Goal: Task Accomplishment & Management: Complete application form

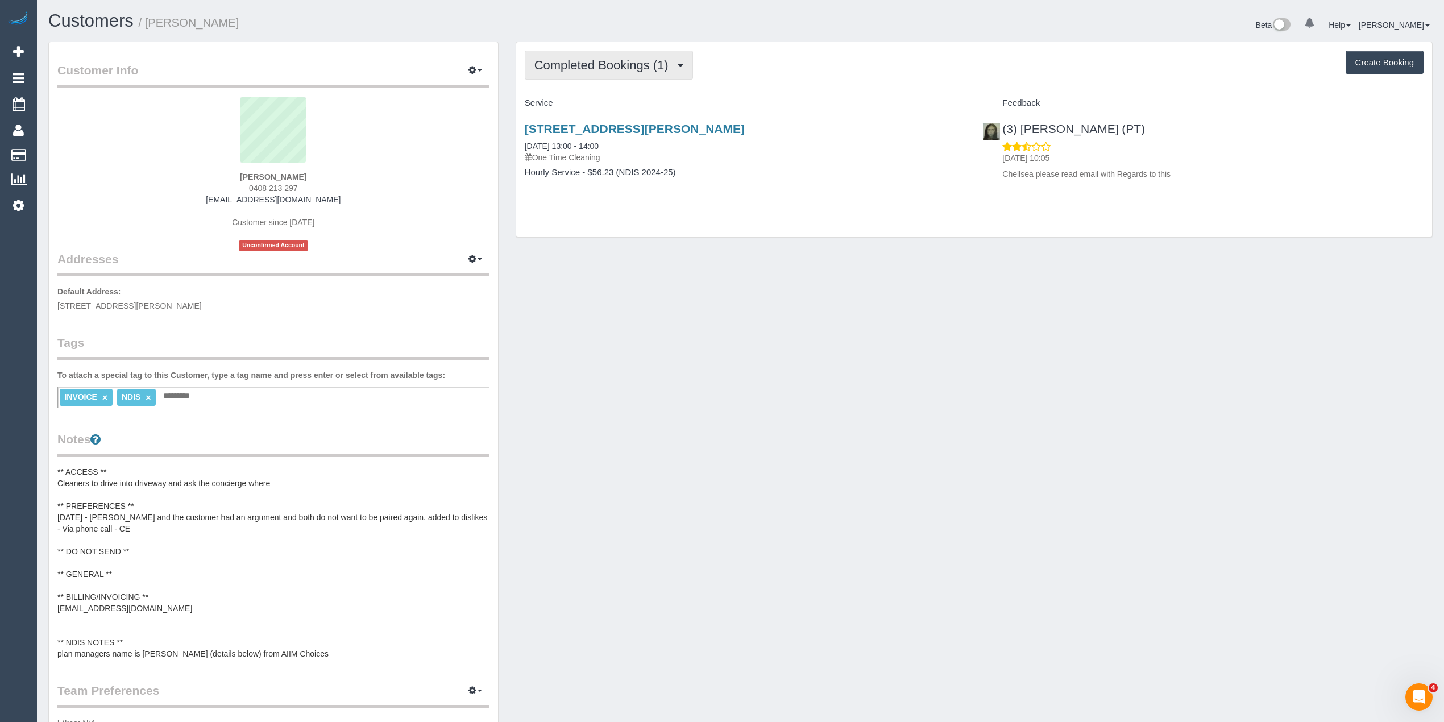
click at [553, 59] on span "Completed Bookings (1)" at bounding box center [604, 65] width 140 height 14
click at [583, 71] on span "Completed Bookings (1)" at bounding box center [604, 65] width 140 height 14
click at [574, 121] on link "Cancelled Bookings (1)" at bounding box center [584, 121] width 118 height 15
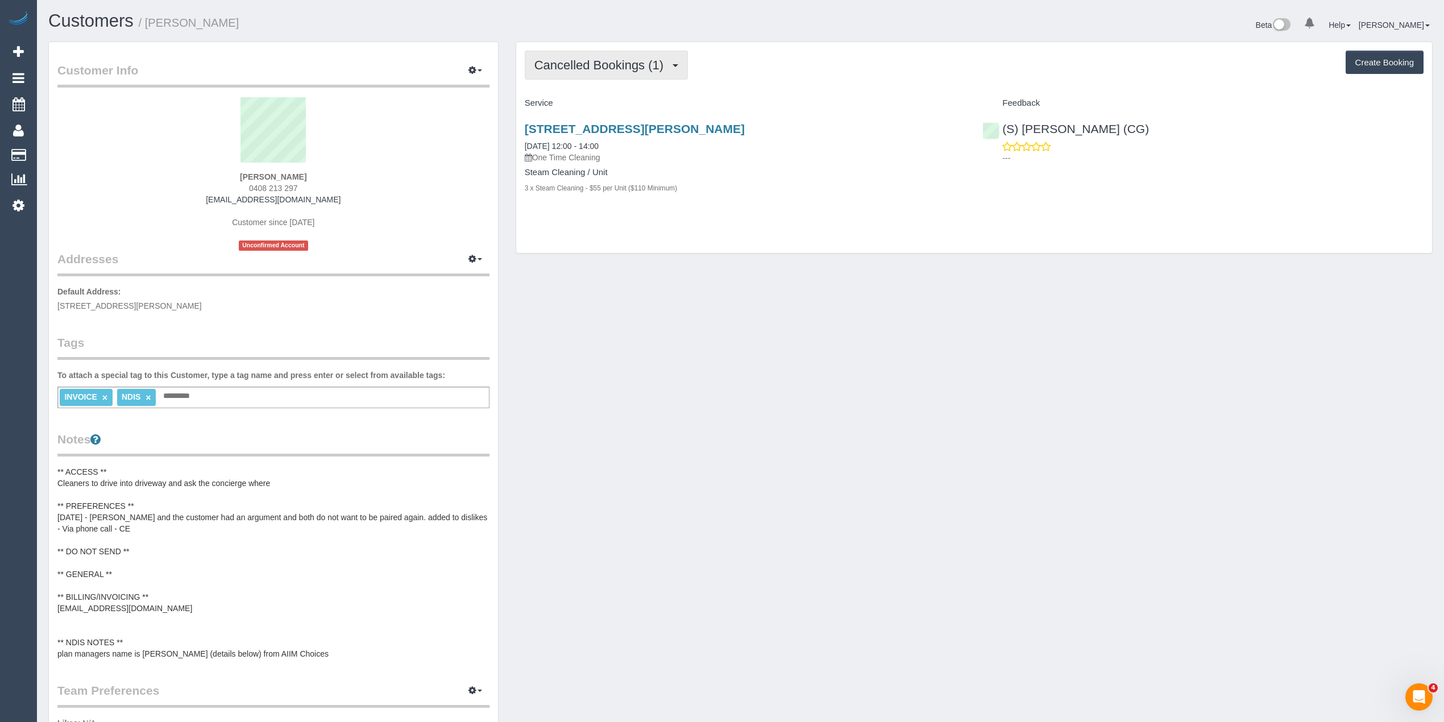
click at [578, 60] on span "Cancelled Bookings (1)" at bounding box center [601, 65] width 135 height 14
click at [764, 67] on div "Cancelled Bookings (1) Completed Bookings (1) Upcoming Bookings (0) Cancelled B…" at bounding box center [974, 65] width 899 height 29
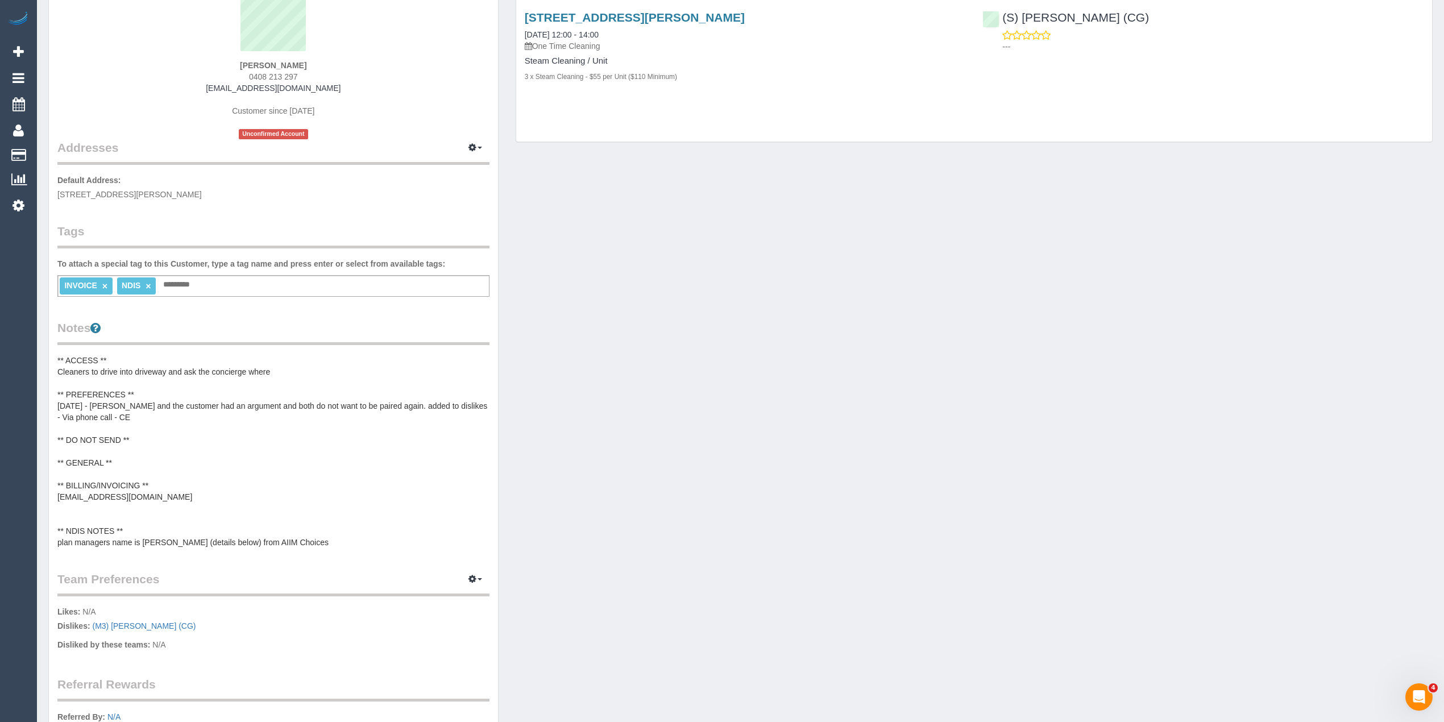
scroll to position [151, 0]
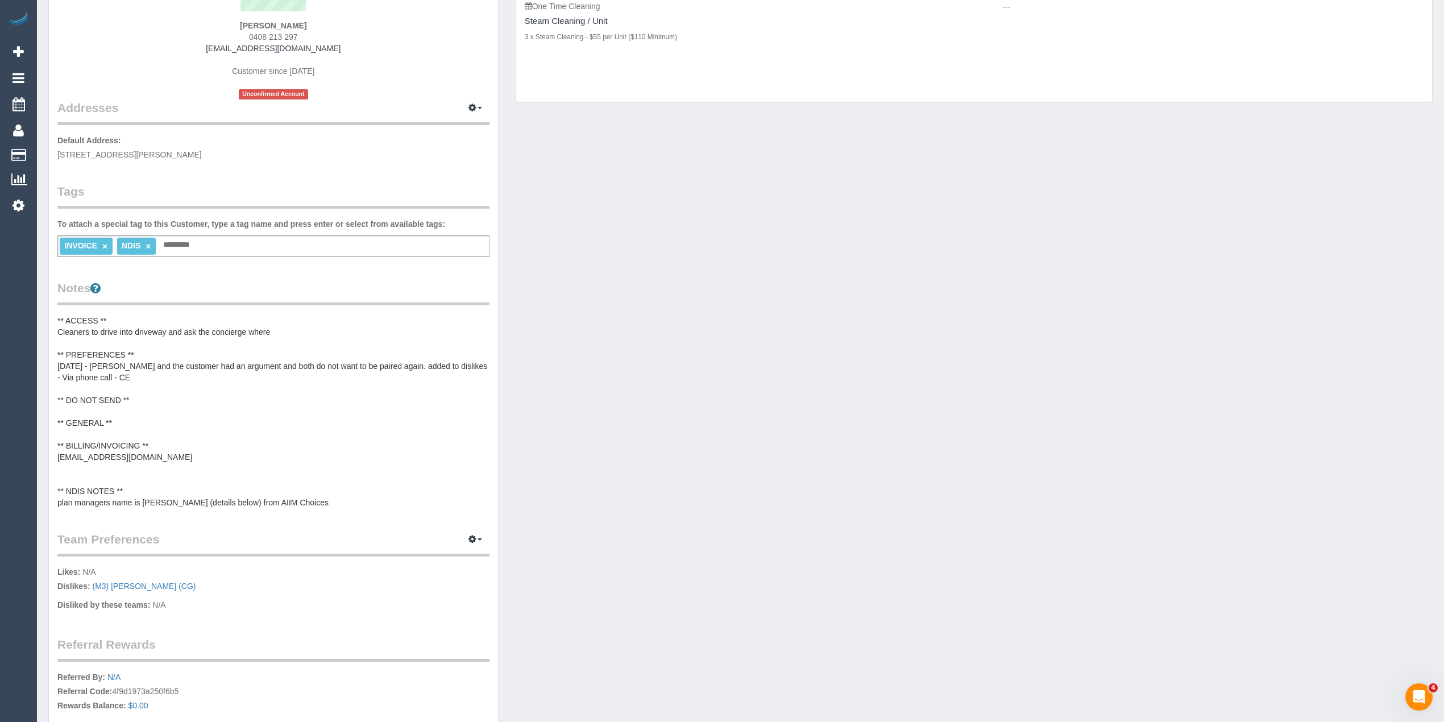
drag, startPoint x: 303, startPoint y: 32, endPoint x: 248, endPoint y: 33, distance: 54.6
click at [248, 33] on div "Tom Gilbert 0408 213 297 tomgilbert1@icloud.com Customer since 2025 Unconfirmed…" at bounding box center [273, 23] width 432 height 154
copy span "0408 213 297"
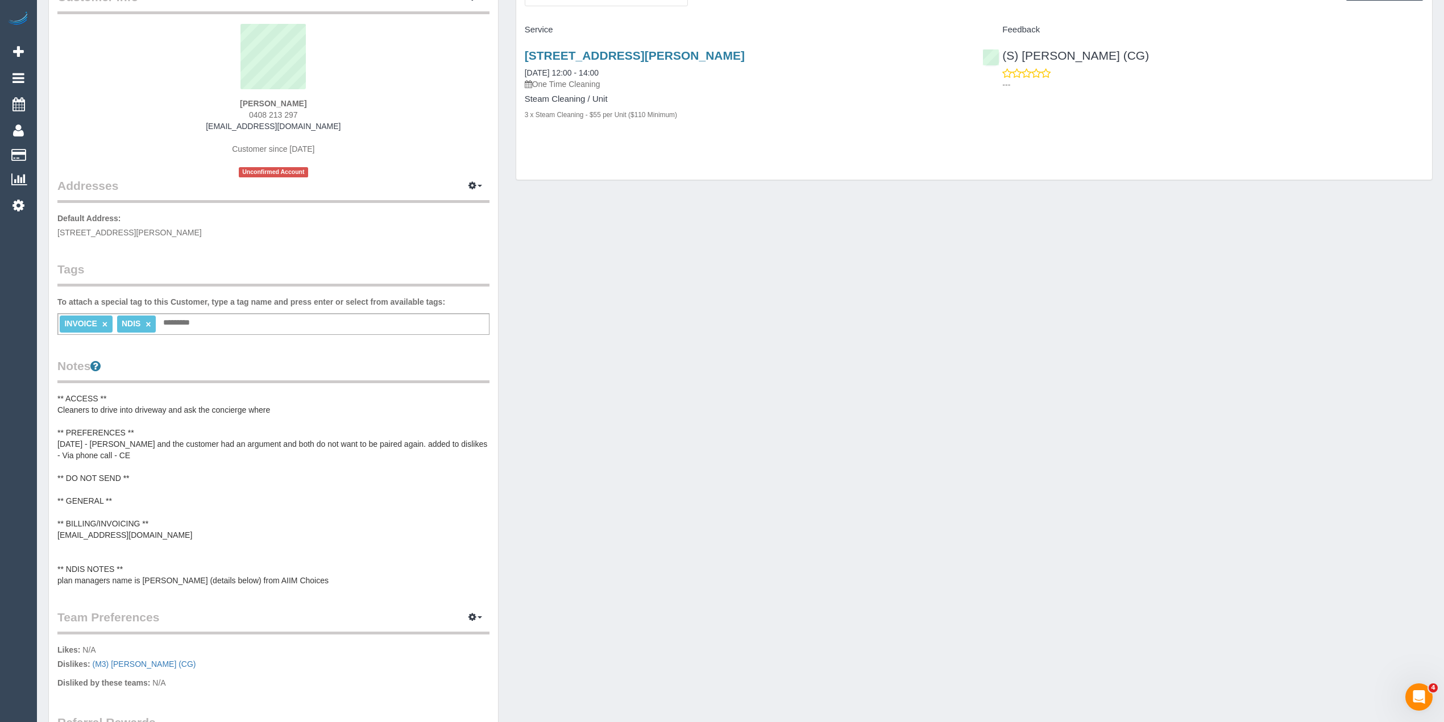
scroll to position [0, 0]
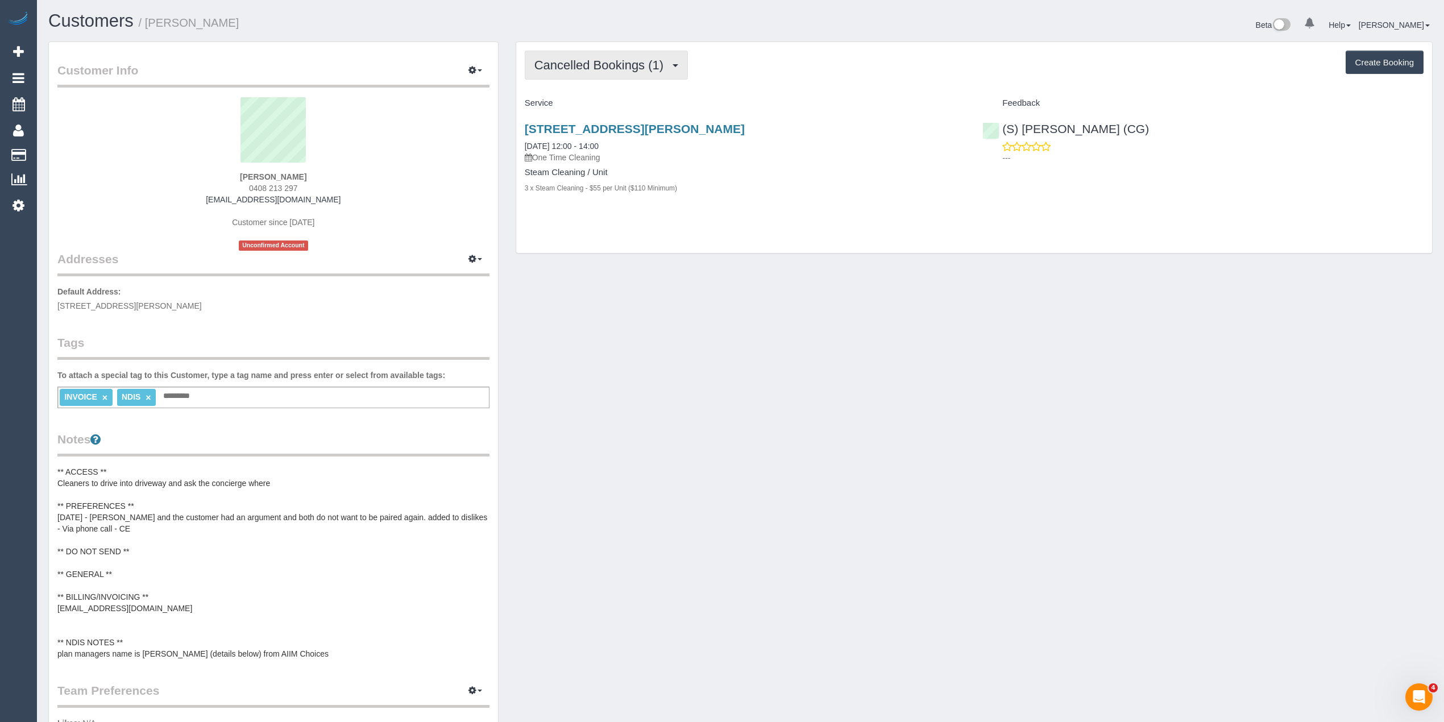
click at [571, 62] on span "Cancelled Bookings (1)" at bounding box center [601, 65] width 135 height 14
click at [599, 94] on link "Completed Bookings (1)" at bounding box center [584, 91] width 118 height 15
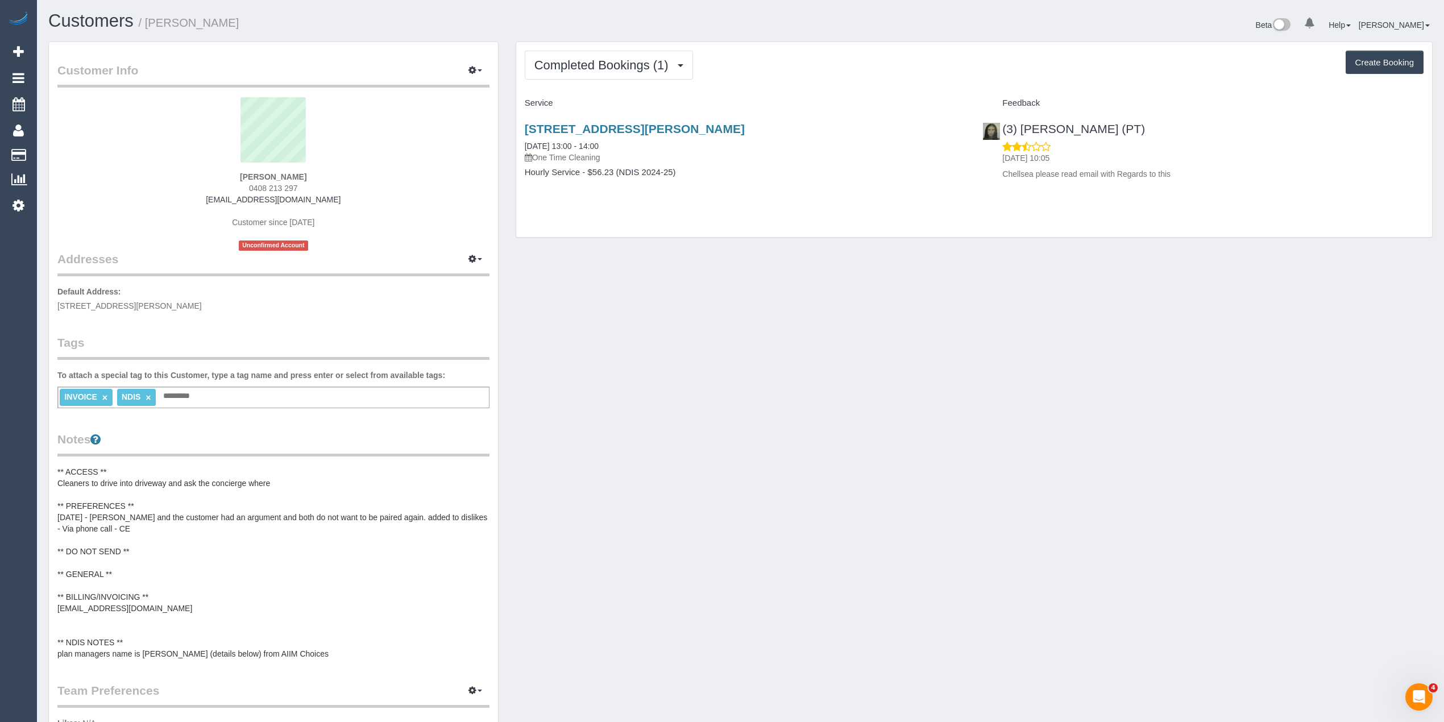
click at [852, 96] on div "Service" at bounding box center [745, 103] width 458 height 19
click at [587, 53] on button "Completed Bookings (1)" at bounding box center [609, 65] width 168 height 29
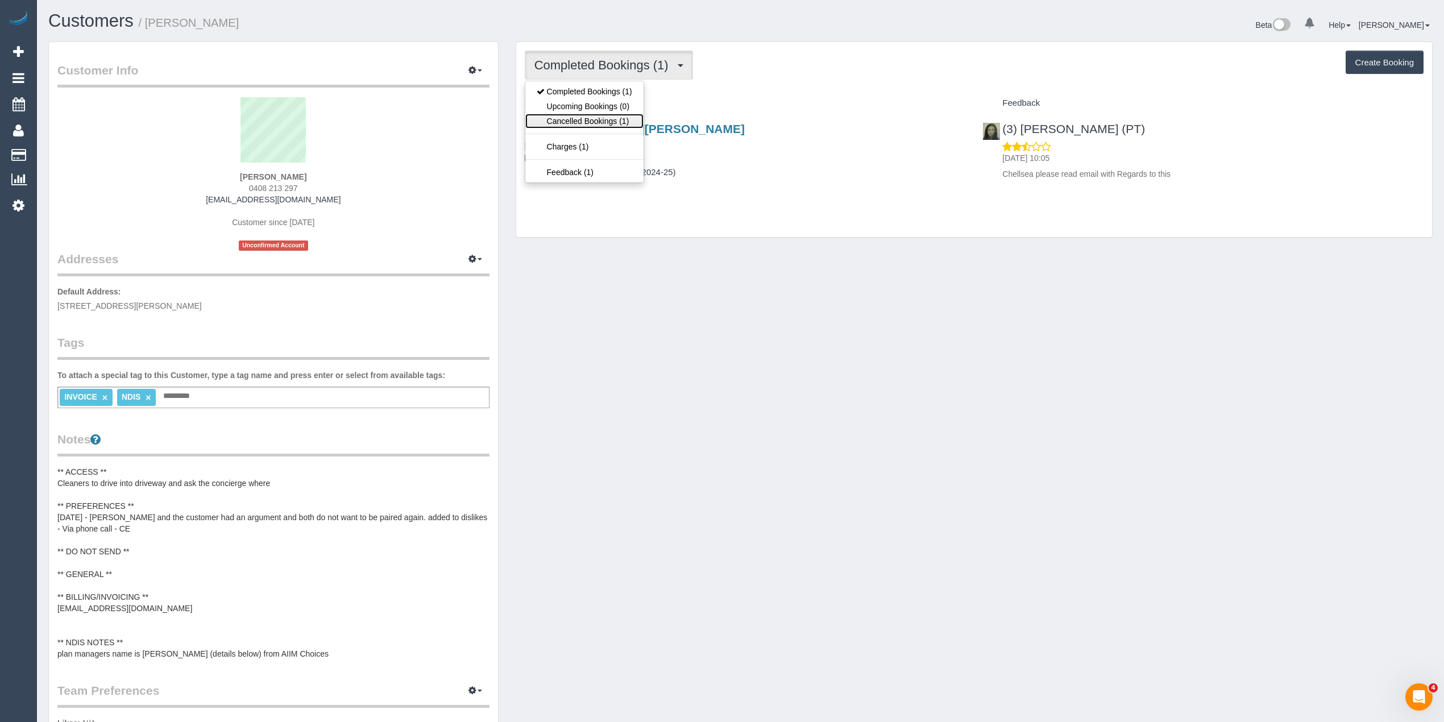
click at [603, 117] on link "Cancelled Bookings (1)" at bounding box center [584, 121] width 118 height 15
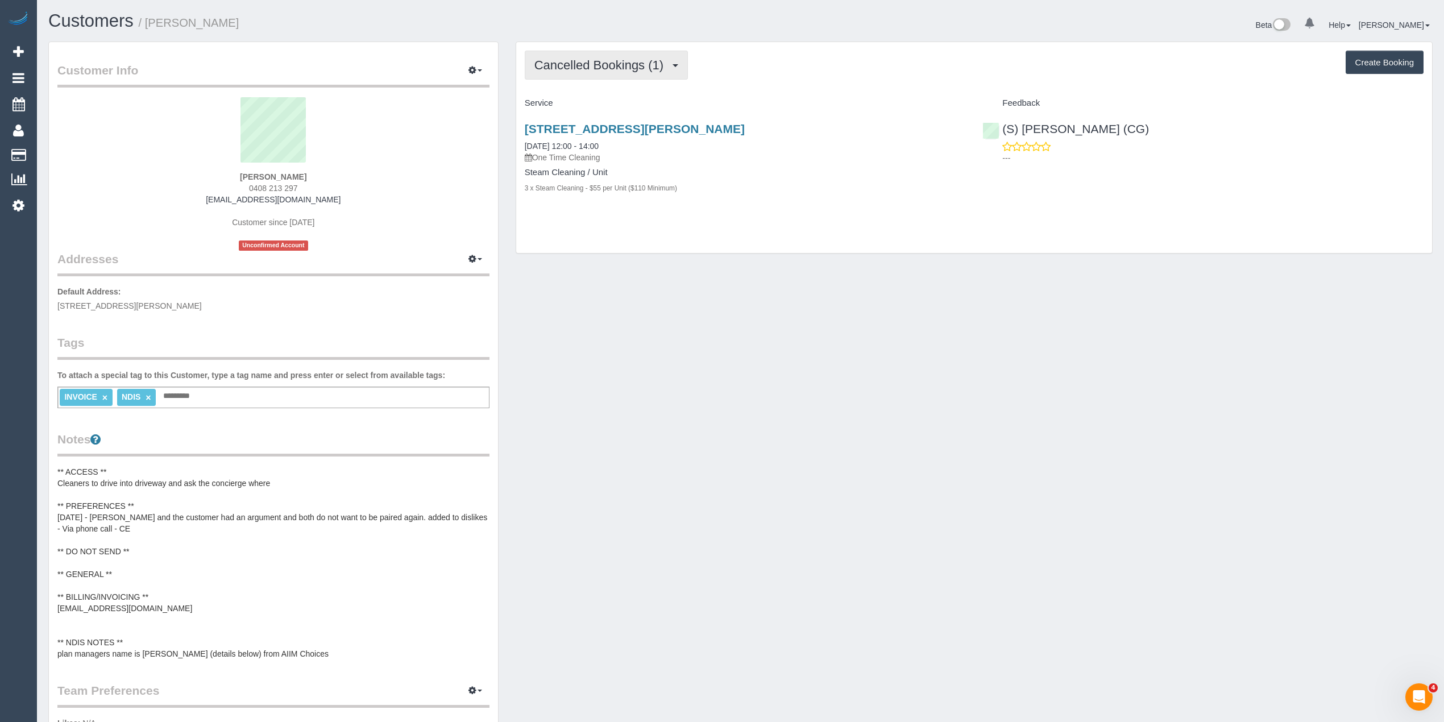
click at [577, 64] on span "Cancelled Bookings (1)" at bounding box center [601, 65] width 135 height 14
click at [833, 71] on div "Cancelled Bookings (1) Completed Bookings (1) Upcoming Bookings (0) Cancelled B…" at bounding box center [974, 65] width 899 height 29
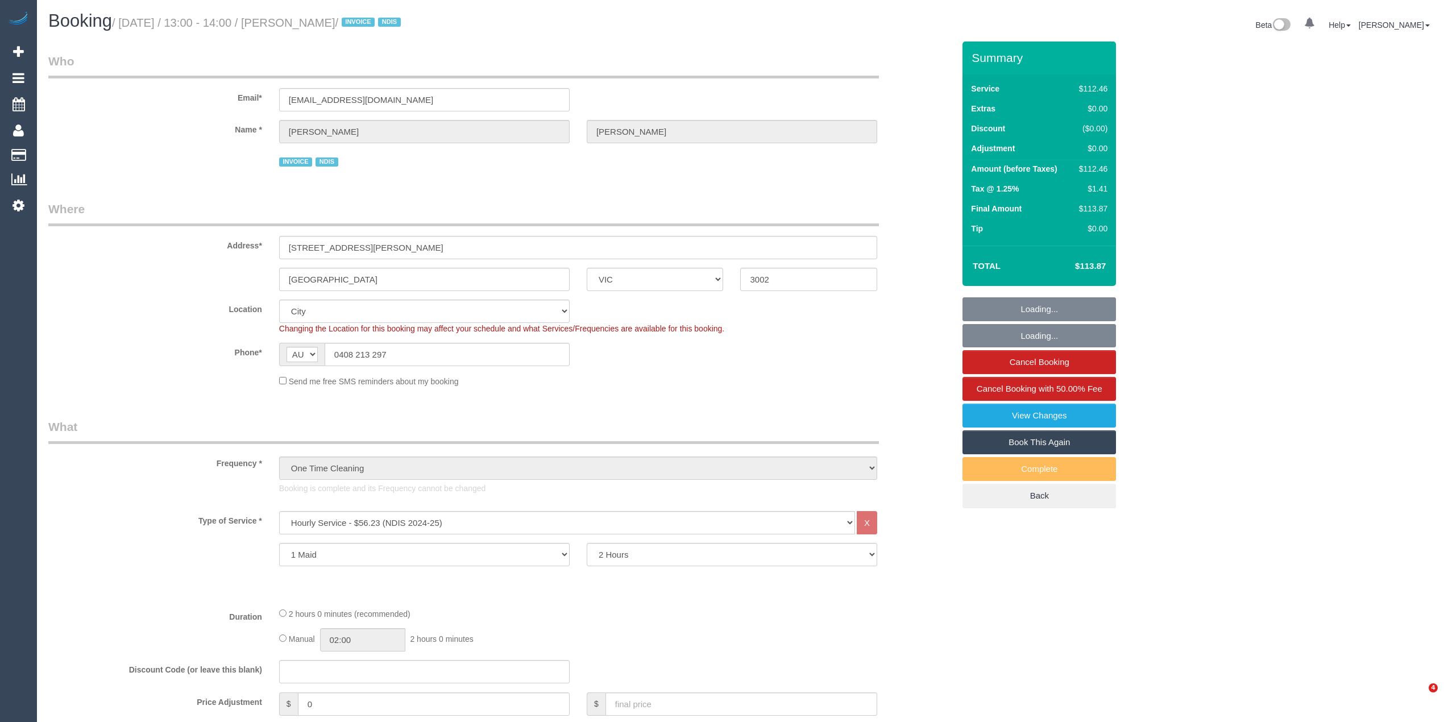
select select "VIC"
select select "number:28"
select select "number:14"
select select "number:21"
select select "number:36"
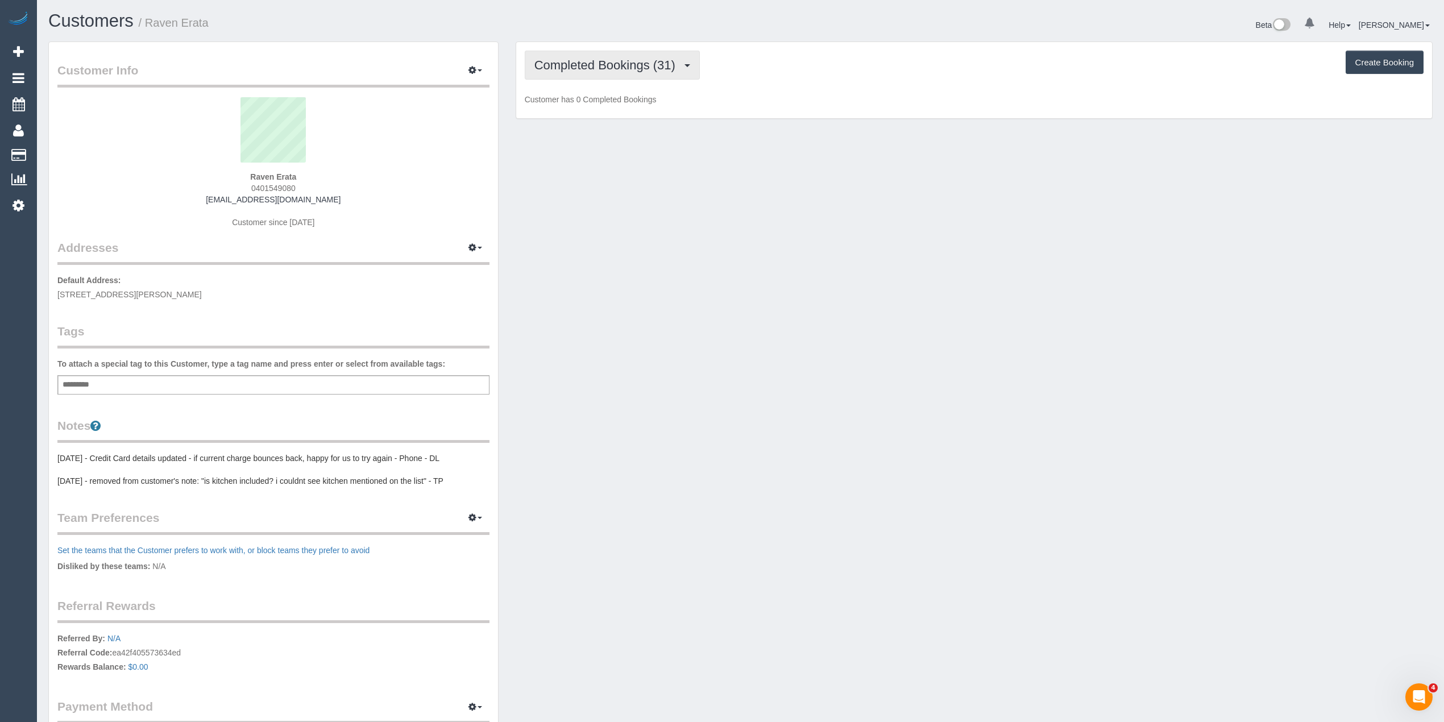
click at [553, 64] on span "Completed Bookings (31)" at bounding box center [607, 65] width 147 height 14
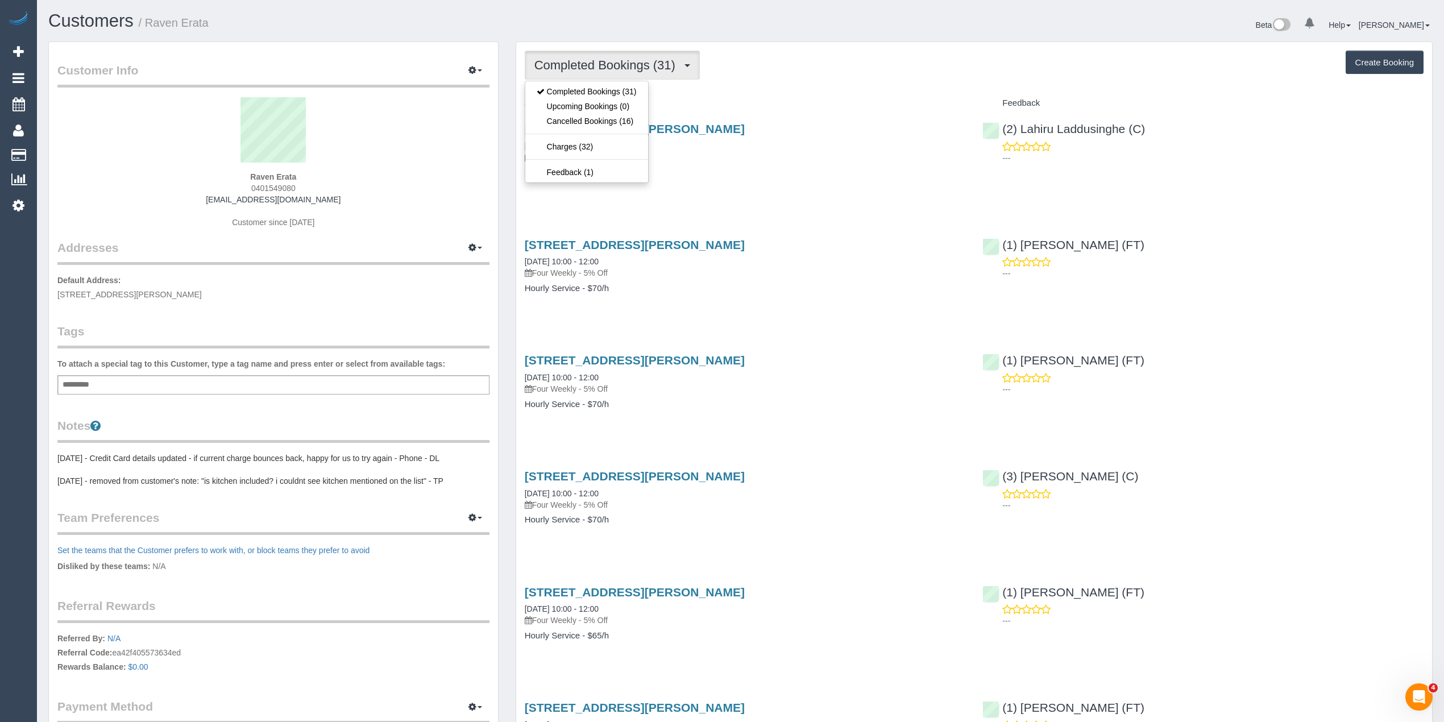
click at [860, 68] on div "Completed Bookings (31) Completed Bookings (31) Upcoming Bookings (0) Cancelled…" at bounding box center [974, 65] width 899 height 29
drag, startPoint x: 1408, startPoint y: 53, endPoint x: 1390, endPoint y: 51, distance: 18.3
click at [1408, 53] on button "Create Booking" at bounding box center [1385, 63] width 78 height 24
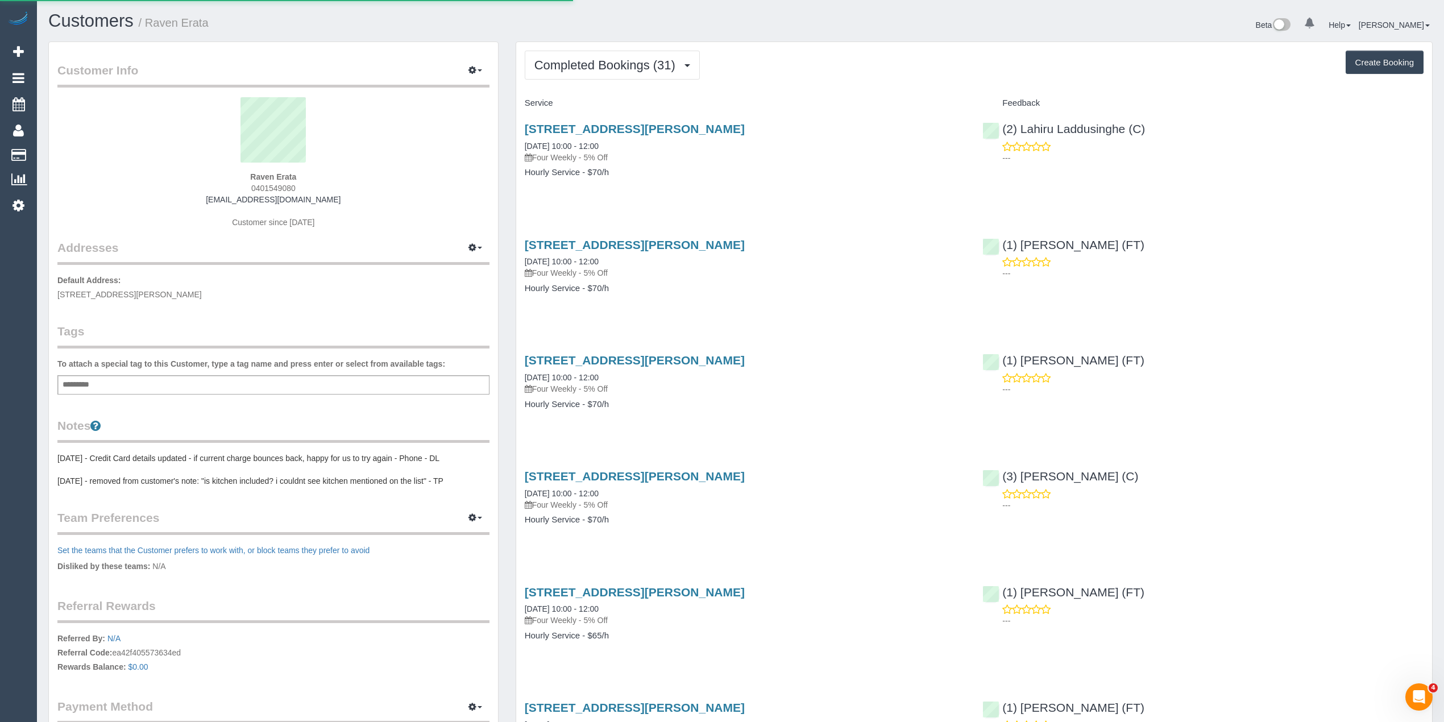
select select "VIC"
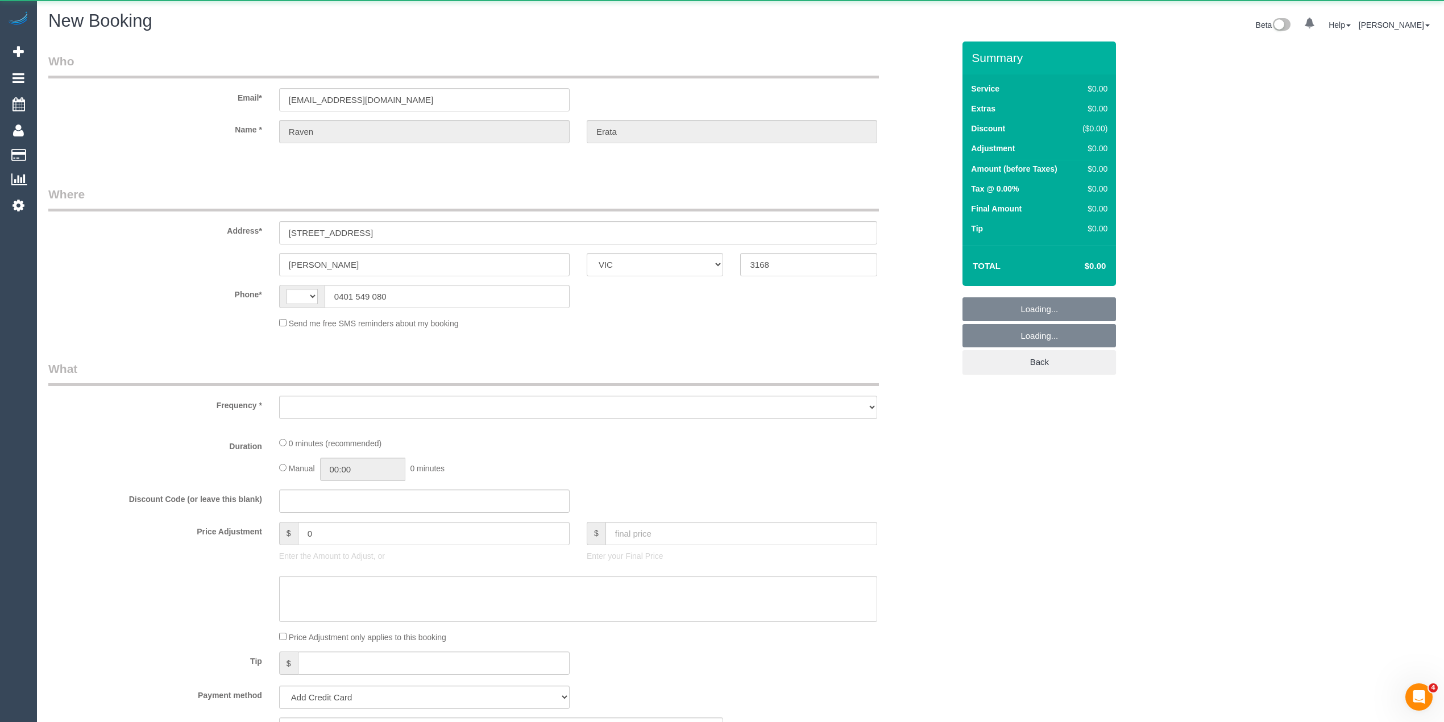
select select "string:AU"
select select "string:stripe-pm_1NdMjg2GScqysDRVdUrZET4F"
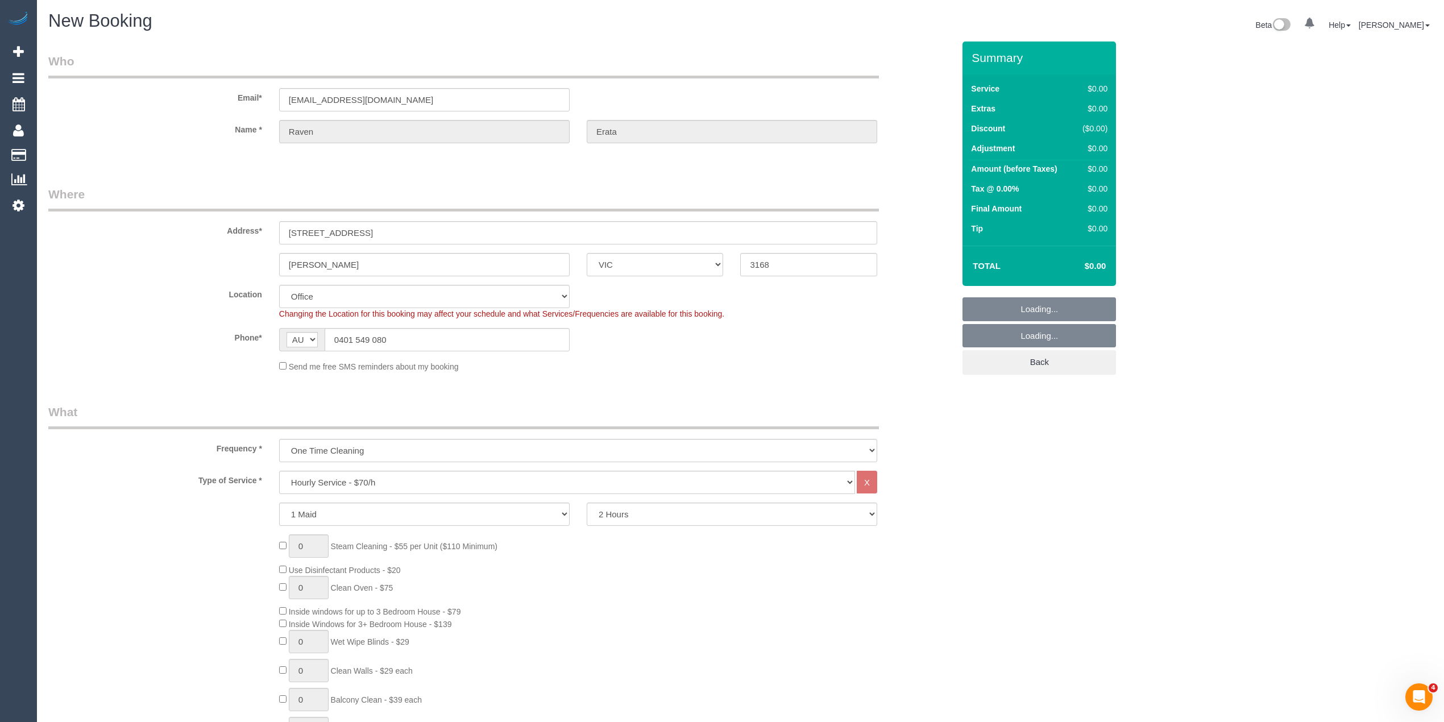
select select "object:3171"
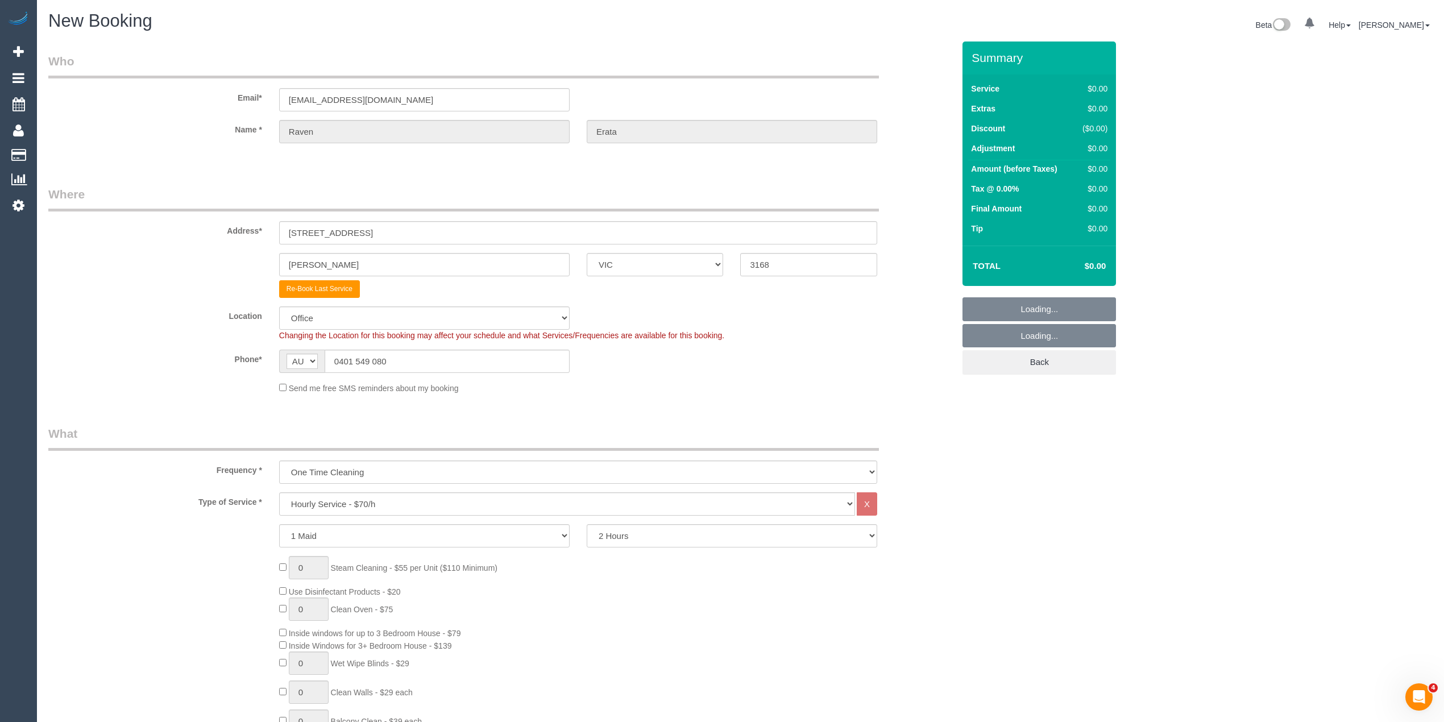
select select "48"
select select "object:3181"
drag, startPoint x: 341, startPoint y: 226, endPoint x: 99, endPoint y: 219, distance: 242.3
click at [99, 219] on div "Address* 2/139 Moriah Street" at bounding box center [501, 215] width 923 height 59
paste input "1 Moishe Circui"
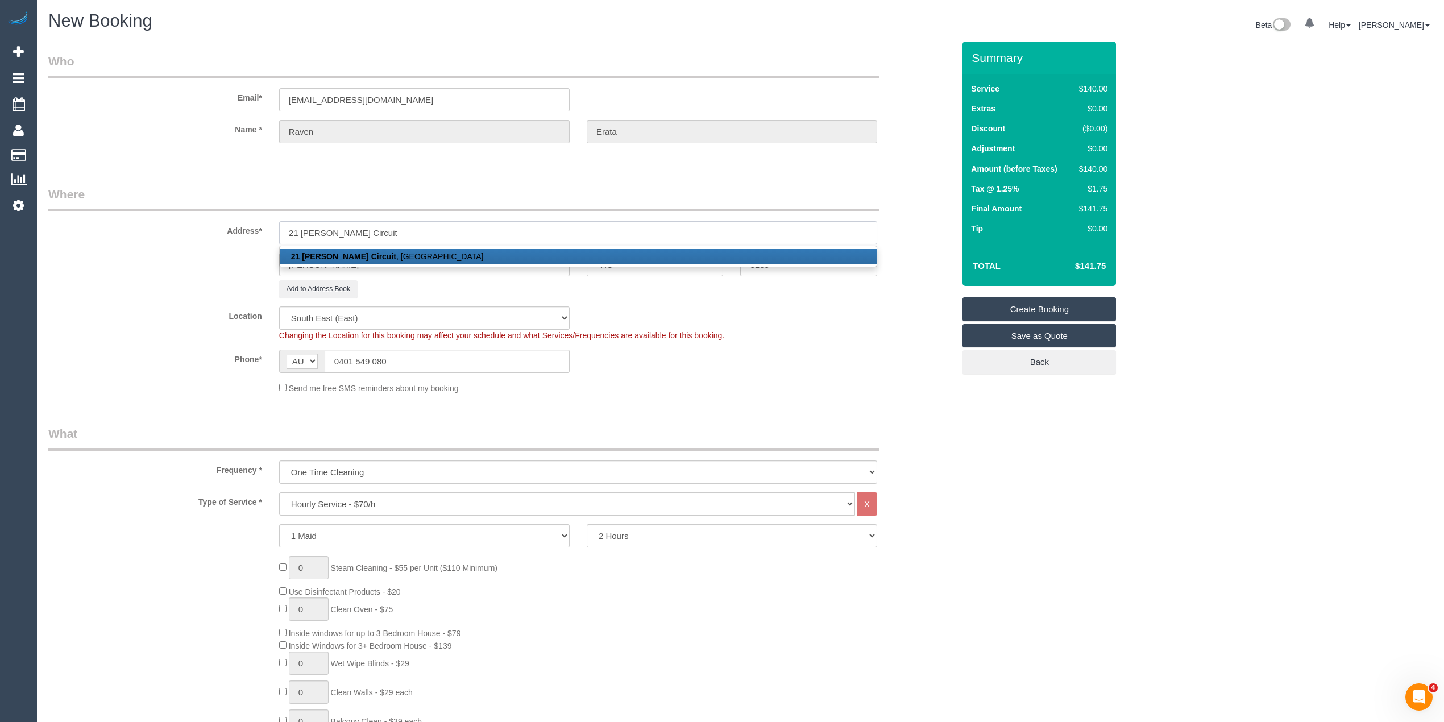
type input "21 Moishe Circuit"
click at [407, 249] on link "21 Moishe Circuit , Springvale, VIC 3171" at bounding box center [578, 256] width 597 height 15
type input "Springvale"
type input "3171"
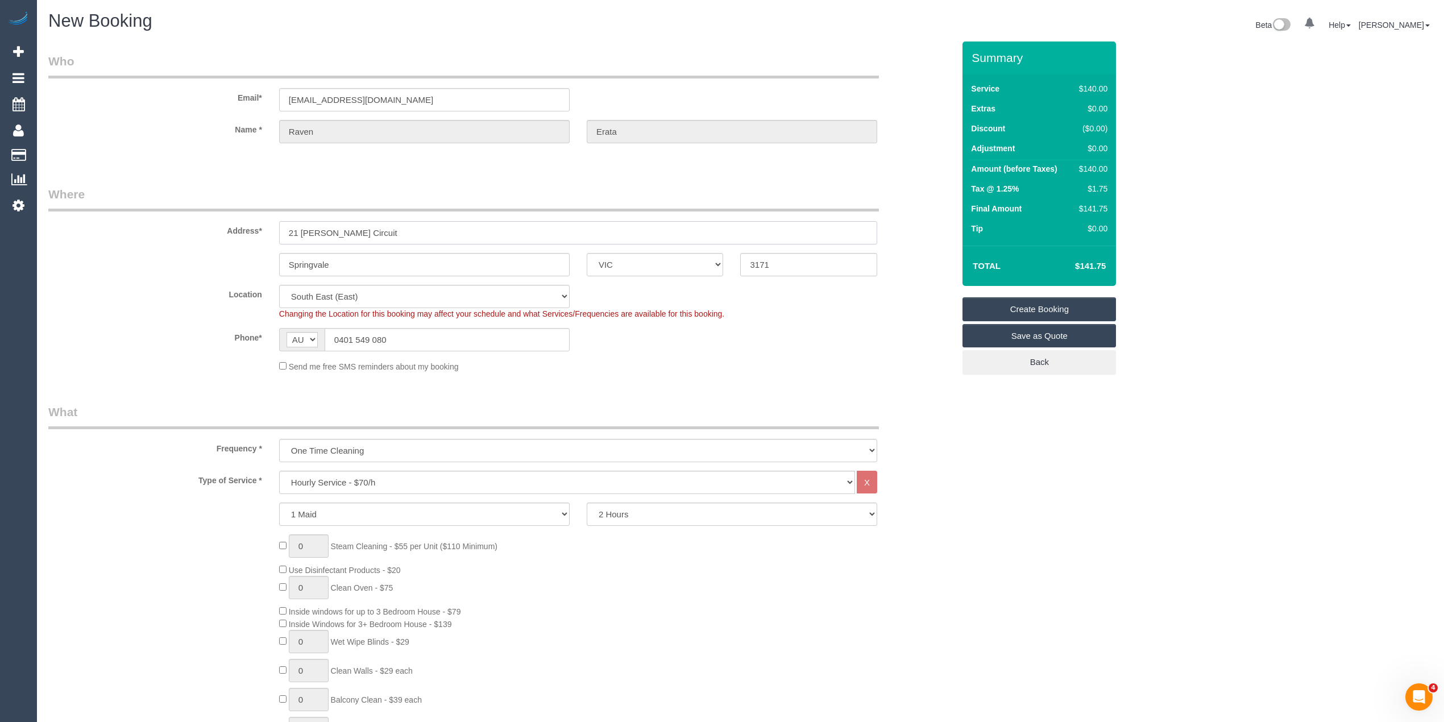
select select "52"
click at [590, 454] on select "One Time Cleaning Weekly - 10% Off - 10.00% (0% for the First Booking) Fortnigh…" at bounding box center [578, 450] width 598 height 23
select select "object:3675"
click at [279, 439] on select "One Time Cleaning Weekly - 10% Off - 10.00% (0% for the First Booking) Fortnigh…" at bounding box center [578, 450] width 598 height 23
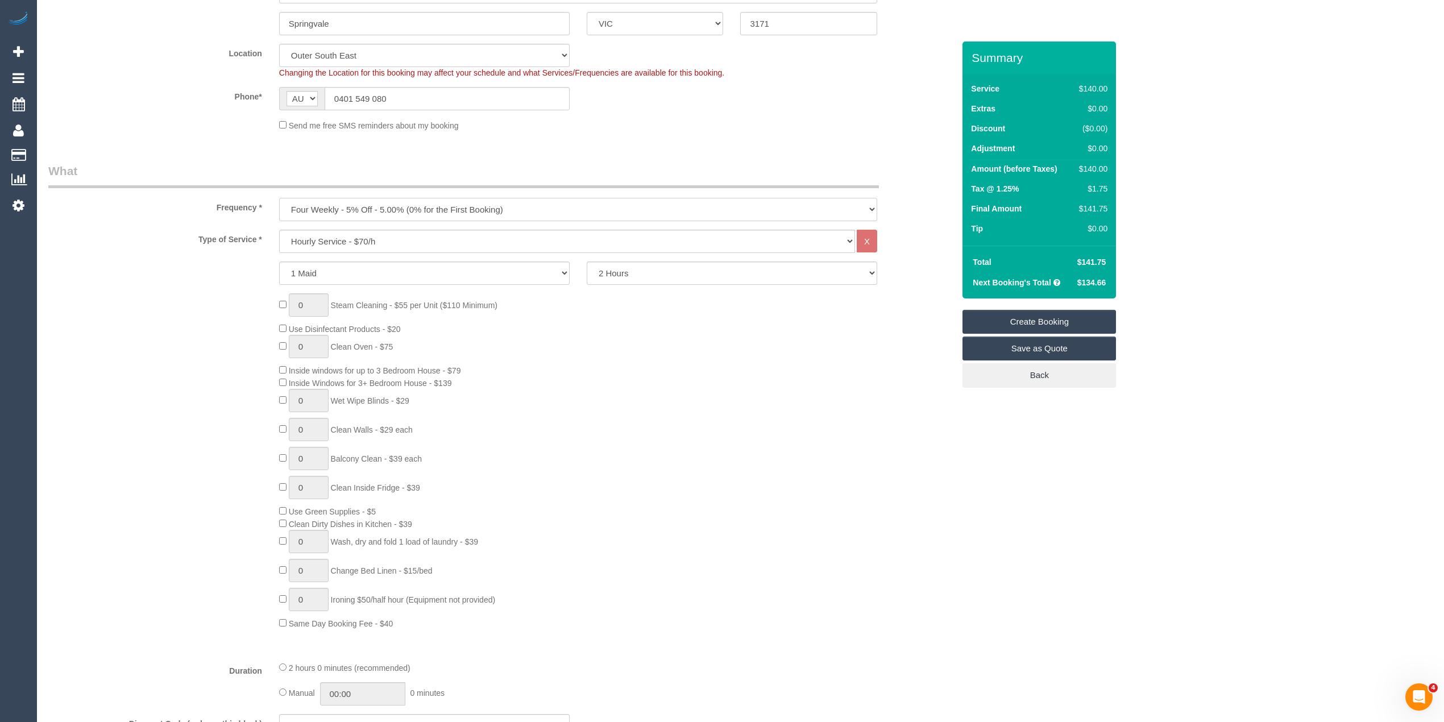
scroll to position [379, 0]
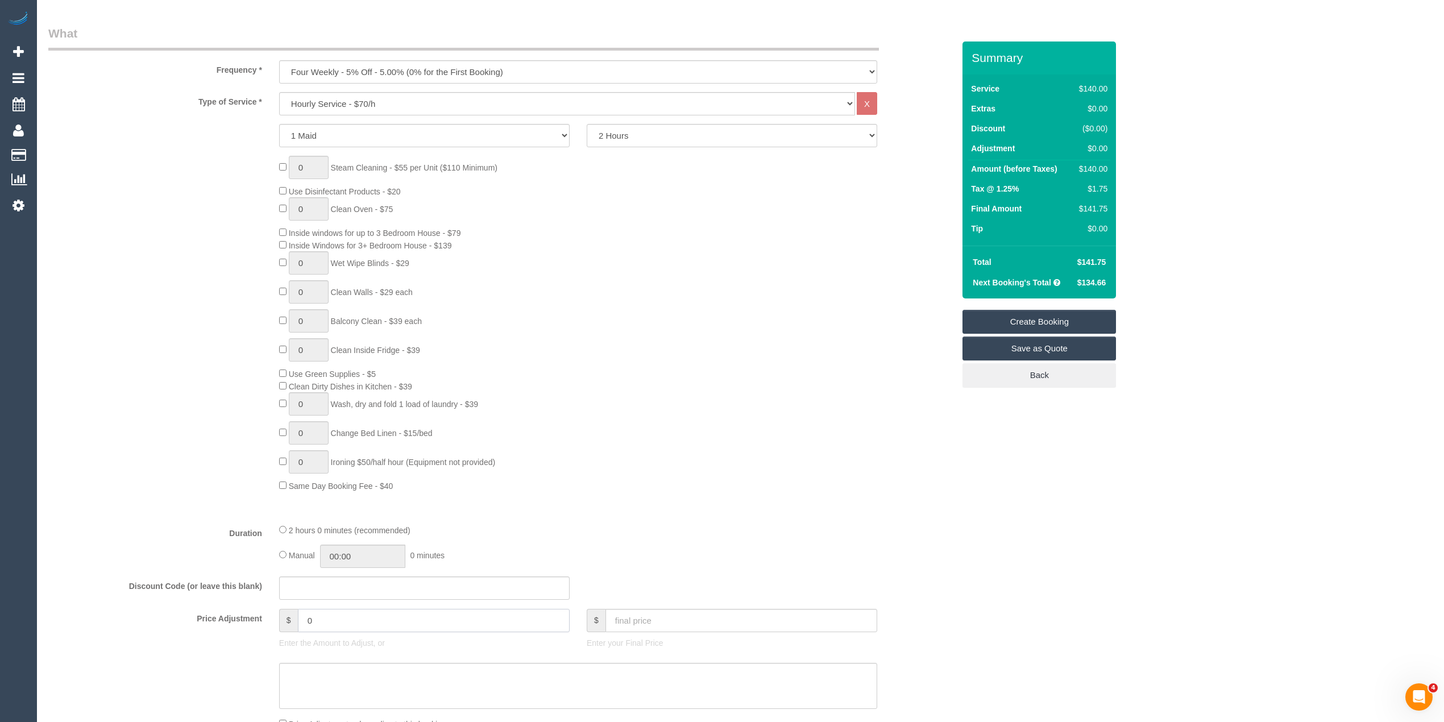
drag, startPoint x: 342, startPoint y: 613, endPoint x: 331, endPoint y: 612, distance: 11.4
click at [331, 612] on input "0" at bounding box center [434, 620] width 272 height 23
drag, startPoint x: 334, startPoint y: 619, endPoint x: 256, endPoint y: 621, distance: 78.5
click at [256, 621] on div "Price Adjustment $ 0 Enter the Amount to Adjust, or $ Enter your Final Price" at bounding box center [501, 631] width 923 height 45
type input "-7.5"
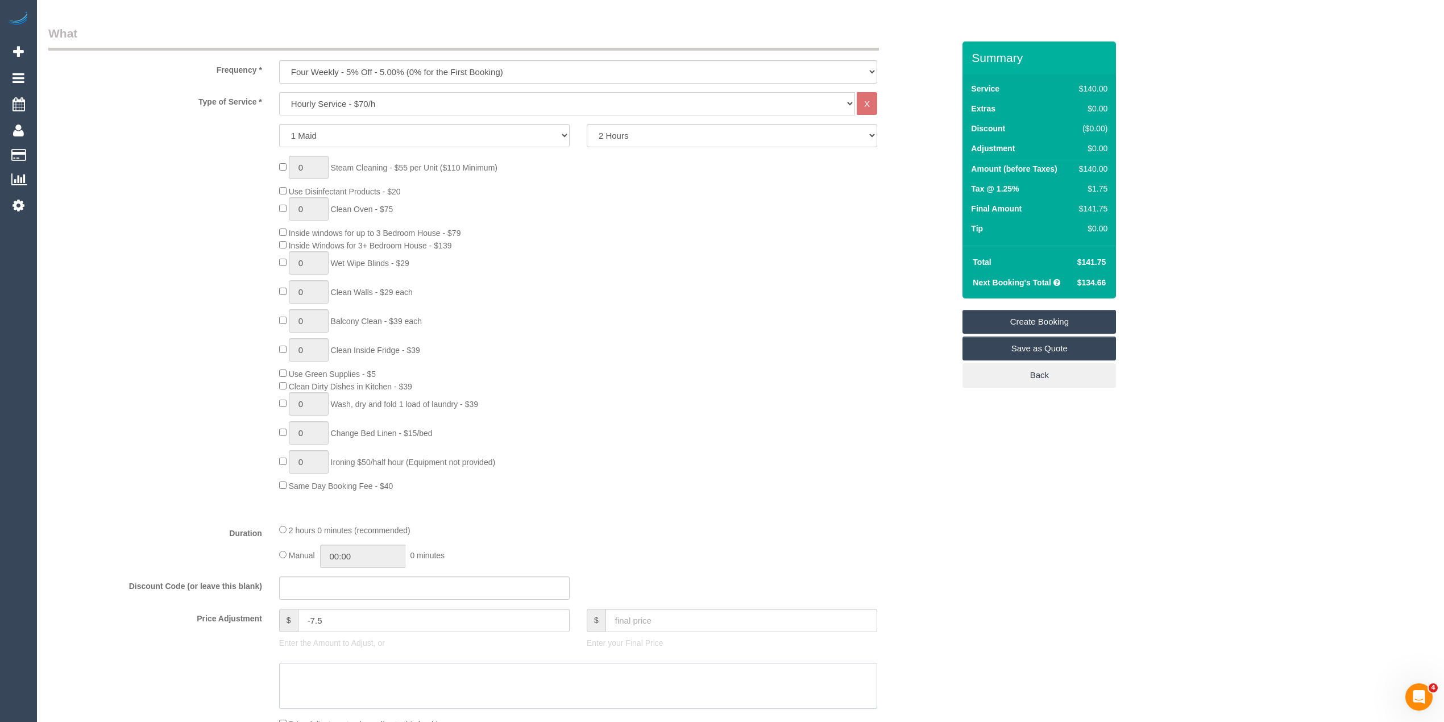
click at [371, 677] on textarea at bounding box center [578, 686] width 598 height 47
type textarea "-$7.5 (5%) for returning regular customer - CG"
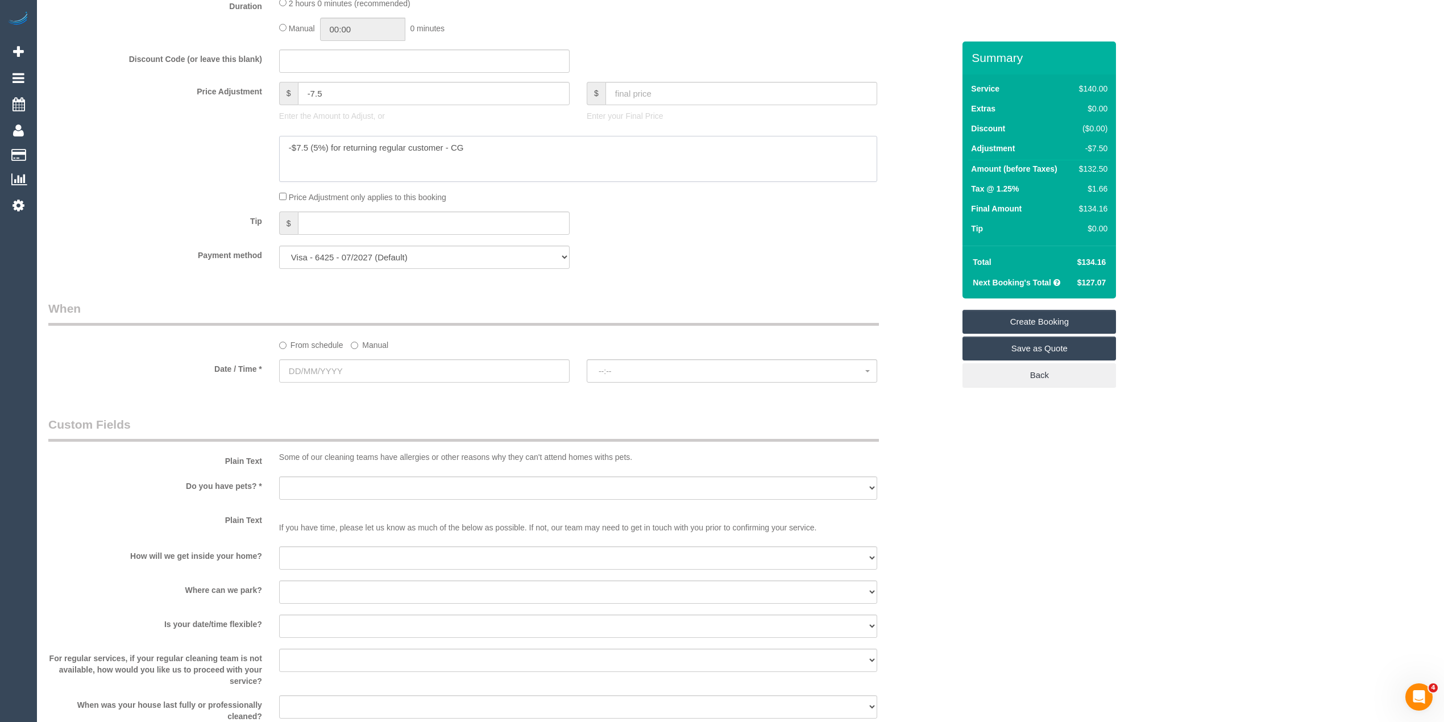
scroll to position [910, 0]
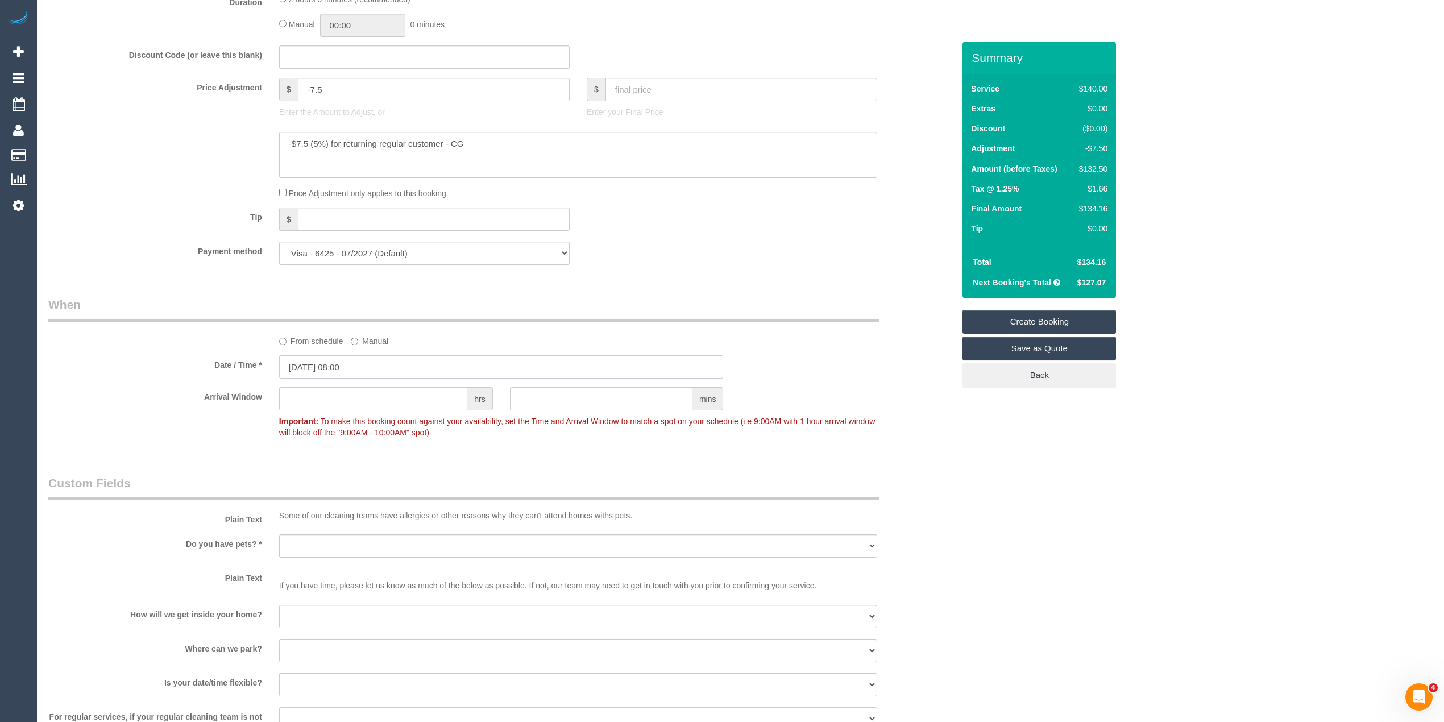
click at [337, 371] on input "29/08/2025 08:00" at bounding box center [501, 366] width 445 height 23
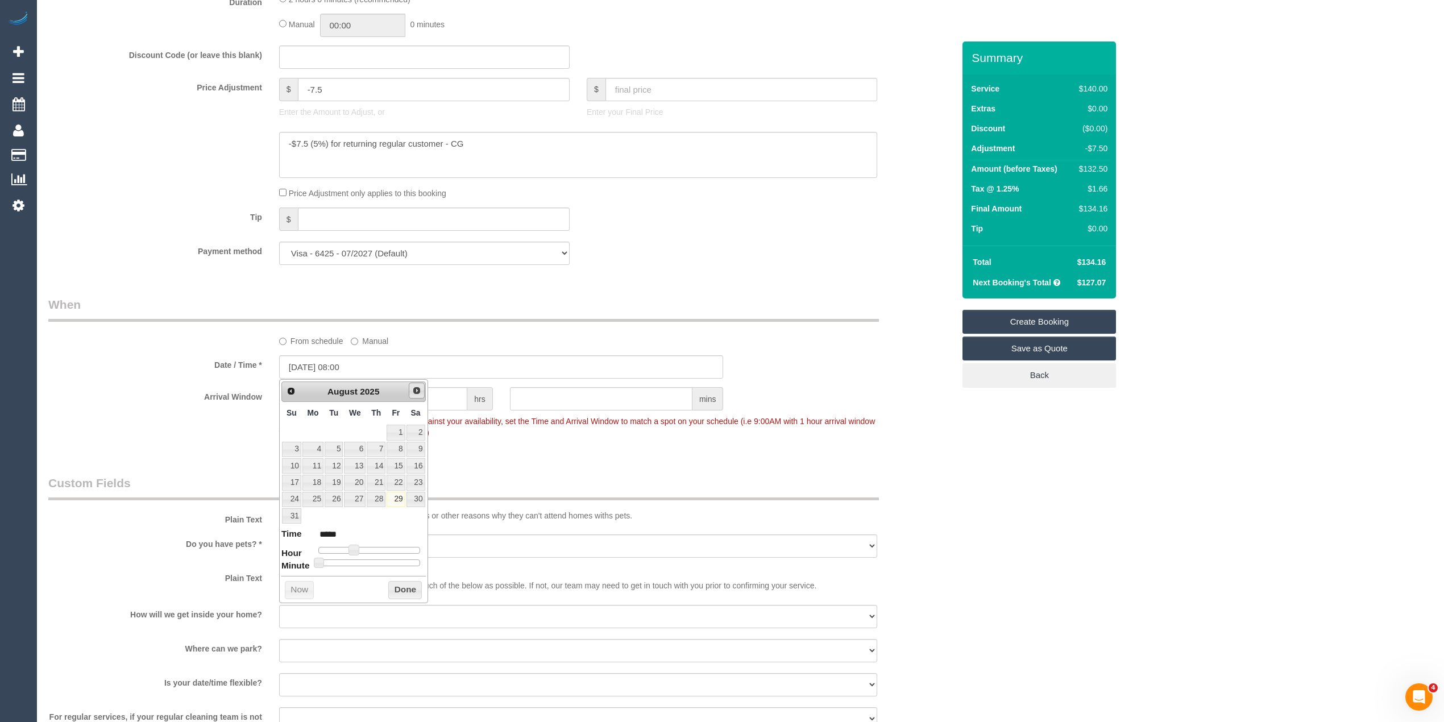
click at [412, 388] on span "Next" at bounding box center [416, 390] width 9 height 9
click at [360, 449] on link "10" at bounding box center [355, 449] width 22 height 15
type input "10/09/2025 09:00"
type input "*****"
type input "10/09/2025 10:00"
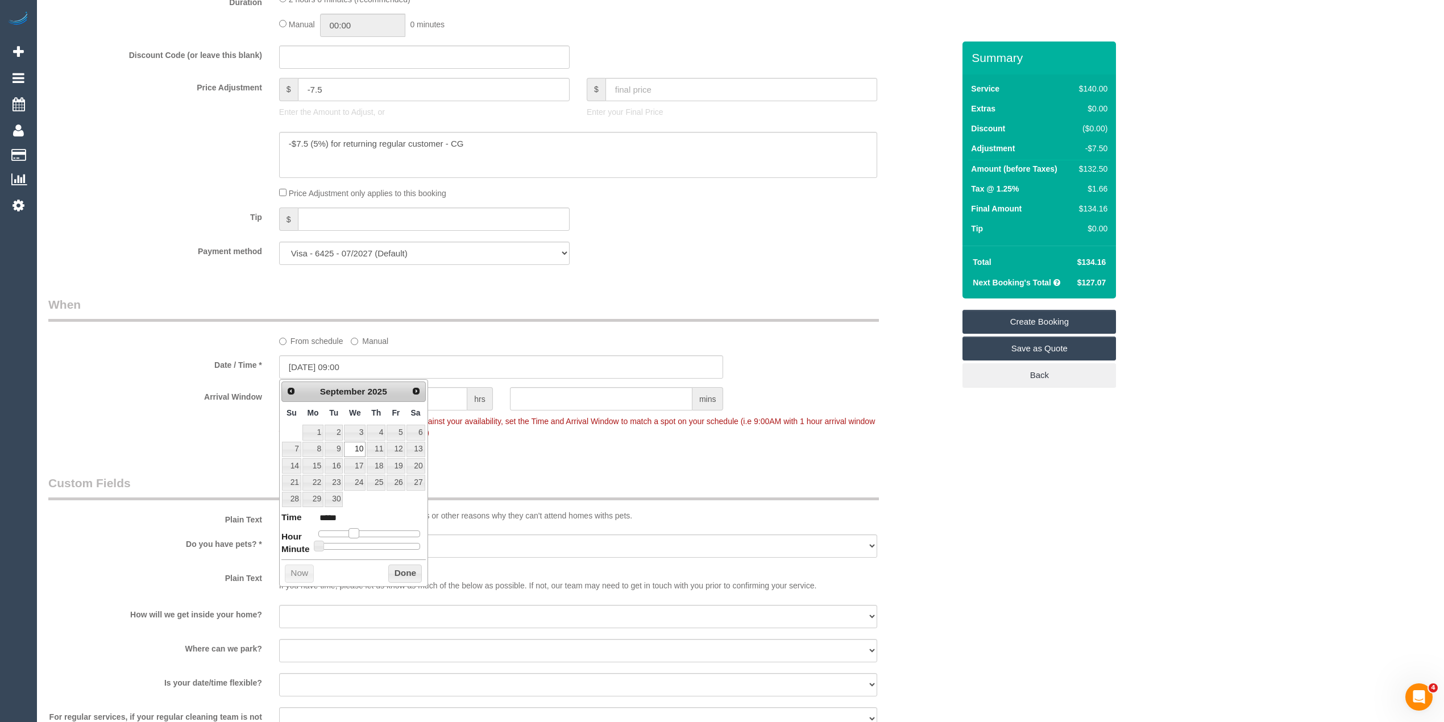
type input "*****"
drag, startPoint x: 355, startPoint y: 535, endPoint x: 364, endPoint y: 535, distance: 9.1
click at [364, 535] on span at bounding box center [362, 533] width 10 height 10
click at [1154, 532] on div "Who Email* vanryuki13@gmail.com Name * Raven Erata Where Address* 21 Moishe Cir…" at bounding box center [740, 159] width 1384 height 2055
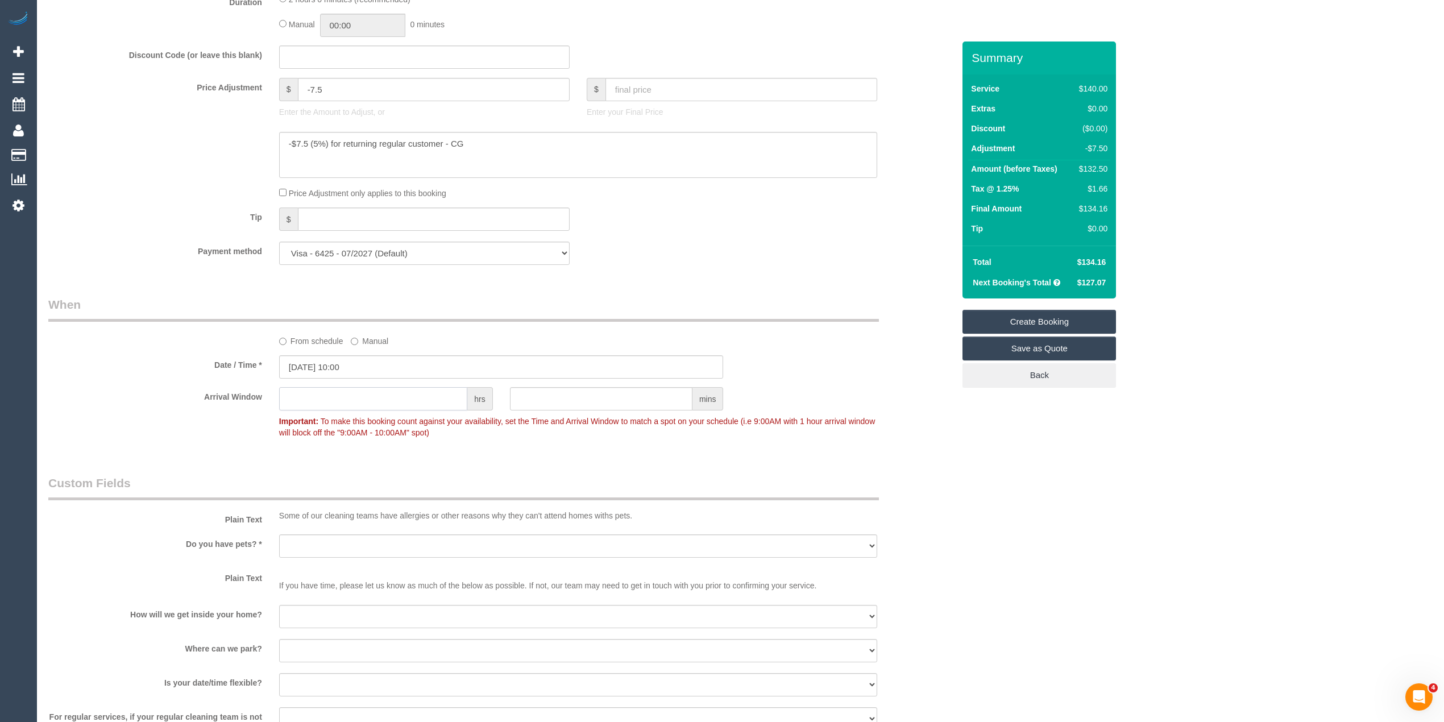
click at [324, 400] on input "text" at bounding box center [373, 398] width 188 height 23
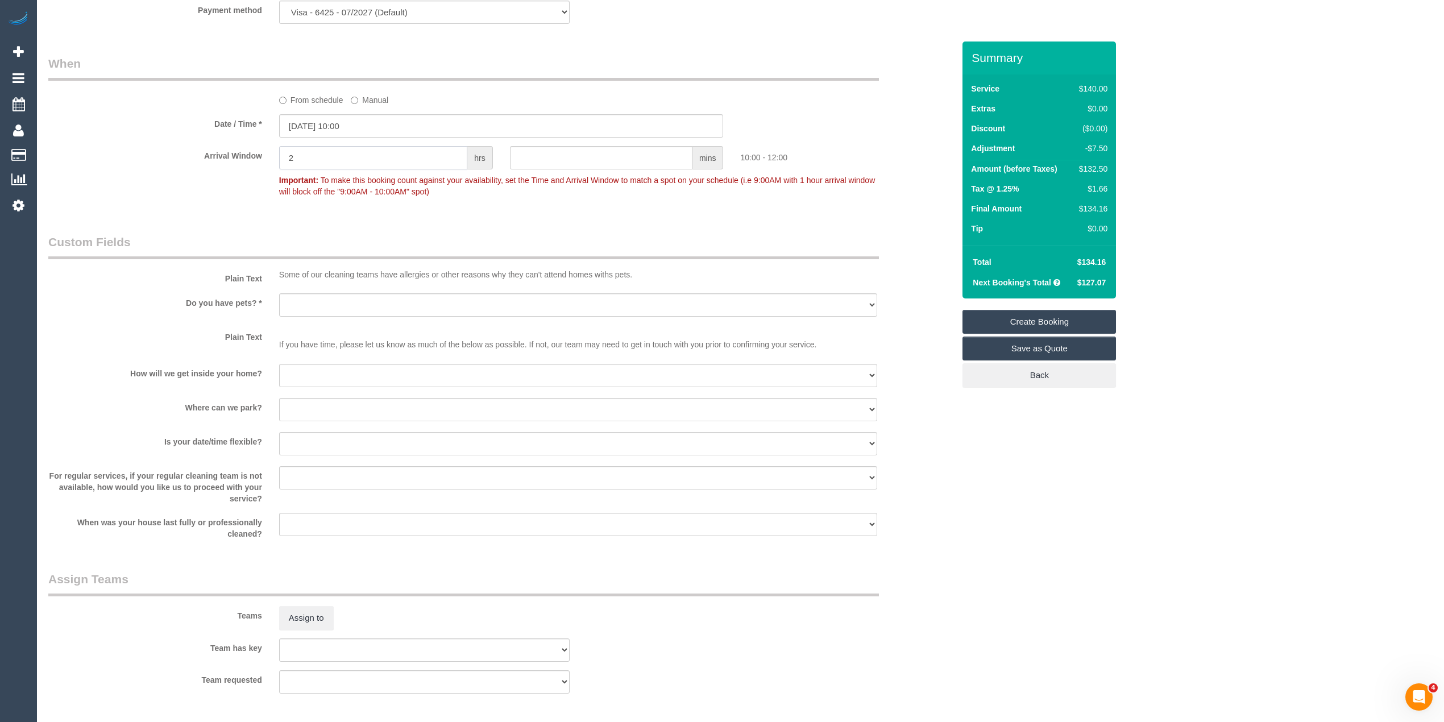
scroll to position [1213, 0]
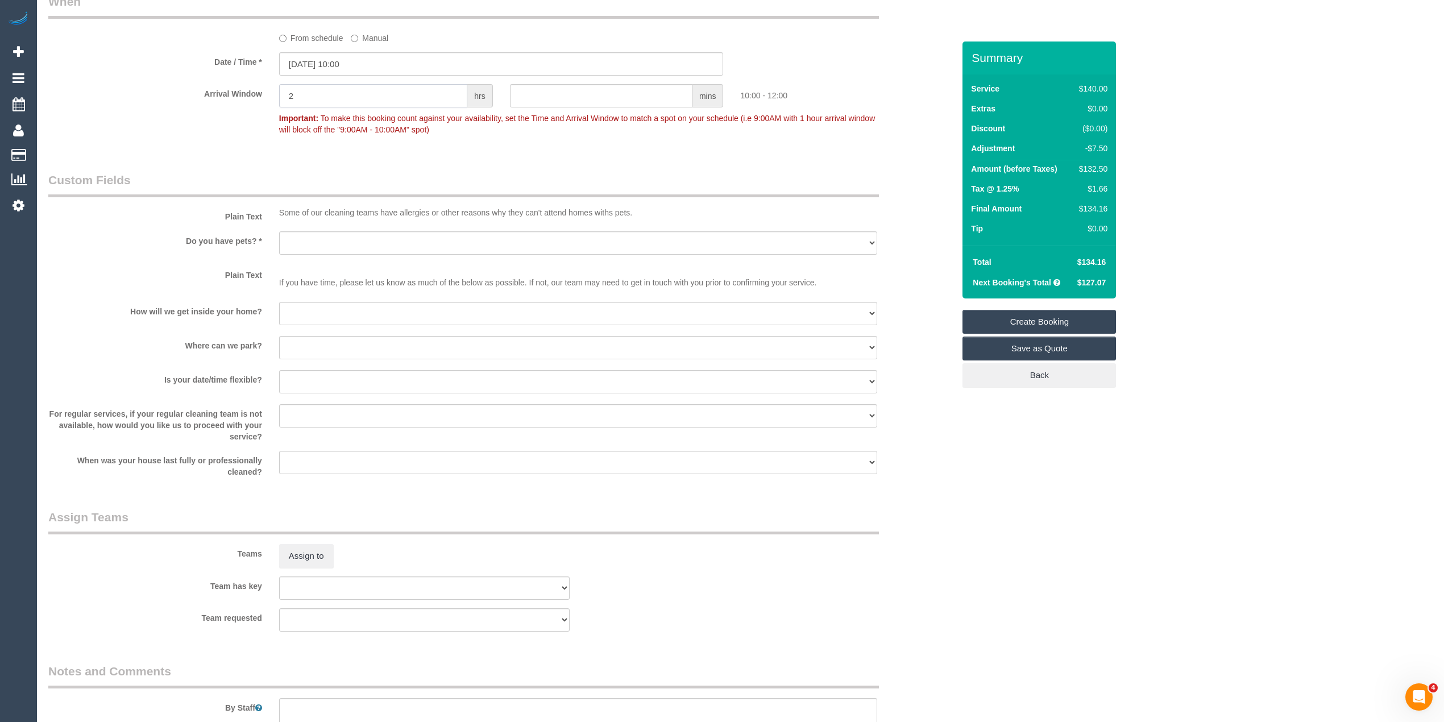
type input "2"
click at [289, 239] on select "Yes - Cats Yes - Dogs No pets Yes - Dogs and Cats Yes - Other" at bounding box center [578, 242] width 598 height 23
select select "number:28"
click at [279, 231] on select "Yes - Cats Yes - Dogs No pets Yes - Dogs and Cats Yes - Other" at bounding box center [578, 242] width 598 height 23
click at [316, 323] on select "I will be home Key will be left (please provide details below) Lock box/Access …" at bounding box center [578, 313] width 598 height 23
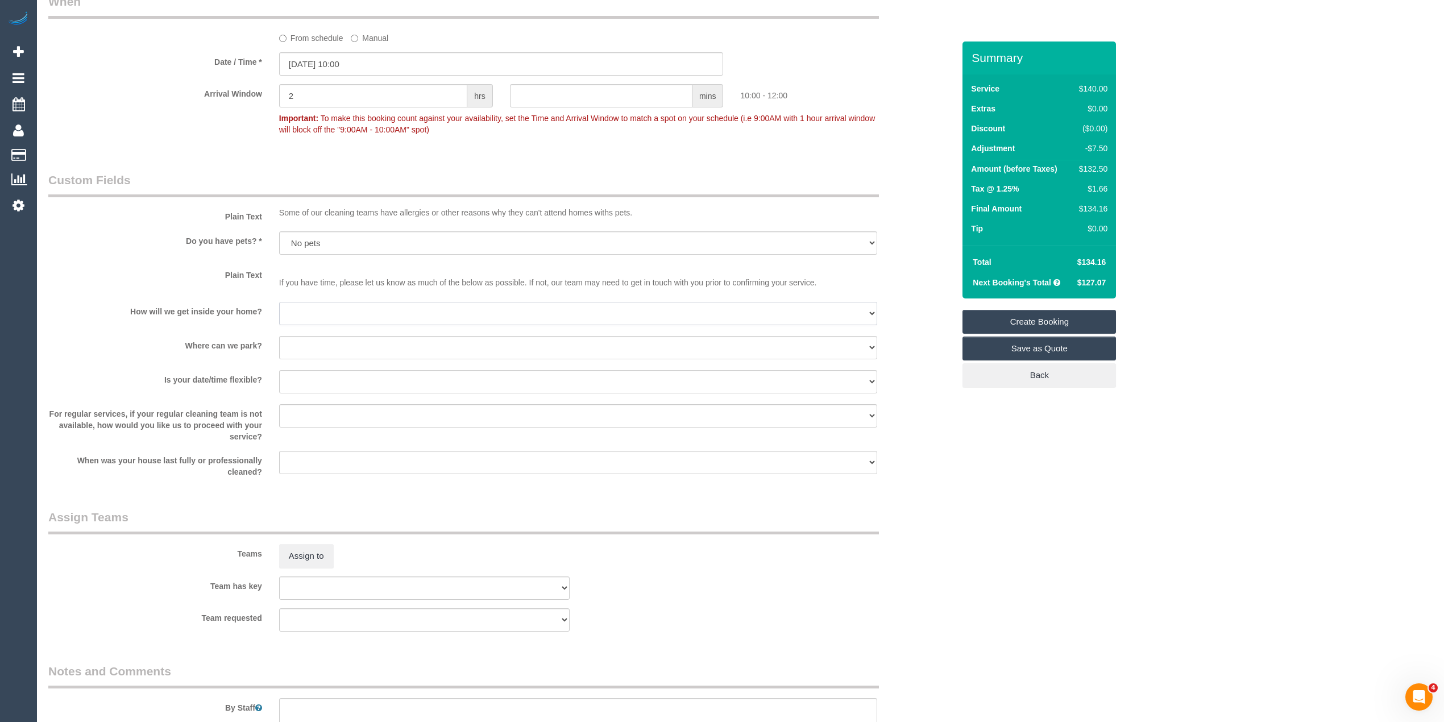
select select "number:14"
click at [279, 302] on select "I will be home Key will be left (please provide details below) Lock box/Access …" at bounding box center [578, 313] width 598 height 23
click at [320, 344] on select "I will provide parking on-site Free street parking Paid street parking (cost wi…" at bounding box center [578, 347] width 598 height 23
select select "number:19"
click at [279, 336] on select "I will provide parking on-site Free street parking Paid street parking (cost wi…" at bounding box center [578, 347] width 598 height 23
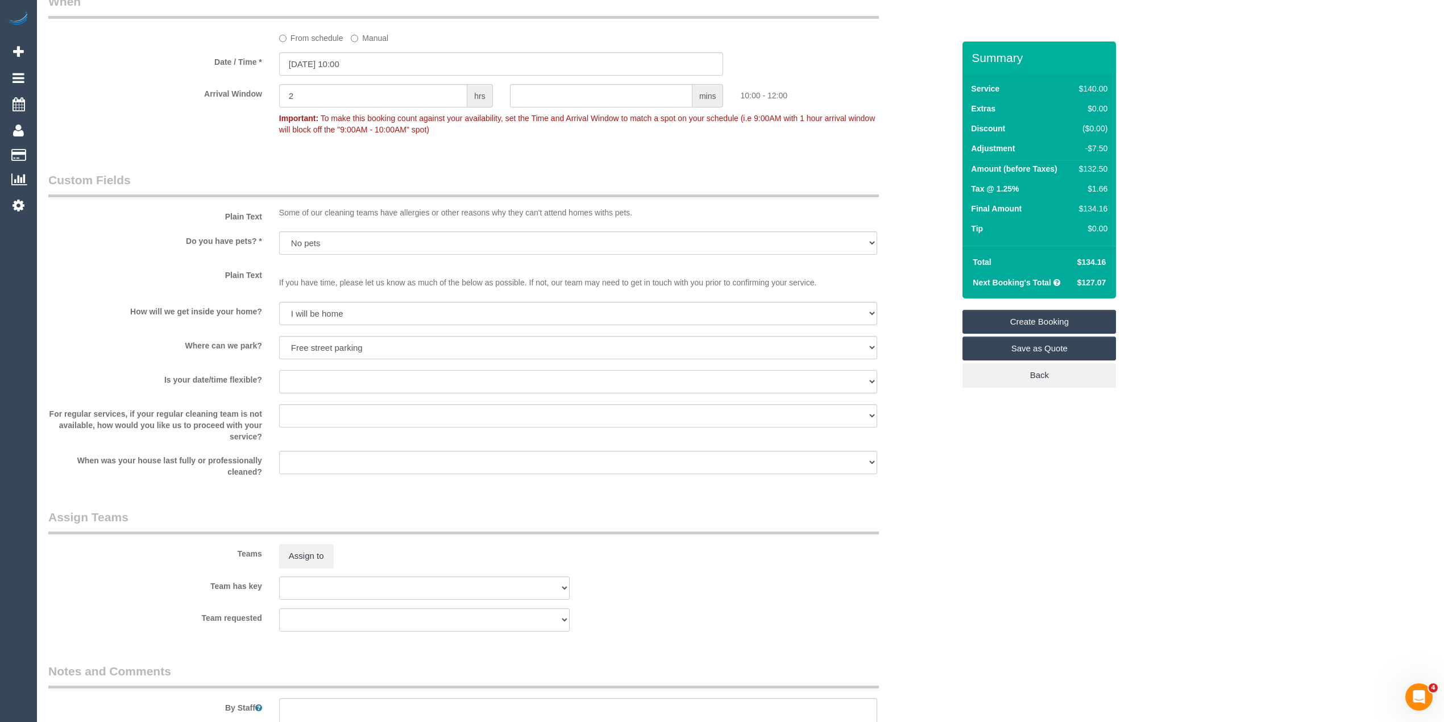
click at [326, 384] on select "Yes - date and time Yes - date but not time Yes - time but not date No - No fle…" at bounding box center [578, 381] width 598 height 23
select select "number:25"
click at [279, 370] on select "Yes - date and time Yes - date but not time Yes - time but not date No - No fle…" at bounding box center [578, 381] width 598 height 23
click at [301, 407] on select "Arrange a cleaner to cover and do not bother you Arrange a cleaner to cover and…" at bounding box center [578, 415] width 598 height 23
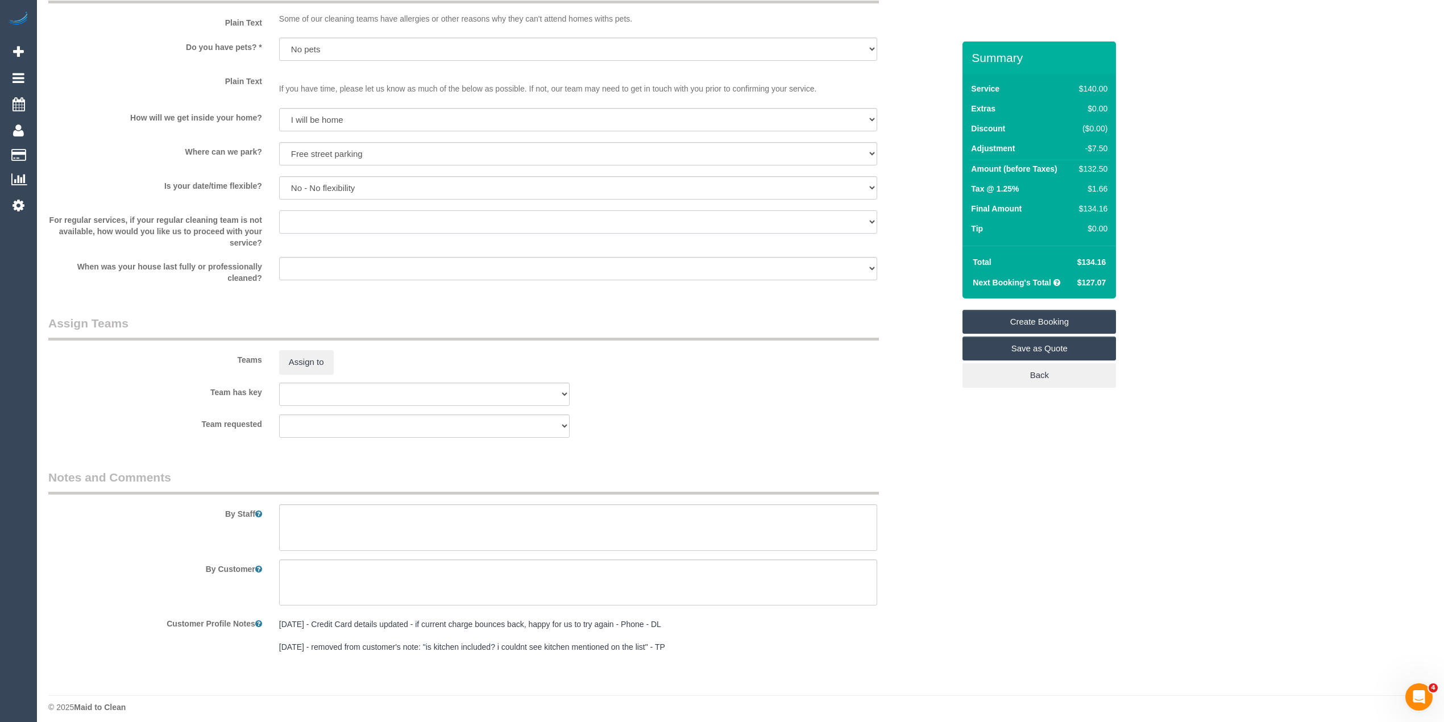
scroll to position [1413, 0]
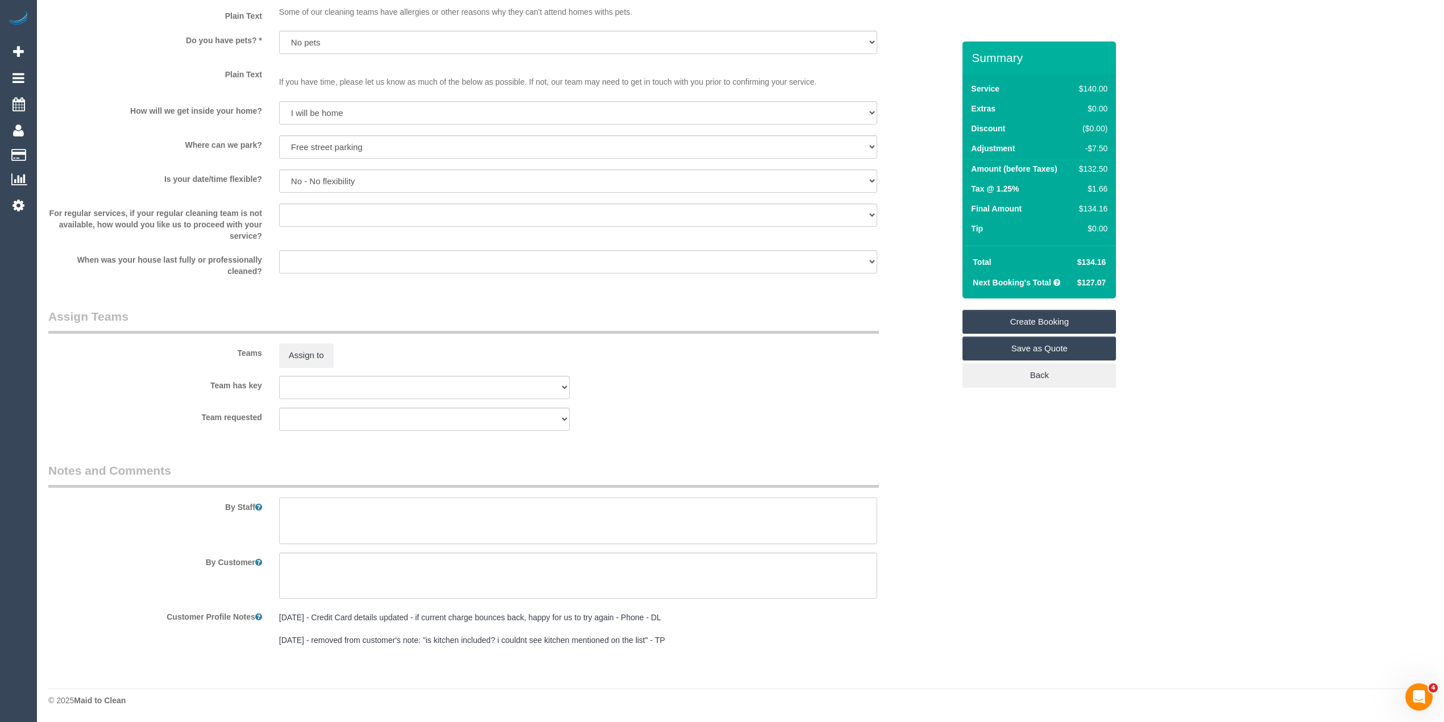
click at [379, 522] on textarea at bounding box center [578, 520] width 598 height 47
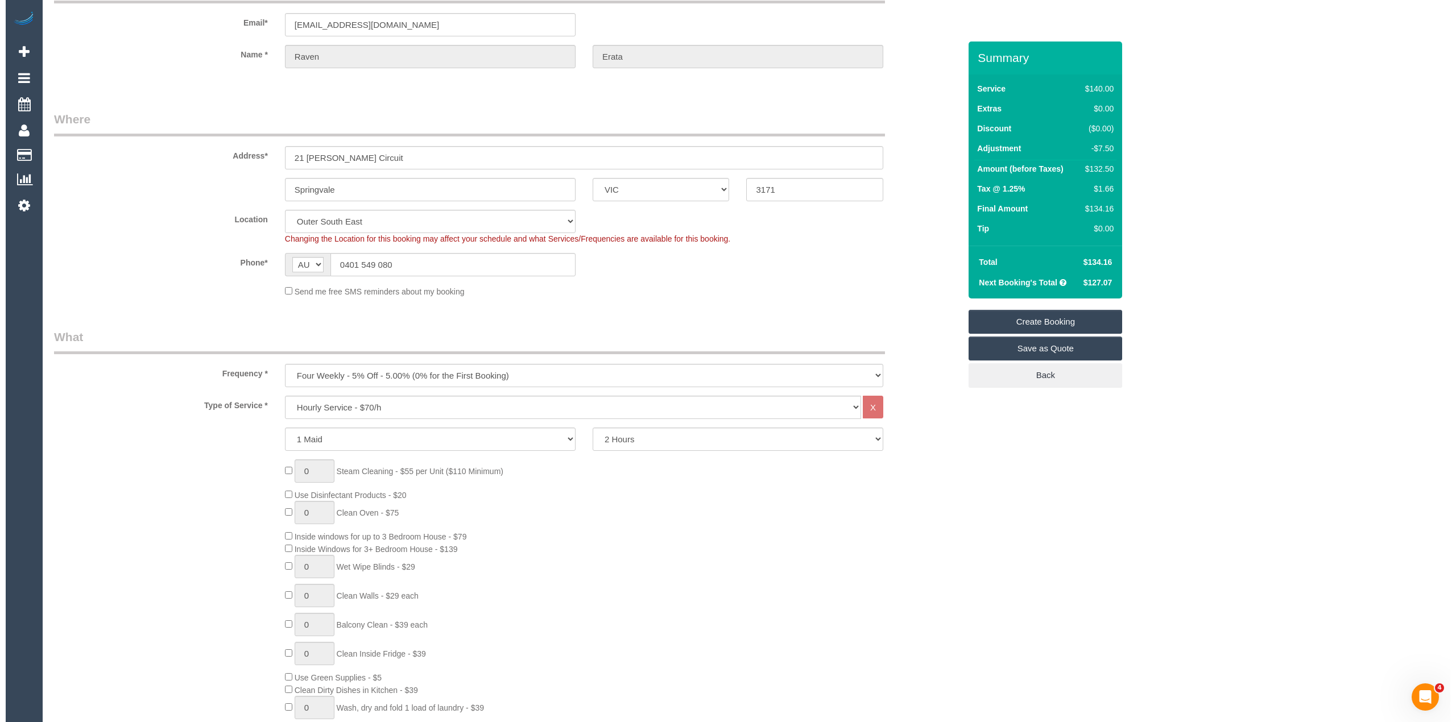
scroll to position [0, 0]
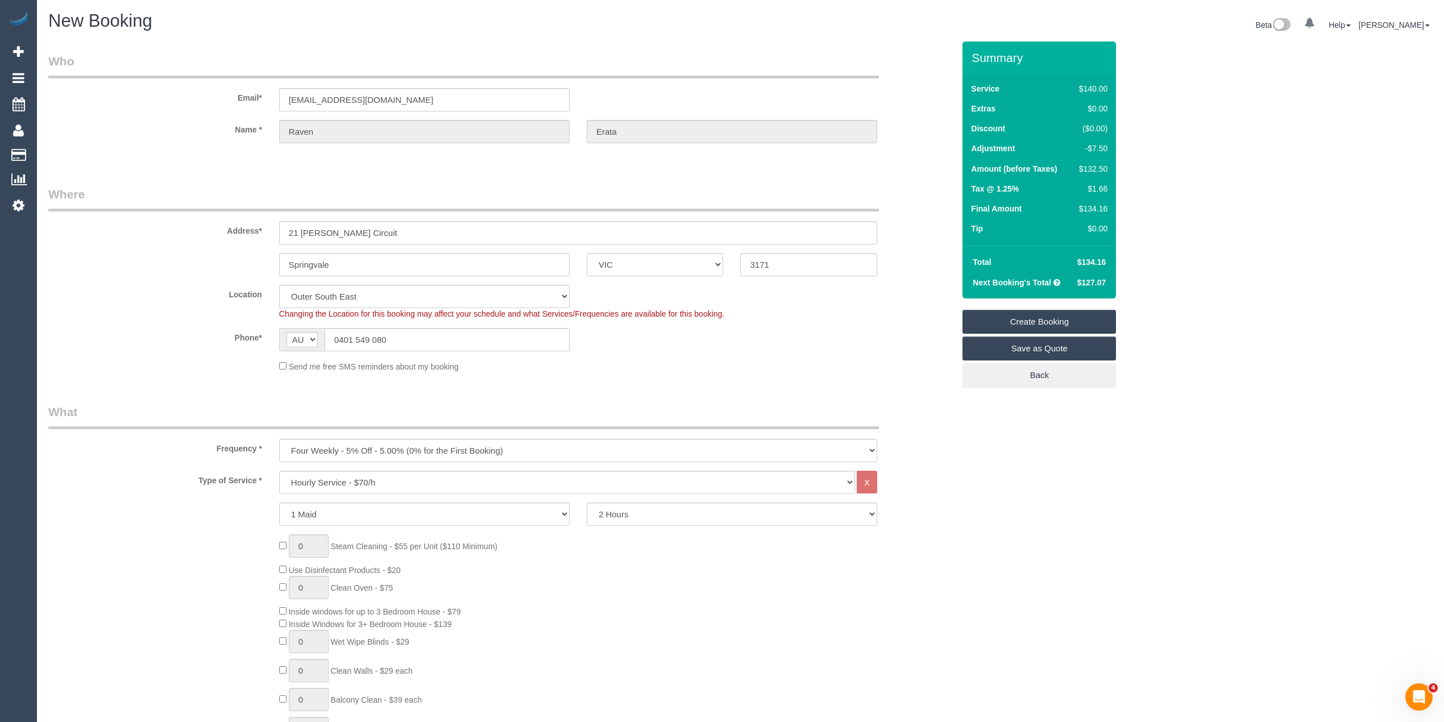
type textarea "Please ask the customer which areas they want cleaned, thank you."
drag, startPoint x: 409, startPoint y: 100, endPoint x: 177, endPoint y: 98, distance: 232.0
click at [177, 100] on div "Email* vanryuki13@gmail.com" at bounding box center [501, 82] width 923 height 59
click at [1019, 318] on link "Create Booking" at bounding box center [1040, 322] width 154 height 24
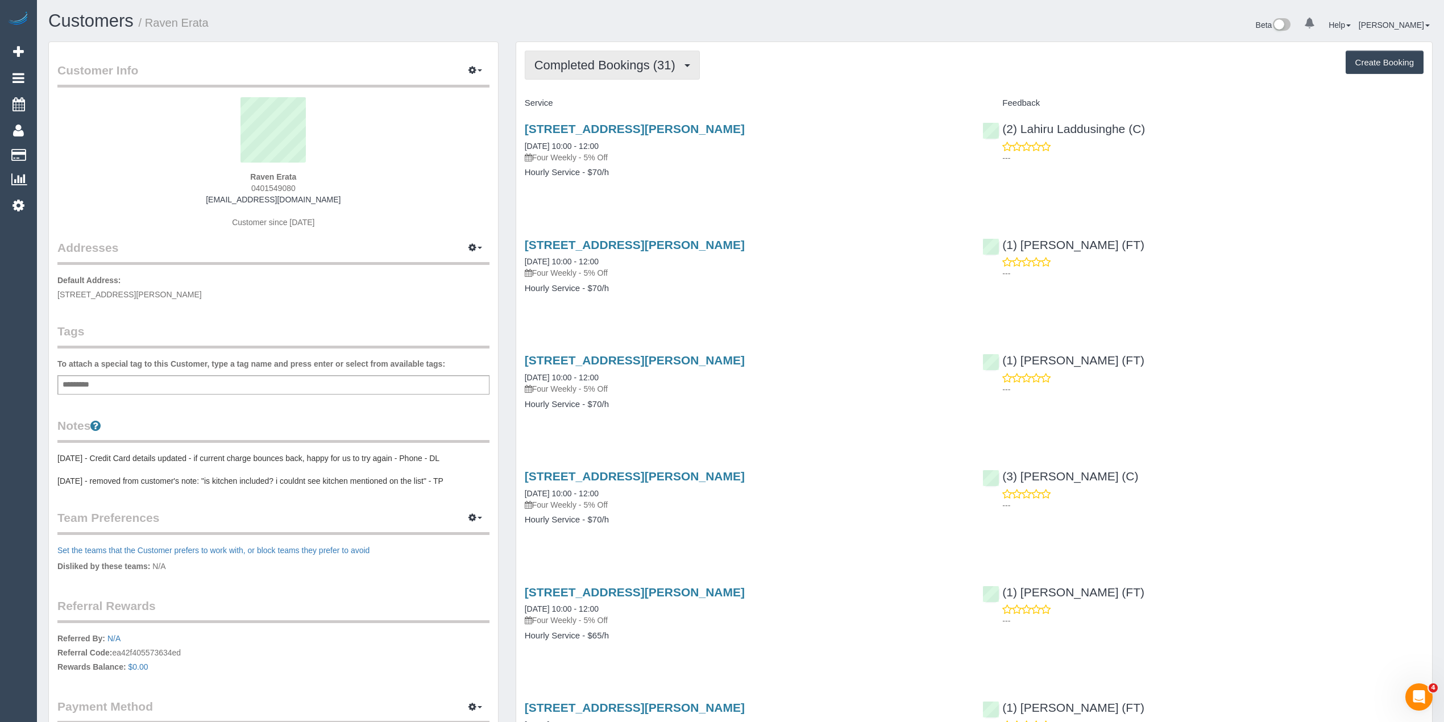
click at [569, 60] on span "Completed Bookings (31)" at bounding box center [607, 65] width 147 height 14
click at [596, 109] on link "Upcoming Bookings (0)" at bounding box center [586, 106] width 123 height 15
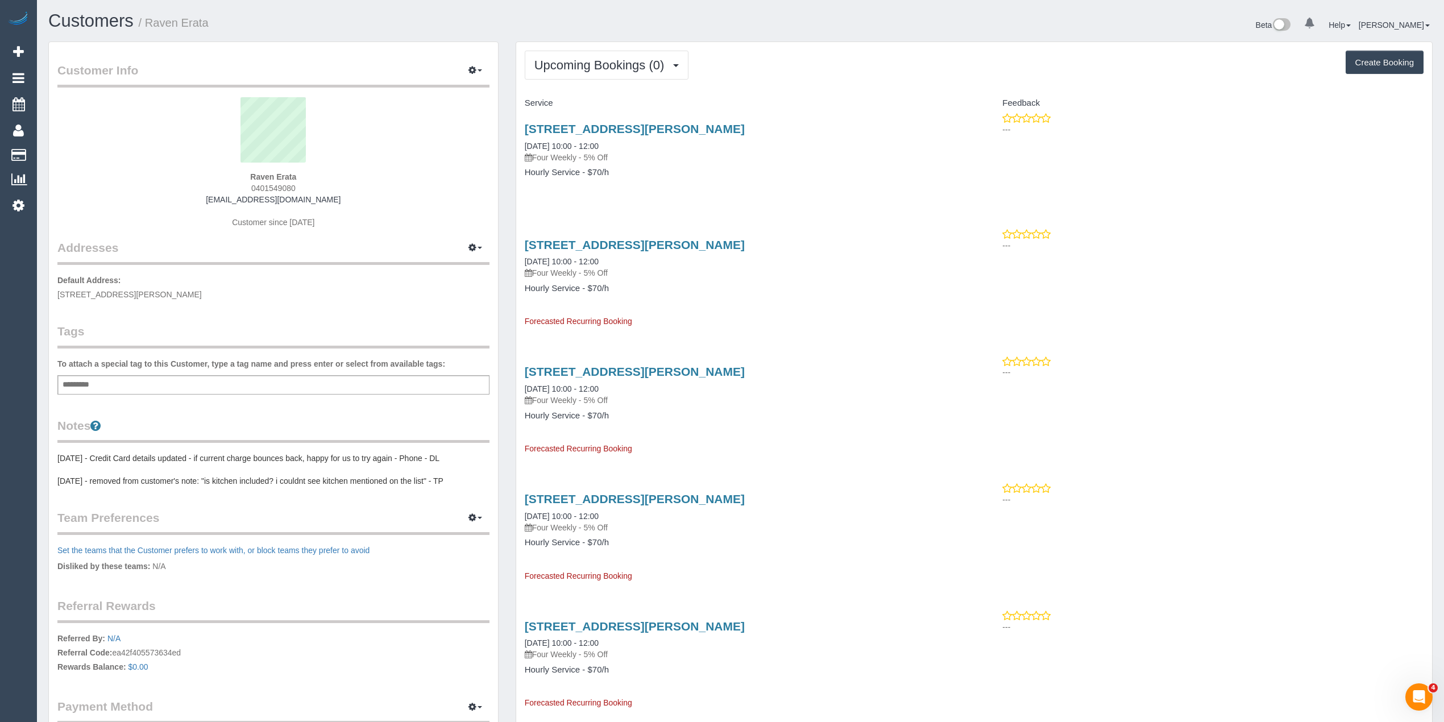
click at [57, 453] on pre "[DATE] - Credit Card details updated - if current charge bounces back, happy fo…" at bounding box center [273, 470] width 432 height 34
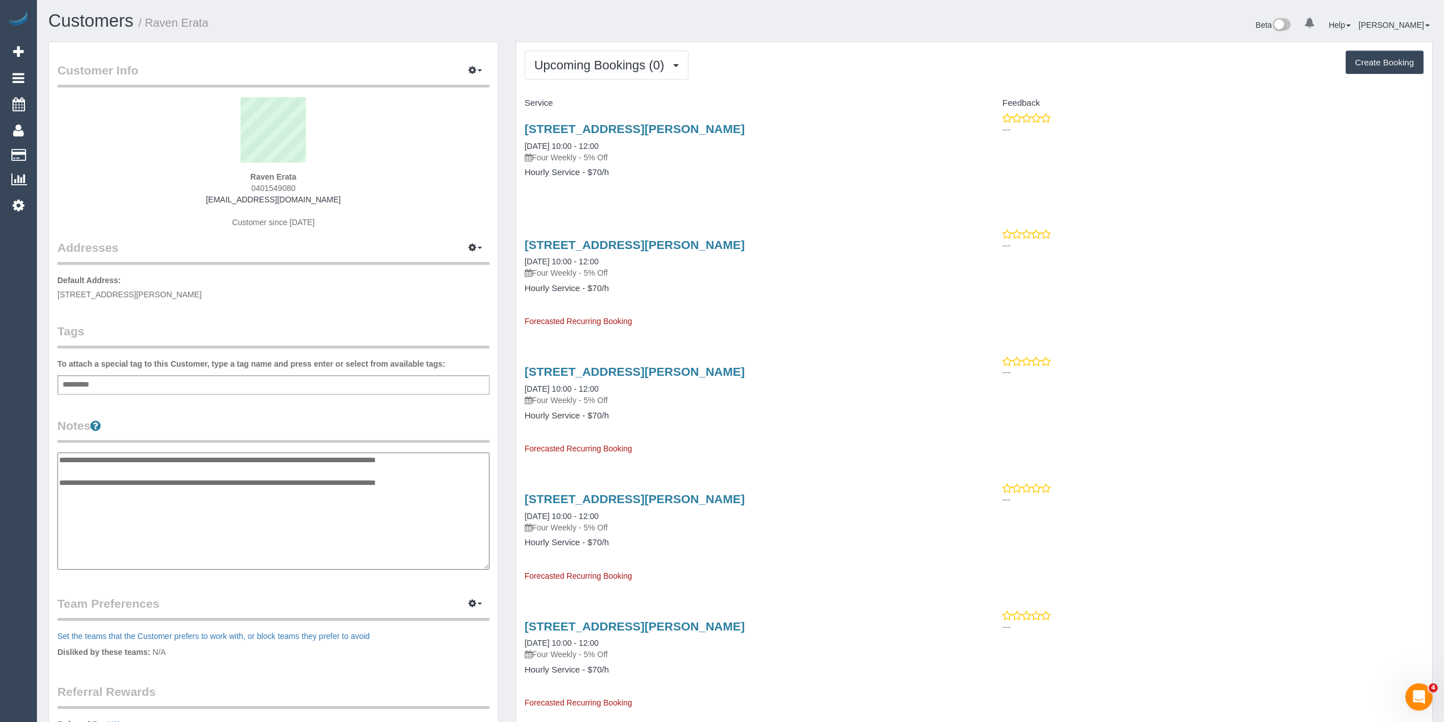
click at [58, 455] on textarea "**********" at bounding box center [273, 511] width 432 height 117
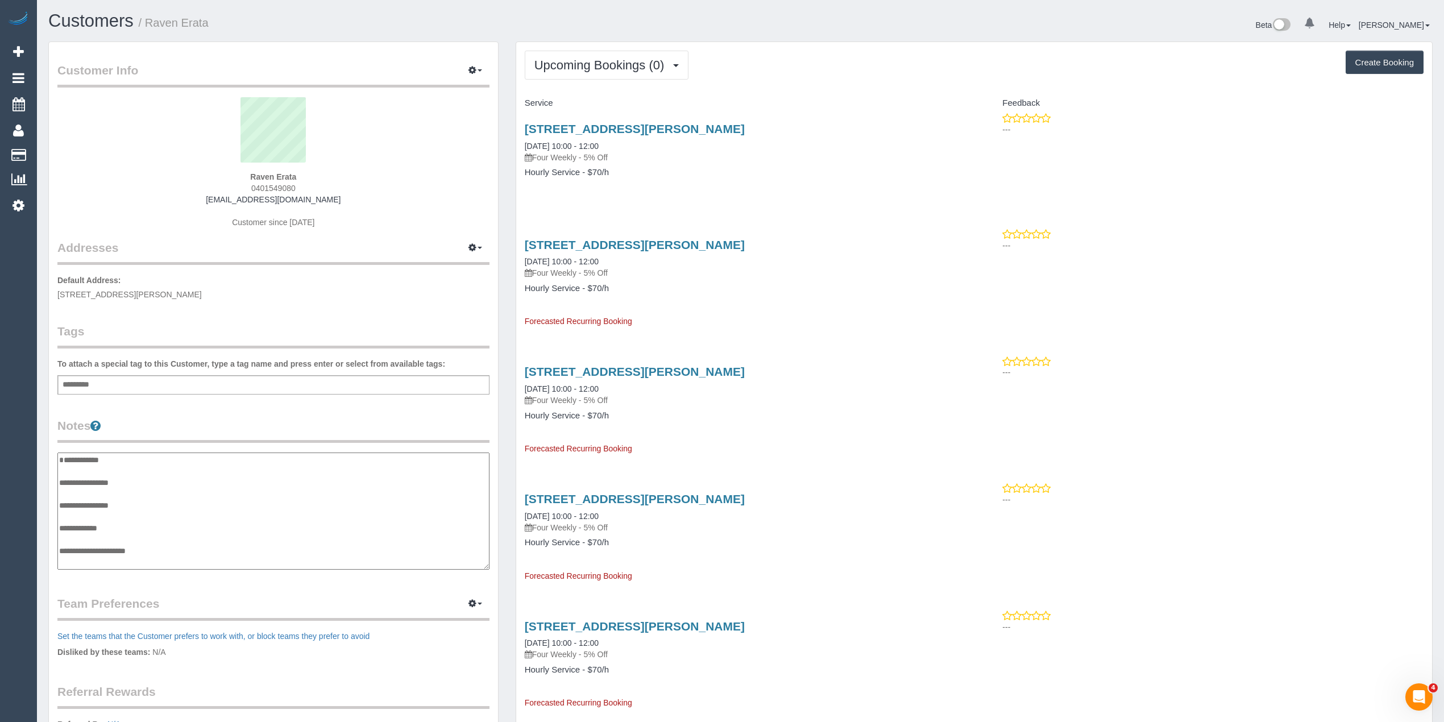
scroll to position [20, 0]
click at [148, 471] on textarea "**********" at bounding box center [273, 512] width 432 height 118
type textarea "**********"
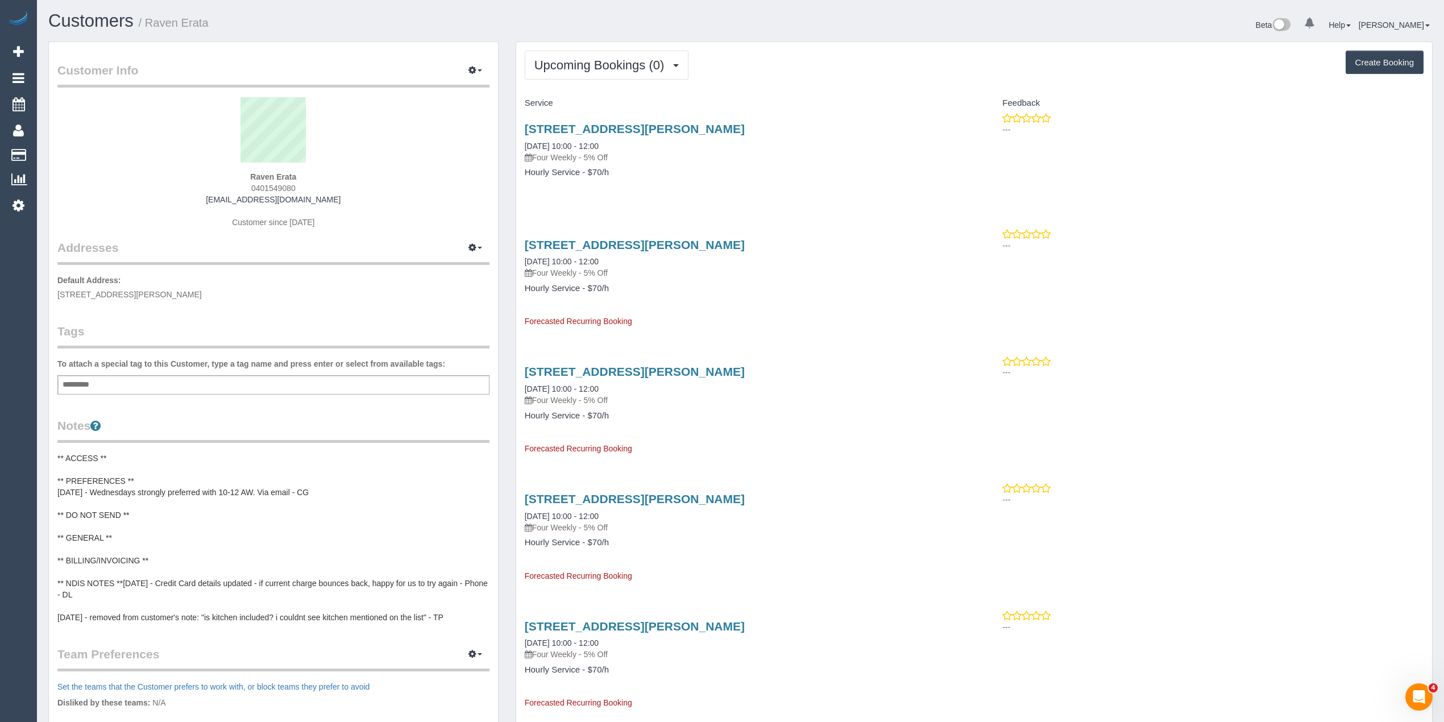
click at [708, 117] on div "21 Moishe Circuit, Springvale, VIC 3171 10/09/2025 10:00 - 12:00 Four Weekly - …" at bounding box center [745, 157] width 458 height 88
click at [703, 123] on link "21 Moishe Circuit, Springvale, VIC 3171" at bounding box center [635, 128] width 220 height 13
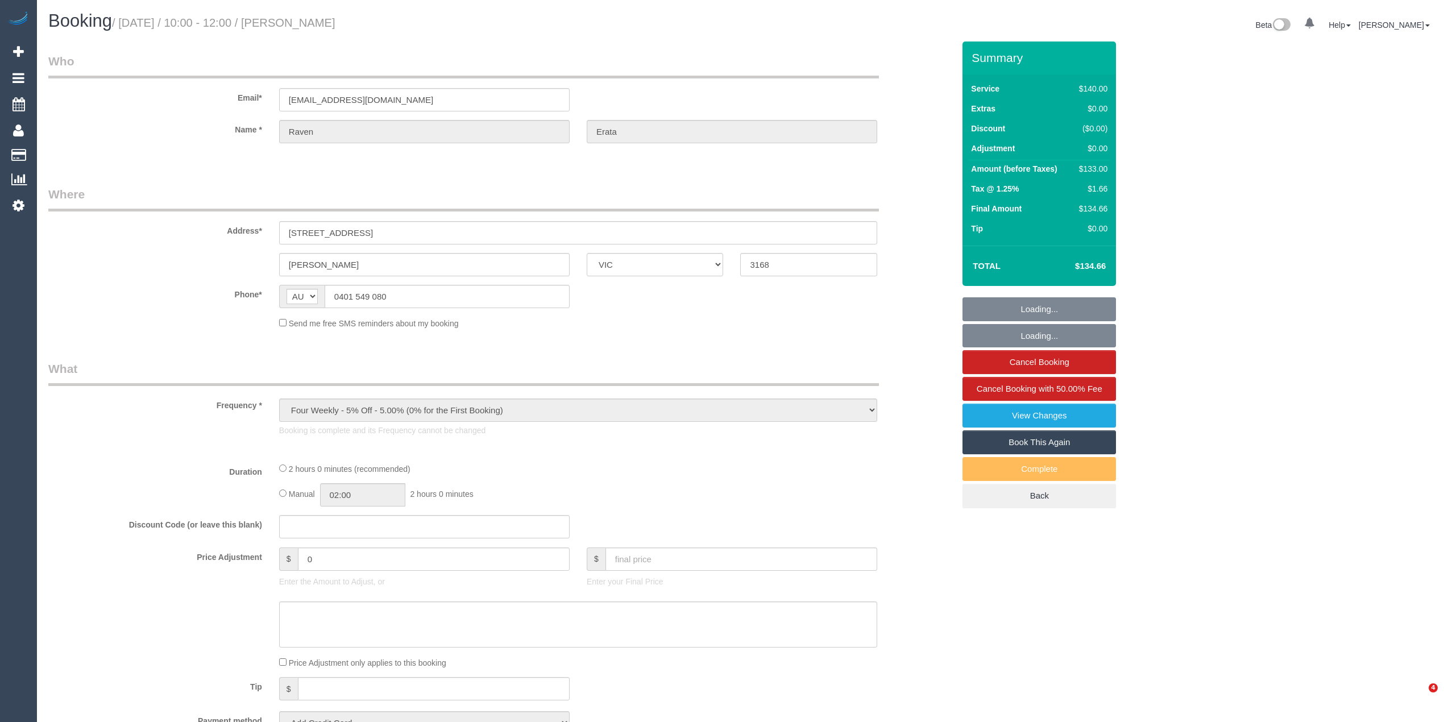
select select "VIC"
select select "number:28"
select select "number:14"
select select "number:18"
select select "number:22"
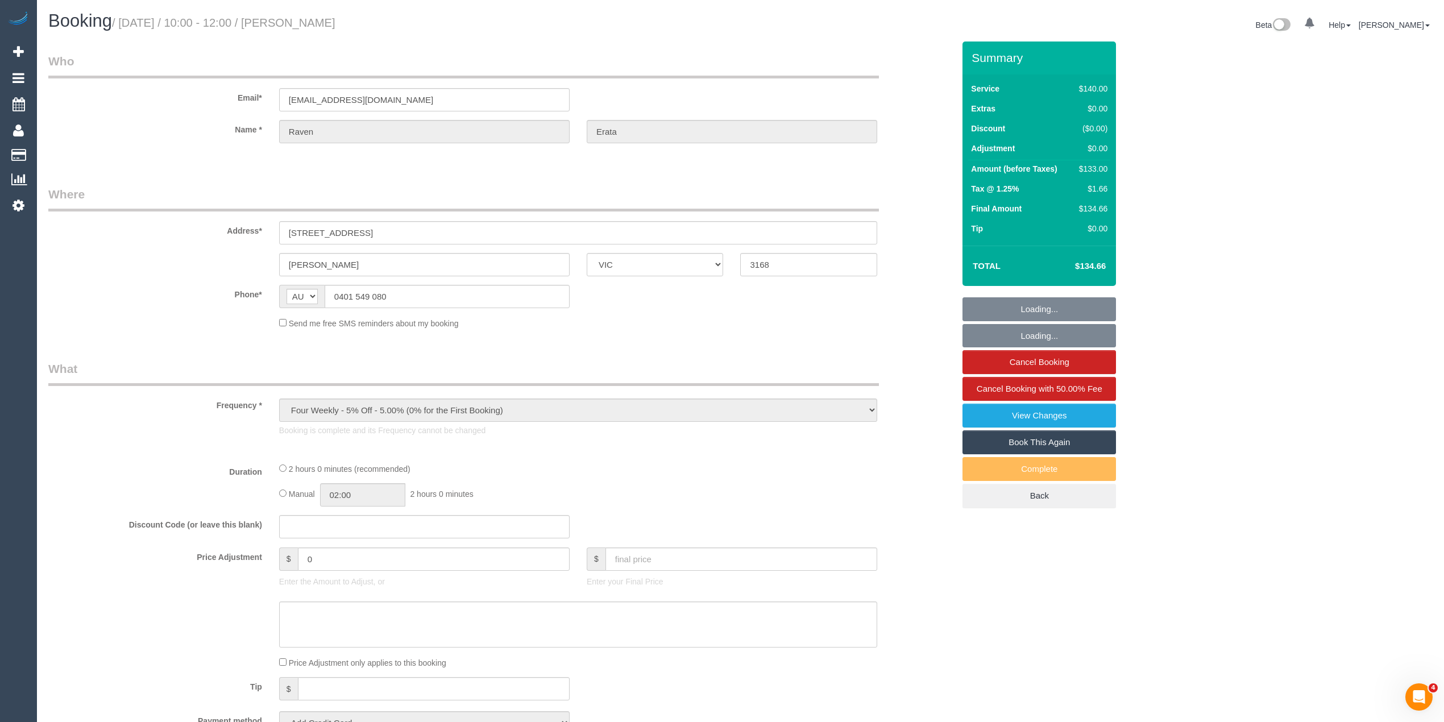
select select "number:26"
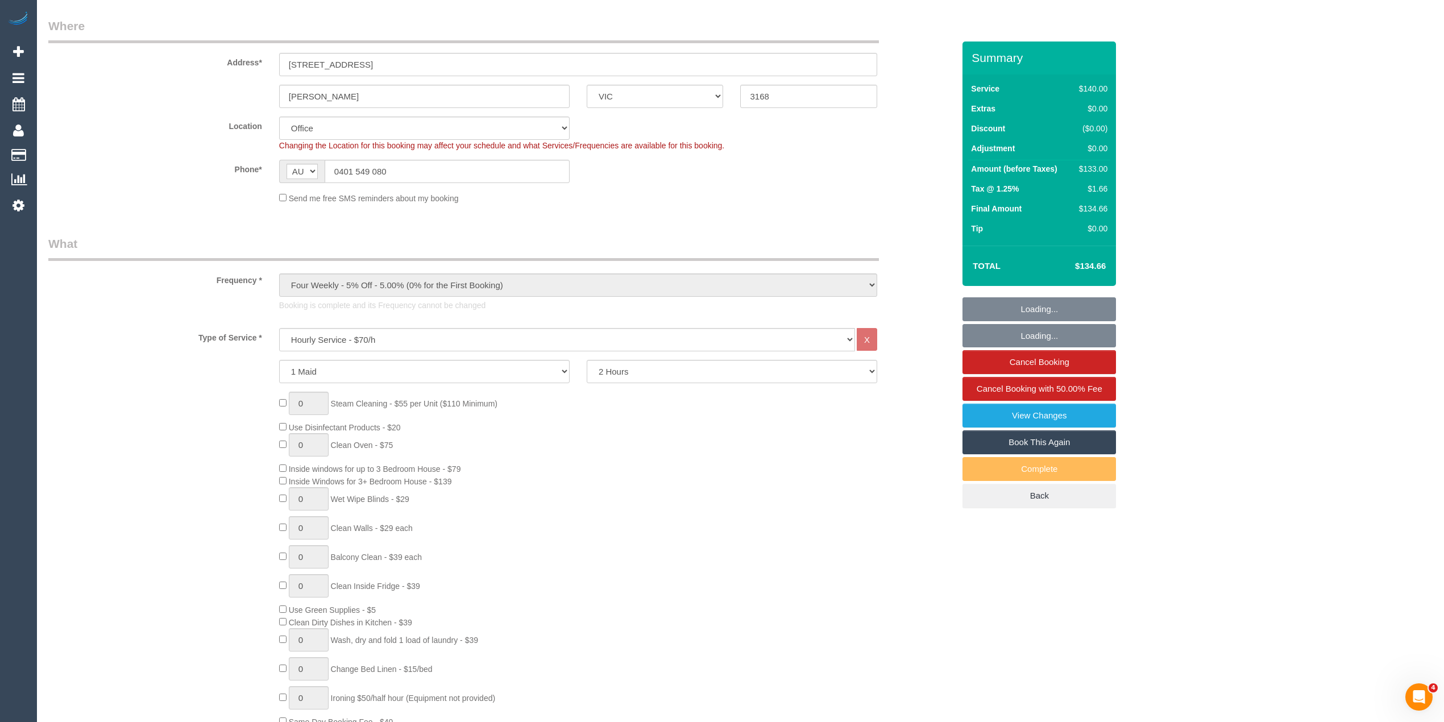
select select "object:2150"
select select "string:stripe-pm_1NdMjg2GScqysDRVdUrZET4F"
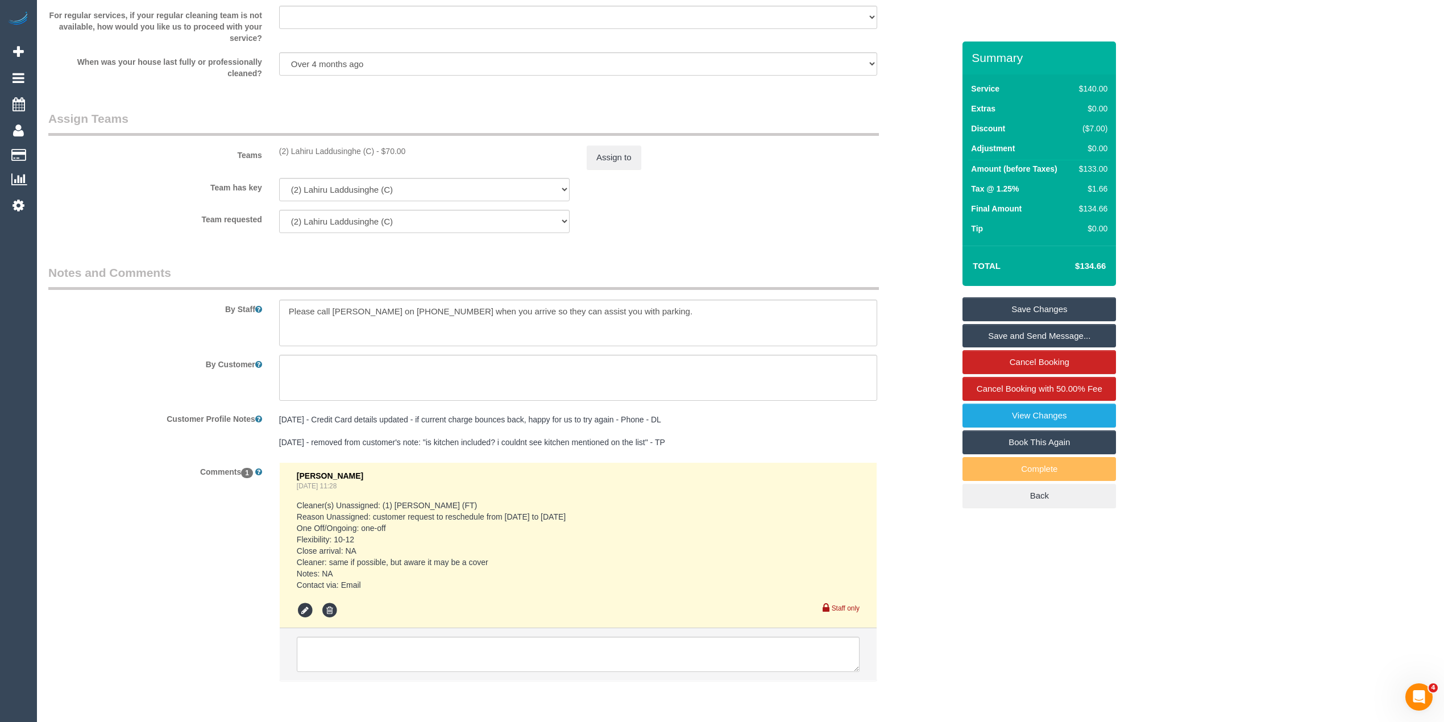
scroll to position [1718, 0]
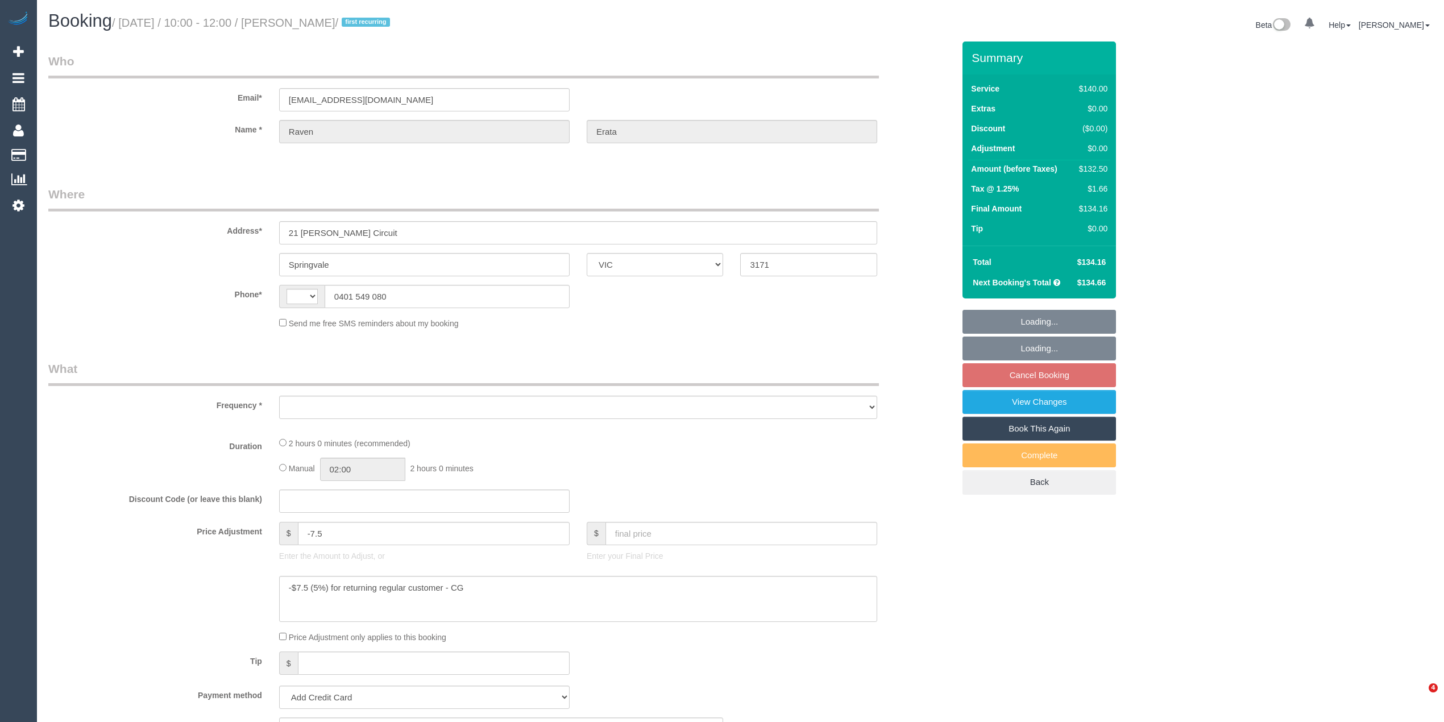
select select "VIC"
select select "string:AU"
select select "object:282"
select select "string:stripe-pm_1NdMjg2GScqysDRVdUrZET4F"
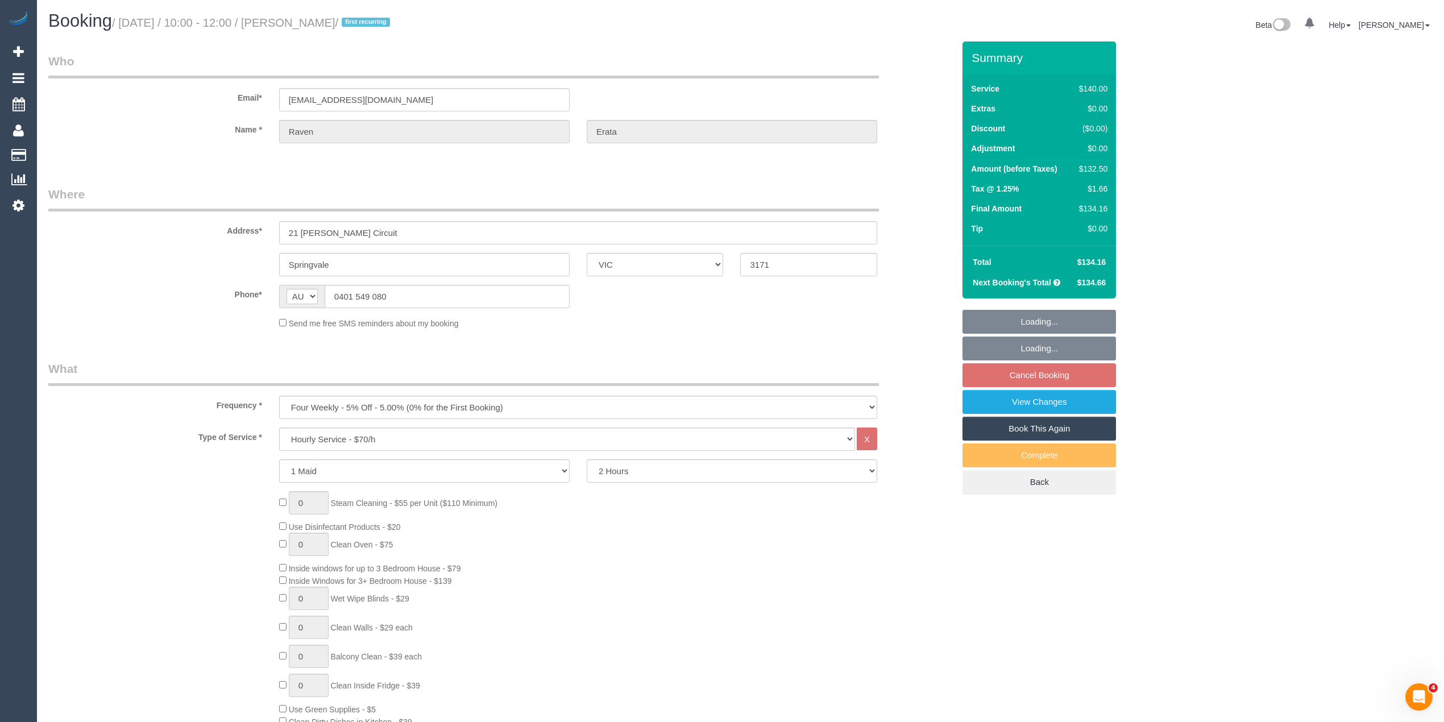
select select "spot3"
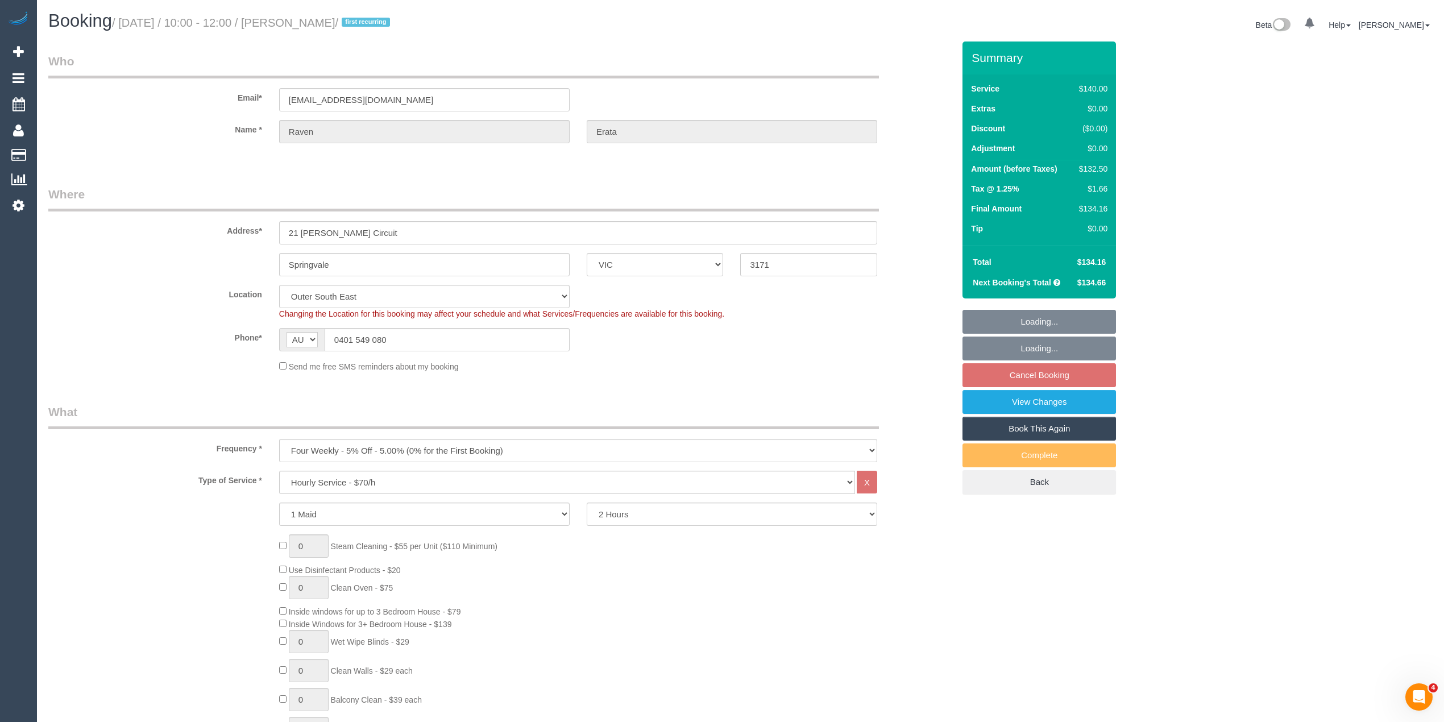
select select "object:851"
select select "number:28"
select select "number:14"
select select "number:19"
select select "number:25"
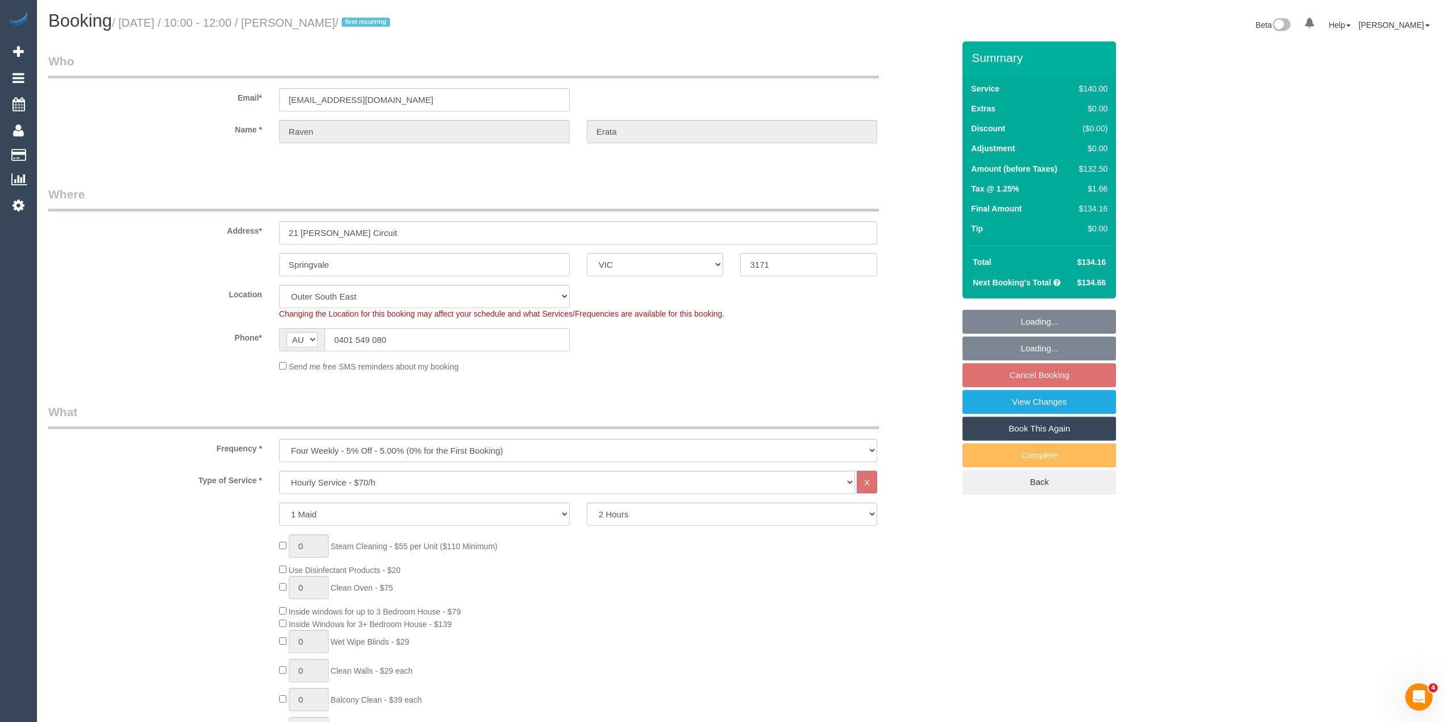
scroll to position [1551, 0]
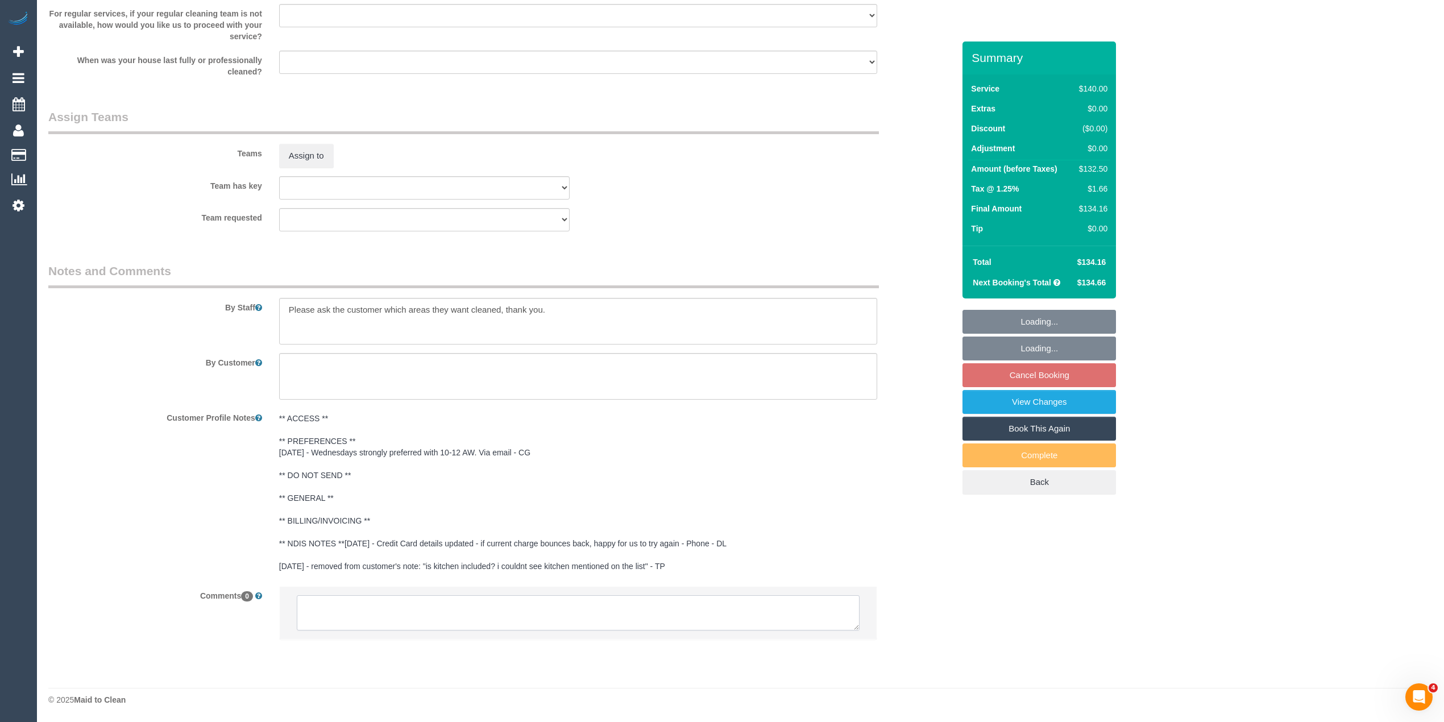
click at [418, 612] on textarea at bounding box center [578, 612] width 563 height 35
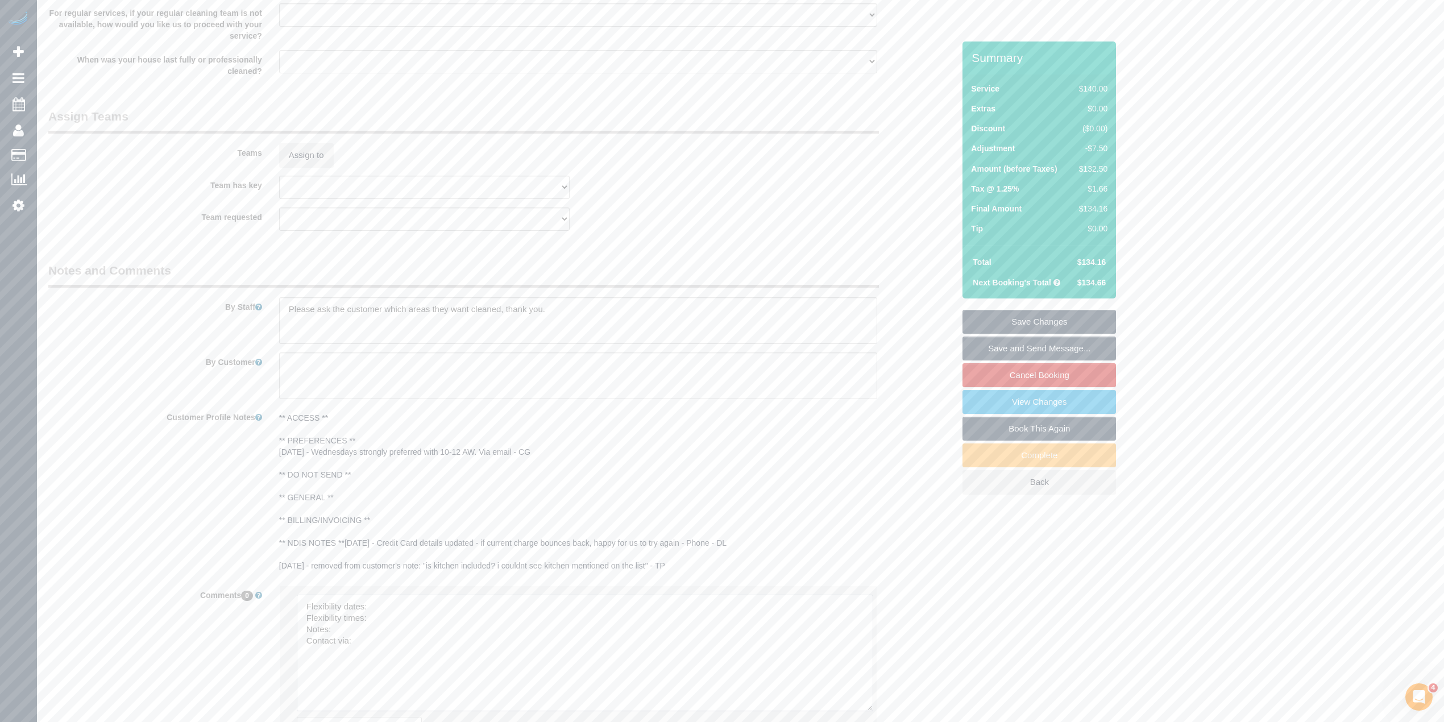
drag, startPoint x: 851, startPoint y: 622, endPoint x: 524, endPoint y: 667, distance: 329.4
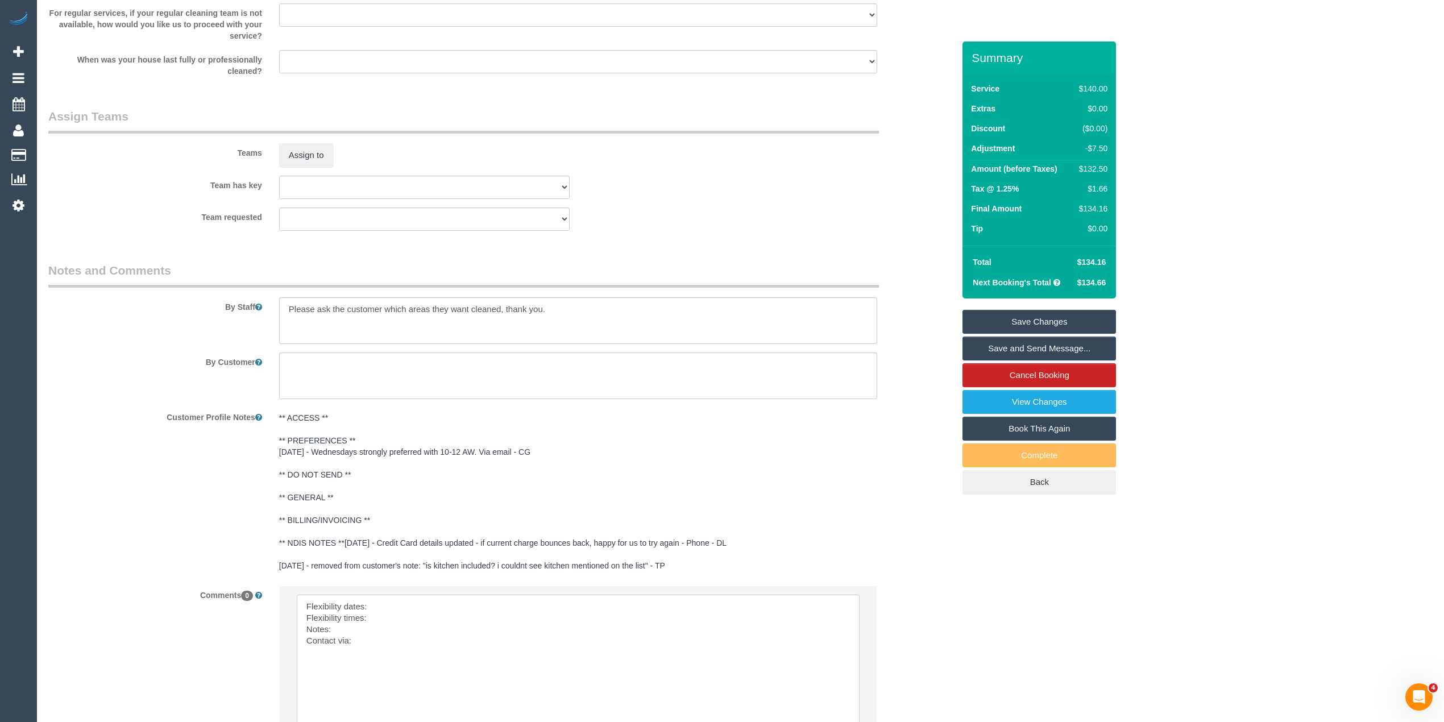
click at [417, 604] on textarea at bounding box center [578, 663] width 563 height 136
click at [396, 620] on textarea at bounding box center [578, 663] width 563 height 136
click at [355, 631] on textarea at bounding box center [578, 663] width 563 height 136
click at [360, 642] on textarea at bounding box center [578, 663] width 563 height 136
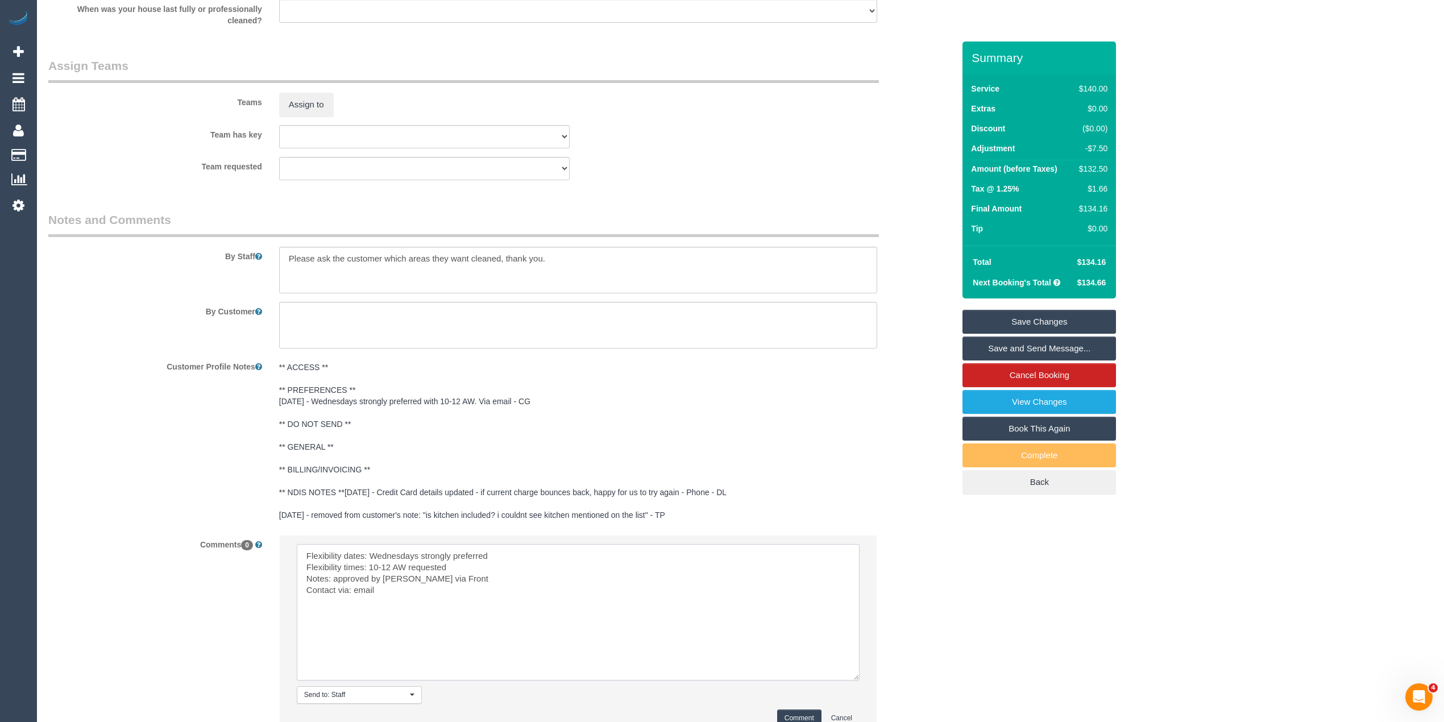
scroll to position [1627, 0]
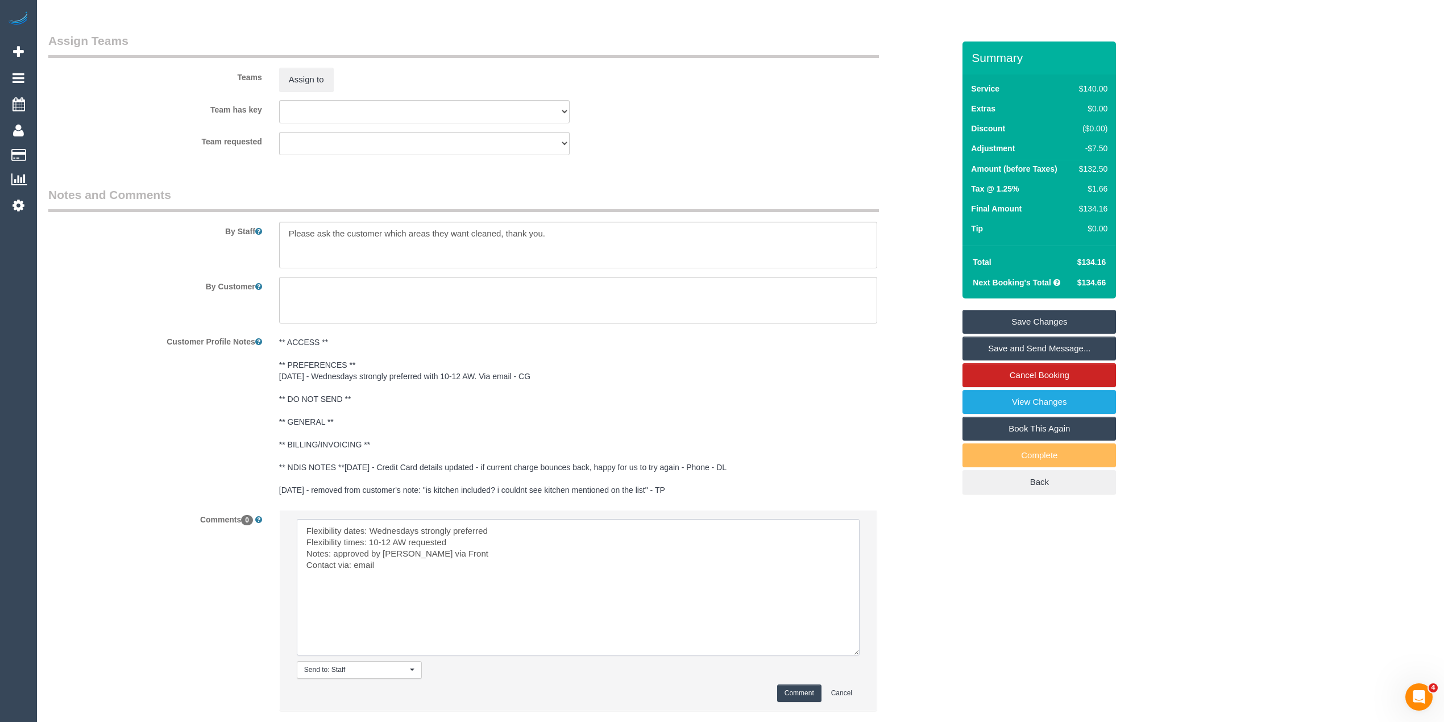
type textarea "Flexibility dates: Wednesdays strongly preferred Flexibility times: 10-12 AW re…"
click at [797, 691] on button "Comment" at bounding box center [799, 694] width 44 height 18
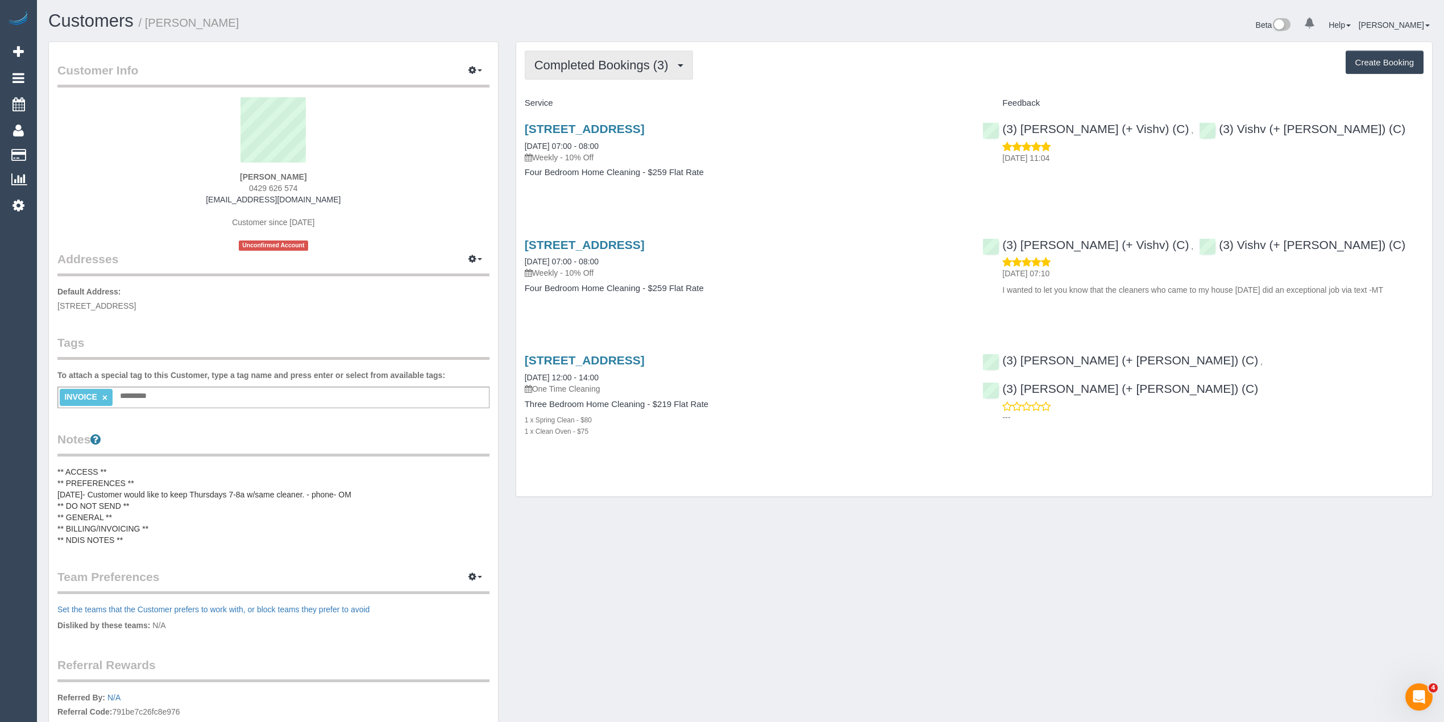
click at [566, 67] on span "Completed Bookings (3)" at bounding box center [604, 65] width 140 height 14
click at [606, 55] on button "Completed Bookings (3)" at bounding box center [609, 65] width 168 height 29
click at [605, 101] on link "Upcoming Bookings (11)" at bounding box center [585, 106] width 120 height 15
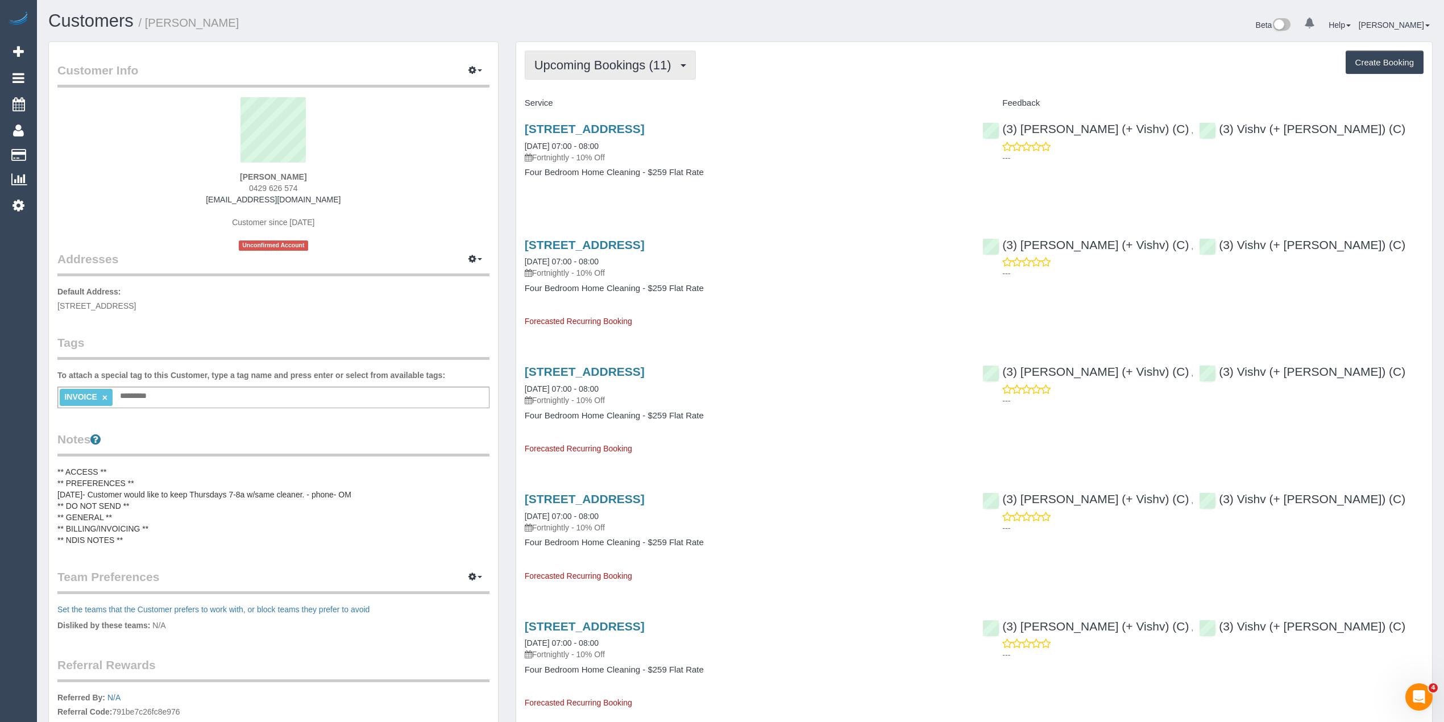
click at [592, 63] on span "Upcoming Bookings (11)" at bounding box center [605, 65] width 143 height 14
click at [598, 92] on link "Completed Bookings (3)" at bounding box center [585, 91] width 120 height 15
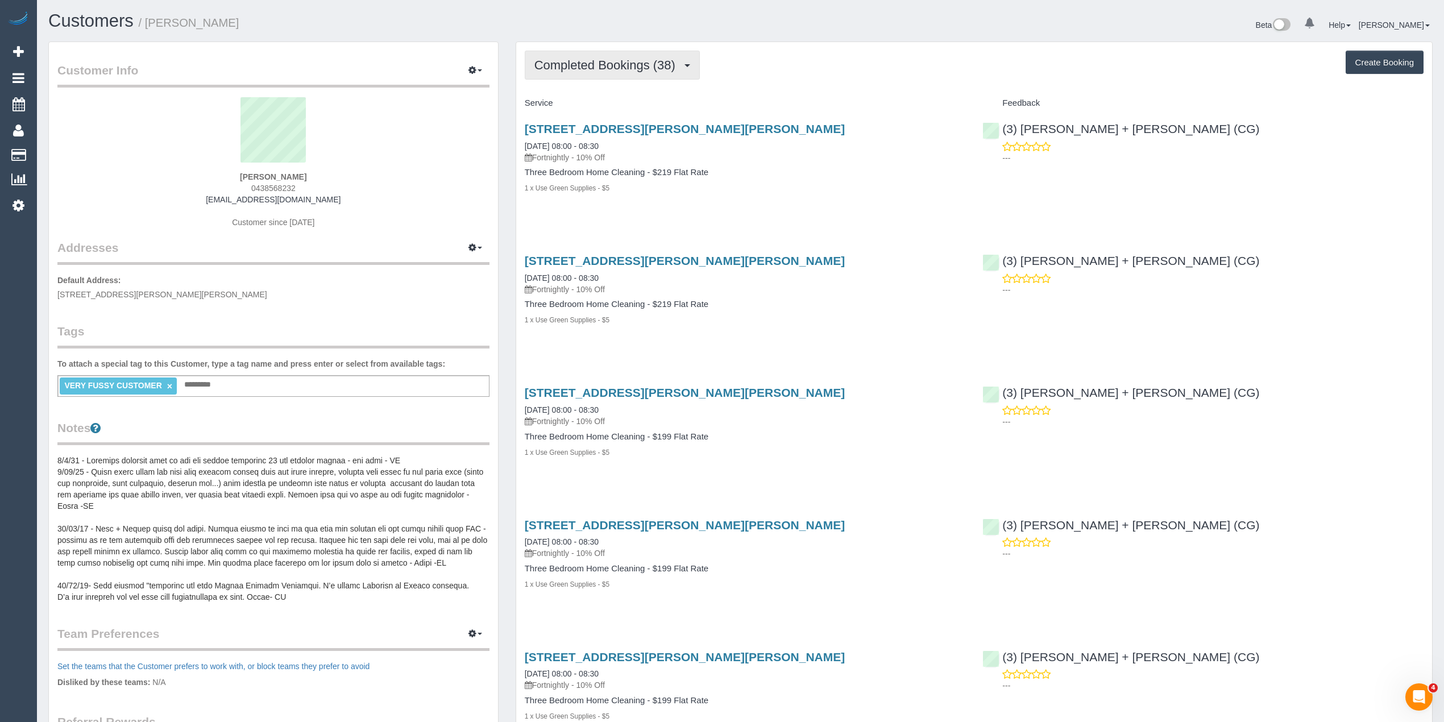
click at [549, 67] on span "Completed Bookings (38)" at bounding box center [607, 65] width 147 height 14
click at [576, 107] on link "Upcoming Bookings (0)" at bounding box center [586, 106] width 123 height 15
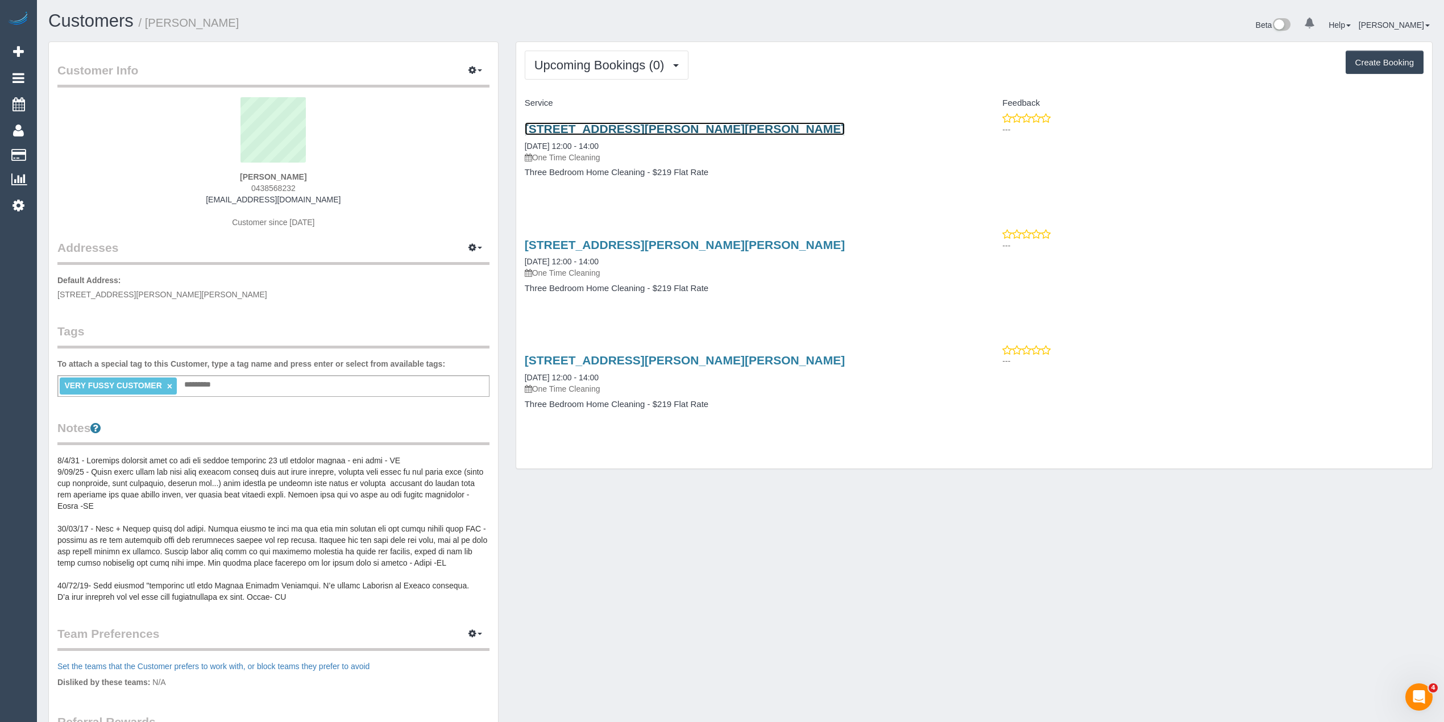
click at [597, 132] on link "29 Margaret St, Carnegie, VIC 3163" at bounding box center [685, 128] width 321 height 13
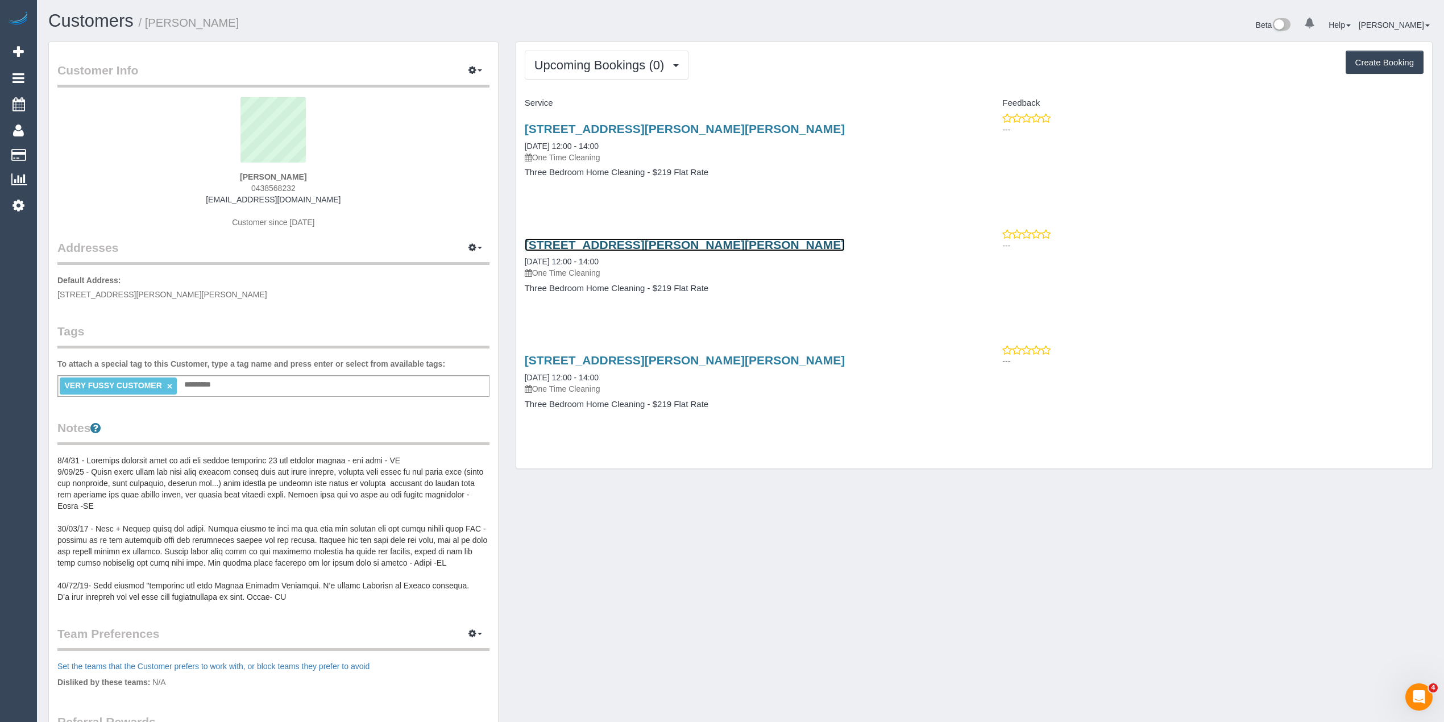
click at [679, 244] on link "29 Margaret St, Carnegie, VIC 3163" at bounding box center [685, 244] width 321 height 13
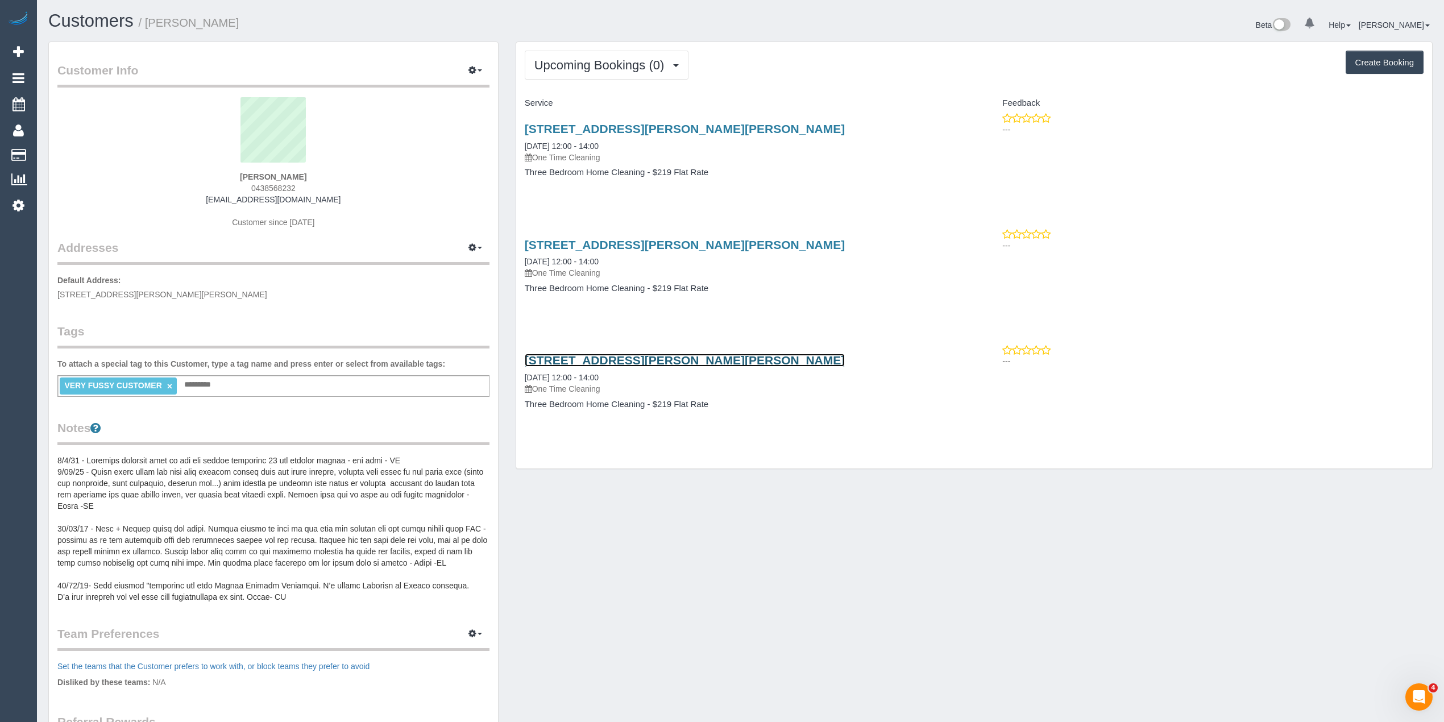
click at [611, 355] on link "29 Margaret St, Carnegie, VIC 3163" at bounding box center [685, 360] width 321 height 13
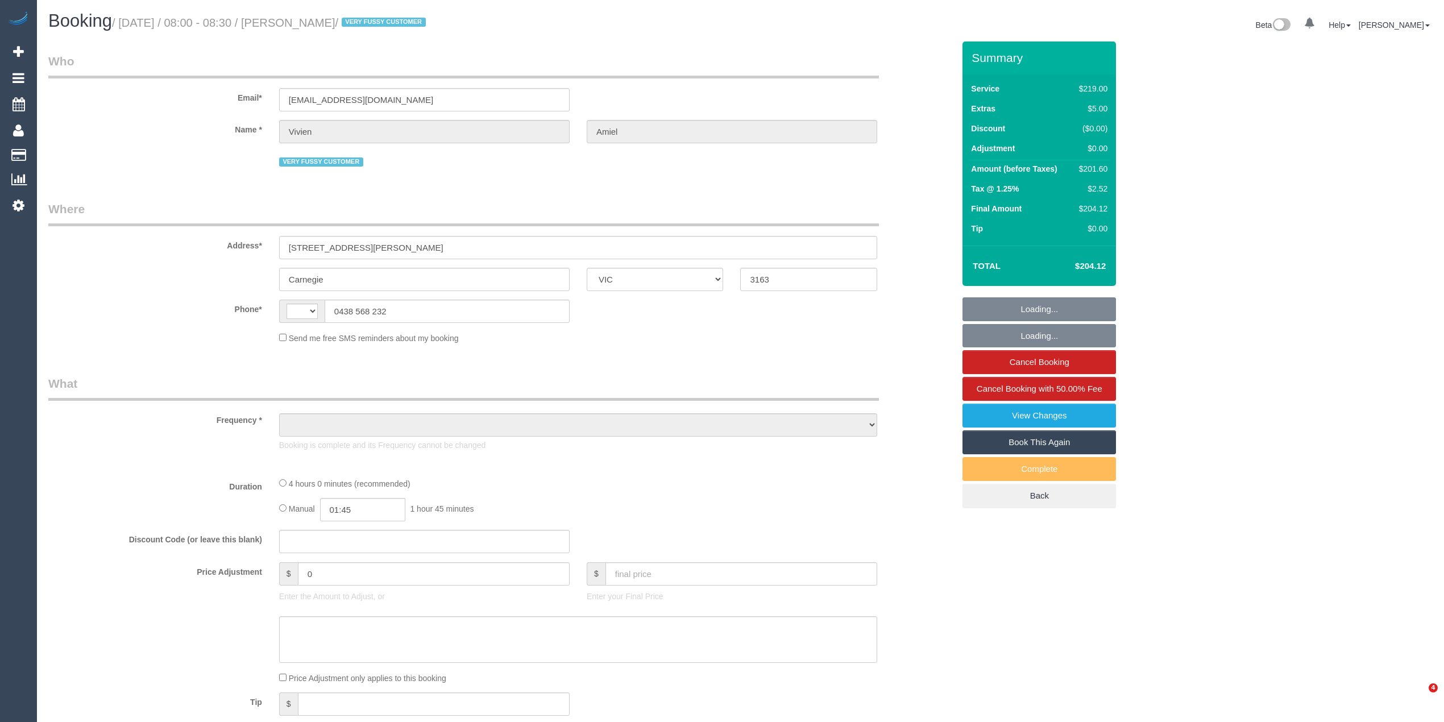
select select "VIC"
select select "string:AU"
select select "object:546"
select select "string:stripe-pm_1NUjEv2GScqysDRVlLc2vOVA"
select select "number:27"
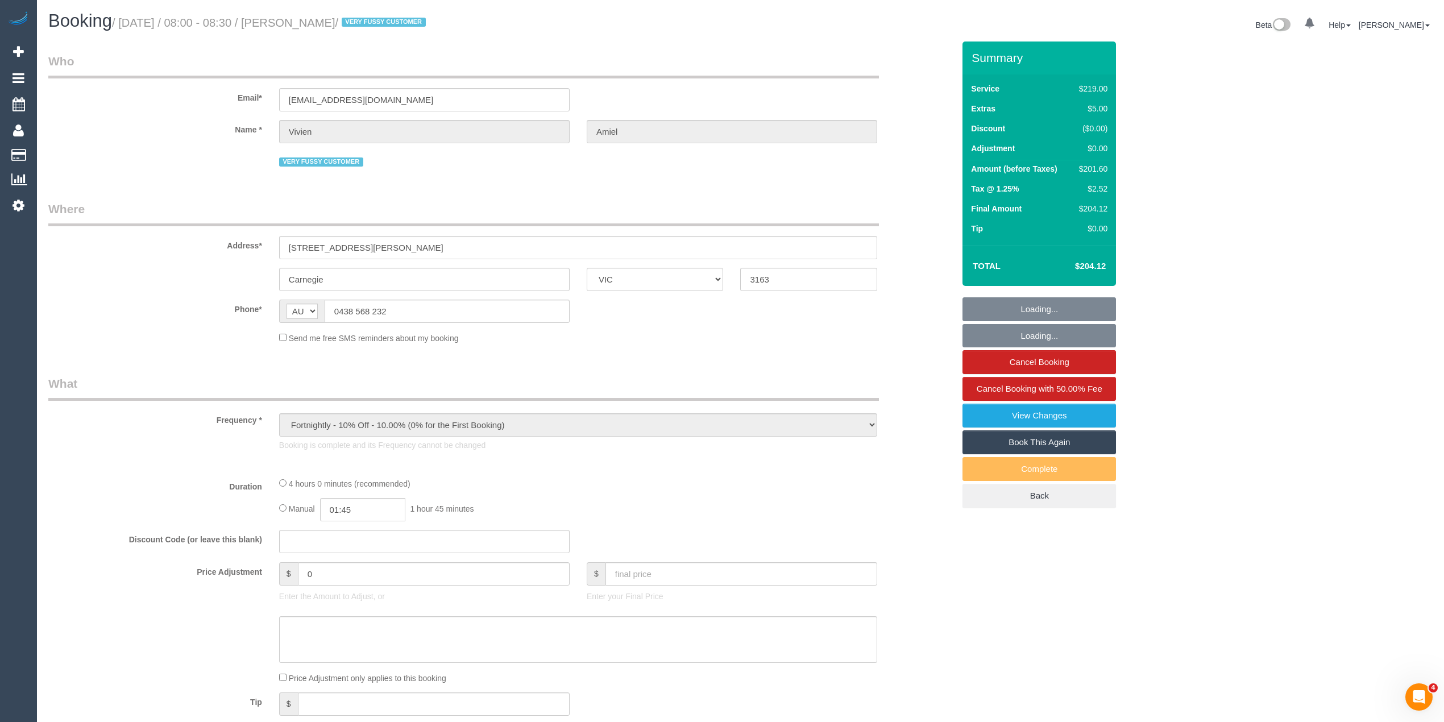
select select "number:14"
select select "number:19"
select select "number:36"
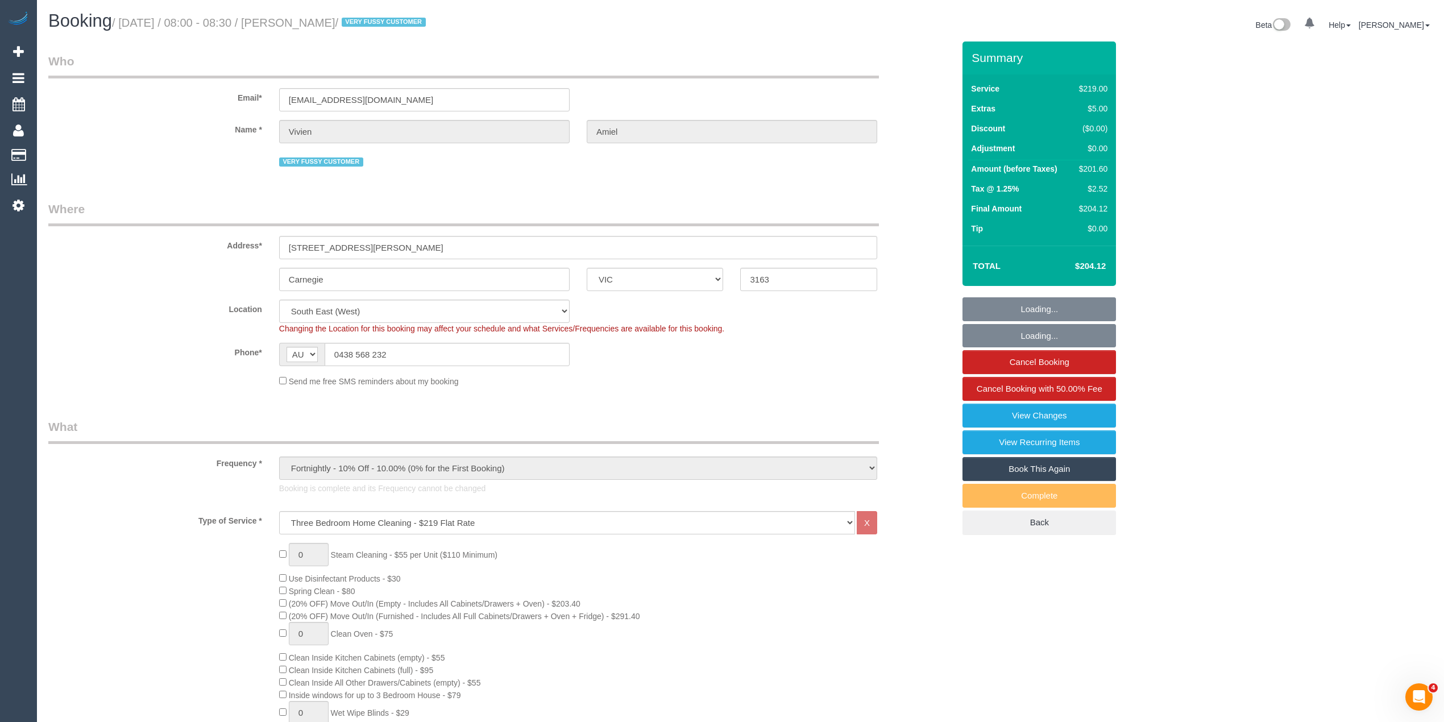
select select "object:1324"
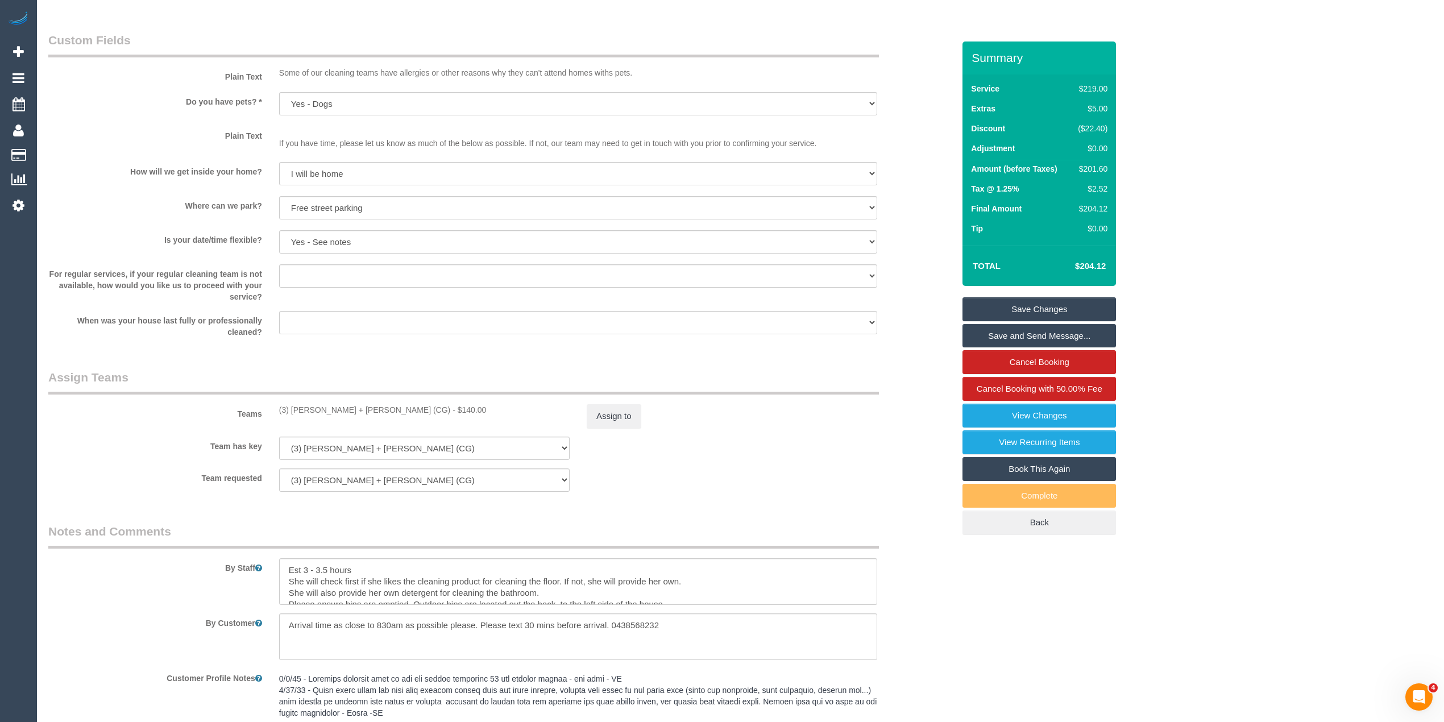
scroll to position [1592, 0]
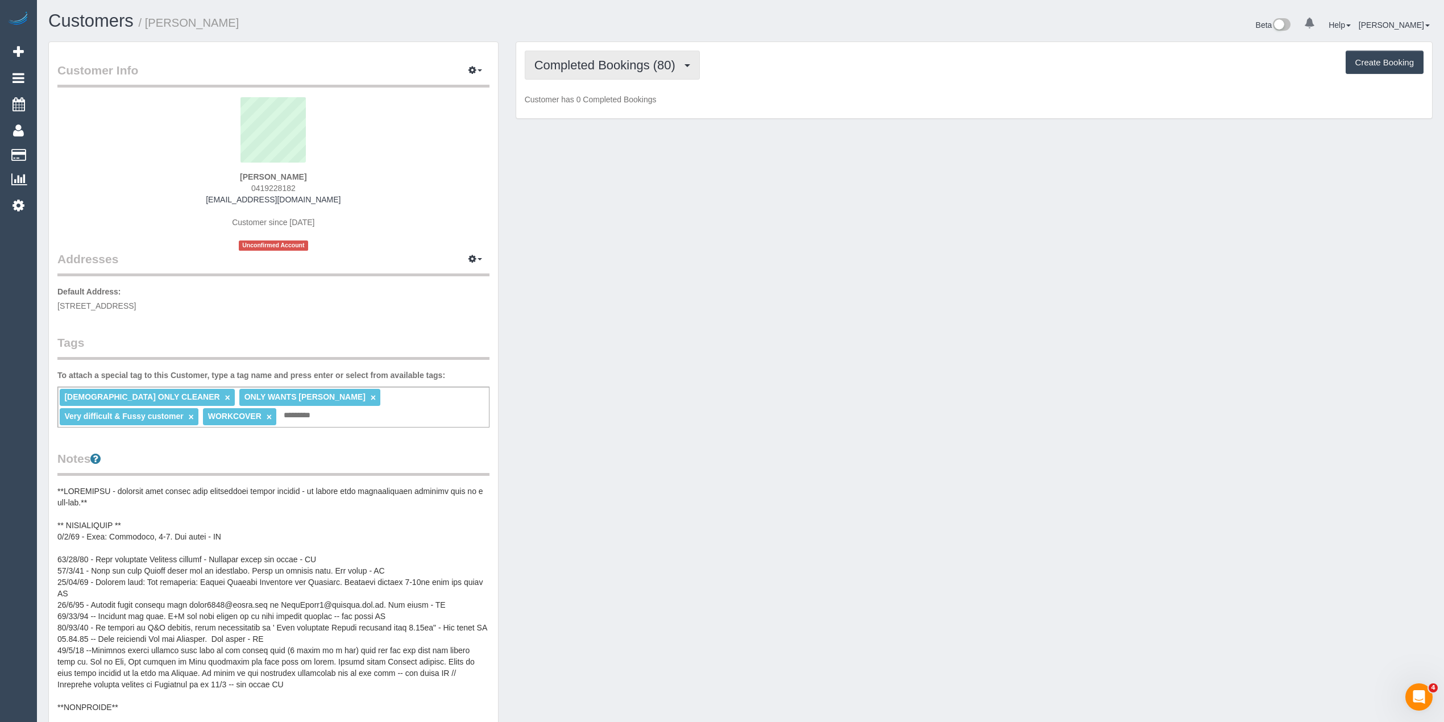
click at [610, 59] on span "Completed Bookings (80)" at bounding box center [607, 65] width 147 height 14
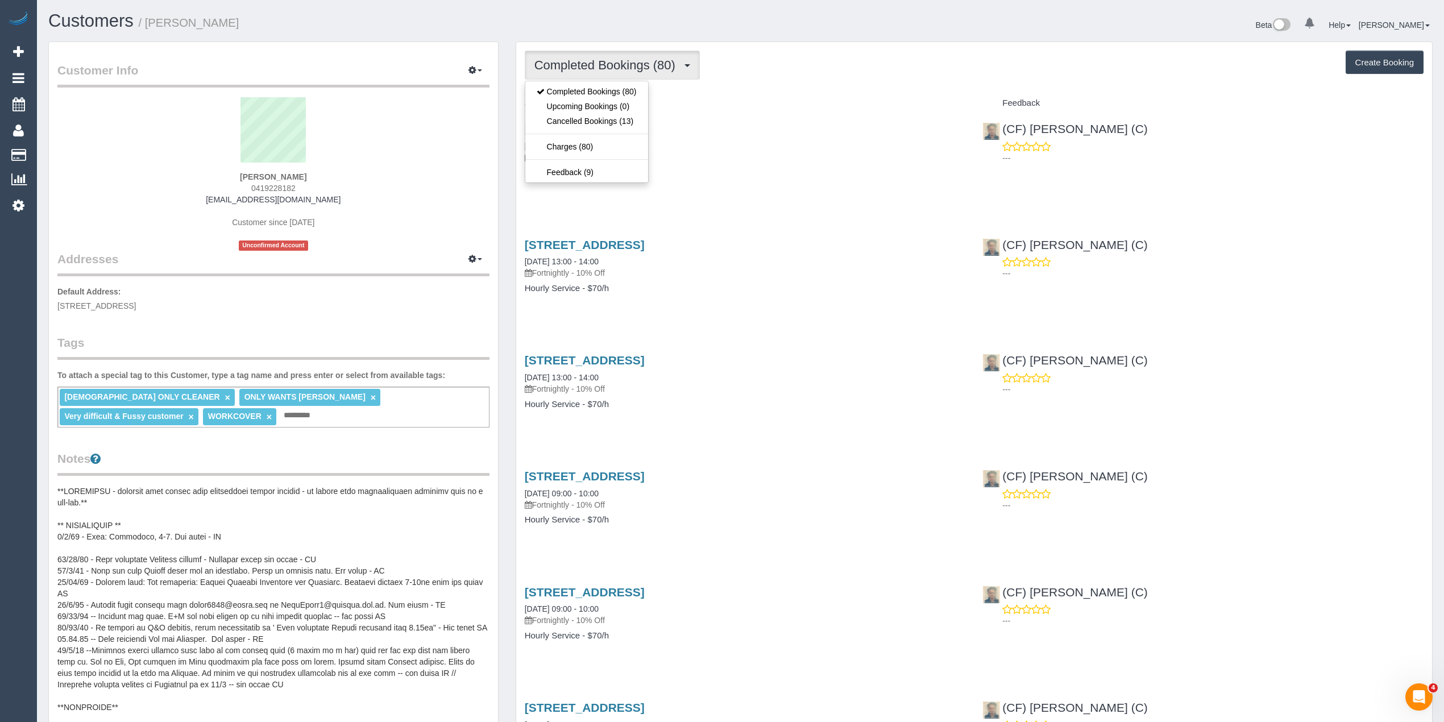
click at [610, 59] on span "Completed Bookings (80)" at bounding box center [607, 65] width 147 height 14
click at [590, 52] on button "Completed Bookings (80)" at bounding box center [612, 65] width 175 height 29
click at [592, 57] on button "Completed Bookings (80)" at bounding box center [612, 65] width 175 height 29
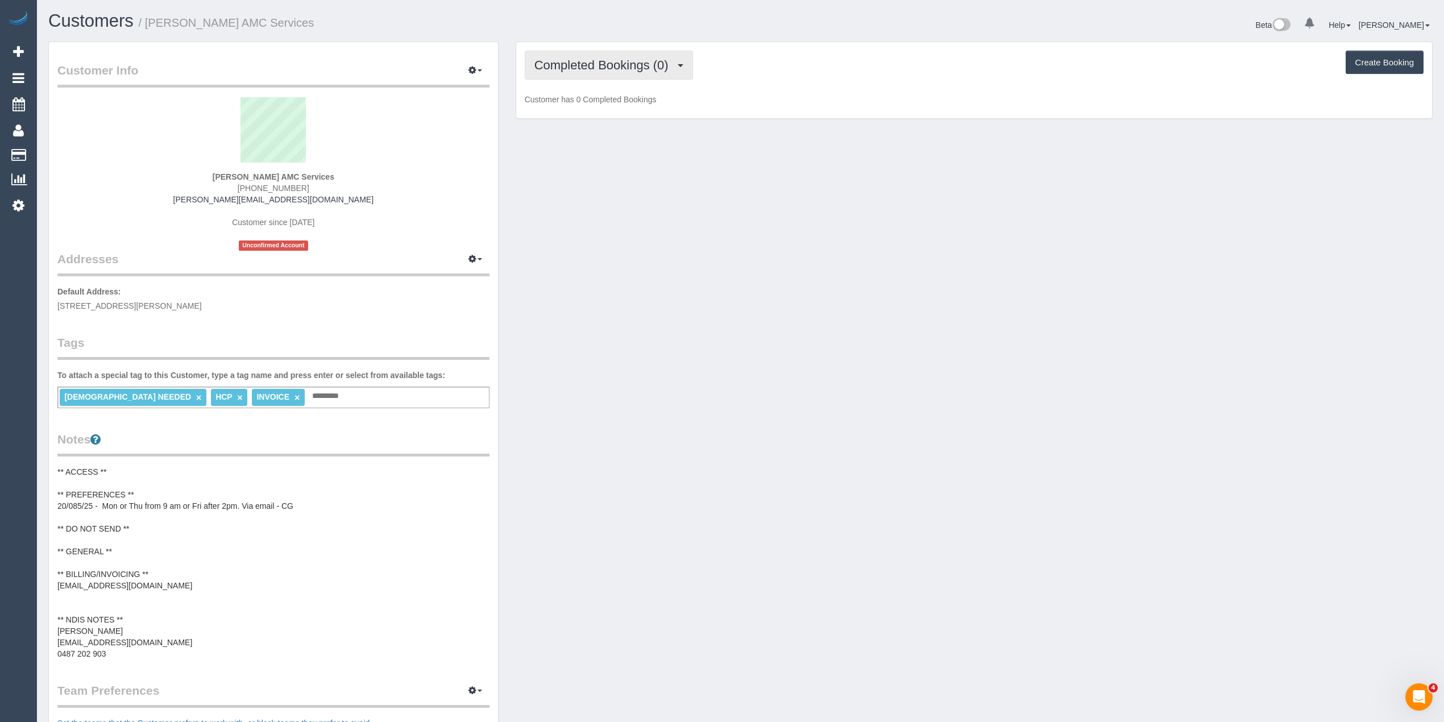
click at [600, 53] on button "Completed Bookings (0)" at bounding box center [609, 65] width 168 height 29
click at [586, 107] on link "Upcoming Bookings (12)" at bounding box center [585, 106] width 120 height 15
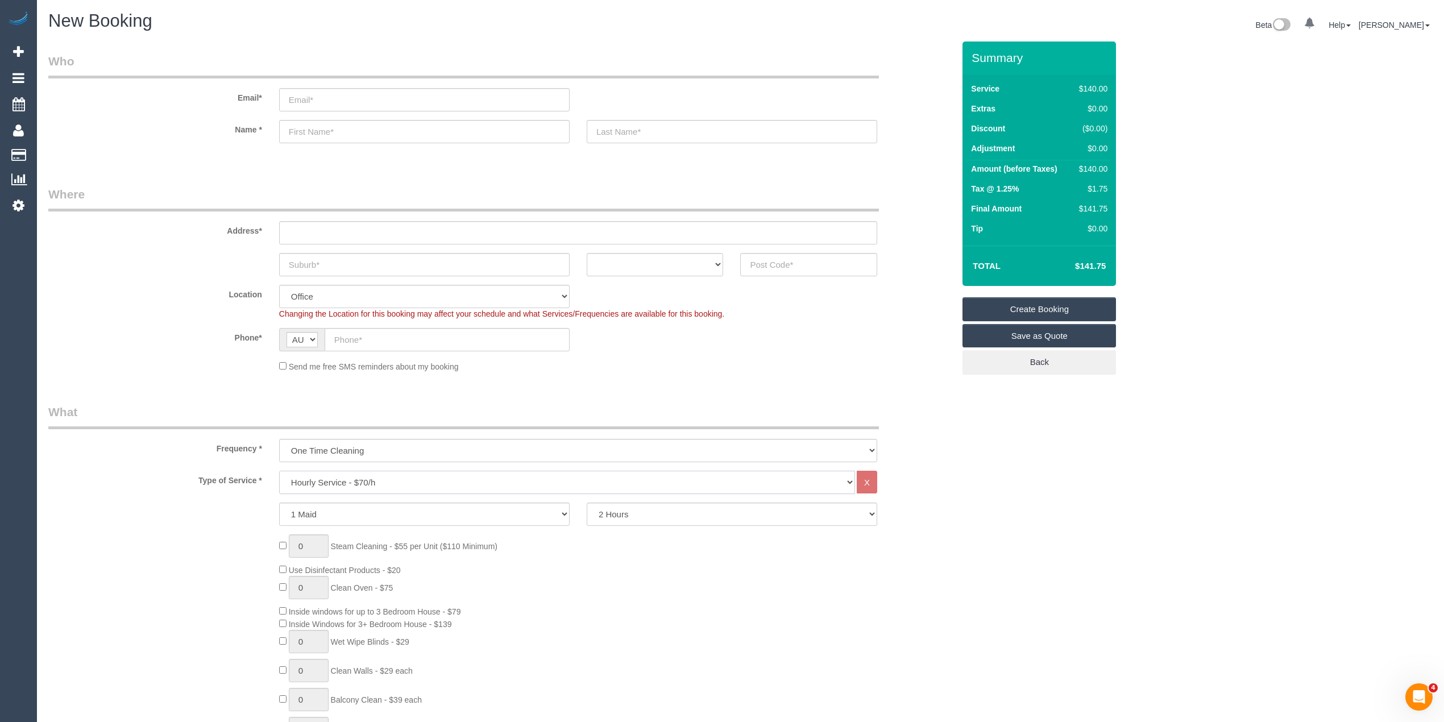
click at [396, 481] on select "Hourly Service - $70/h Hourly Service - $65/h Hourly Service - $60/h Hourly Ser…" at bounding box center [567, 482] width 576 height 23
click at [417, 472] on select "Hourly Service - $70/h Hourly Service - $65/h Hourly Service - $60/h Hourly Ser…" at bounding box center [567, 482] width 576 height 23
select select "213"
click at [279, 471] on select "Hourly Service - $70/h Hourly Service - $65/h Hourly Service - $60/h Hourly Ser…" at bounding box center [567, 482] width 576 height 23
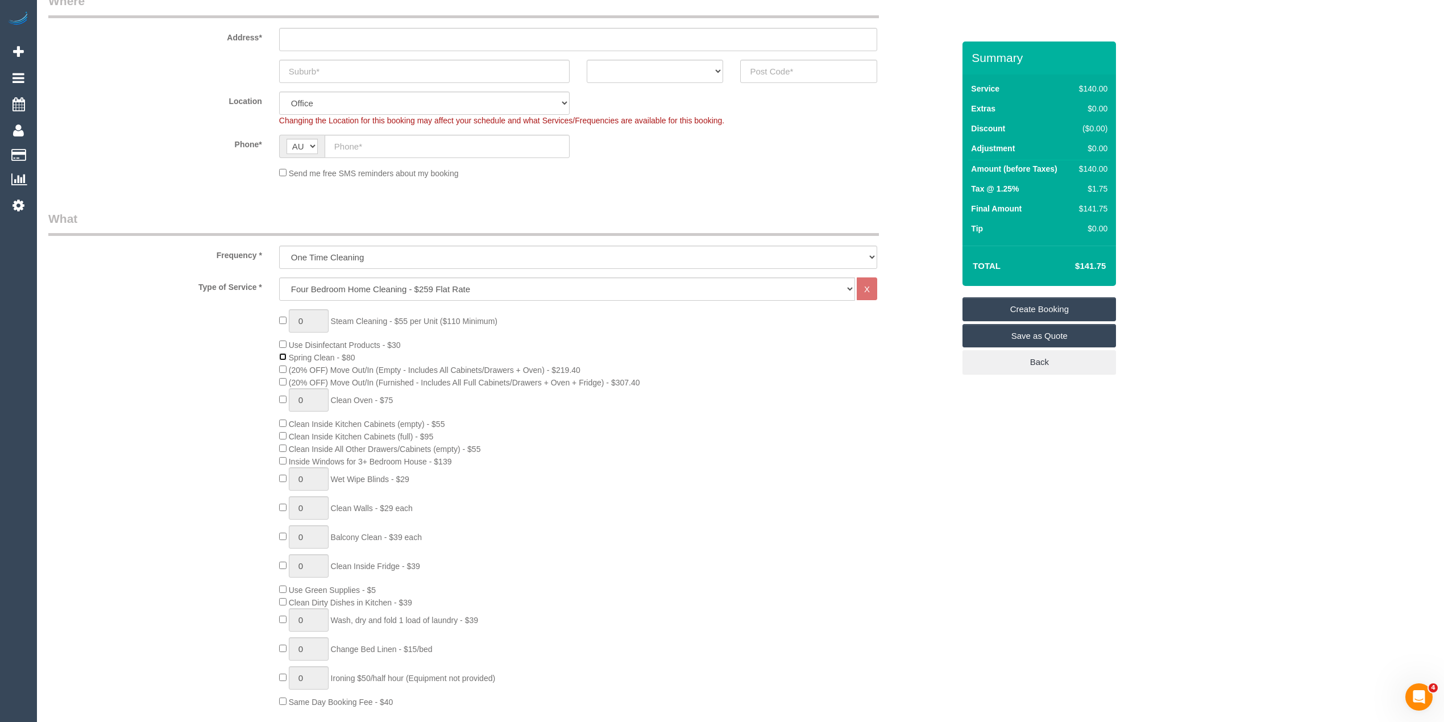
scroll to position [227, 0]
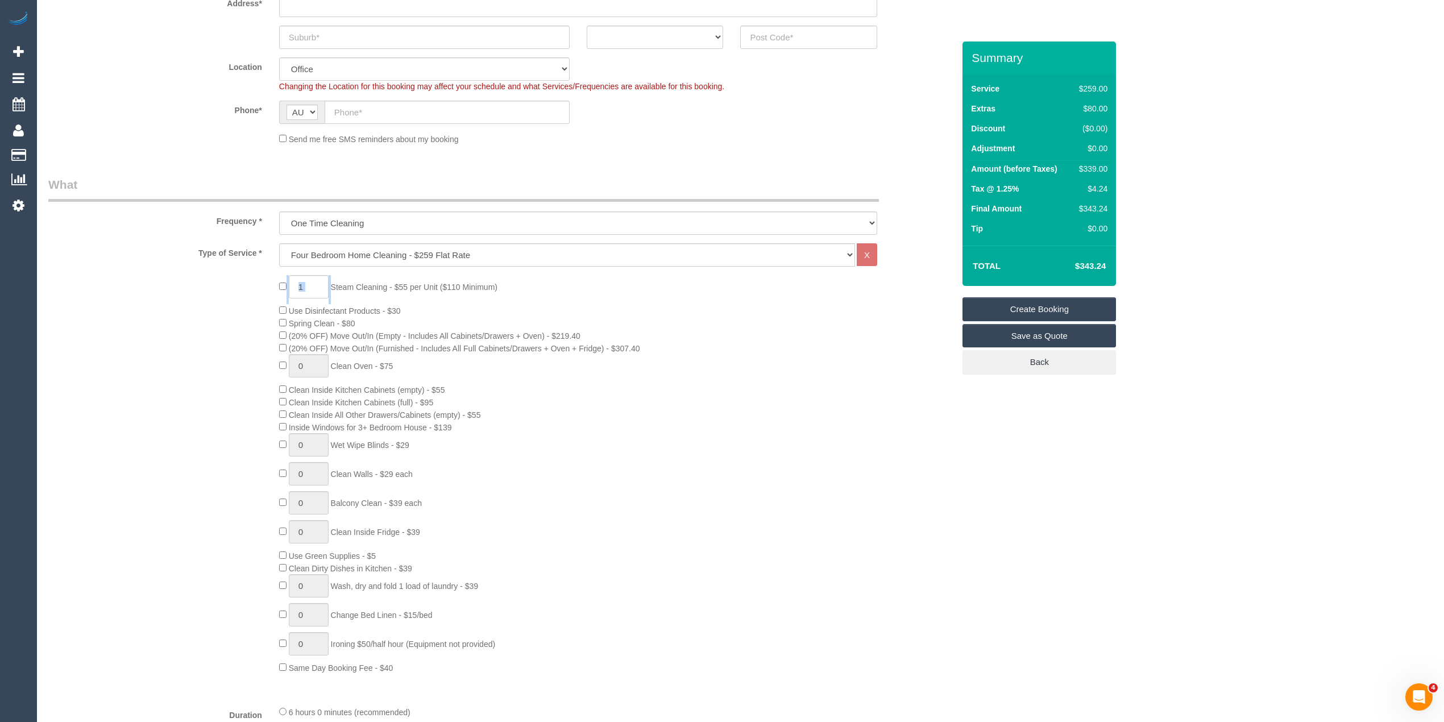
drag, startPoint x: 318, startPoint y: 285, endPoint x: 262, endPoint y: 282, distance: 56.4
click at [262, 282] on div "1 Steam Cleaning - $55 per Unit ($110 Minimum) Use Disinfectant Products - $30 …" at bounding box center [501, 474] width 923 height 399
click at [308, 285] on input "1" at bounding box center [309, 286] width 40 height 23
drag, startPoint x: 315, startPoint y: 284, endPoint x: 307, endPoint y: 264, distance: 22.0
click at [294, 283] on input "1" at bounding box center [309, 286] width 40 height 23
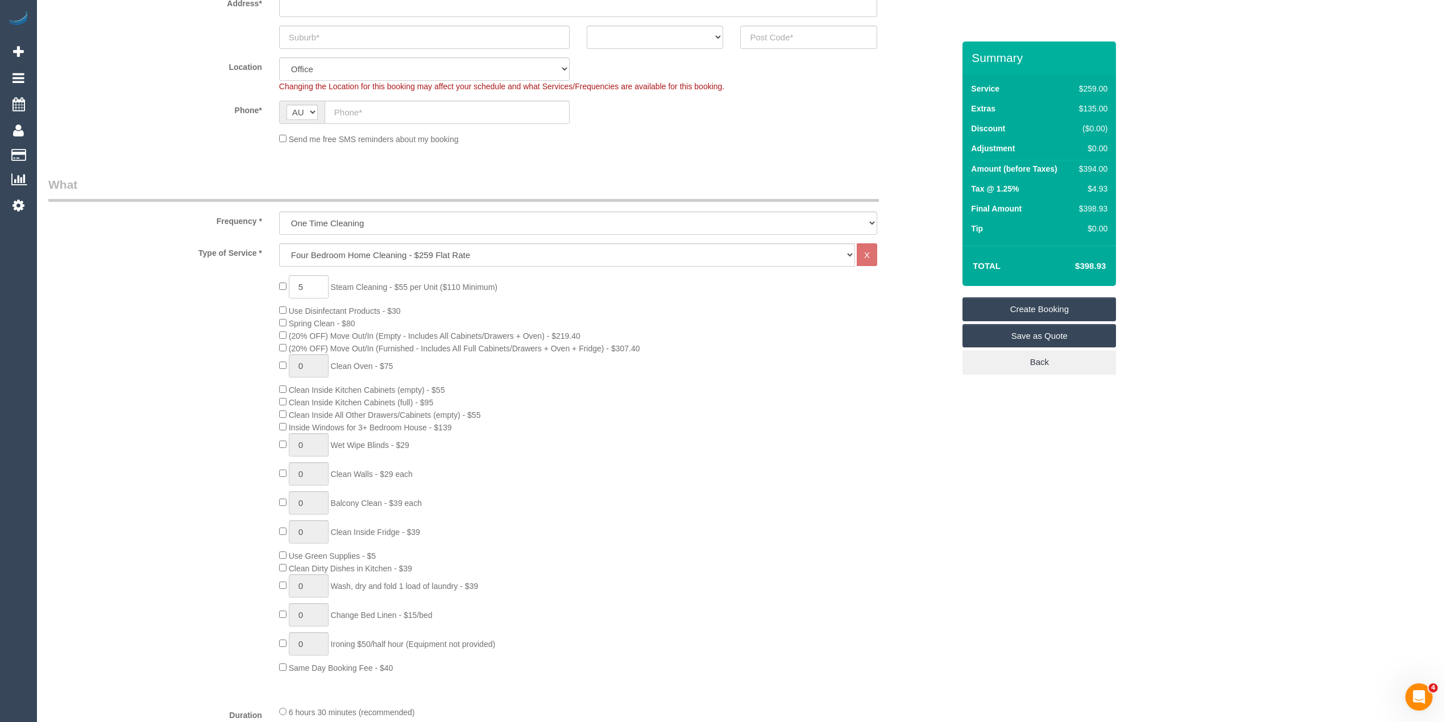
click at [191, 328] on div "5 Steam Cleaning - $55 per Unit ($110 Minimum) Use Disinfectant Products - $30 …" at bounding box center [501, 474] width 923 height 399
click at [208, 297] on div "0 Steam Cleaning - $55 per Unit ($110 Minimum) Use Disinfectant Products - $30 …" at bounding box center [501, 474] width 923 height 399
click at [186, 340] on div "0 Steam Cleaning - $55 per Unit ($110 Minimum) Use Disinfectant Products - $30 …" at bounding box center [501, 474] width 923 height 399
click at [144, 410] on div "0 Steam Cleaning - $55 per Unit ($110 Minimum) Use Disinfectant Products - $30 …" at bounding box center [501, 474] width 923 height 399
drag, startPoint x: 306, startPoint y: 284, endPoint x: 278, endPoint y: 276, distance: 29.0
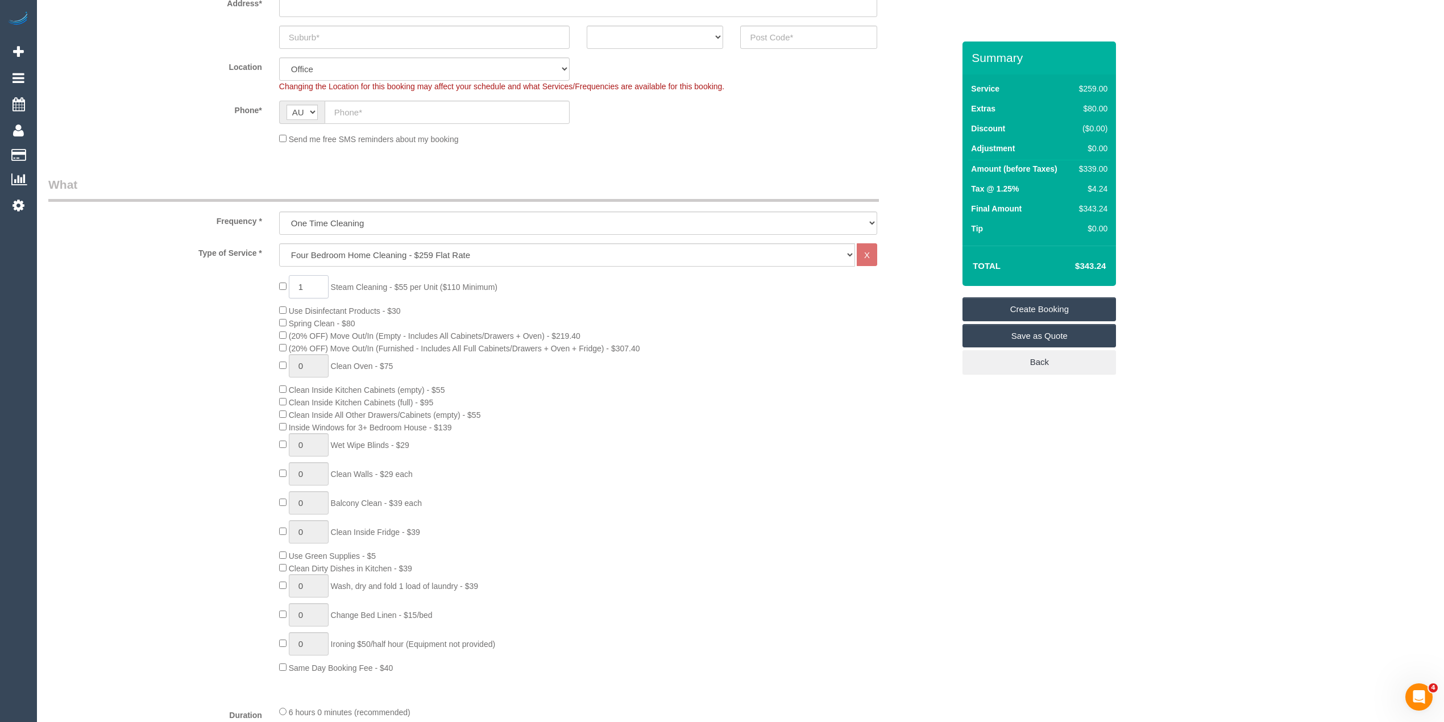
click at [278, 283] on div "1 Steam Cleaning - $55 per Unit ($110 Minimum) Use Disinfectant Products - $30 …" at bounding box center [617, 474] width 692 height 399
type input "5"
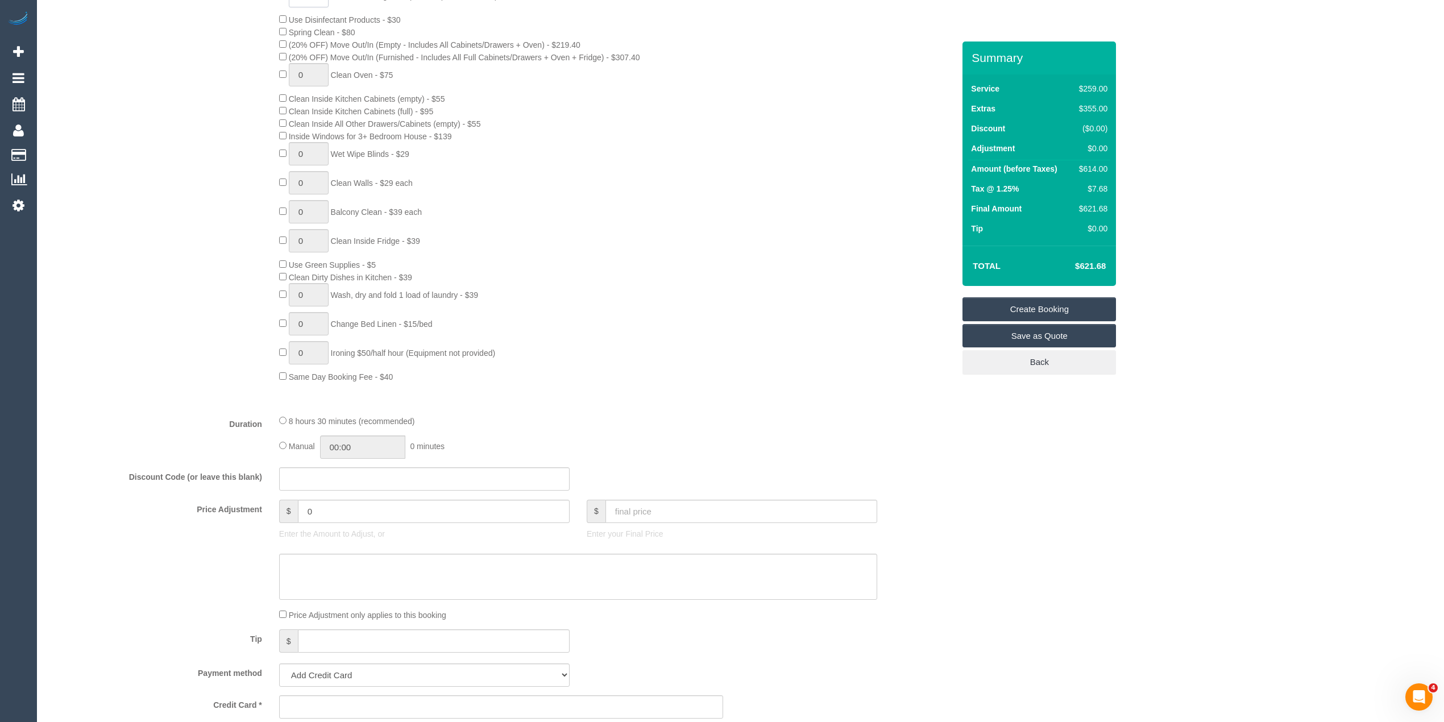
scroll to position [530, 0]
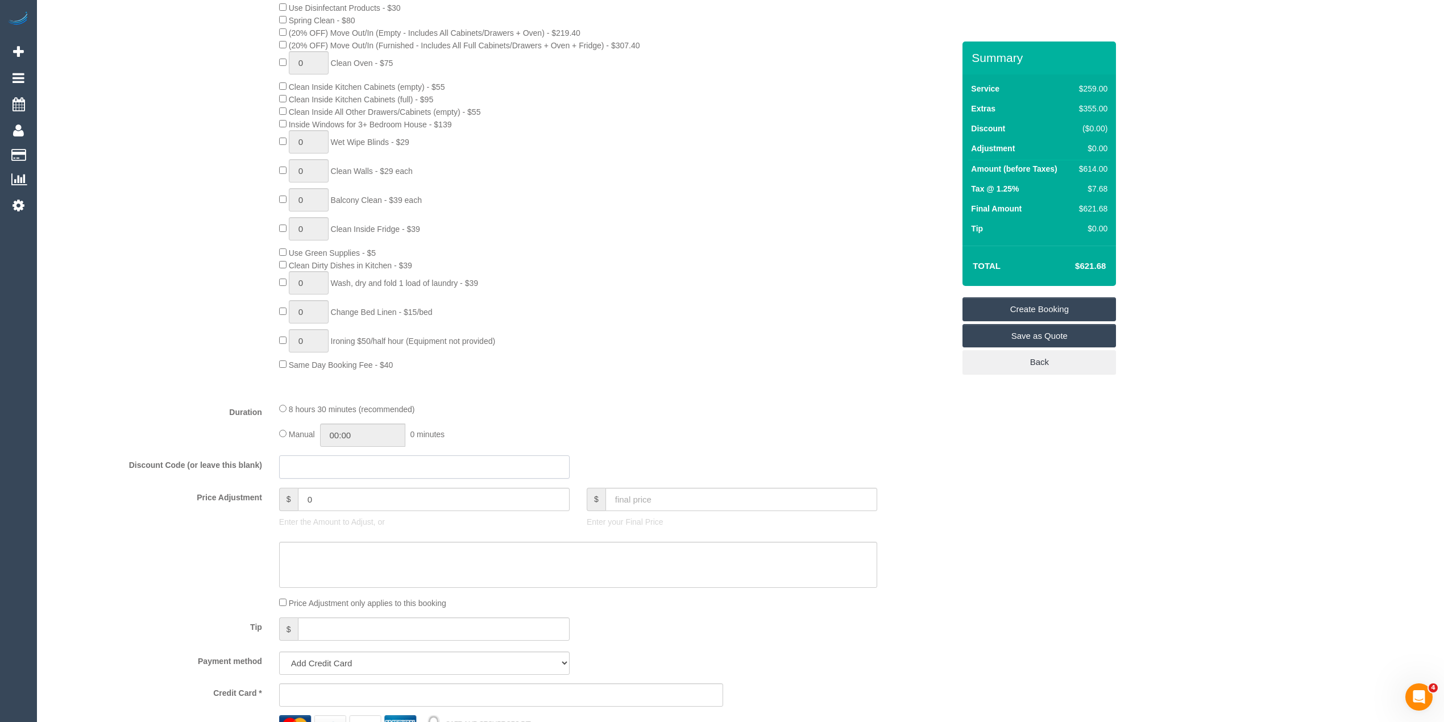
click at [314, 463] on input "text" at bounding box center [424, 466] width 291 height 23
drag, startPoint x: 342, startPoint y: 464, endPoint x: 335, endPoint y: 461, distance: 8.1
click at [340, 464] on input "text" at bounding box center [424, 466] width 291 height 23
paste input "BRUNNYLAC30"
type input "BRUNNYLAC30"
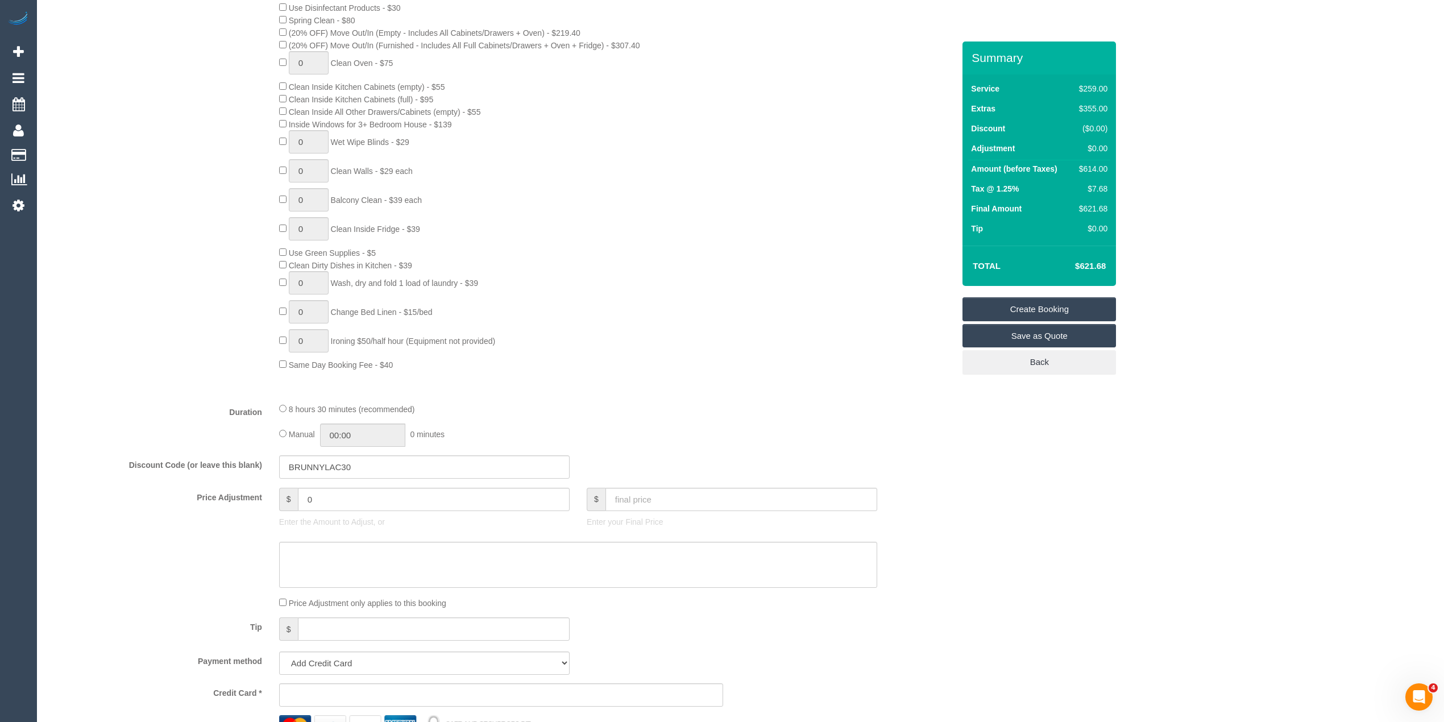
click at [88, 335] on div "5 Steam Cleaning - $55 per Unit ($110 Minimum) Use Disinfectant Products - $30 …" at bounding box center [501, 171] width 923 height 399
click at [183, 289] on div "5 Steam Cleaning - $55 per Unit ($110 Minimum) Use Disinfectant Products - $30 …" at bounding box center [501, 171] width 923 height 399
drag, startPoint x: 290, startPoint y: 466, endPoint x: 192, endPoint y: 465, distance: 97.8
click at [192, 465] on div "Discount Code (or leave this blank) BRUNNYLAC30" at bounding box center [501, 467] width 923 height 24
click at [1213, 408] on div "Who Email* Name * Where Address* ACT NSW NT QLD SA TAS VIC WA Location Office C…" at bounding box center [740, 530] width 1384 height 2038
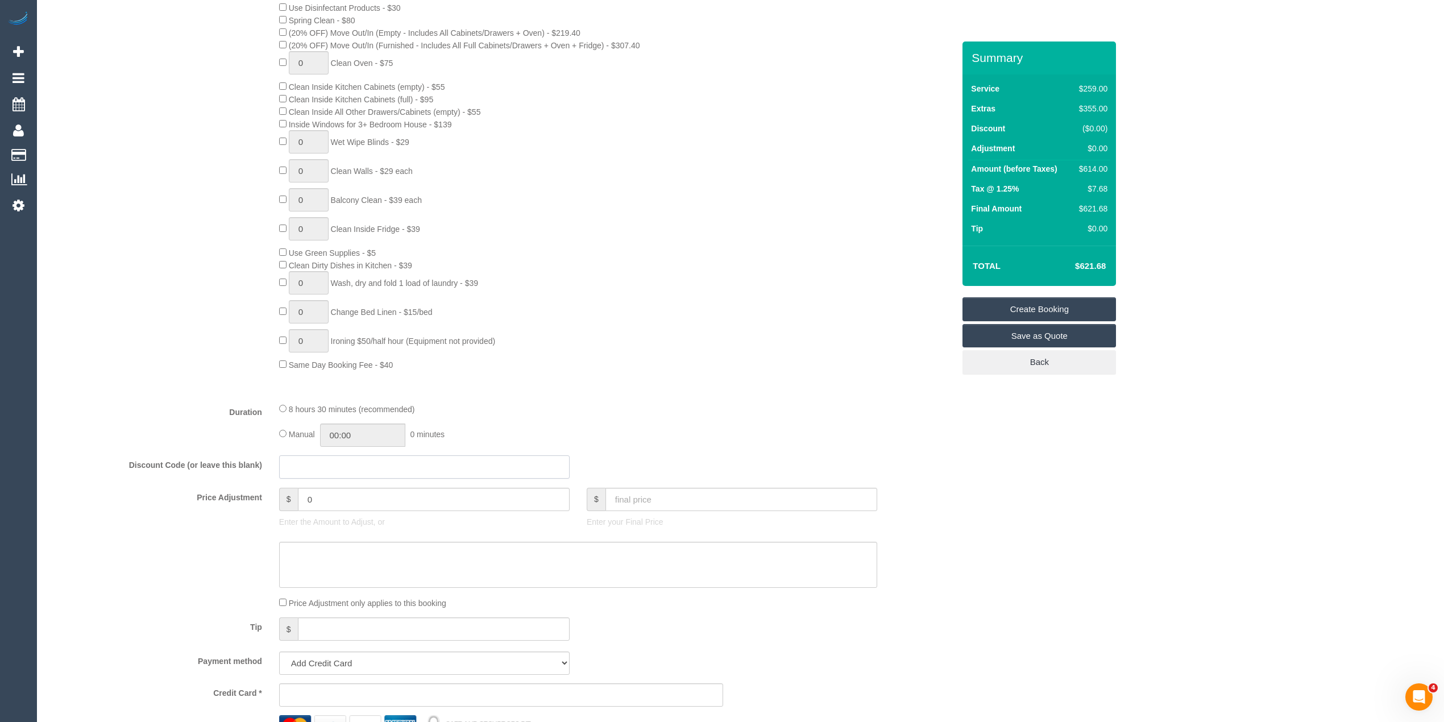
click at [298, 462] on input "text" at bounding box center [424, 466] width 291 height 23
paste input "DBUNNY824917"
type input "DBUNNY824917"
click at [1167, 555] on div "Who Email* Name * Where Address* ACT NSW NT QLD SA TAS VIC WA Location Office C…" at bounding box center [740, 530] width 1384 height 2038
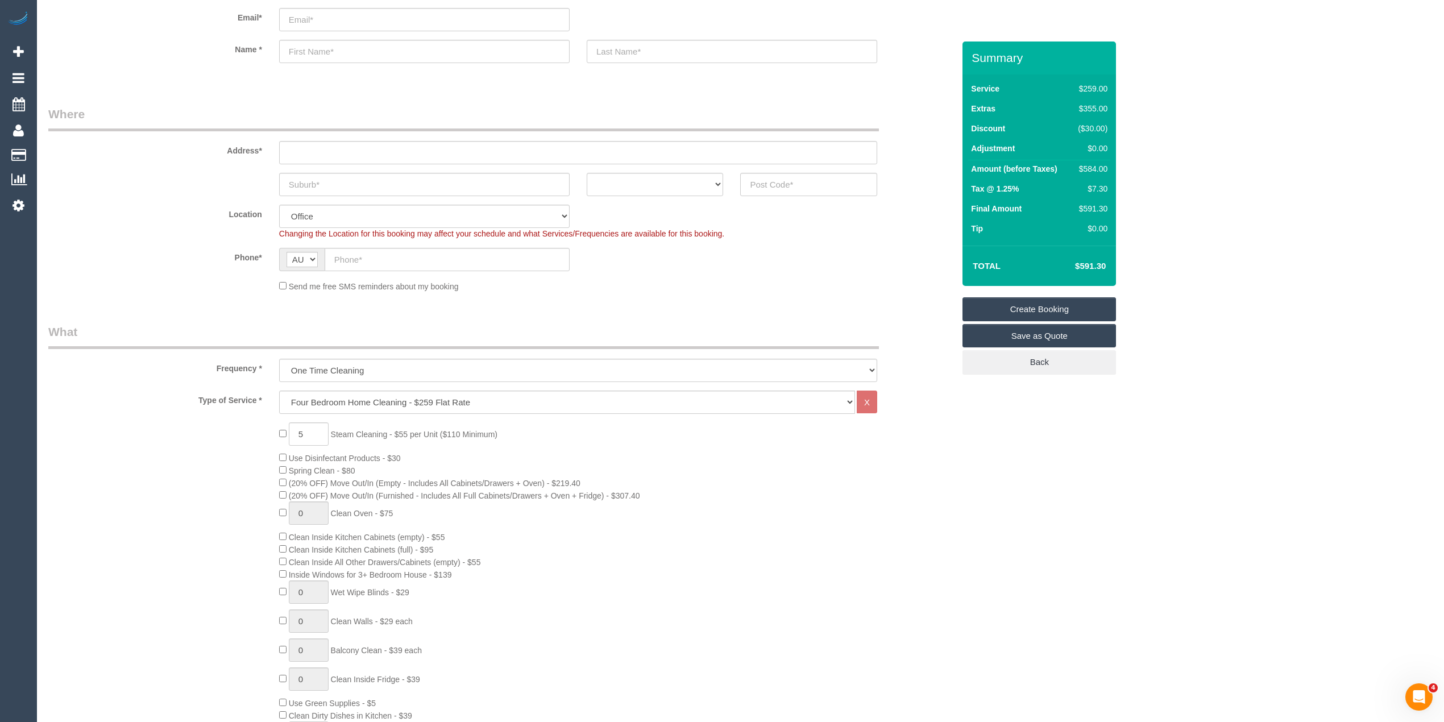
scroll to position [0, 0]
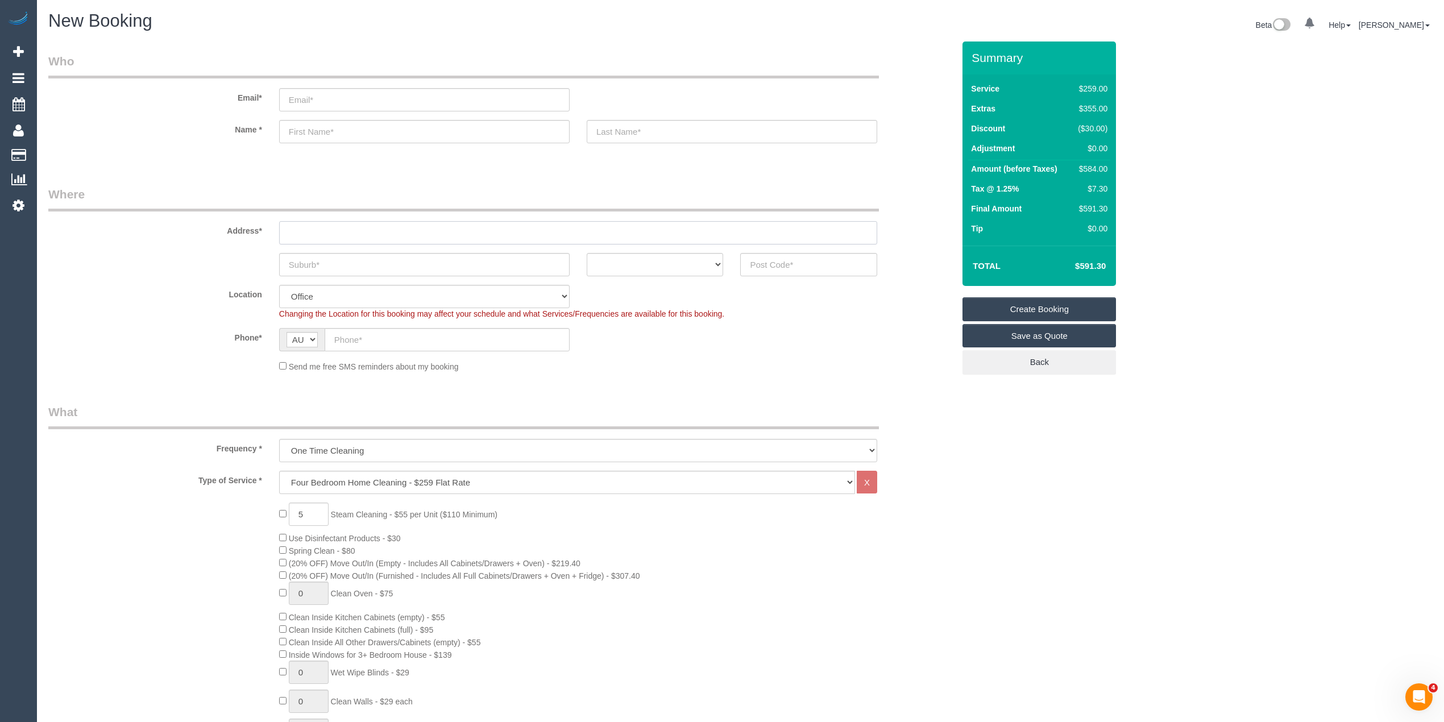
click at [323, 226] on input "text" at bounding box center [578, 232] width 598 height 23
type input "-"
click at [821, 256] on input "text" at bounding box center [808, 264] width 137 height 23
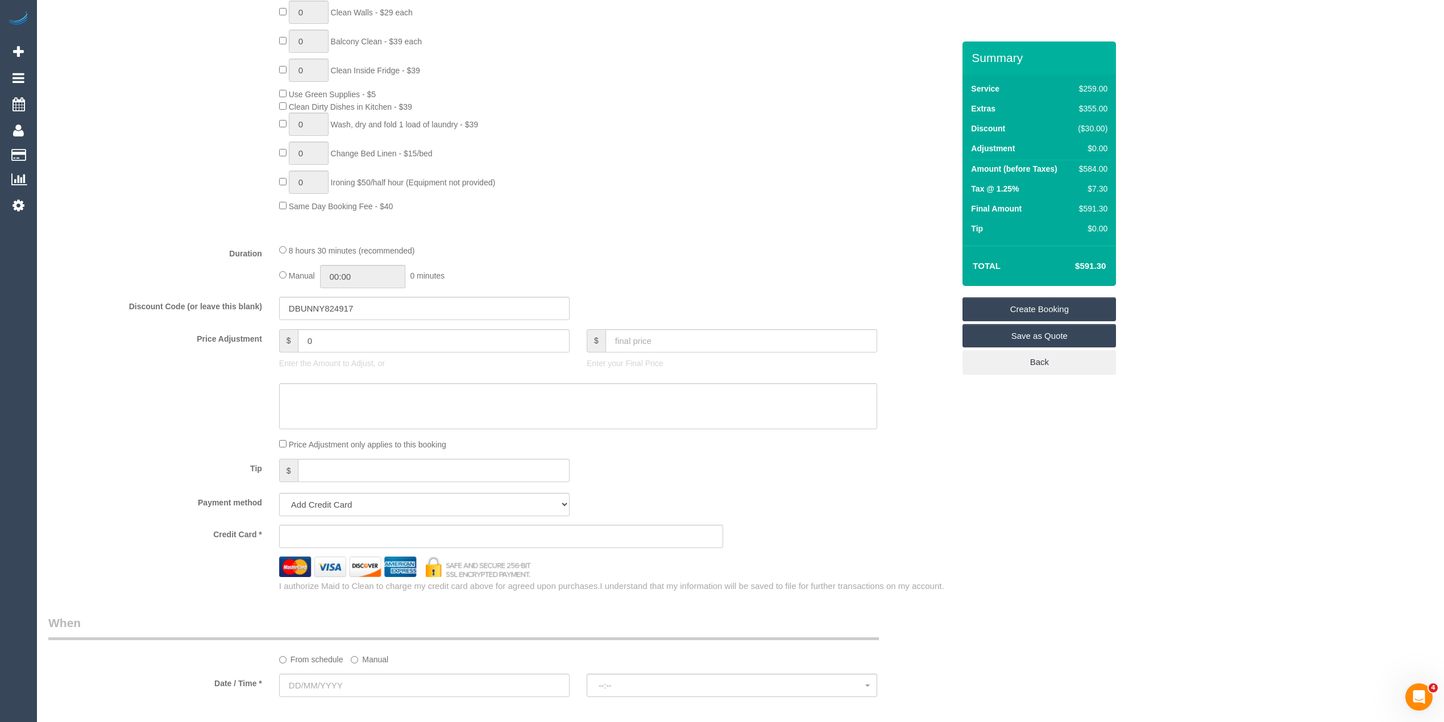
scroll to position [758, 0]
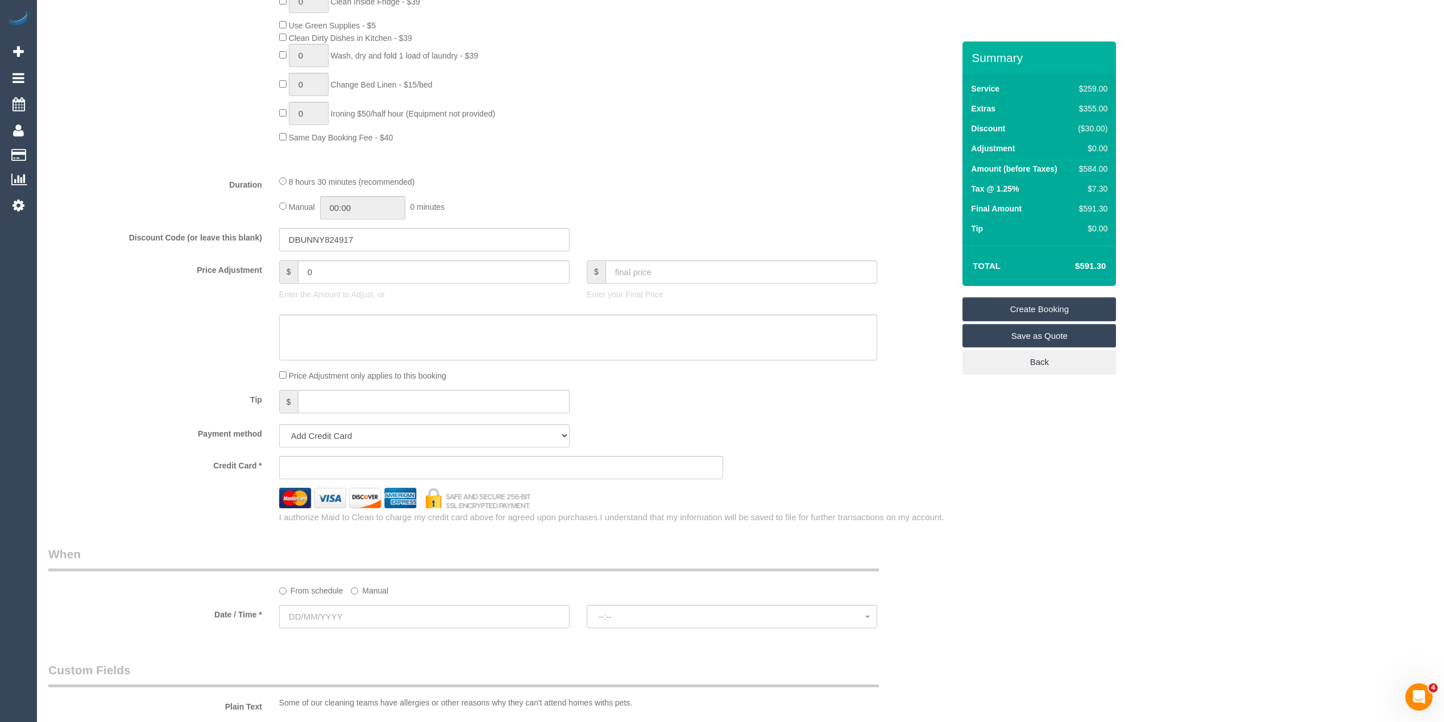
type input "3030"
click at [310, 615] on input "text" at bounding box center [424, 616] width 291 height 23
select select "53"
select select "object:2155"
click at [414, 473] on link "Next" at bounding box center [417, 466] width 16 height 16
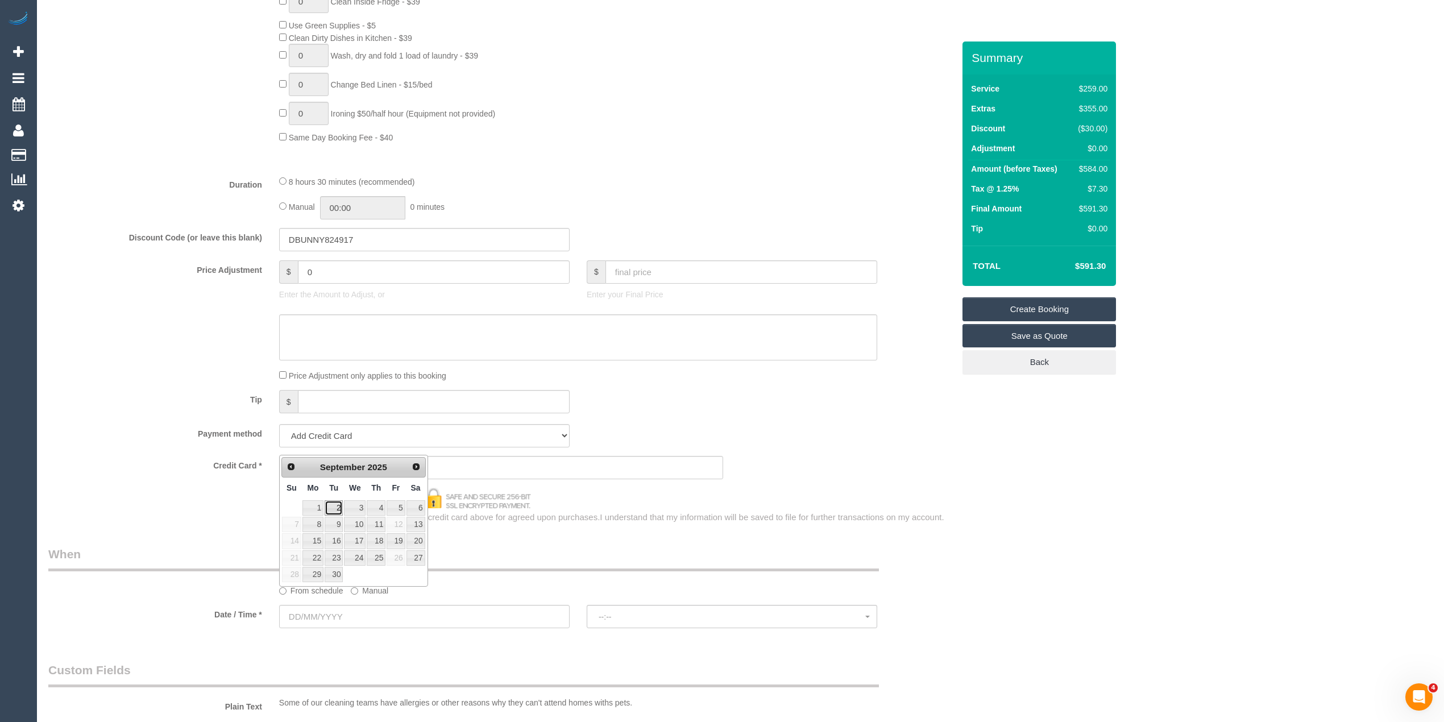
click at [333, 513] on link "2" at bounding box center [334, 507] width 18 height 15
type input "02/09/2025"
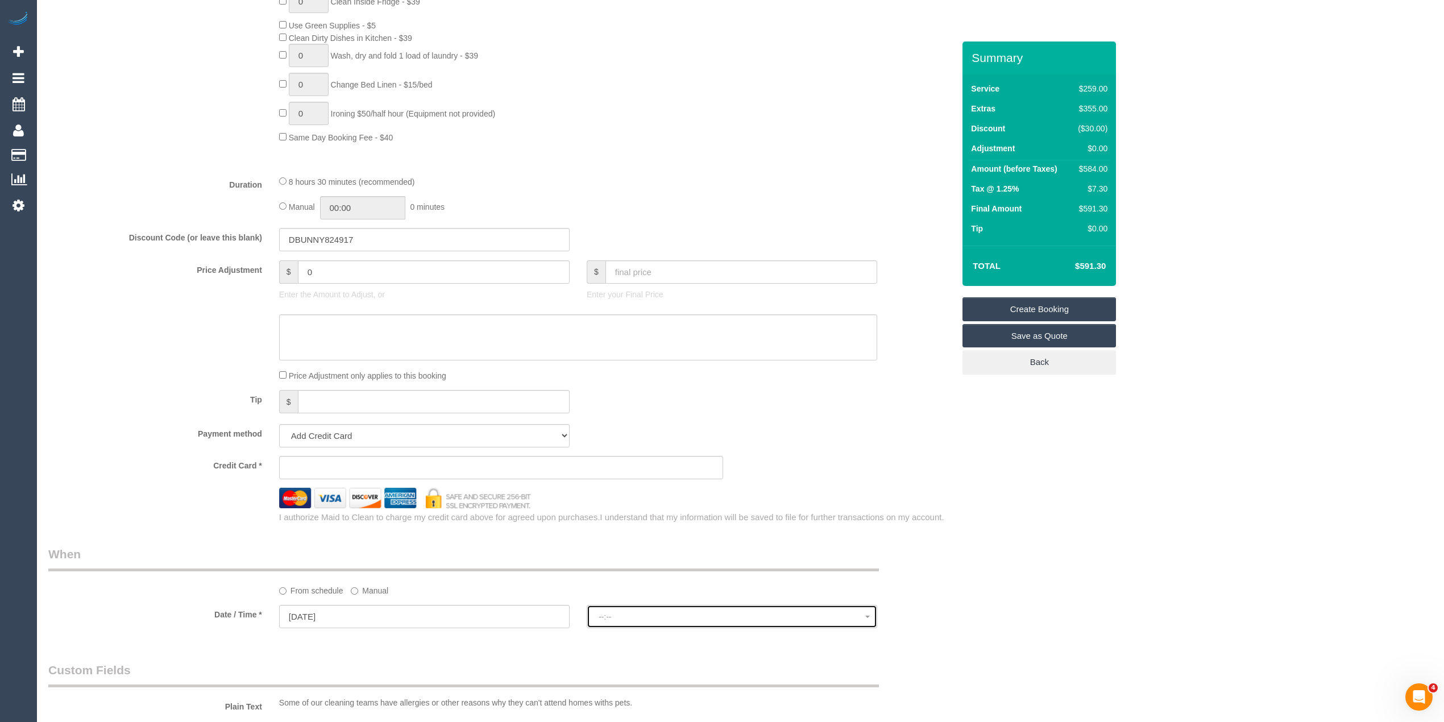
click at [616, 612] on button "--:--" at bounding box center [732, 616] width 291 height 23
select select "spot1"
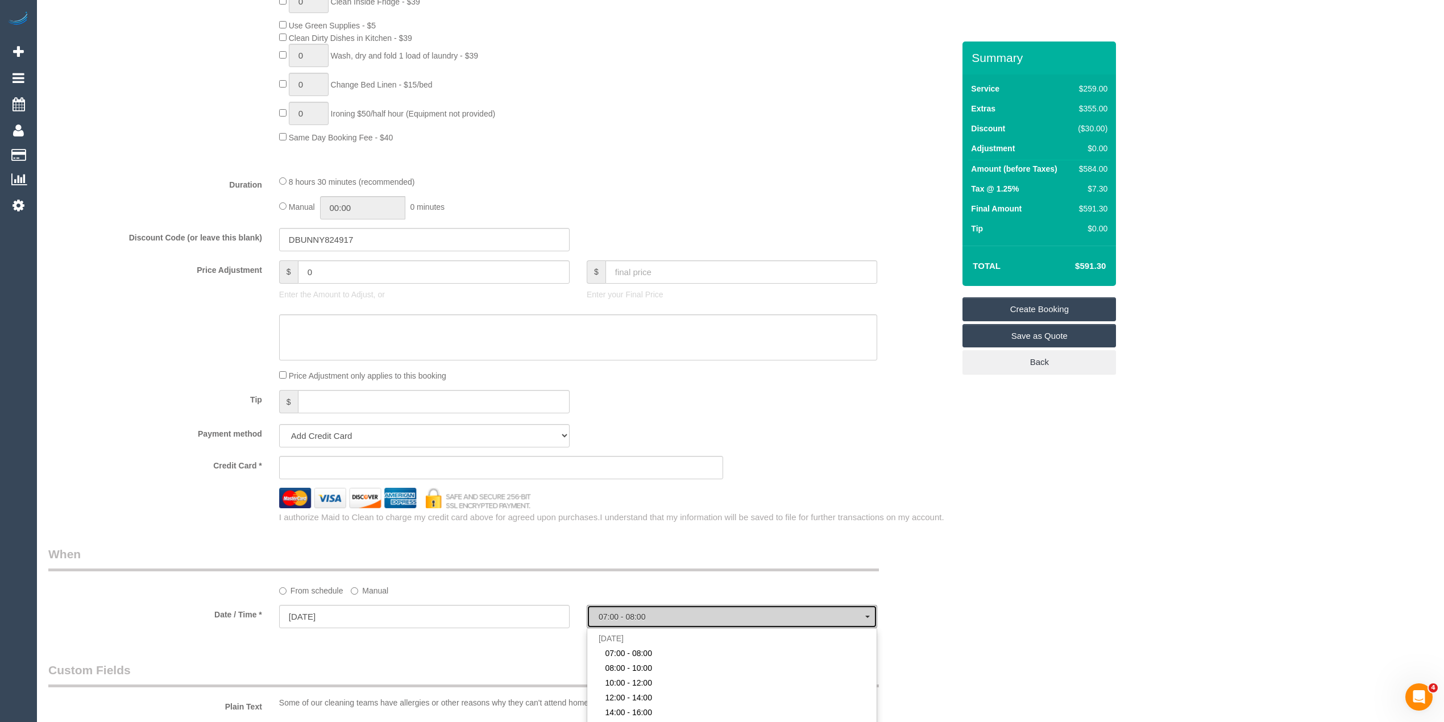
click at [616, 612] on button "07:00 - 08:00" at bounding box center [732, 616] width 291 height 23
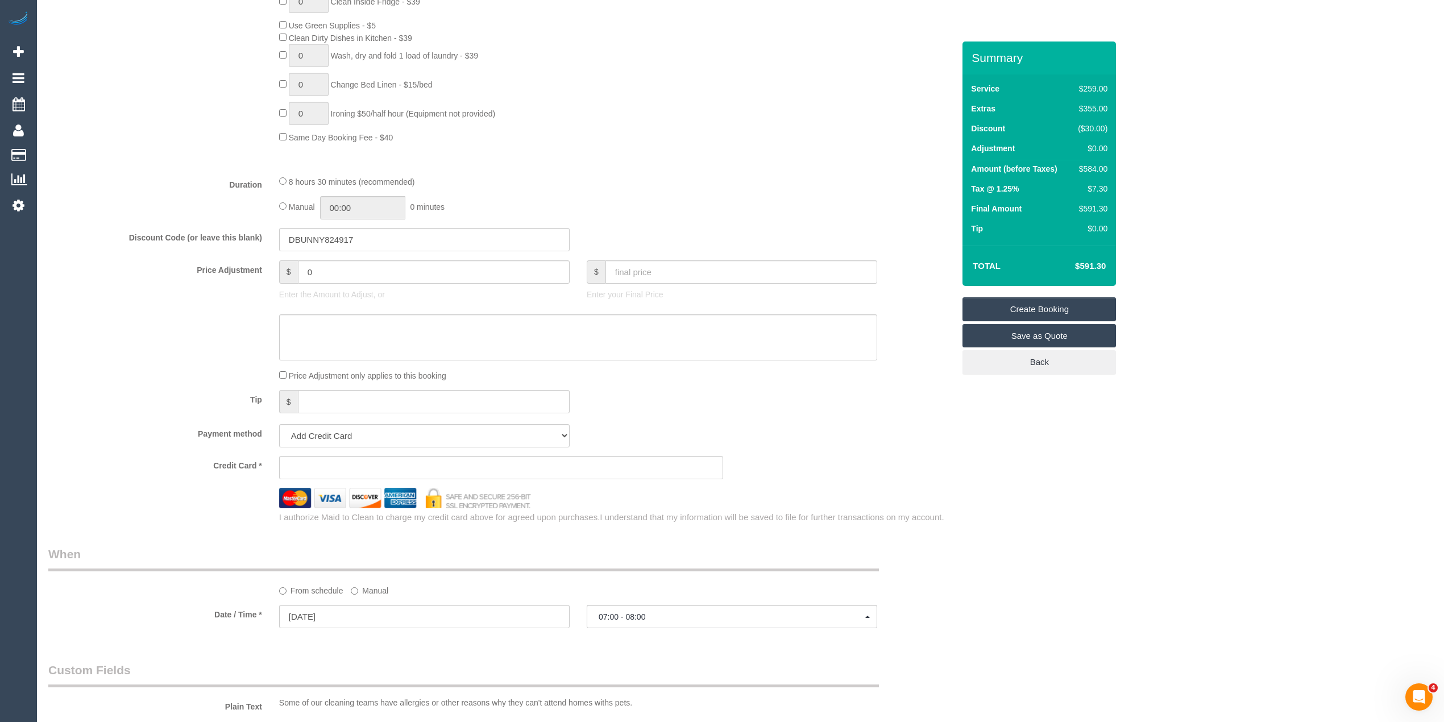
click at [1193, 474] on div "Who Email* Name * Where Address* - ACT NSW NT QLD SA TAS VIC WA 3030 Location O…" at bounding box center [740, 303] width 1384 height 2038
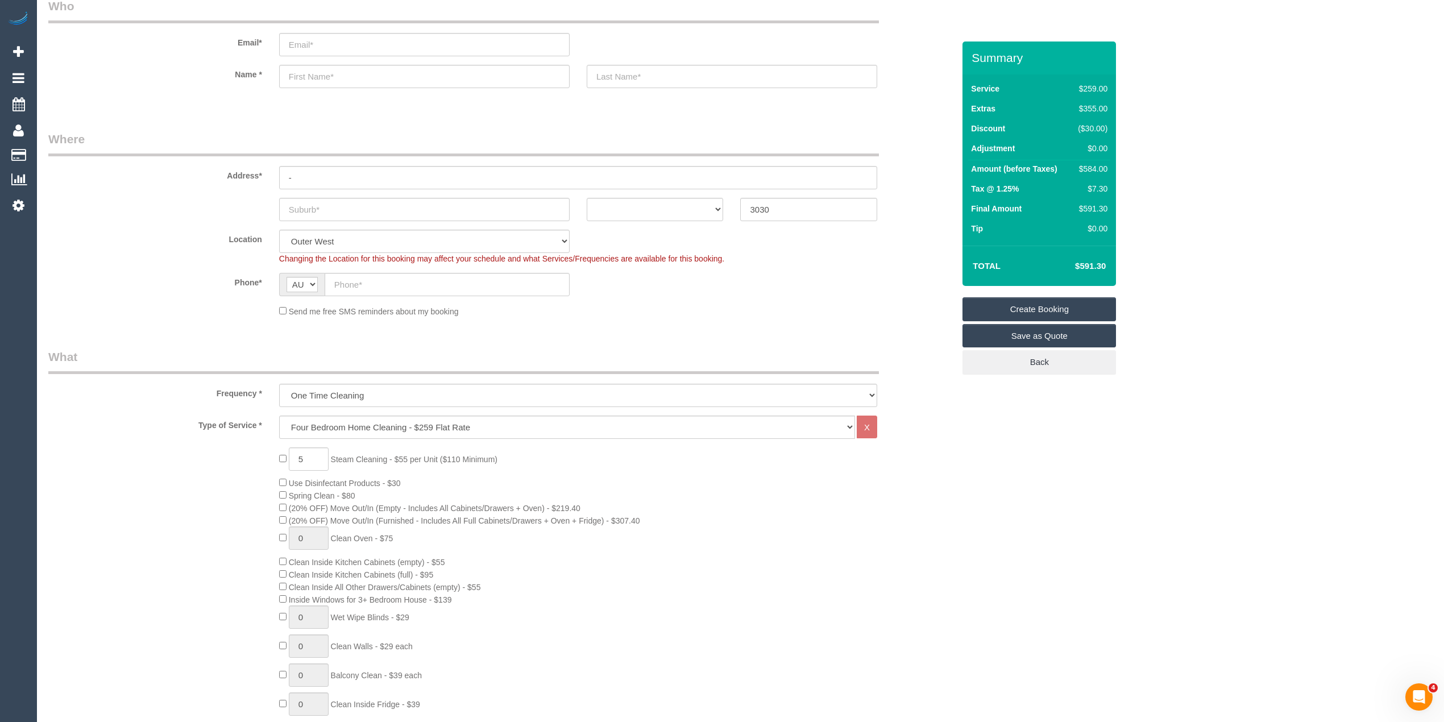
scroll to position [0, 0]
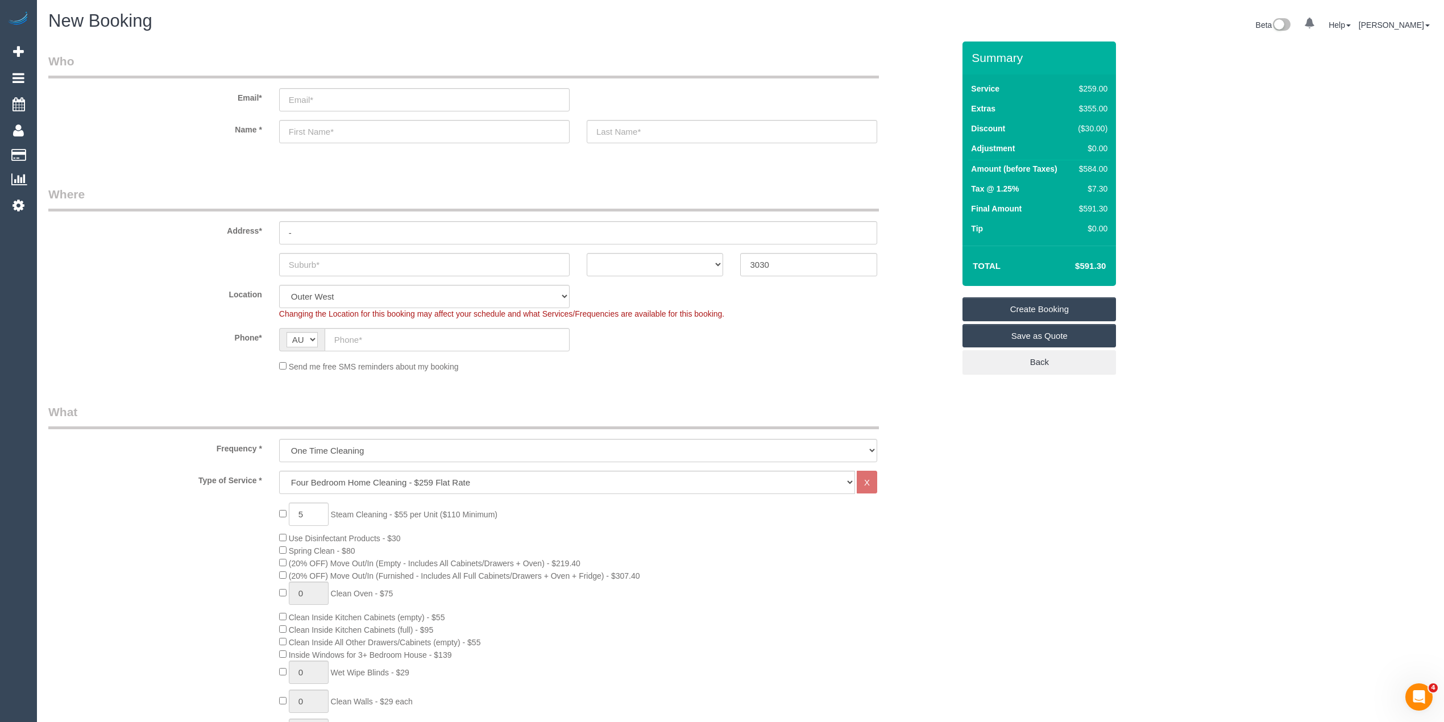
click at [348, 280] on fieldset "Where Address* - ACT NSW NT QLD SA TAS VIC WA 3030 Location Office City East (N…" at bounding box center [501, 283] width 906 height 195
drag, startPoint x: 343, startPoint y: 266, endPoint x: 335, endPoint y: 259, distance: 10.5
click at [343, 265] on input "text" at bounding box center [424, 264] width 291 height 23
type input "Point Cook"
click at [631, 260] on select "ACT NSW NT QLD SA TAS VIC WA" at bounding box center [655, 264] width 137 height 23
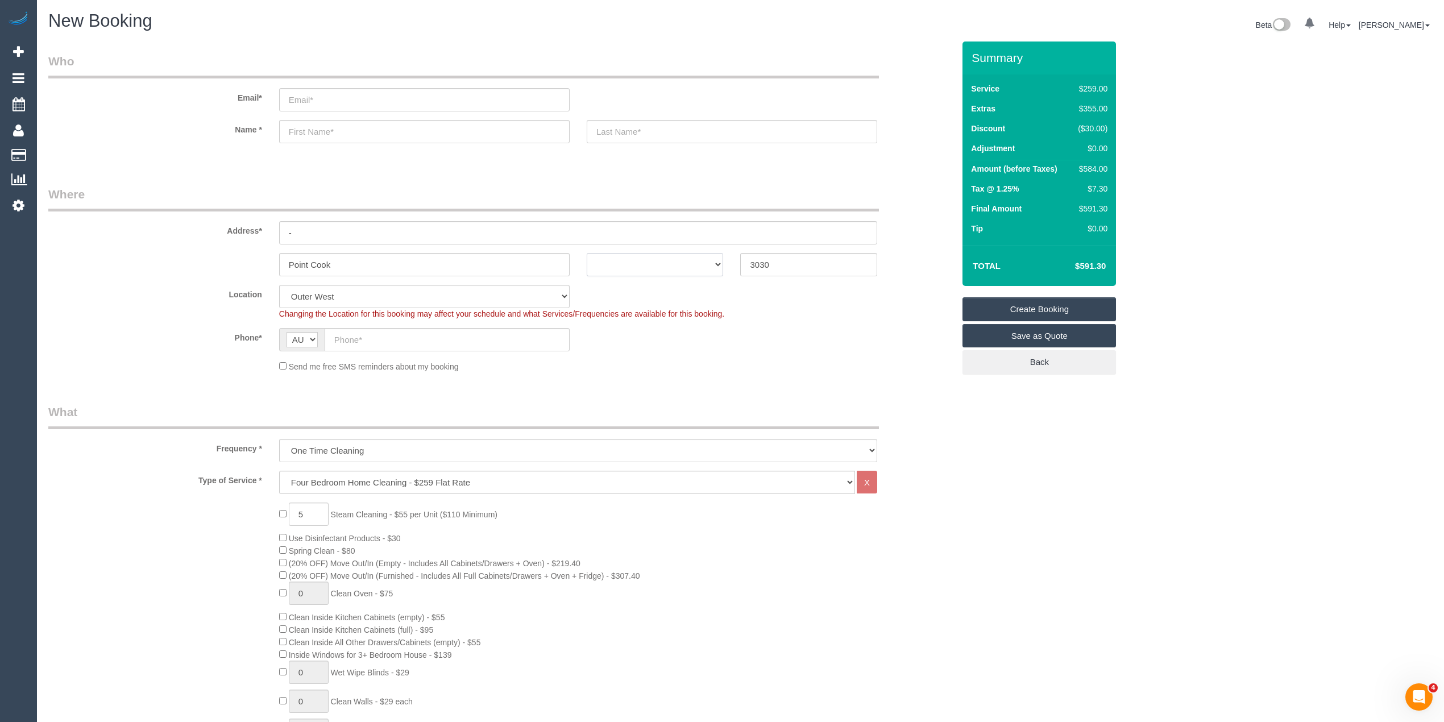
select select "VIC"
click at [587, 253] on select "ACT NSW NT QLD SA TAS VIC WA" at bounding box center [655, 264] width 137 height 23
click at [371, 335] on input "text" at bounding box center [447, 339] width 245 height 23
paste input "61 425 565 874"
drag, startPoint x: 347, startPoint y: 337, endPoint x: 331, endPoint y: 335, distance: 16.0
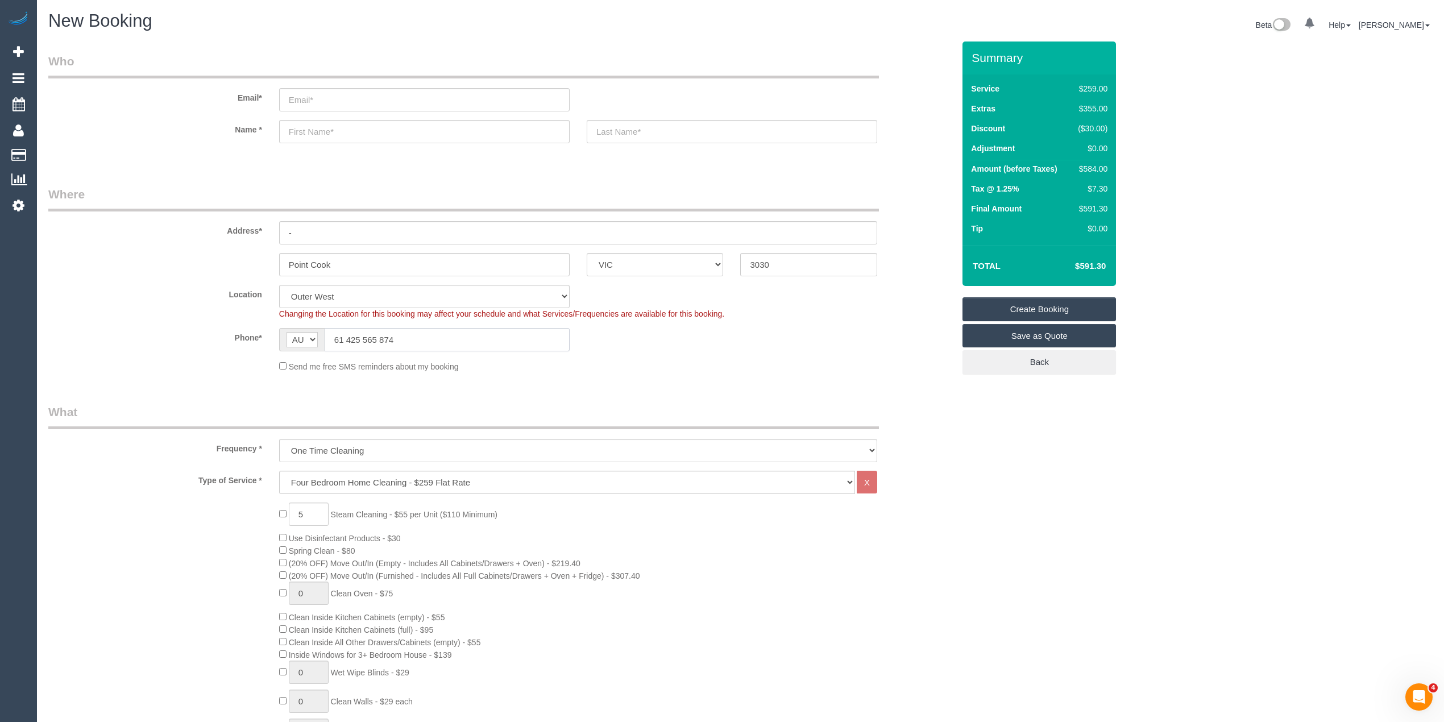
click at [331, 335] on input "61 425 565 874" at bounding box center [447, 339] width 245 height 23
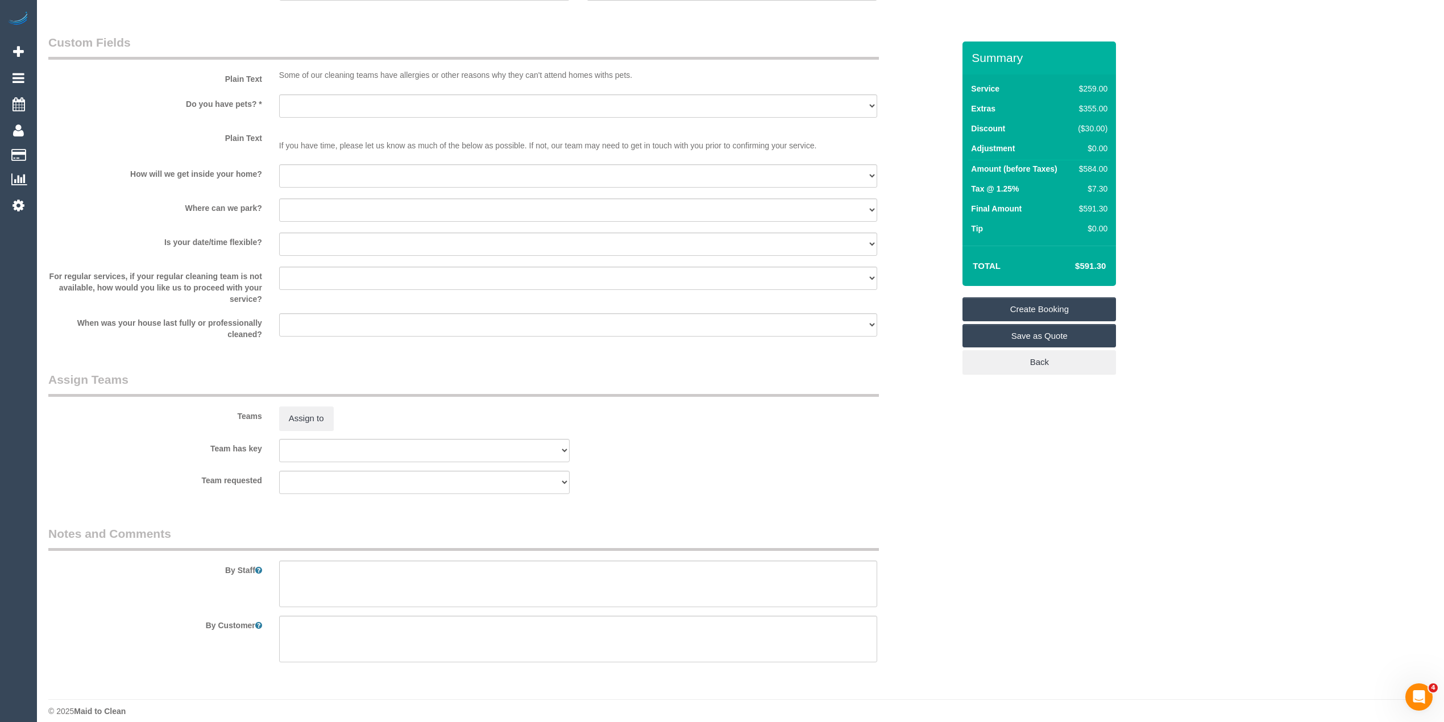
scroll to position [1397, 0]
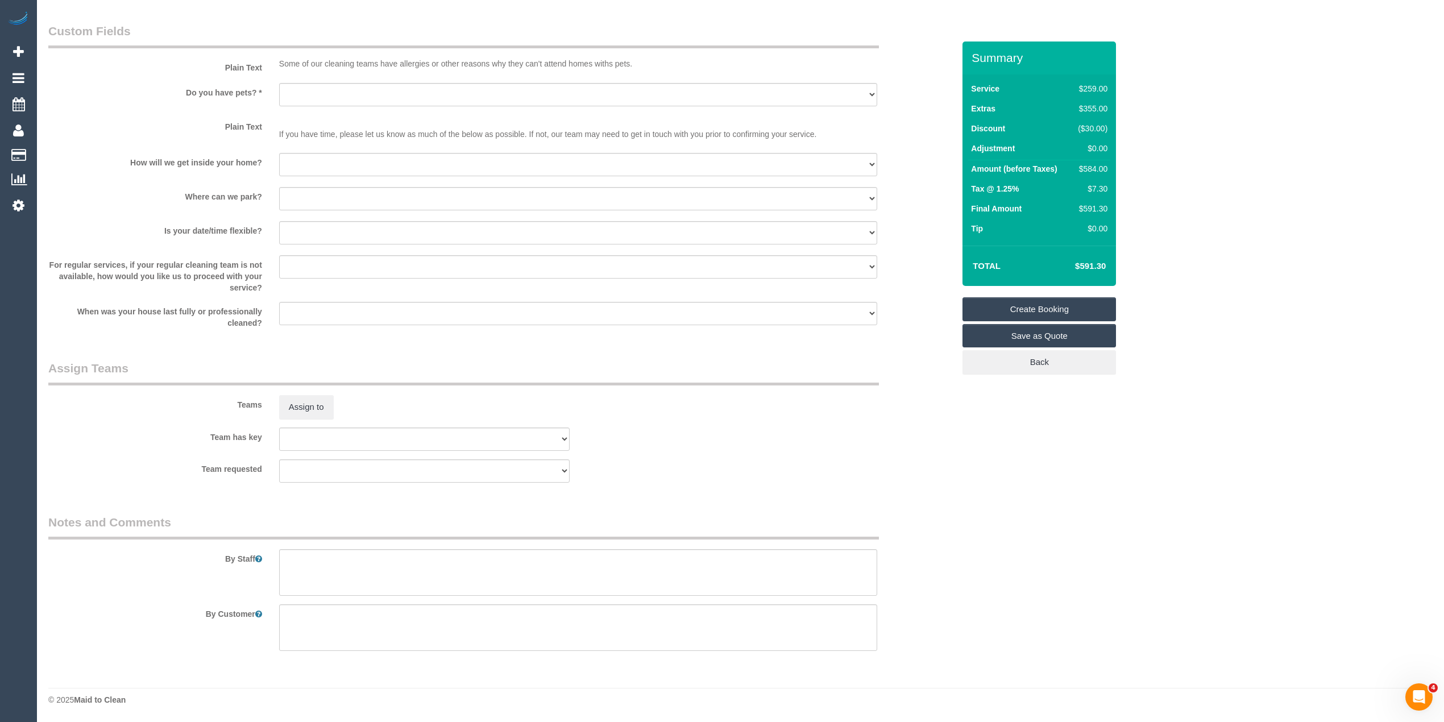
type input "0425 565 874"
click at [335, 567] on textarea at bounding box center [578, 572] width 598 height 47
type textarea "Steam cleaning of 5 bedrooms."
click at [290, 96] on select "Yes - Cats Yes - Dogs No pets Yes - Dogs and Cats Yes - Other" at bounding box center [578, 94] width 598 height 23
select select "number:28"
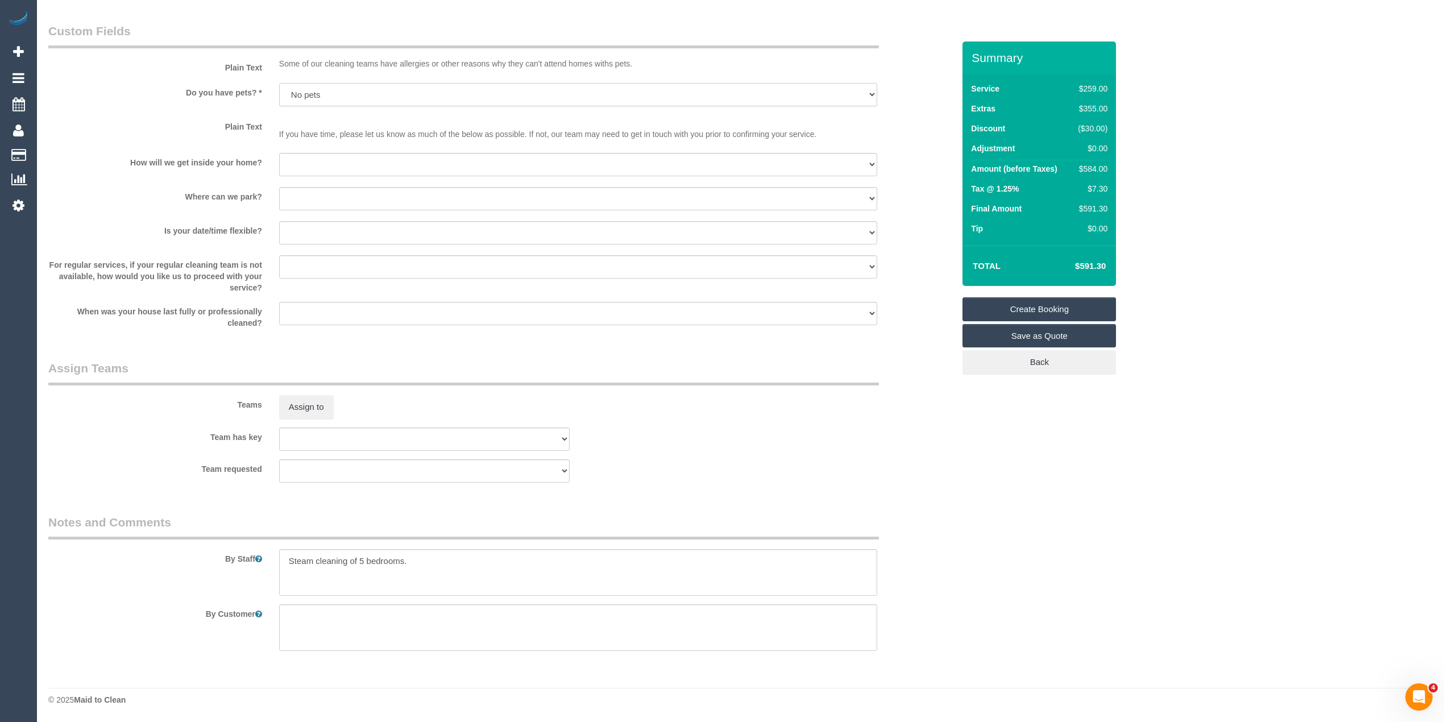
click at [279, 83] on select "Yes - Cats Yes - Dogs No pets Yes - Dogs and Cats Yes - Other" at bounding box center [578, 94] width 598 height 23
click at [312, 155] on select "I will be home Key will be left (please provide details below) Lock box/Access …" at bounding box center [578, 164] width 598 height 23
select select "number:14"
click at [279, 154] on select "I will be home Key will be left (please provide details below) Lock box/Access …" at bounding box center [578, 164] width 598 height 23
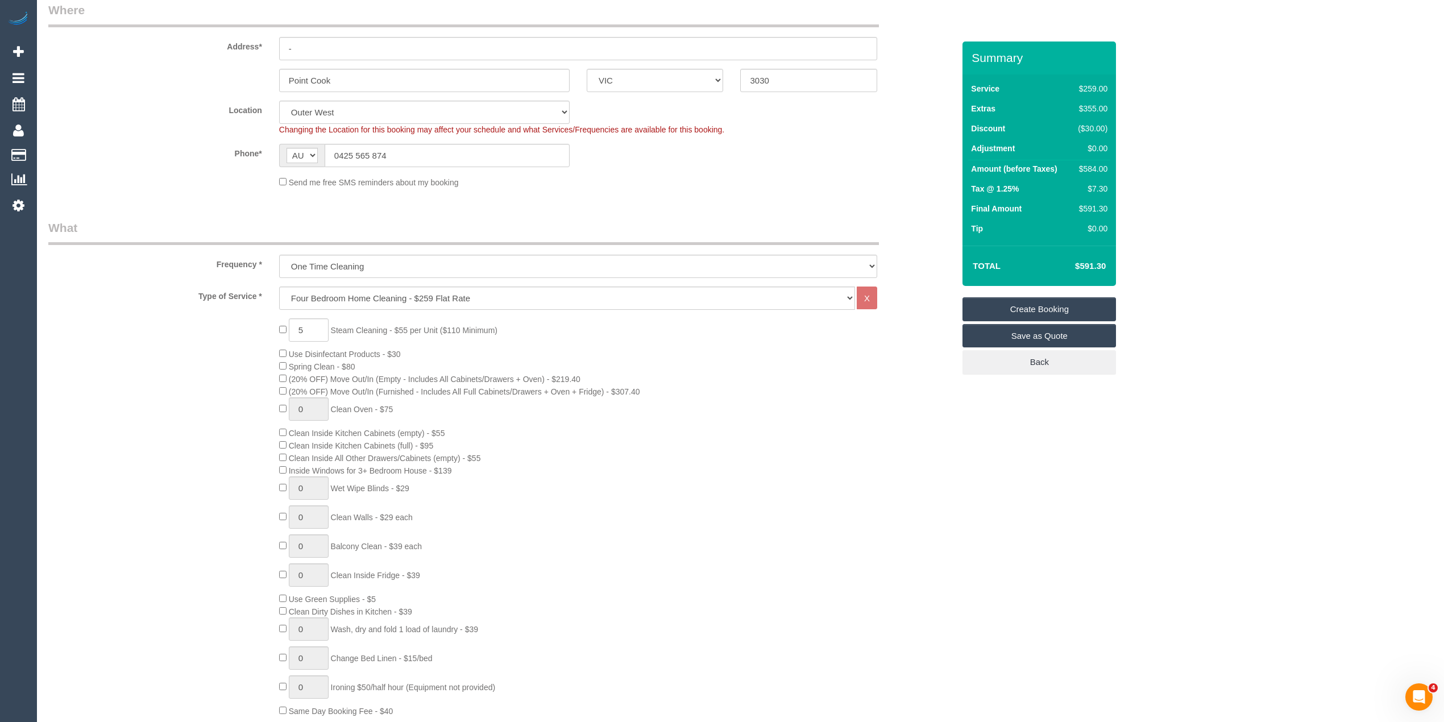
scroll to position [0, 0]
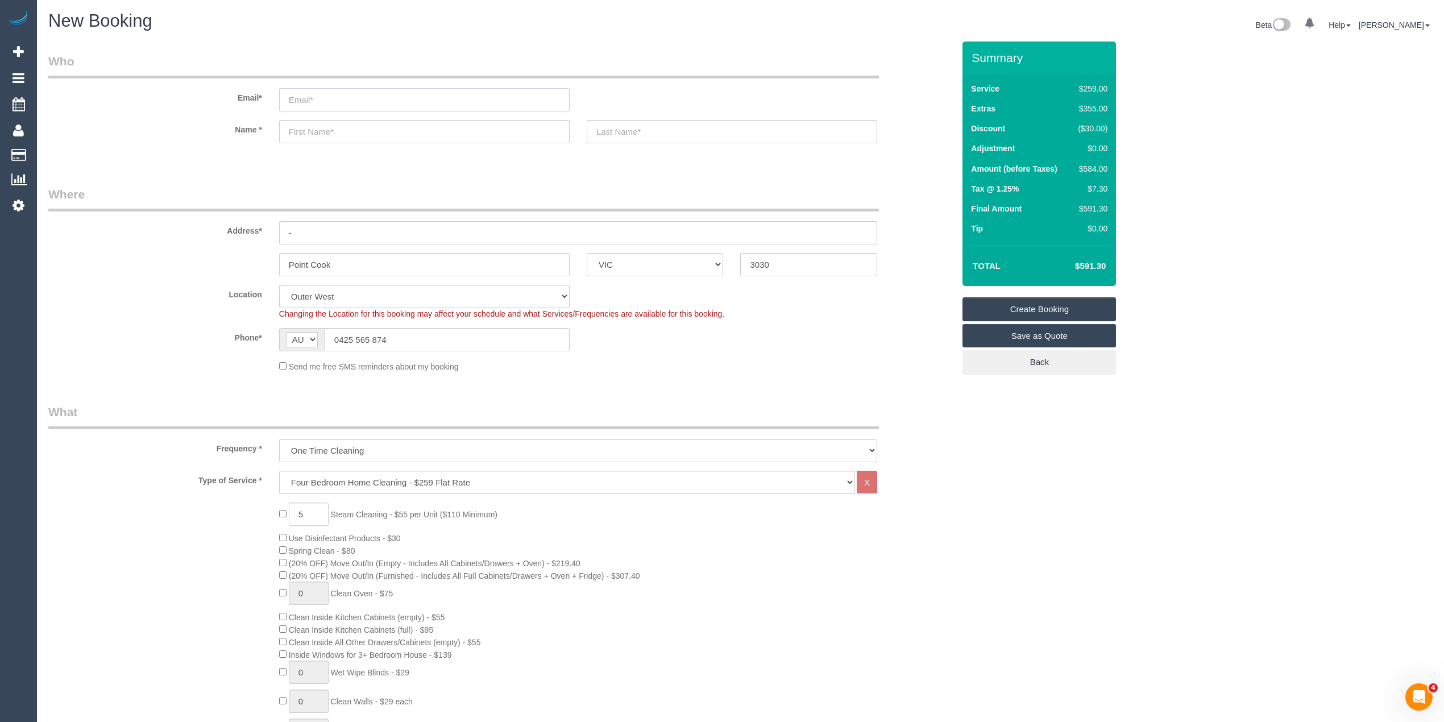
click at [308, 101] on input "email" at bounding box center [424, 99] width 291 height 23
select select "spot26"
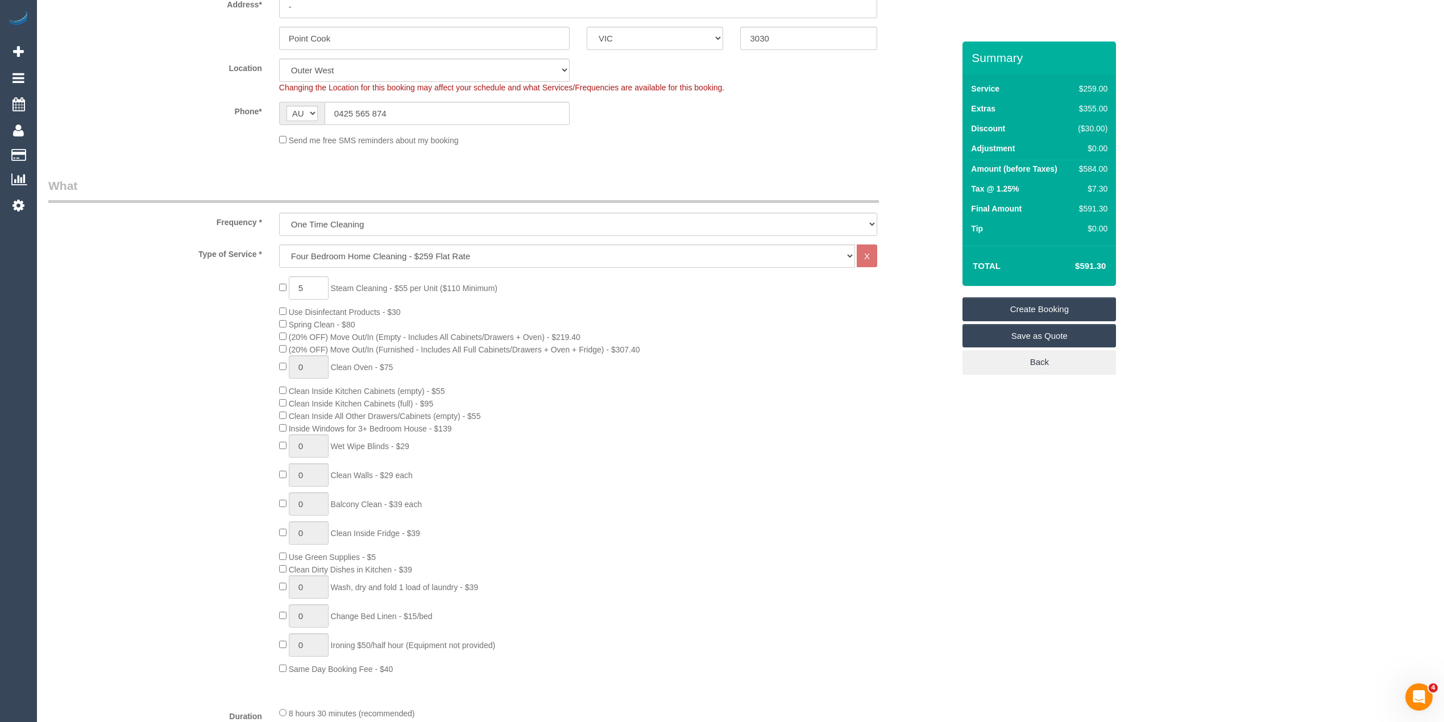
scroll to position [227, 0]
type input "1"
select select "spot50"
type input "1"
select select "spot74"
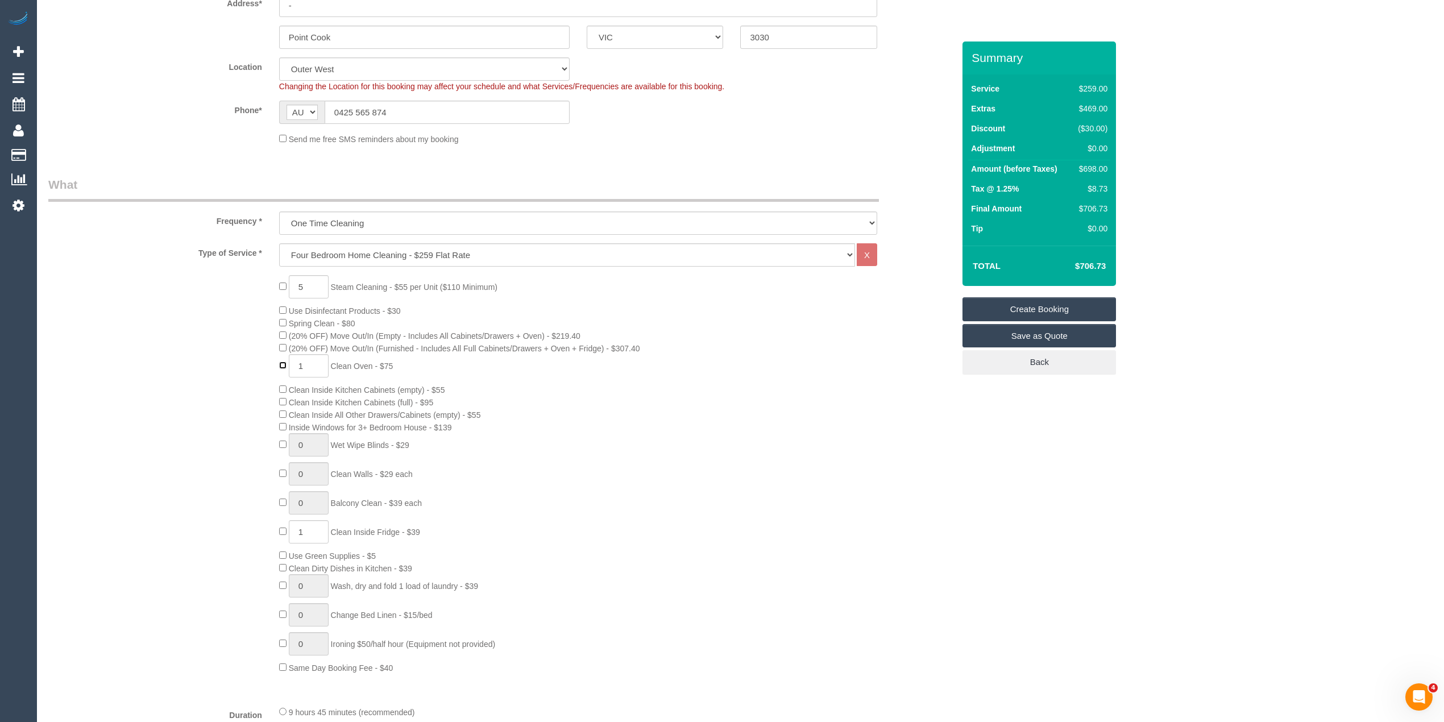
type input "0"
select select "spot98"
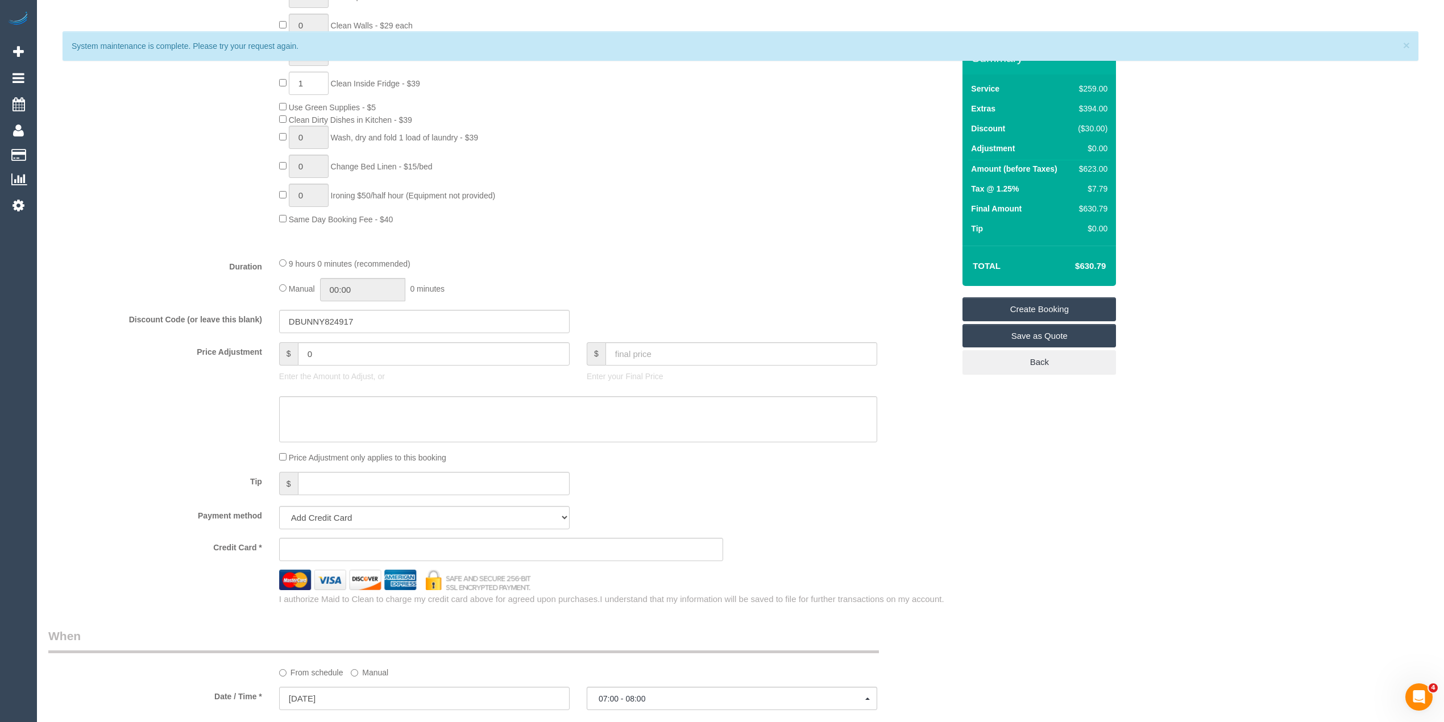
scroll to position [682, 0]
drag, startPoint x: 351, startPoint y: 342, endPoint x: 277, endPoint y: 342, distance: 73.3
click at [277, 342] on div "$ 0 Enter the Amount to Adjust, or" at bounding box center [425, 358] width 308 height 45
type input "70"
click at [314, 383] on sui-booking-price-adjustment "Price Adjustment $ 70 Enter the Amount to Adjust, or $ Enter your Final Price P…" at bounding box center [501, 397] width 906 height 122
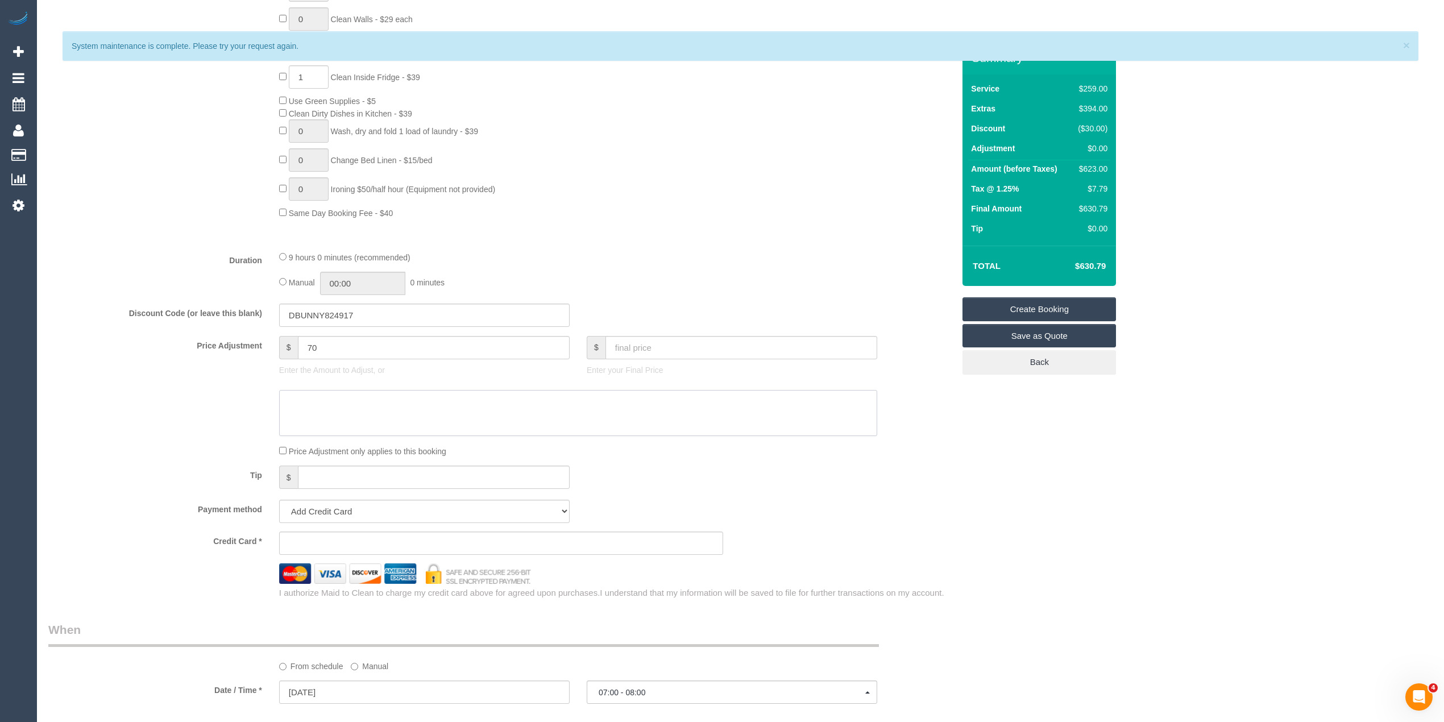
click at [324, 403] on textarea at bounding box center [578, 413] width 598 height 47
click at [182, 405] on div at bounding box center [501, 413] width 923 height 47
click at [1160, 480] on div "Who Email* Name * Where Address* - Point Cook ACT NSW NT QLD SA TAS VIC WA 3030…" at bounding box center [740, 378] width 1384 height 2038
click at [508, 407] on textarea at bounding box center [578, 413] width 598 height 47
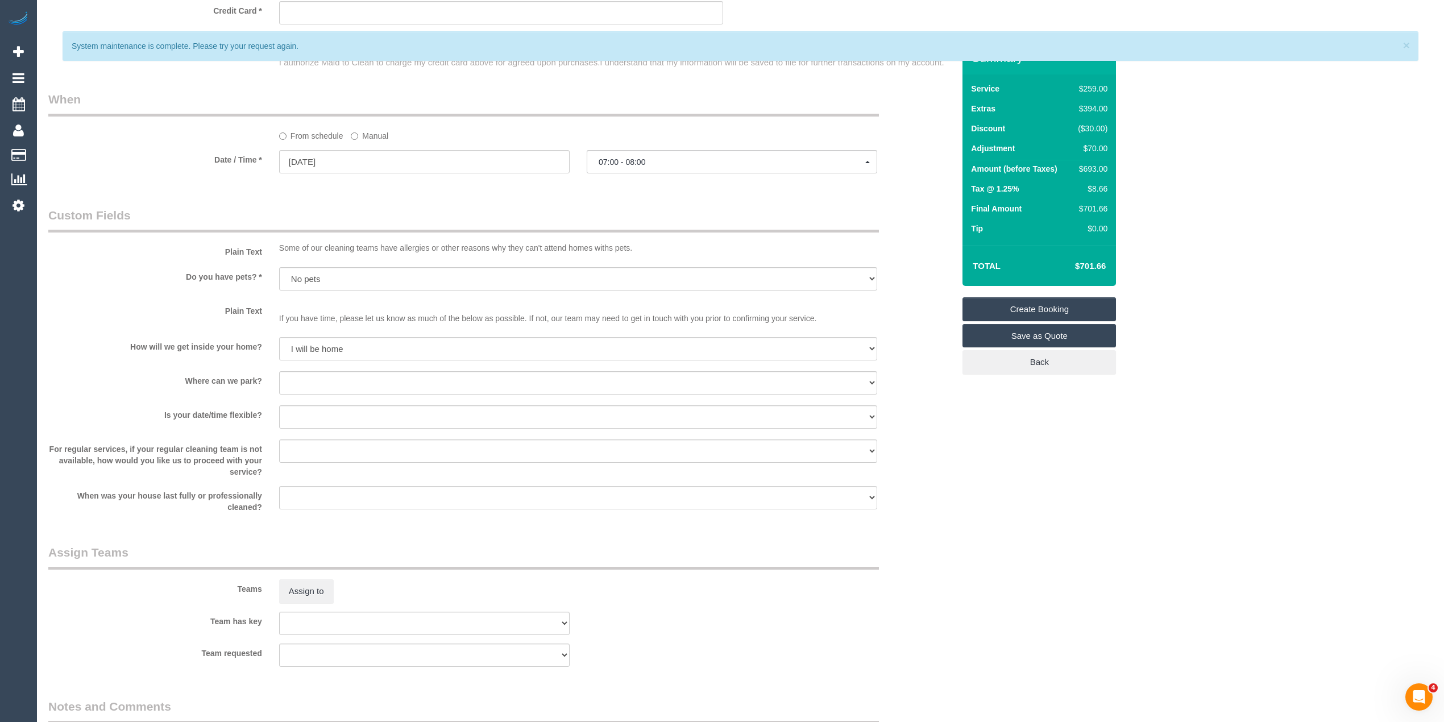
scroll to position [1397, 0]
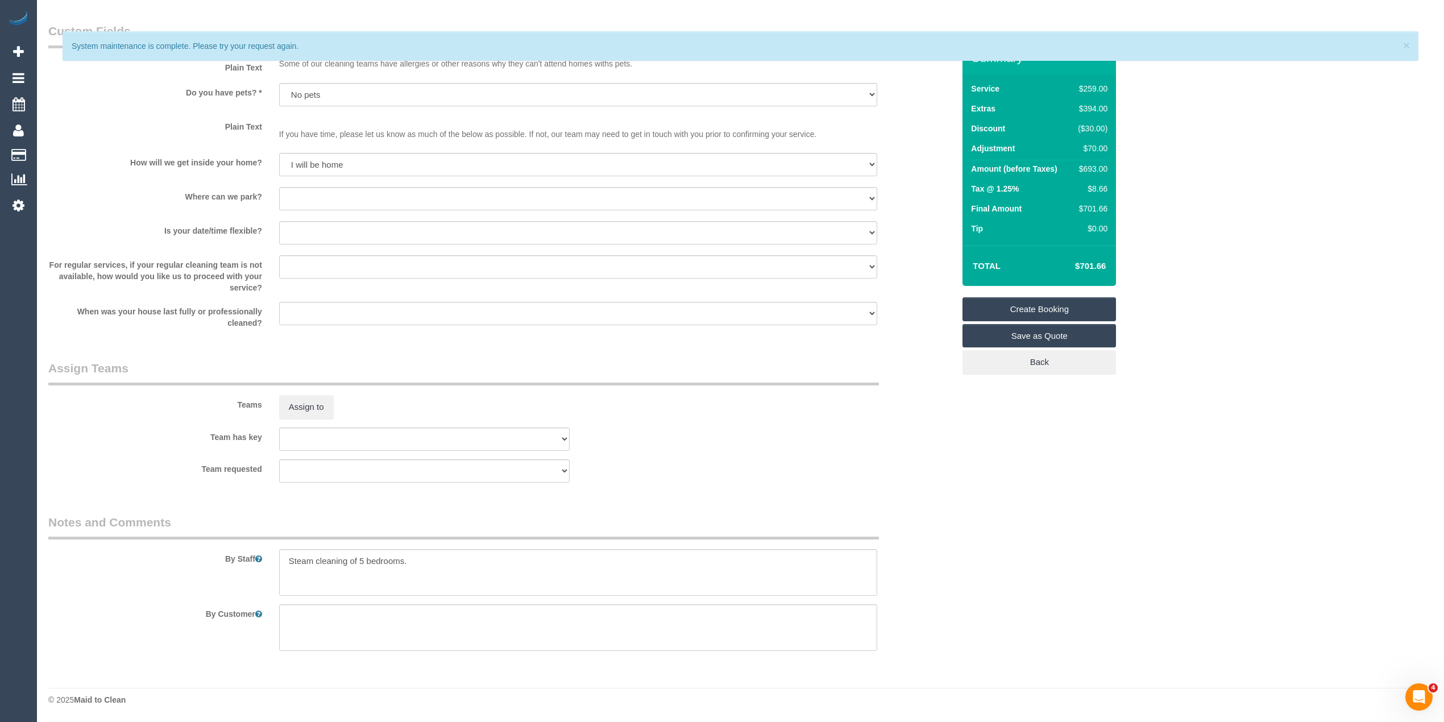
type textarea "$70 added for cleaning of inside bathroom drawers - CG"
click at [433, 562] on textarea at bounding box center [578, 572] width 598 height 47
click at [420, 573] on textarea at bounding box center [578, 572] width 598 height 47
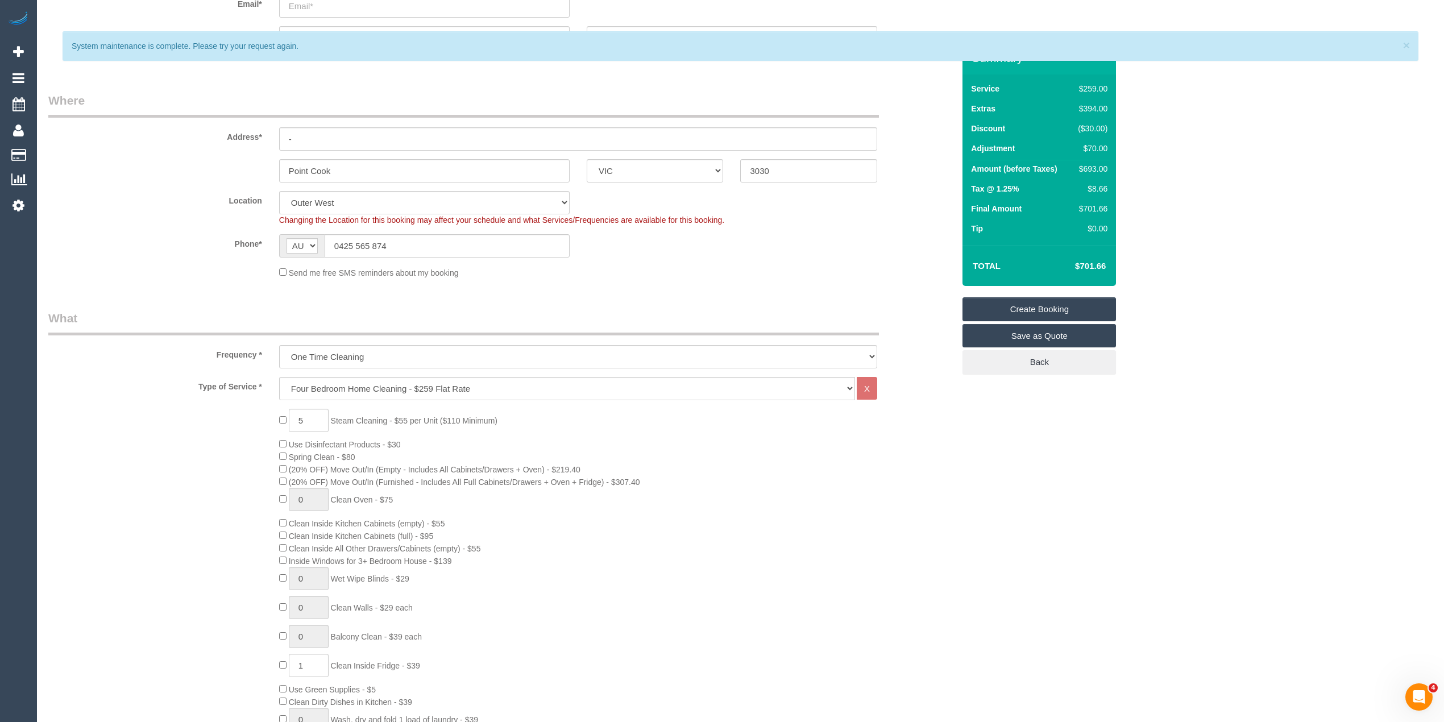
scroll to position [0, 0]
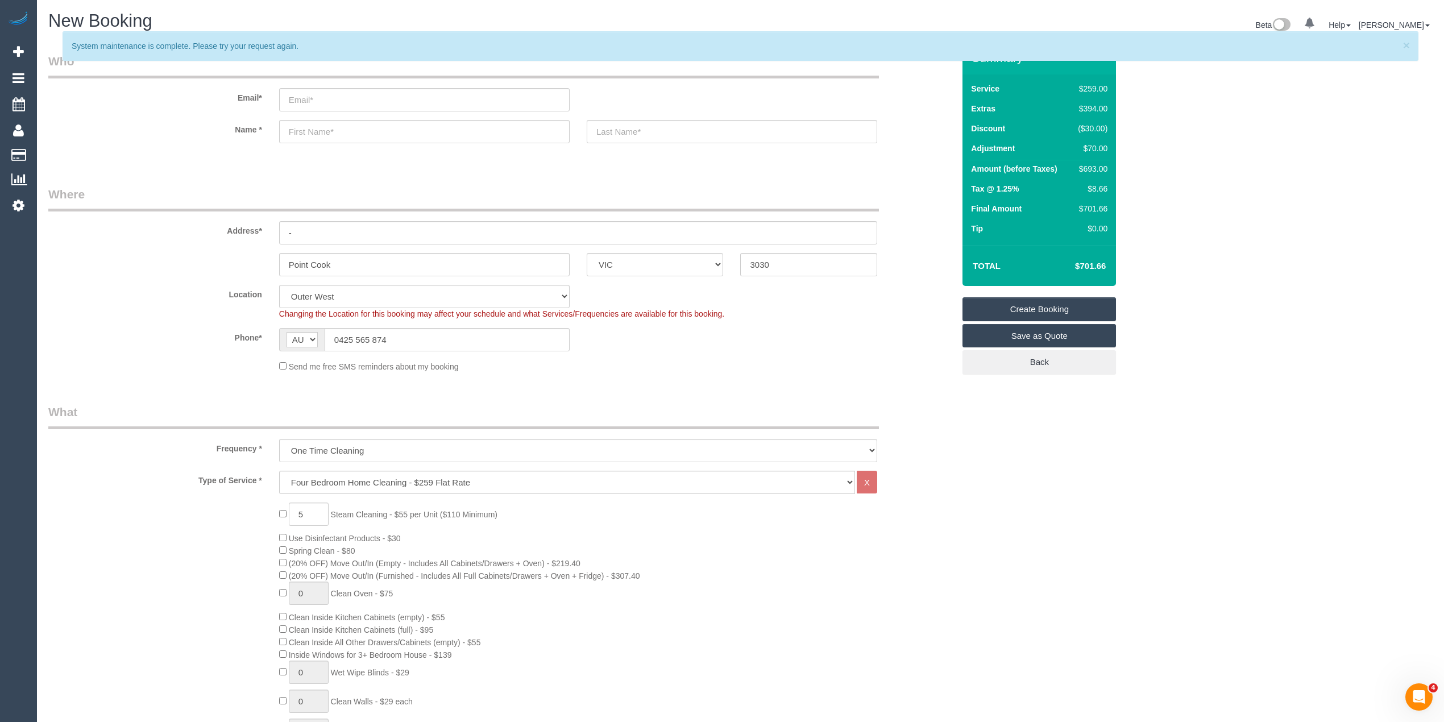
type textarea "Steam cleaning of 5 bedrooms. Extra time added for cleaning inside of"
click at [325, 94] on input "email" at bounding box center [424, 99] width 291 height 23
click at [1408, 42] on span "×" at bounding box center [1406, 45] width 7 height 13
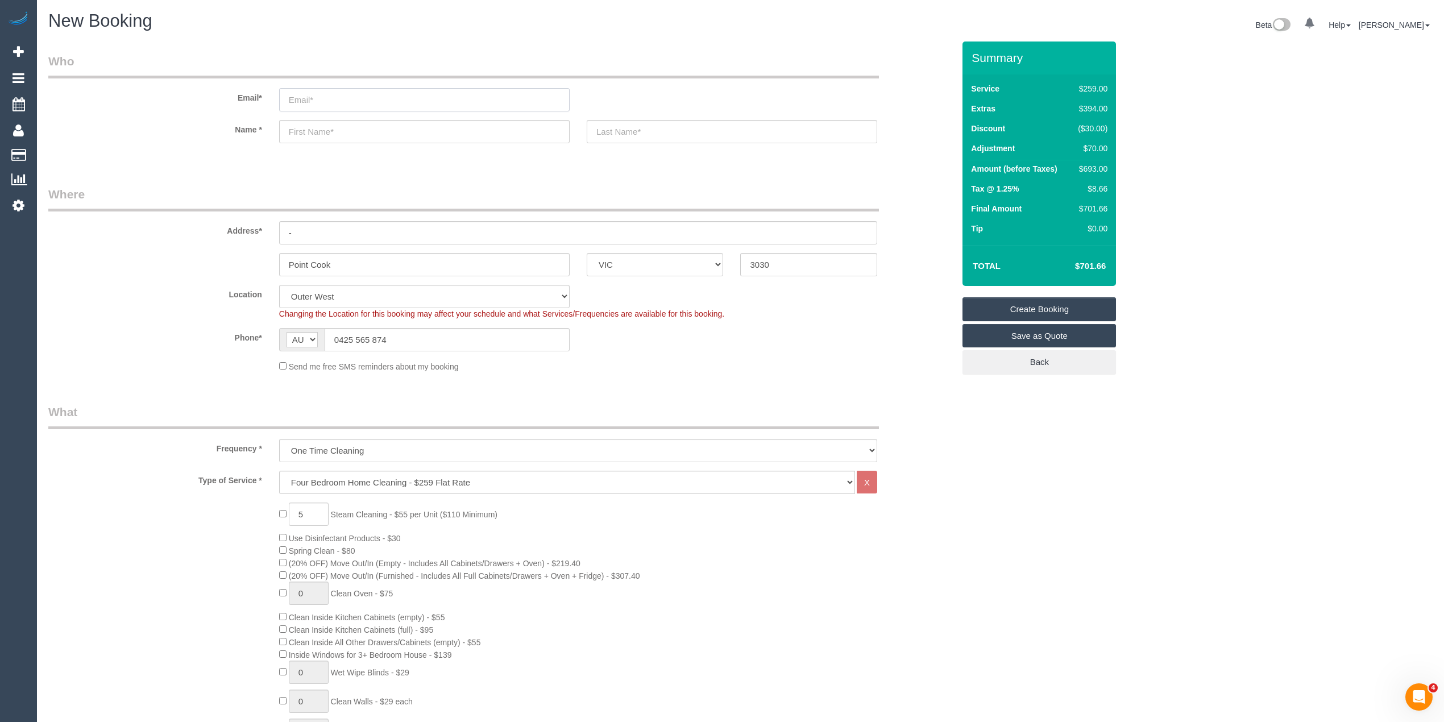
click at [316, 96] on input "email" at bounding box center [424, 99] width 291 height 23
click at [341, 100] on input "email" at bounding box center [424, 99] width 291 height 23
type input "sophia.gopal01@gmail.com"
click at [333, 128] on input "text" at bounding box center [424, 131] width 291 height 23
type input "Soph"
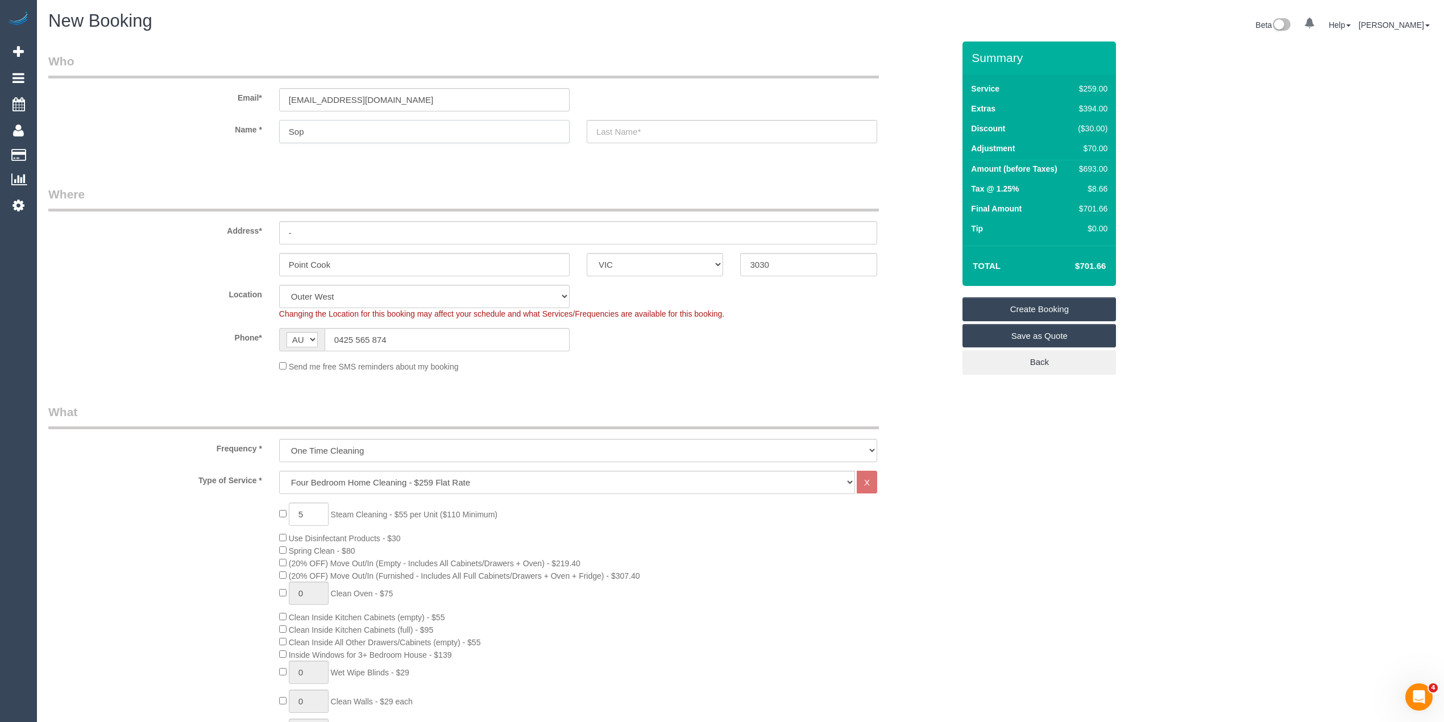
select select
type input "Sophia"
select select "spot122"
type input "Sophia"
type input "Gopal"
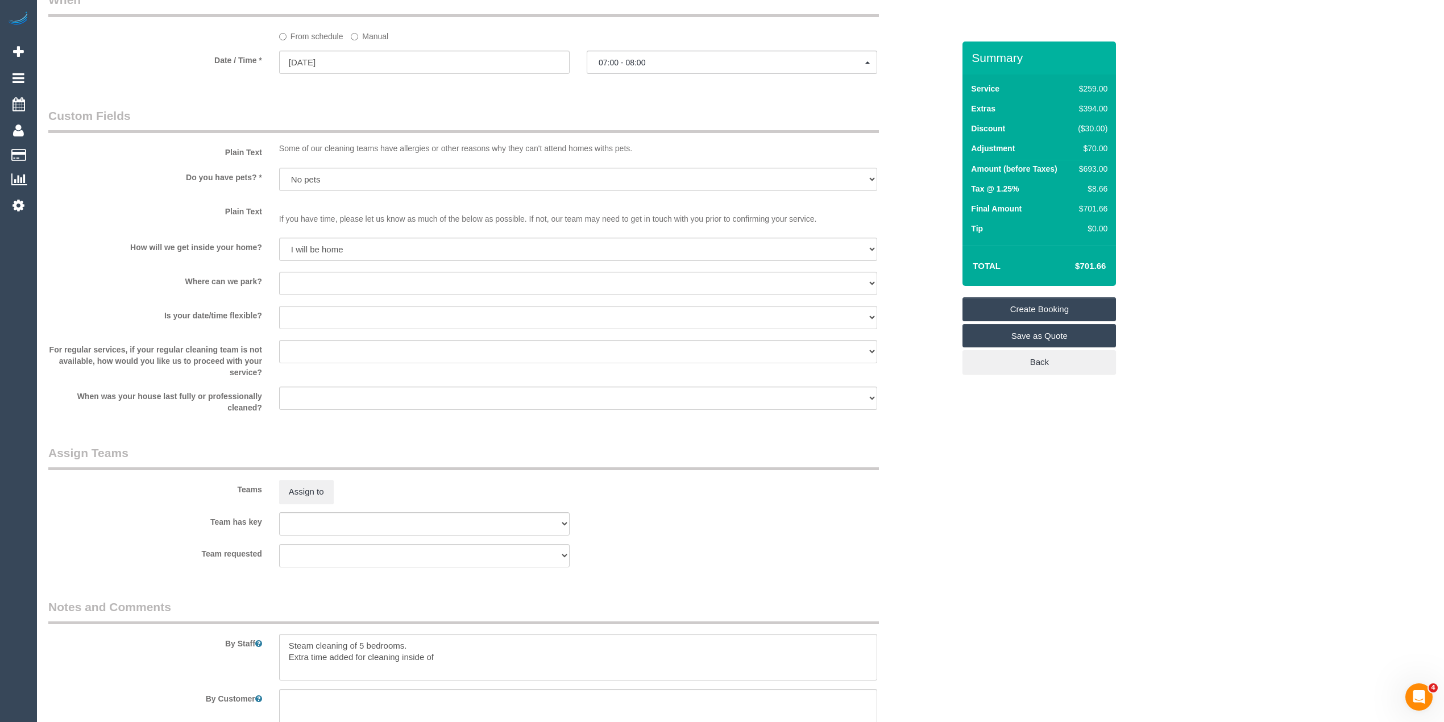
scroll to position [1397, 0]
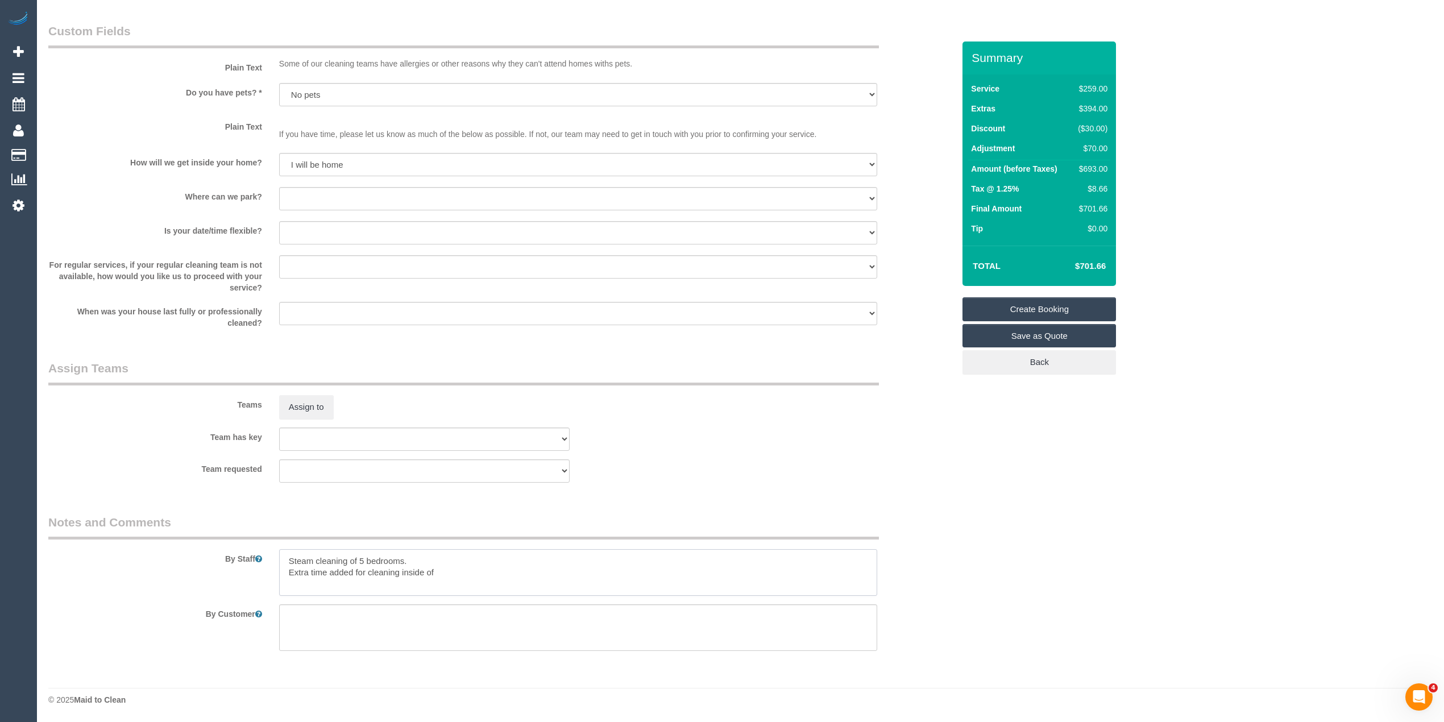
click at [453, 574] on textarea at bounding box center [578, 572] width 598 height 47
click at [501, 574] on textarea at bounding box center [578, 572] width 598 height 47
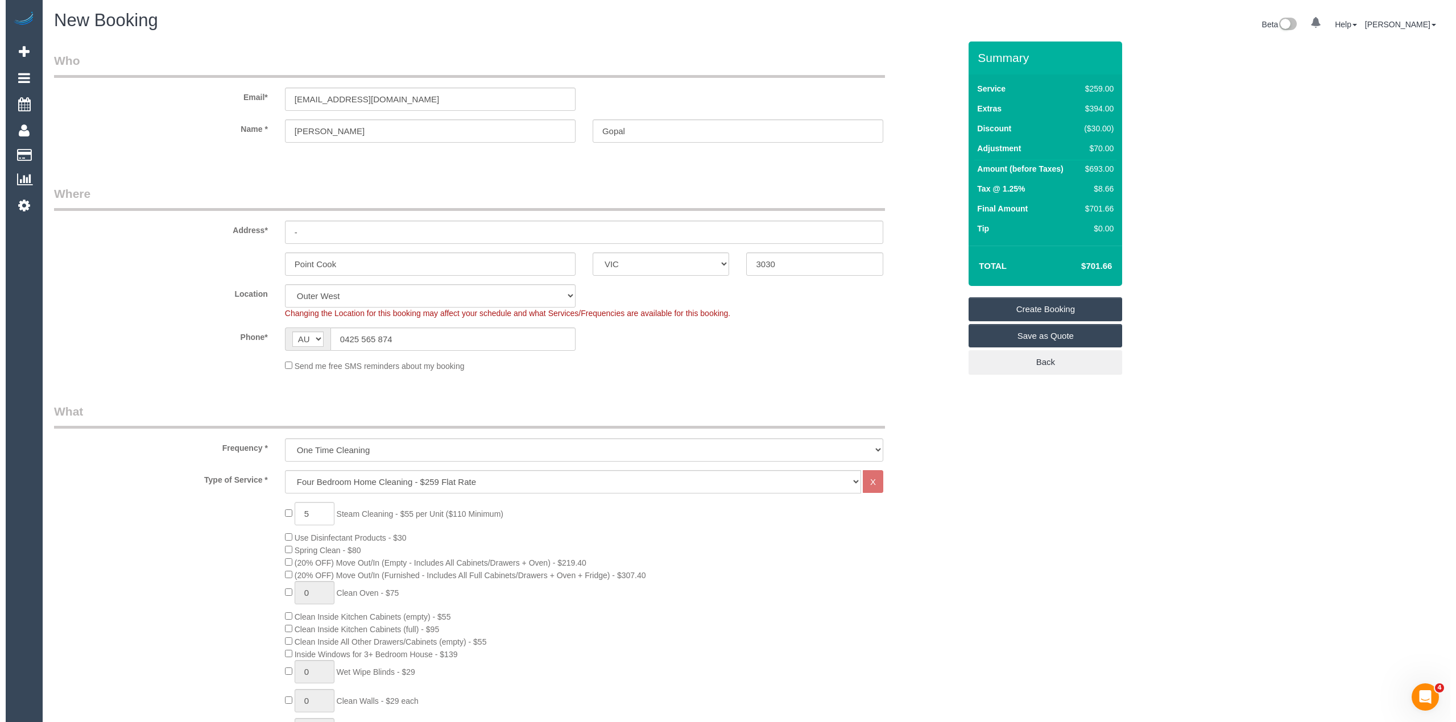
scroll to position [0, 0]
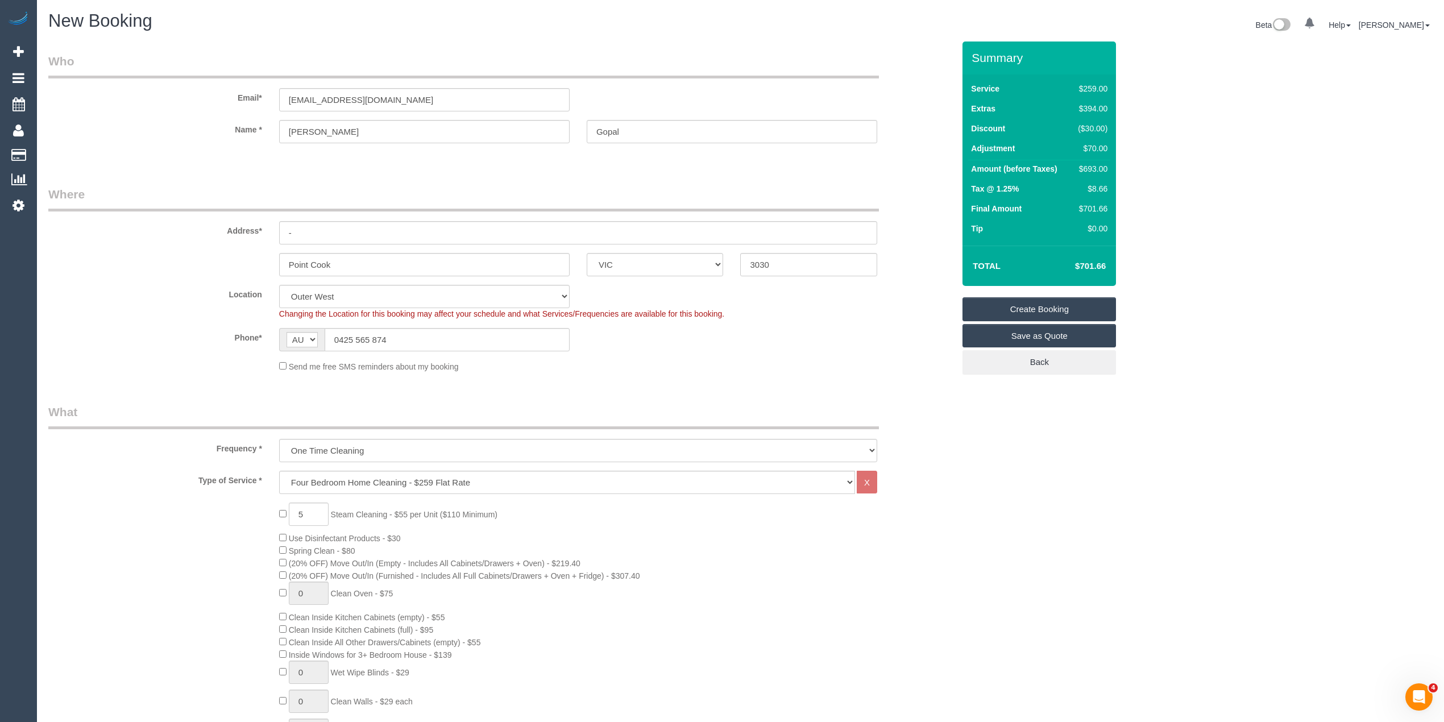
type textarea "Steam cleaning of 5 bedrooms. Extra time added for cleaning inside of bathrooms…"
click at [1053, 335] on link "Save as Quote" at bounding box center [1040, 336] width 154 height 24
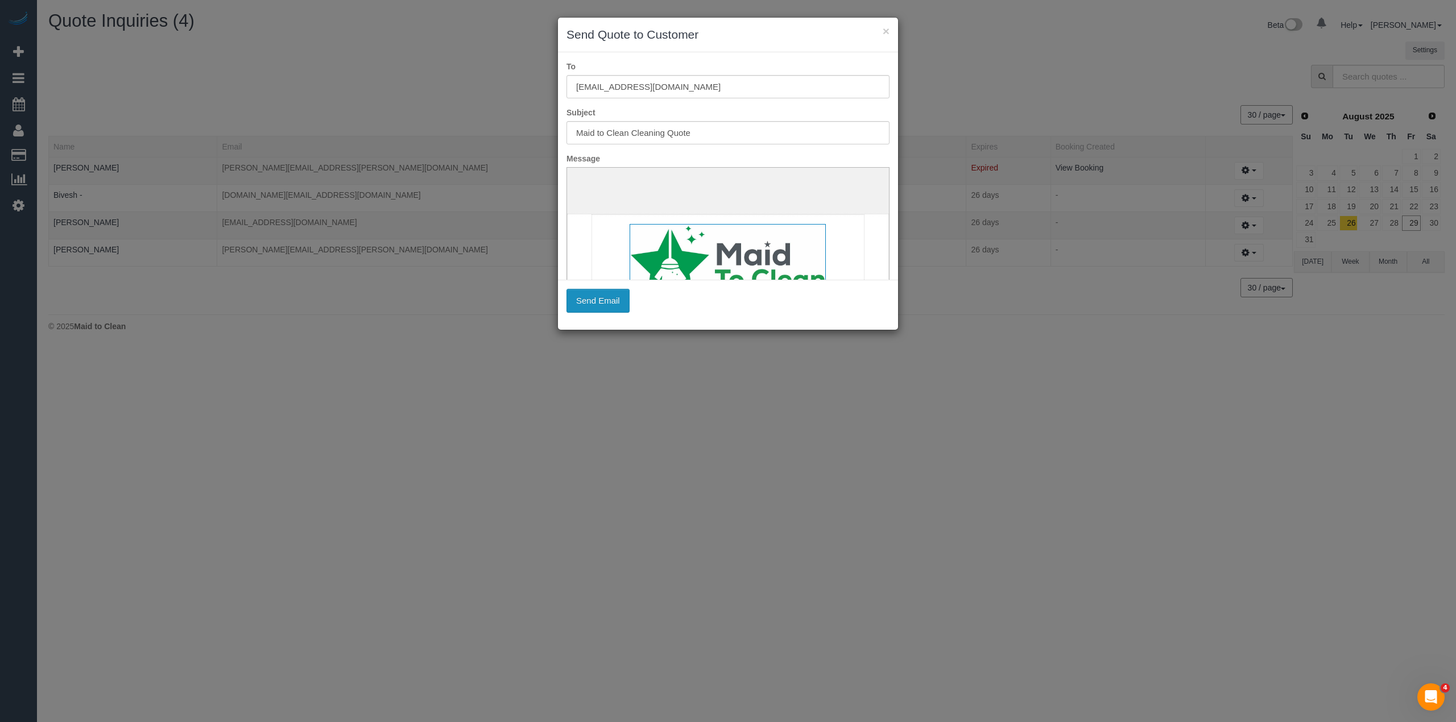
click at [606, 303] on button "Send Email" at bounding box center [597, 301] width 63 height 24
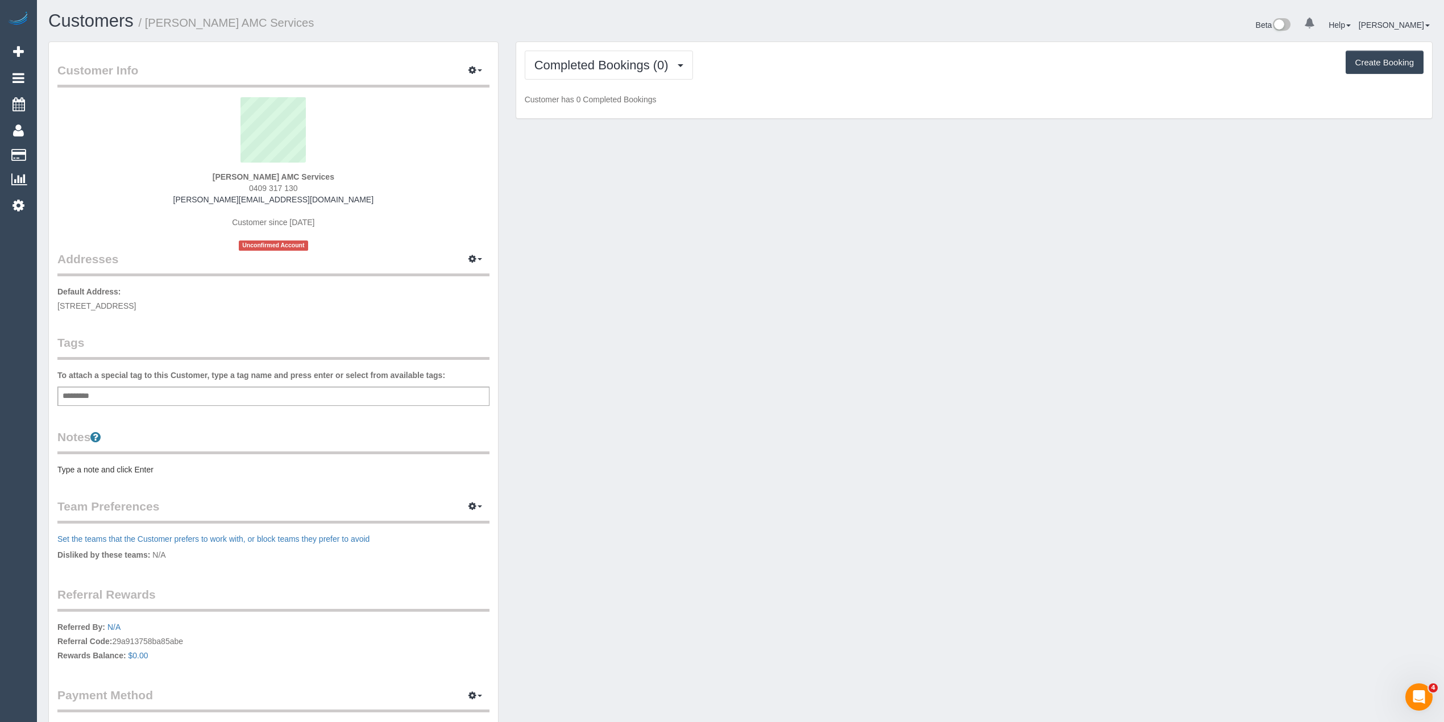
click at [191, 392] on div "Add a tag" at bounding box center [273, 396] width 432 height 19
type input "***"
type input "****"
type input "*******"
click at [105, 469] on pre "Type a note and click Enter" at bounding box center [273, 471] width 432 height 11
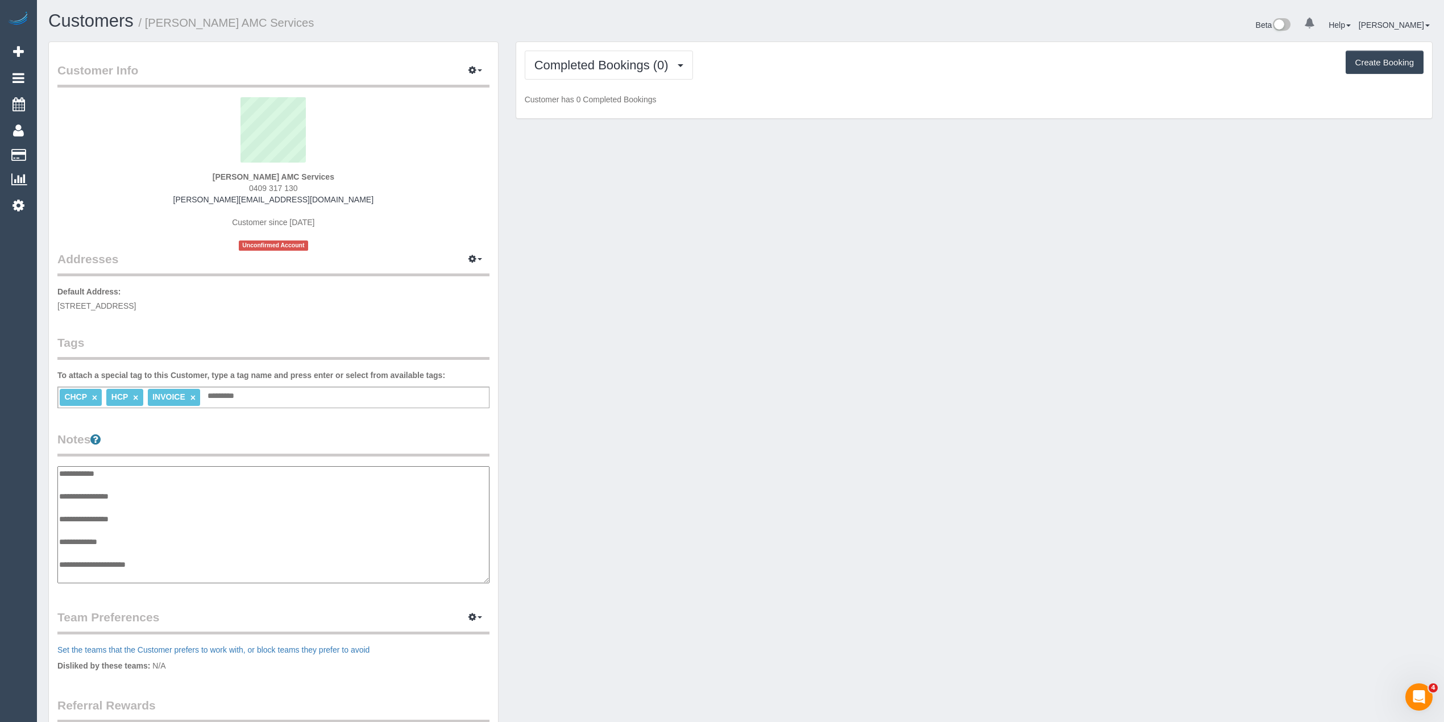
scroll to position [9, 0]
click at [151, 488] on textarea "**********" at bounding box center [273, 525] width 432 height 118
click at [155, 499] on textarea "**********" at bounding box center [273, 525] width 432 height 118
type textarea "**********"
click at [244, 392] on div "CHCP × HCP × INVOICE × Add a tag" at bounding box center [273, 398] width 432 height 22
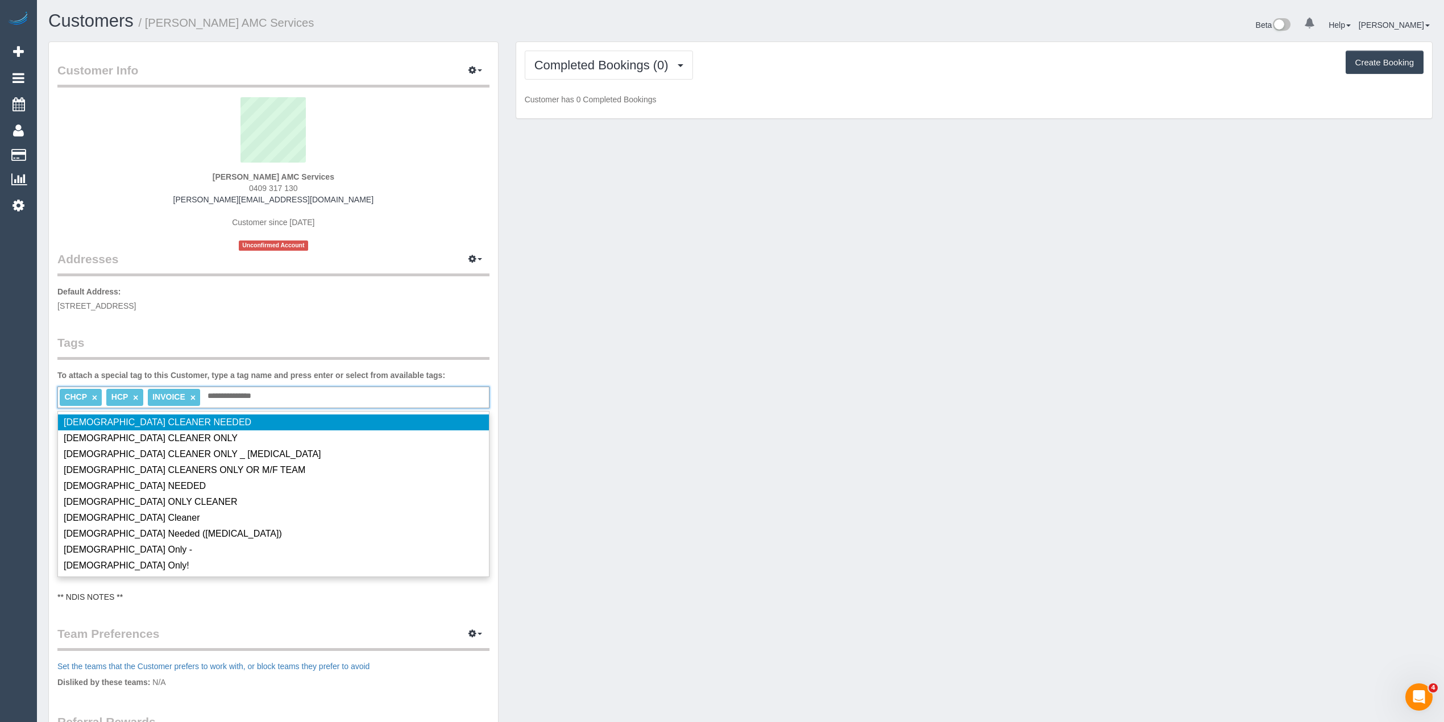
type input "**********"
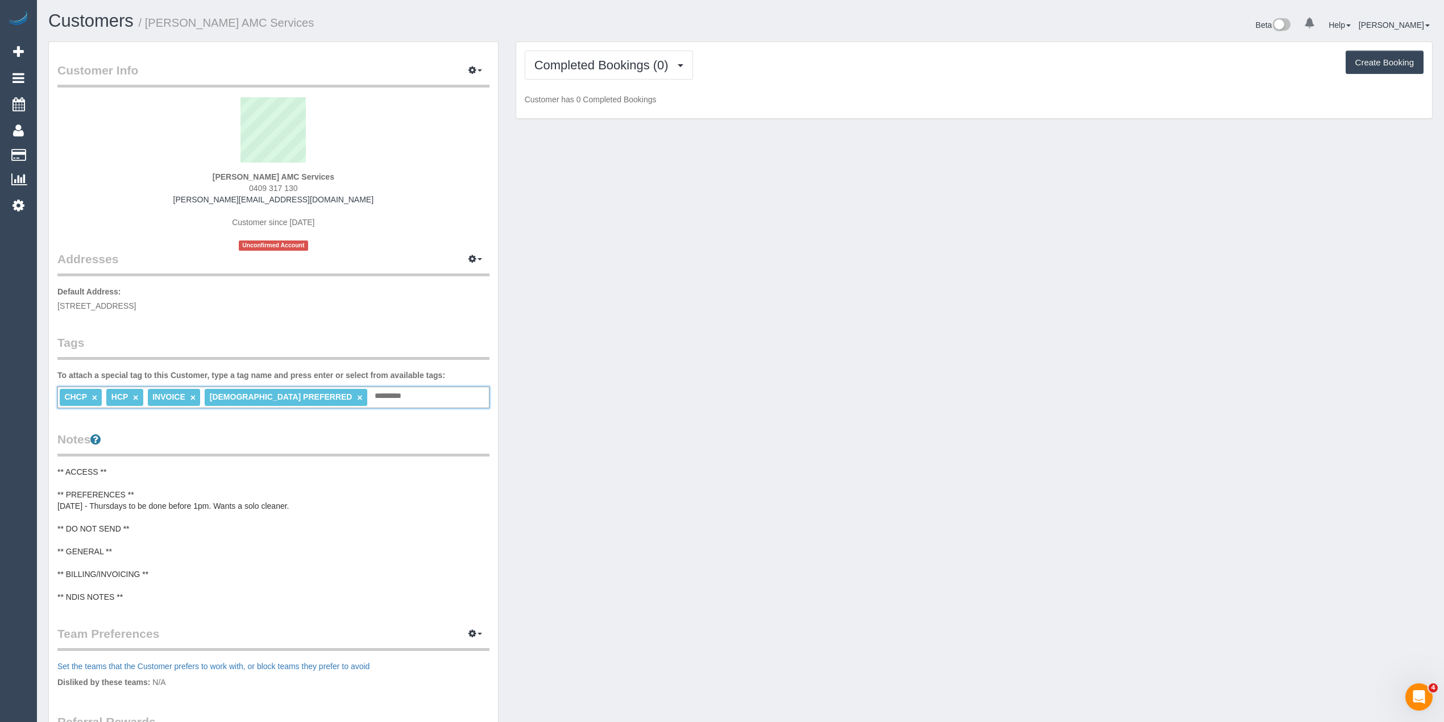
click at [326, 503] on pre "** ACCESS ** ** PREFERENCES ** 29/08/25 - Thursdays to be done before 1pm. Want…" at bounding box center [273, 534] width 432 height 136
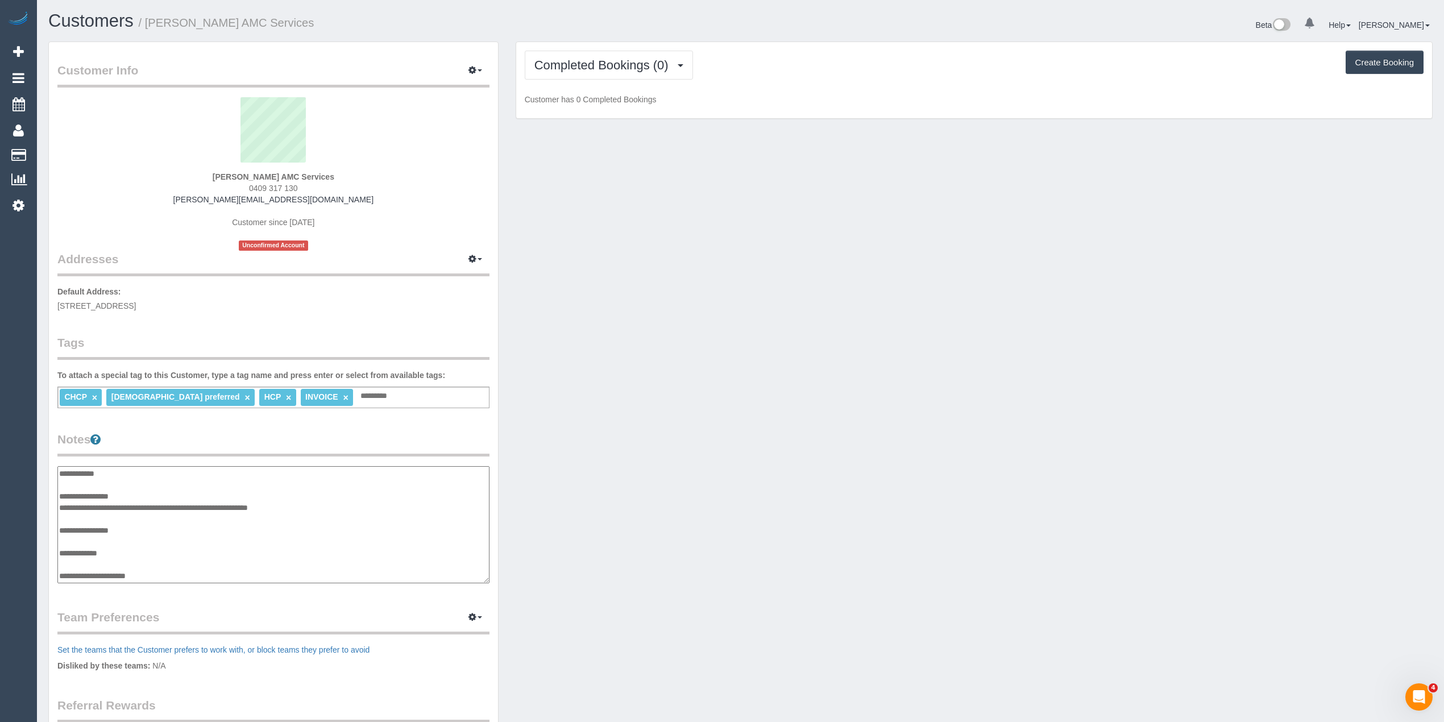
scroll to position [23, 0]
click at [319, 481] on textarea "**********" at bounding box center [273, 525] width 432 height 118
type textarea "**********"
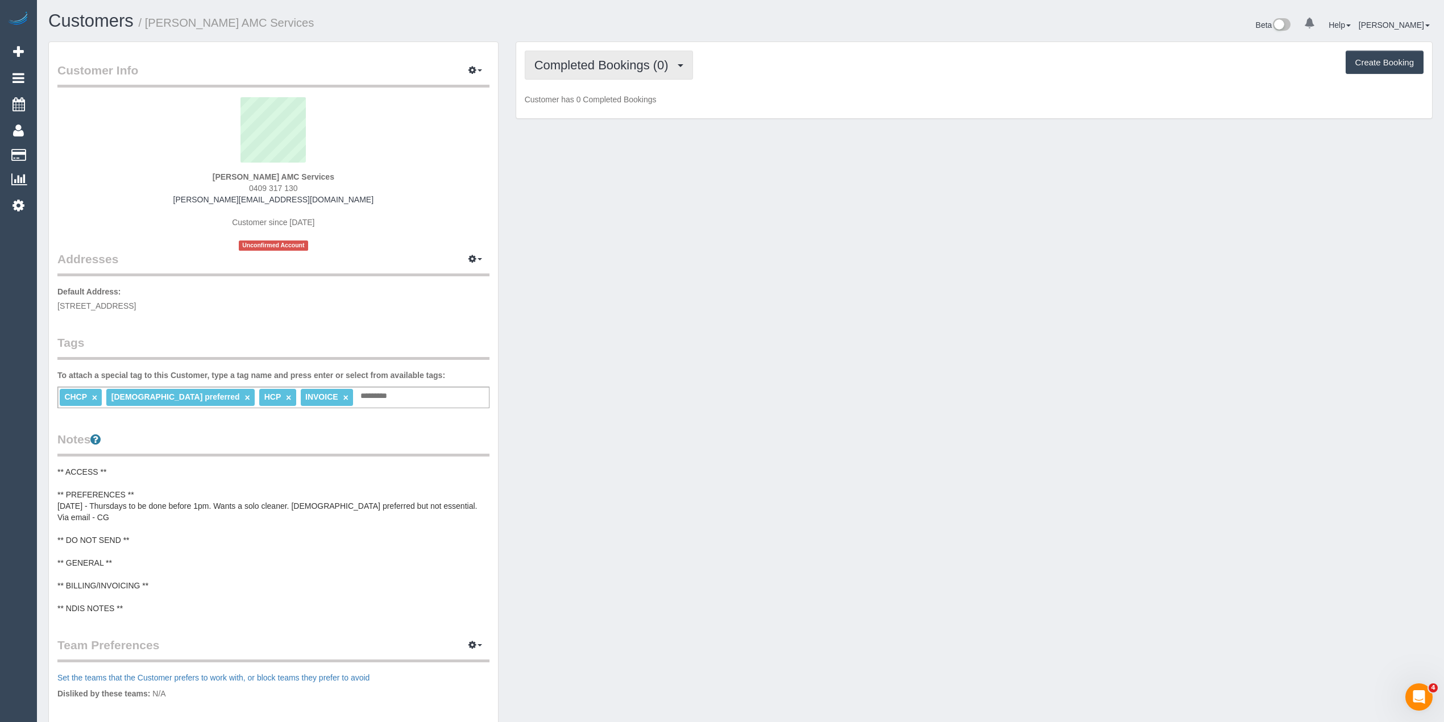
click at [564, 74] on button "Completed Bookings (0)" at bounding box center [609, 65] width 168 height 29
click at [598, 107] on link "Upcoming Bookings (11)" at bounding box center [585, 106] width 120 height 15
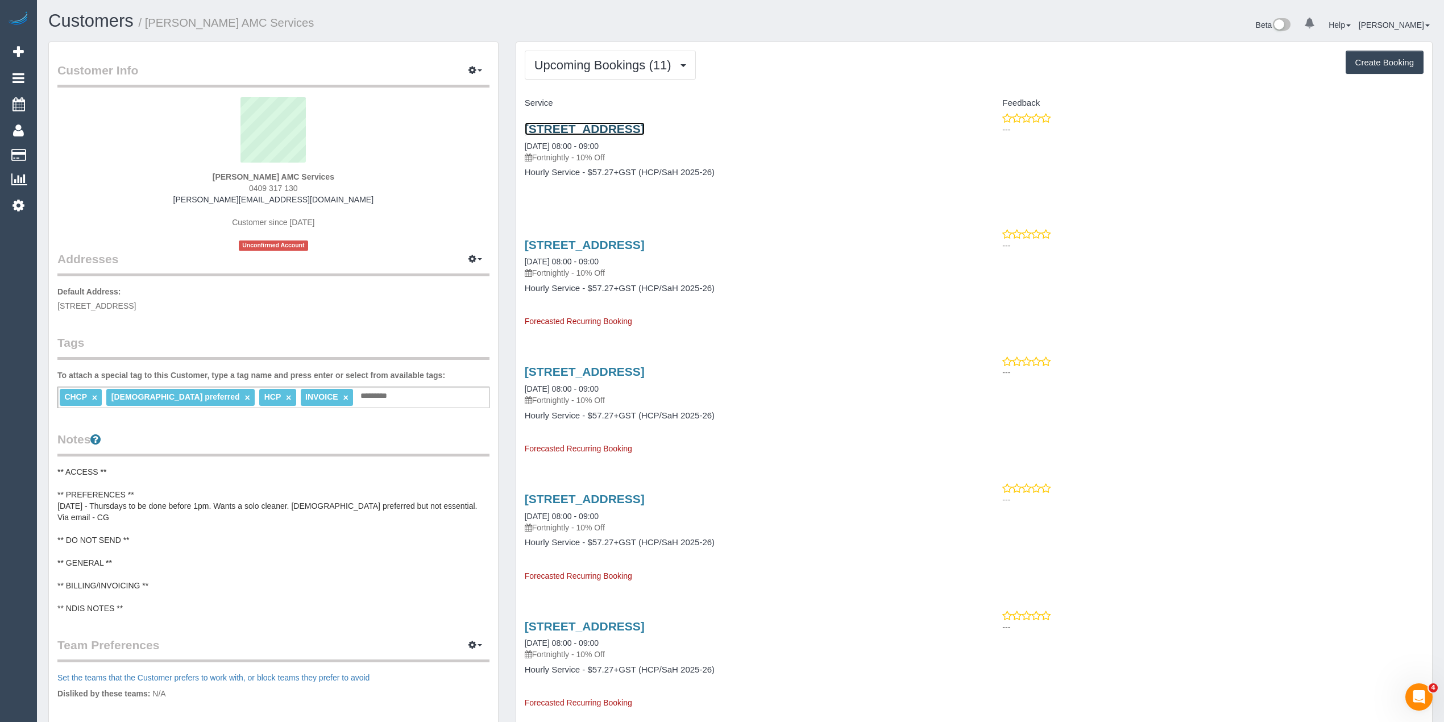
click at [620, 126] on link "107 Hall Street, Sunshine West, VIC 3020" at bounding box center [585, 128] width 120 height 13
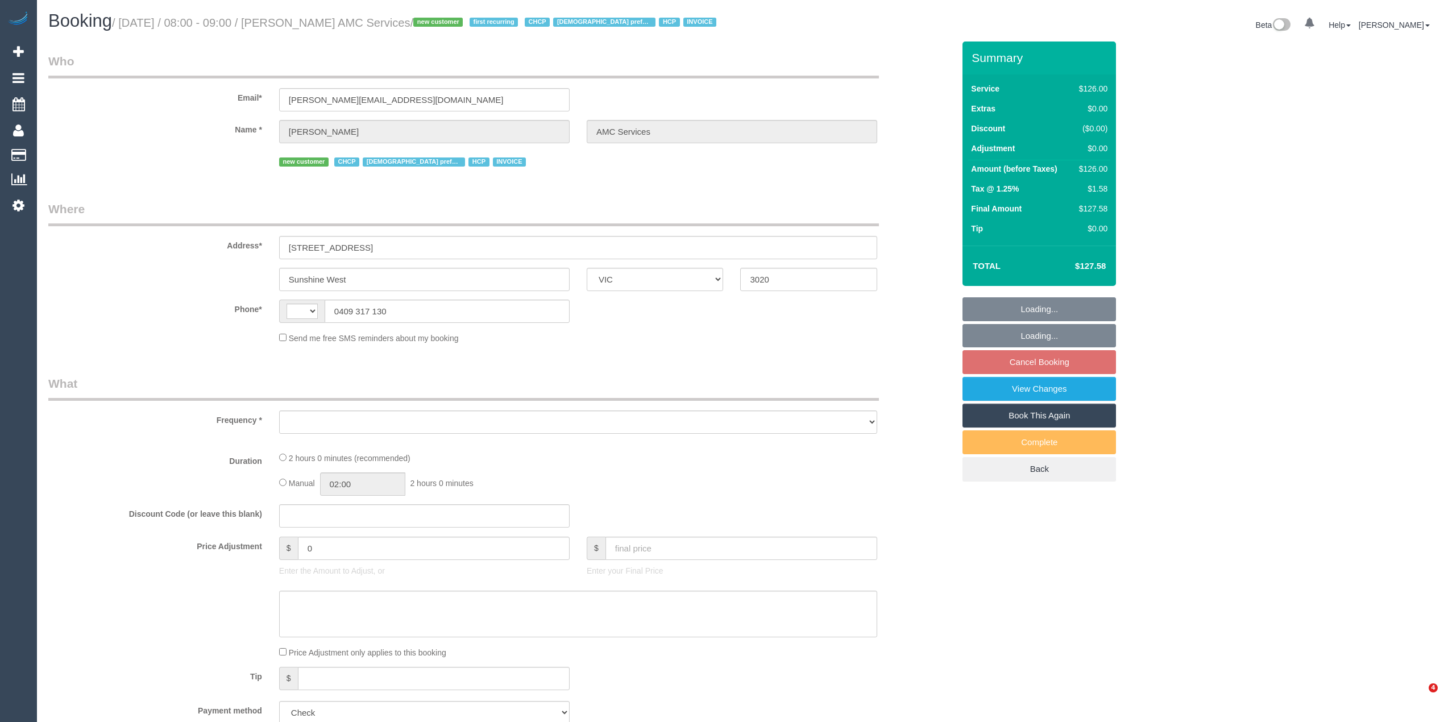
select select "VIC"
select select "120"
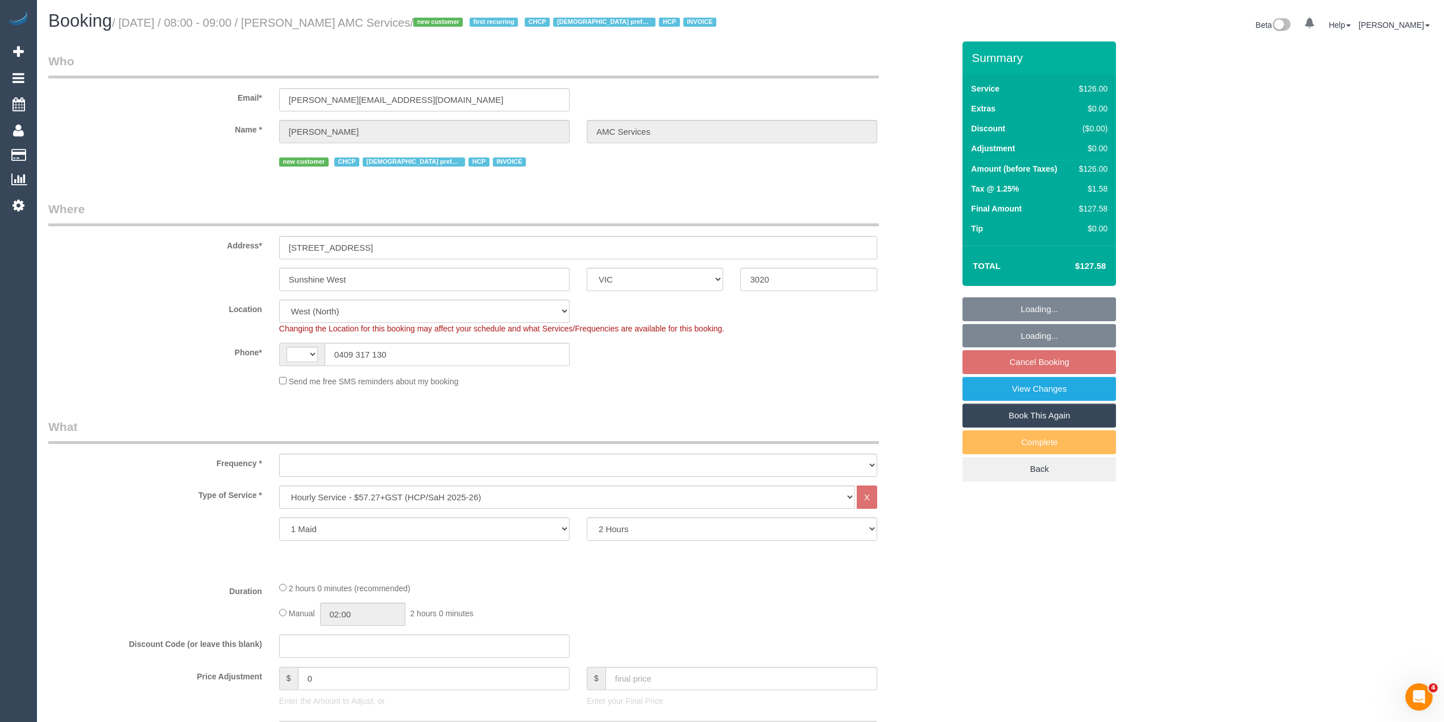
select select "string:AU"
select select "object:1314"
select select "number:28"
select select "number:14"
select select "number:19"
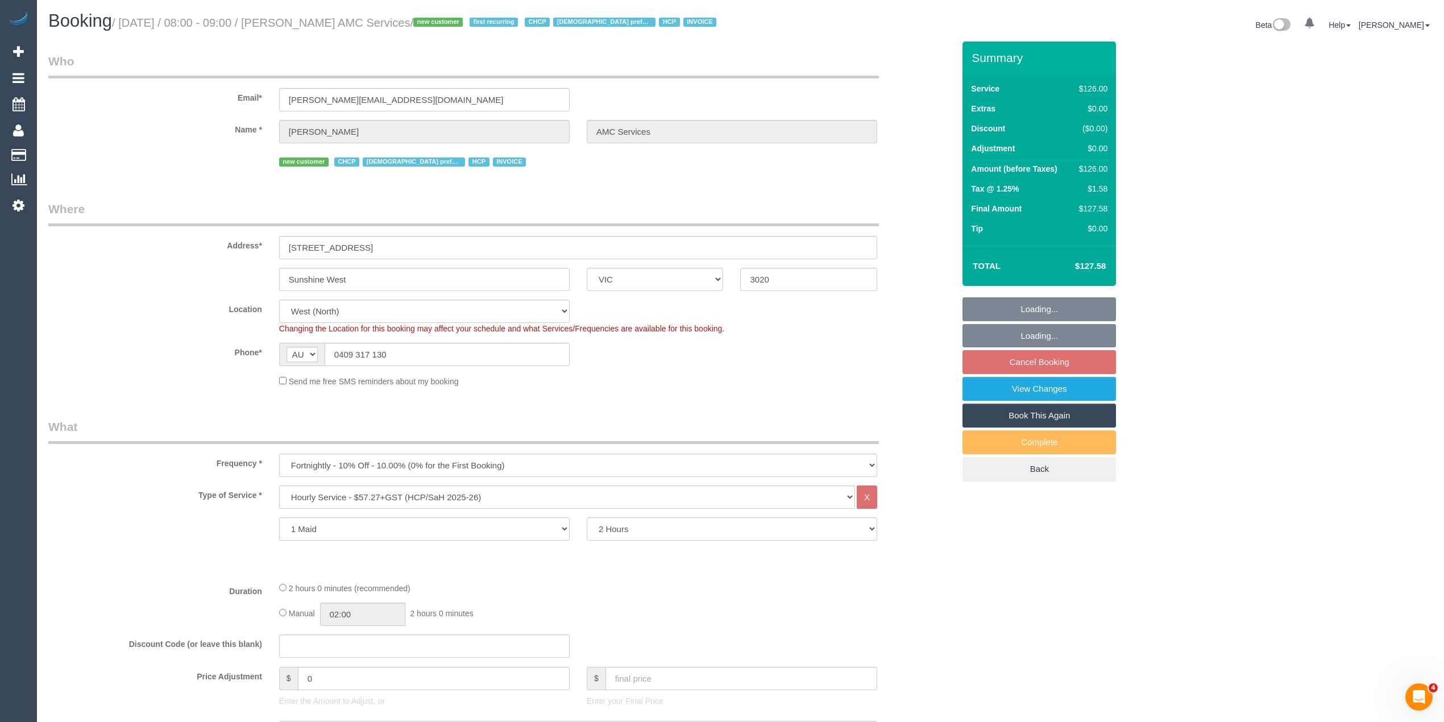
select select "number:25"
select select "number:35"
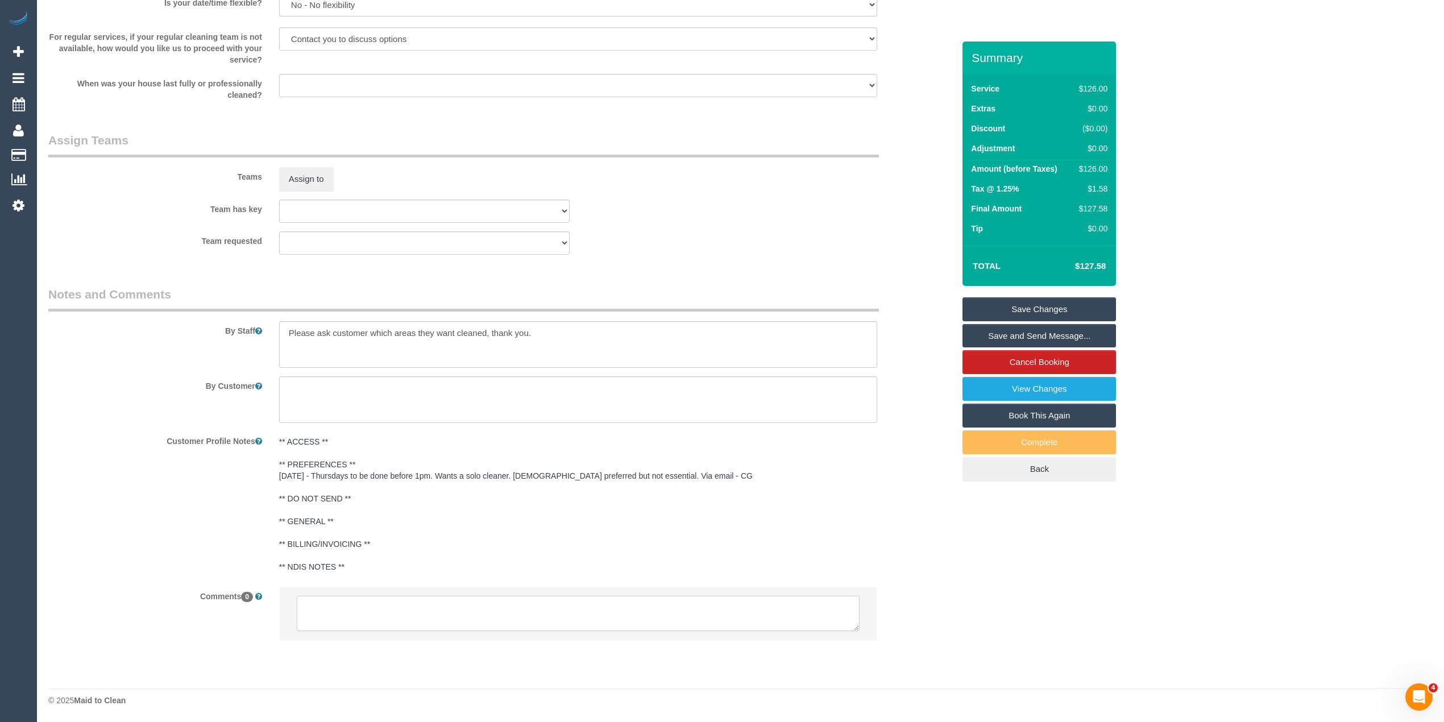
click at [449, 603] on textarea at bounding box center [578, 613] width 563 height 35
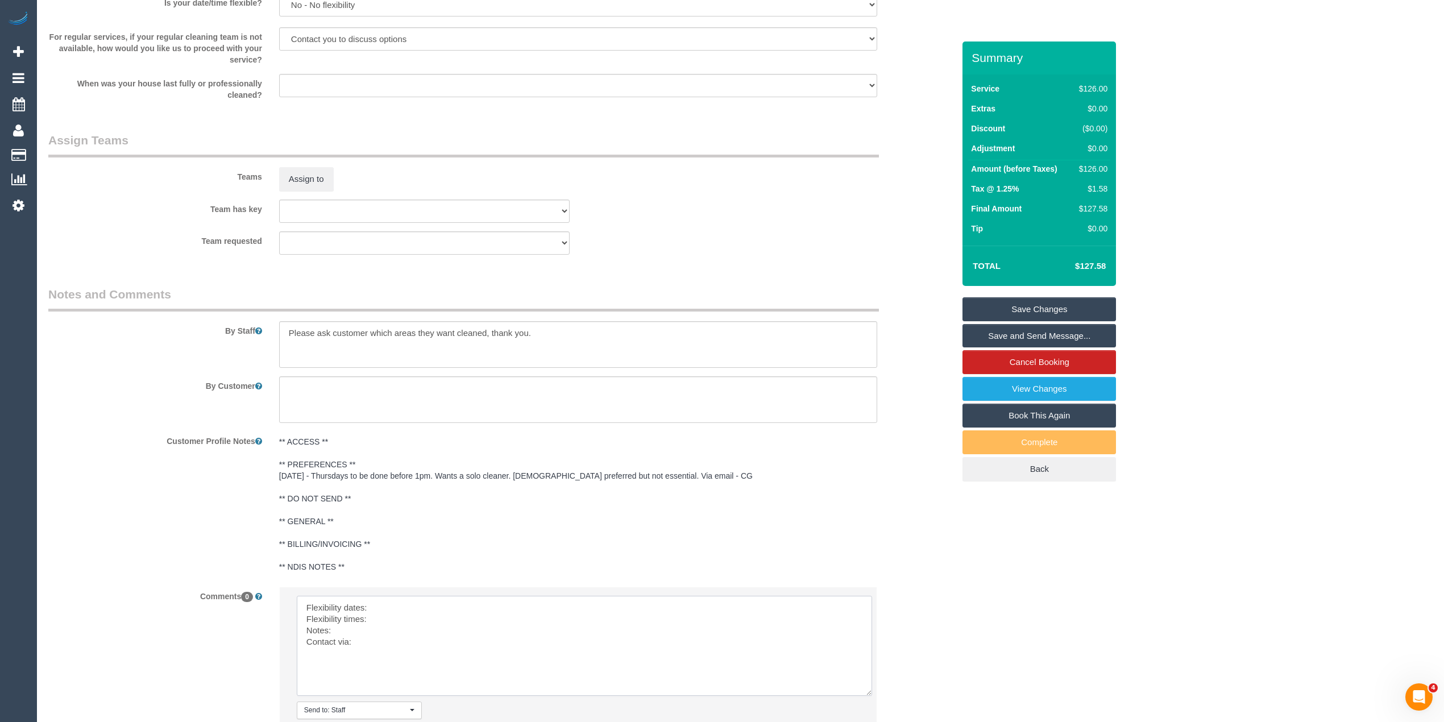
drag, startPoint x: 849, startPoint y: 623, endPoint x: 862, endPoint y: 687, distance: 65.5
click at [862, 687] on textarea at bounding box center [584, 646] width 575 height 100
click at [385, 599] on textarea at bounding box center [584, 646] width 575 height 100
click at [380, 619] on textarea at bounding box center [584, 646] width 575 height 100
click at [353, 633] on textarea at bounding box center [584, 646] width 575 height 100
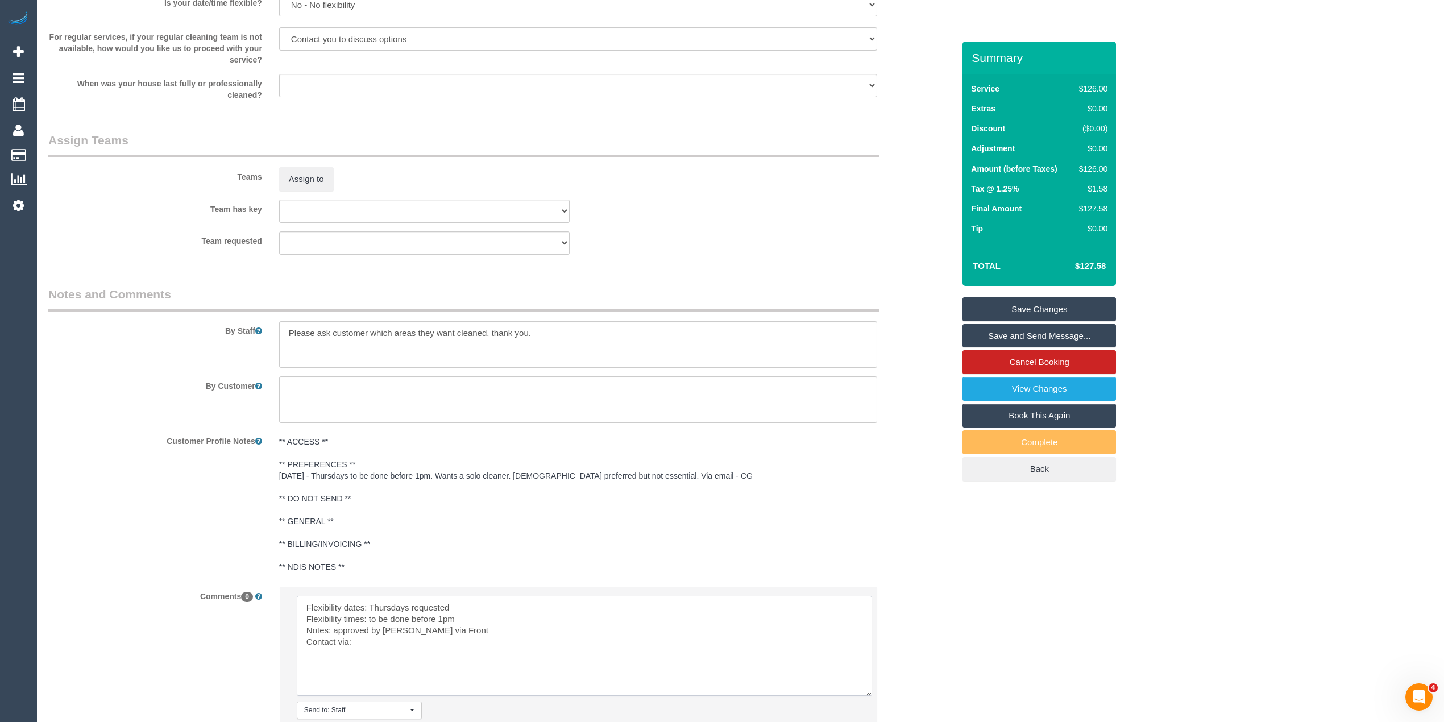
click at [367, 644] on textarea at bounding box center [584, 646] width 575 height 100
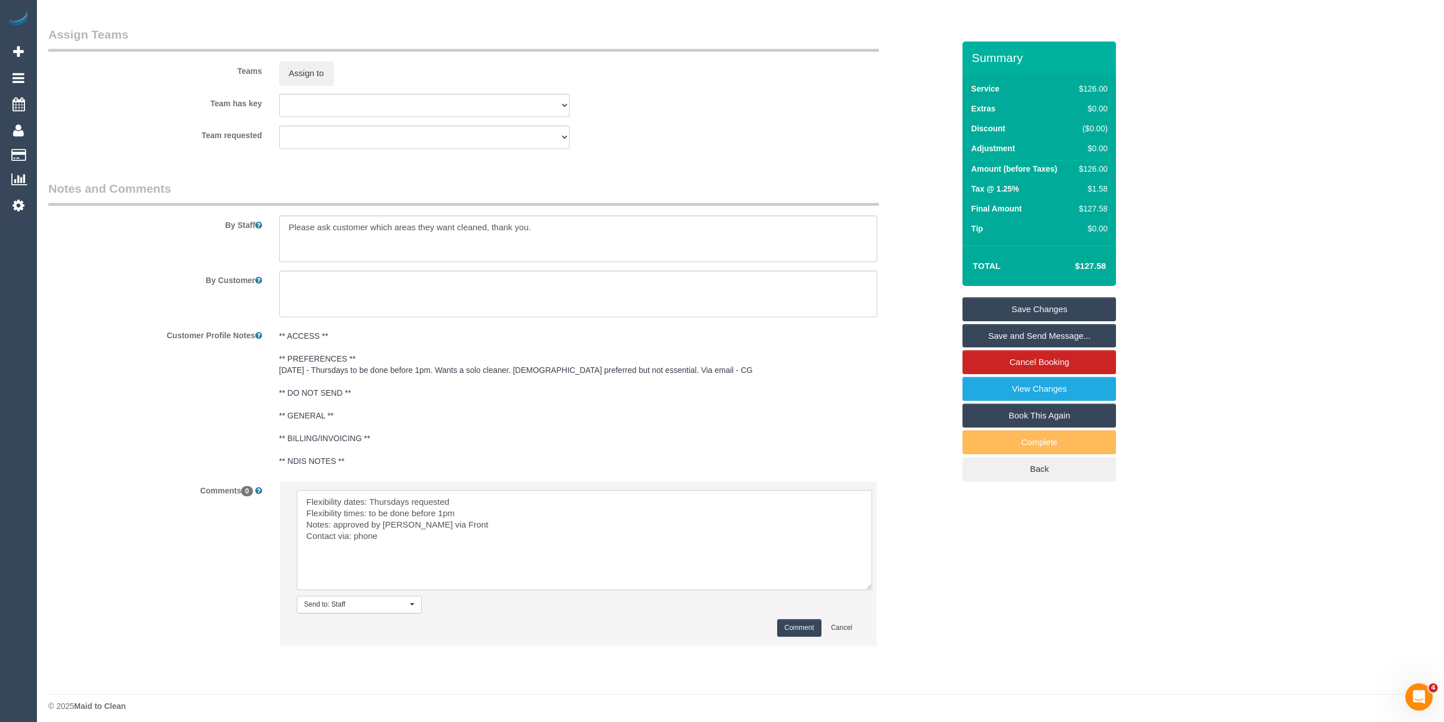
scroll to position [1381, 0]
drag, startPoint x: 396, startPoint y: 531, endPoint x: 355, endPoint y: 530, distance: 41.0
click at [355, 530] on textarea at bounding box center [584, 534] width 575 height 100
type textarea "Flexibility dates: Thursdays requested Flexibility times: to be done before 1pm…"
click at [796, 617] on button "Comment" at bounding box center [799, 622] width 44 height 18
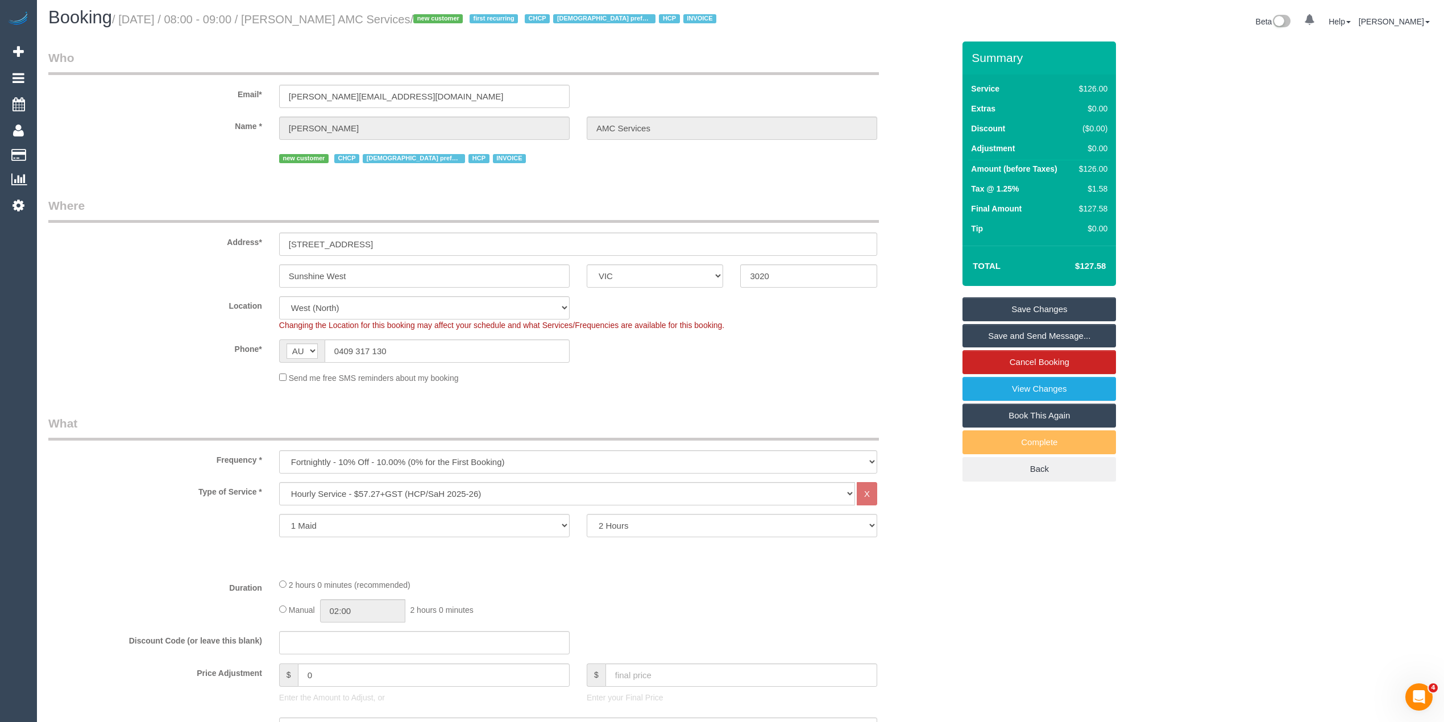
scroll to position [0, 0]
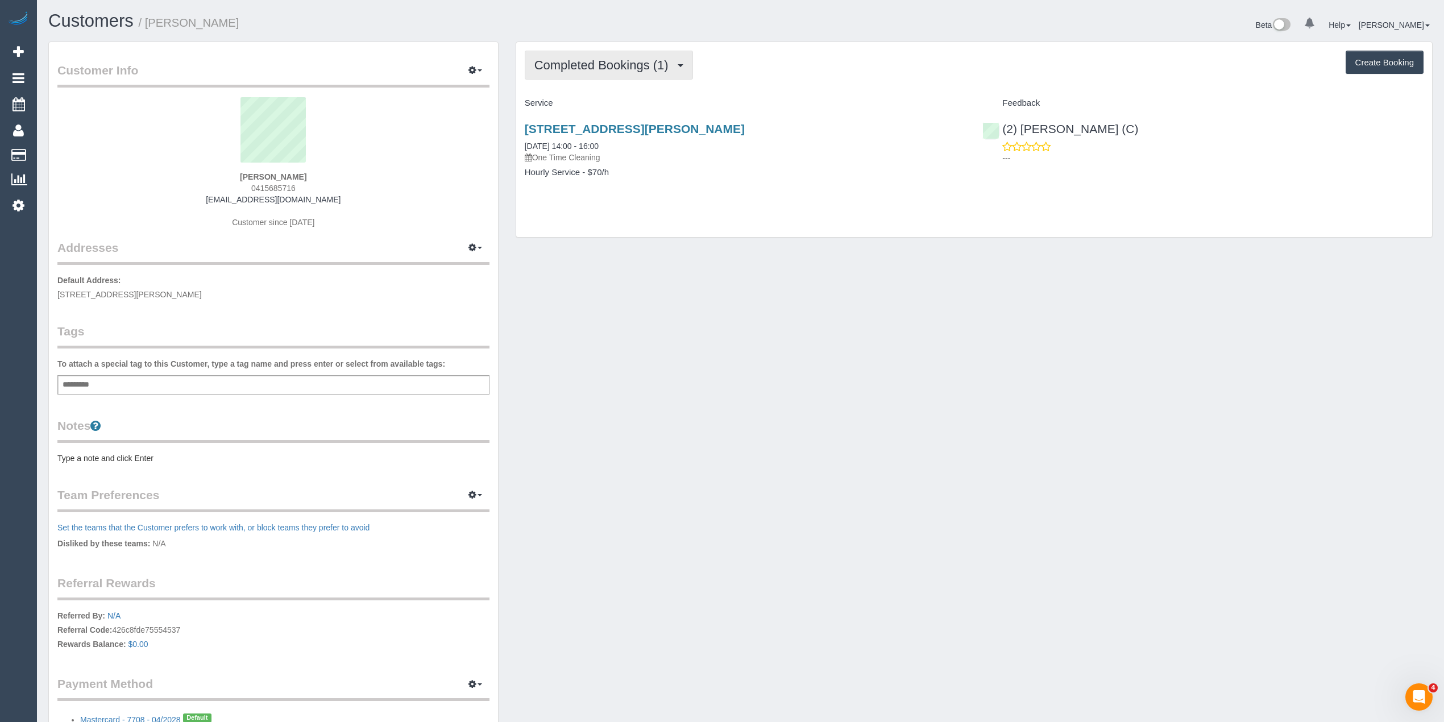
click at [565, 51] on button "Completed Bookings (1)" at bounding box center [609, 65] width 168 height 29
click at [606, 64] on span "Completed Bookings (1)" at bounding box center [604, 65] width 140 height 14
click at [281, 189] on span "0415685716" at bounding box center [273, 188] width 44 height 9
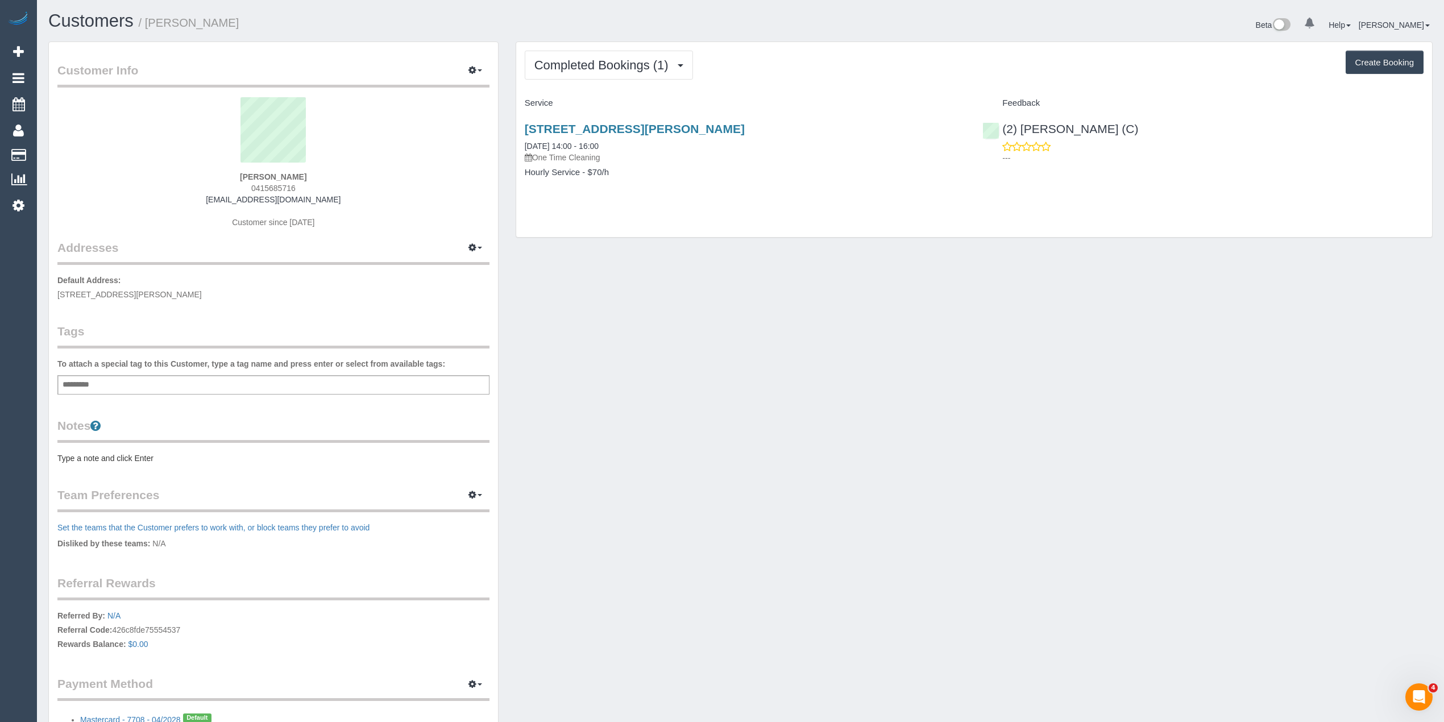
click at [281, 189] on span "0415685716" at bounding box center [273, 188] width 44 height 9
copy span "0415685716"
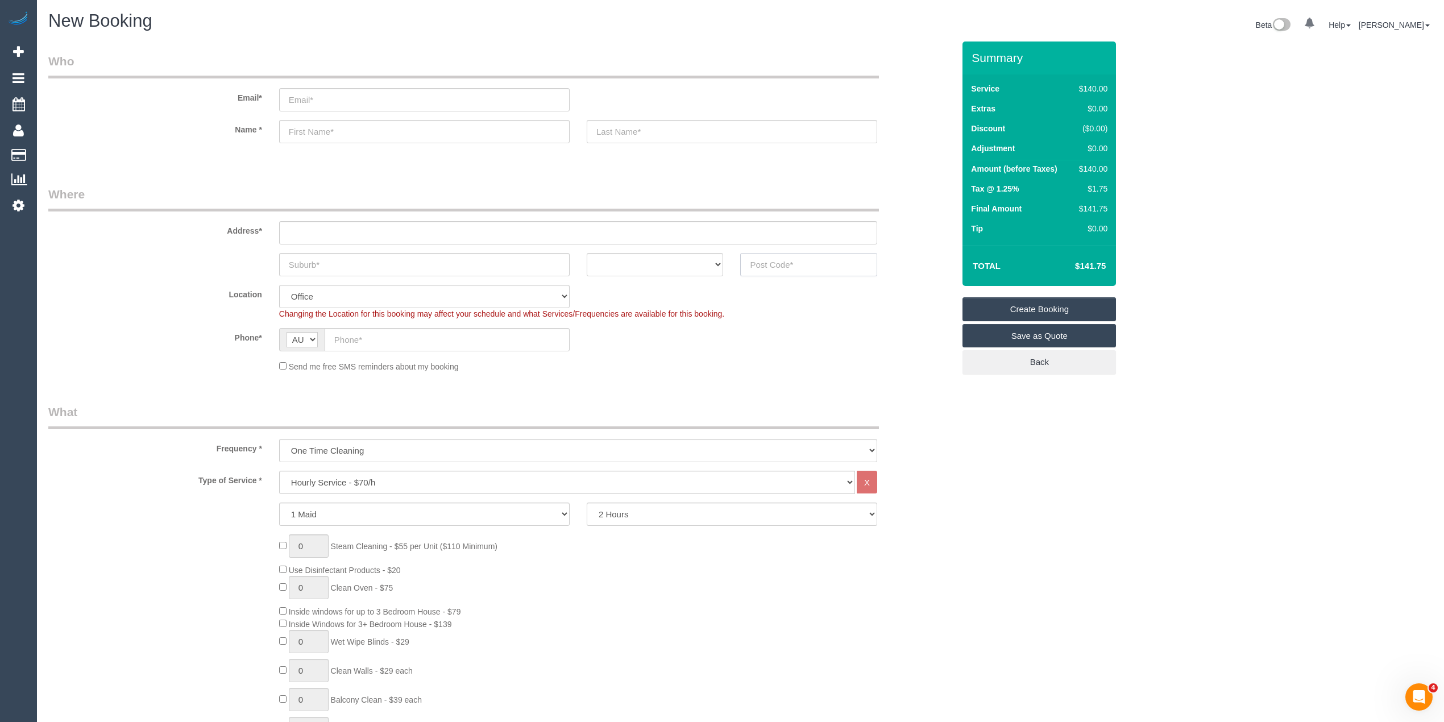
click at [803, 257] on input "text" at bounding box center [808, 264] width 137 height 23
type input "3216"
click at [320, 264] on input "text" at bounding box center [424, 264] width 291 height 23
type input "Belmont"
click at [380, 340] on input "text" at bounding box center [447, 339] width 245 height 23
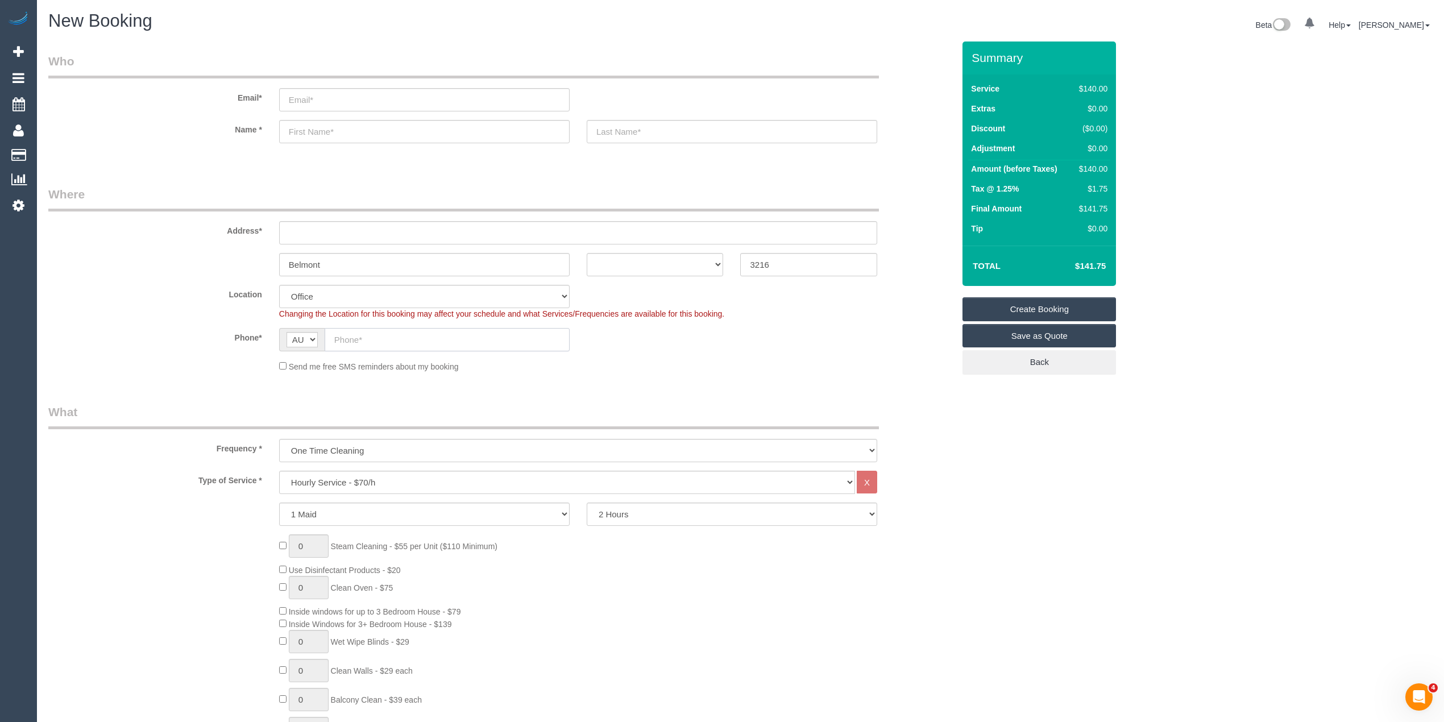
paste input "0407 780 202"
type input "0407 780 202"
click at [313, 146] on sui-booking-customer "Email* Name *" at bounding box center [501, 104] width 906 height 102
click at [315, 128] on input "text" at bounding box center [424, 131] width 291 height 23
type input "[PERSON_NAME]"
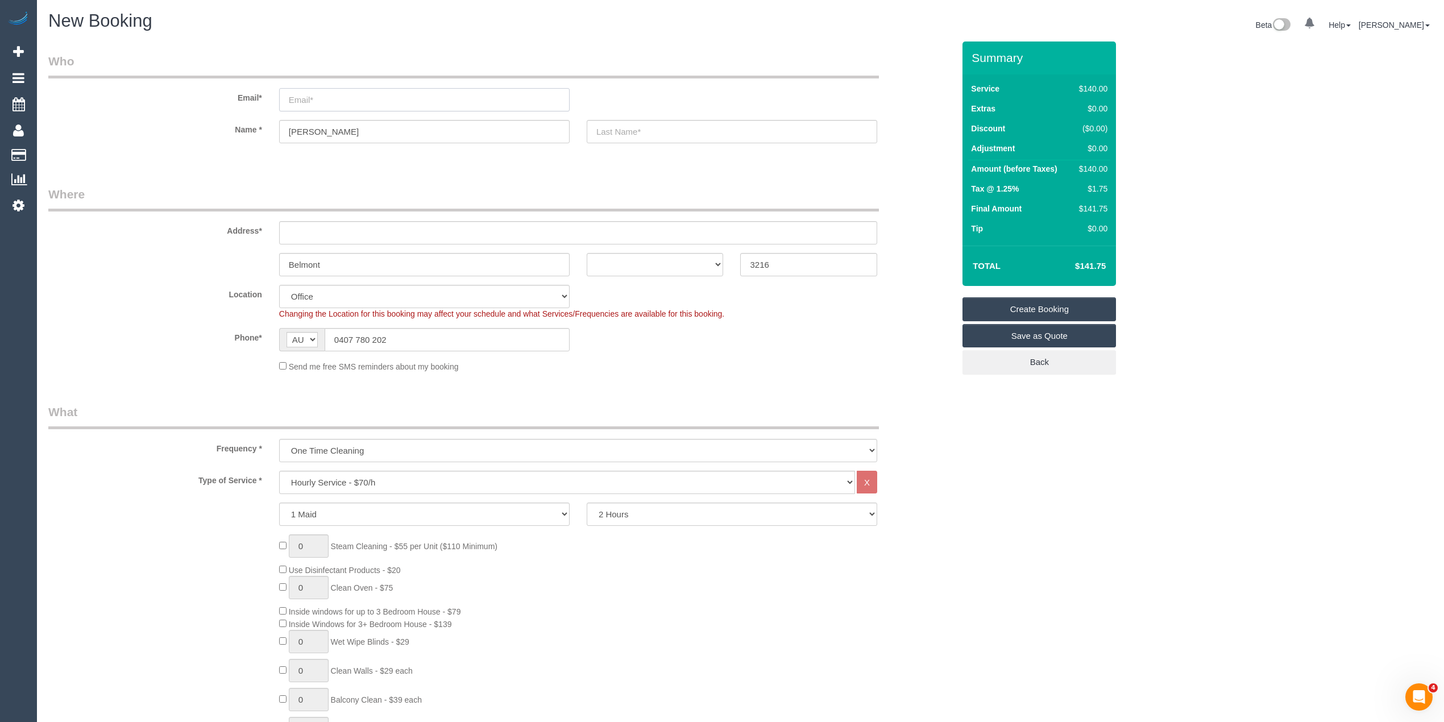
click at [299, 92] on input "email" at bounding box center [424, 99] width 291 height 23
click at [344, 434] on div "Frequency * One Time Cleaning Weekly - 10% Off - 10.00% (0% for the First Booki…" at bounding box center [501, 433] width 923 height 59
click at [345, 442] on select "One Time Cleaning Weekly - 10% Off - 10.00% (0% for the First Booking) Fortnigh…" at bounding box center [578, 450] width 598 height 23
select select "object:2065"
click at [279, 439] on select "One Time Cleaning Weekly - 10% Off - 10.00% (0% for the First Booking) Fortnigh…" at bounding box center [578, 450] width 598 height 23
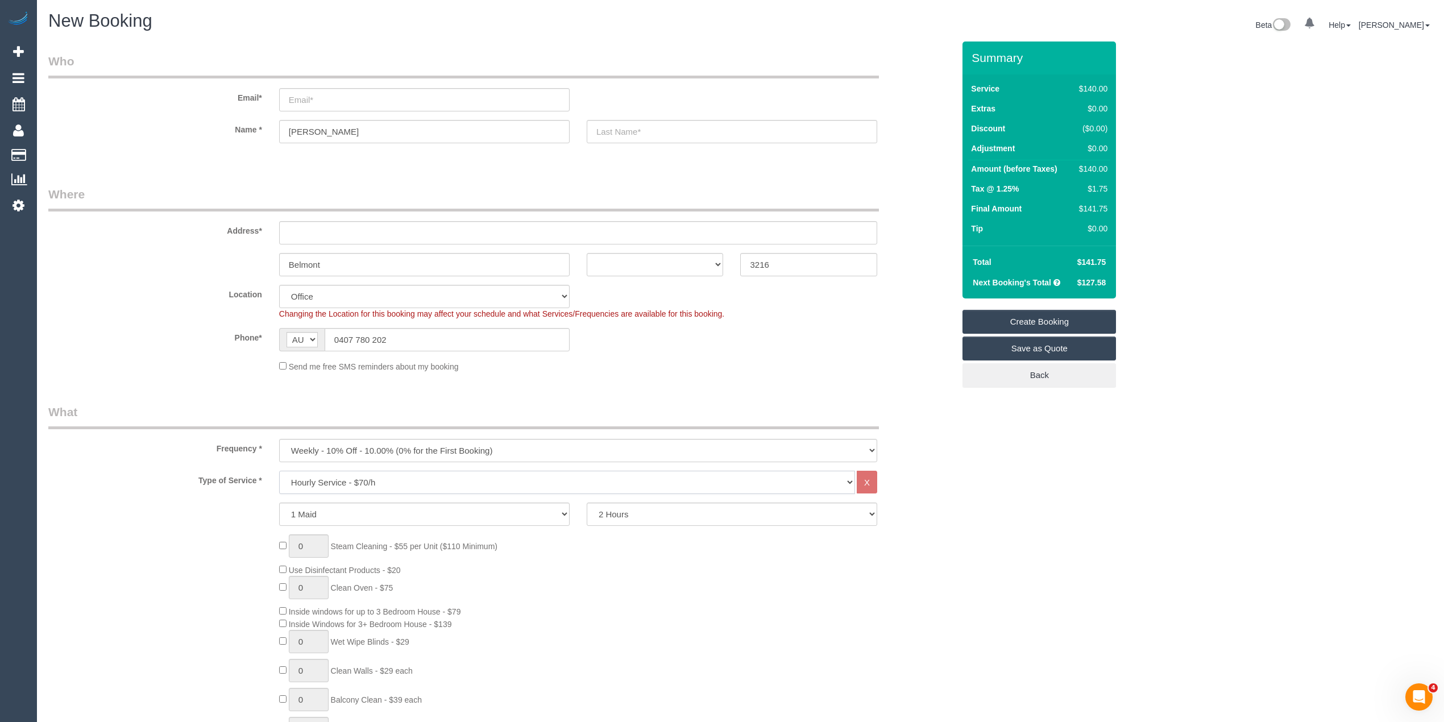
click at [354, 473] on select "Hourly Service - $70/h Hourly Service - $65/h Hourly Service - $60/h Hourly Ser…" at bounding box center [567, 482] width 576 height 23
select select "275"
click at [279, 471] on select "Hourly Service - $70/h Hourly Service - $65/h Hourly Service - $60/h Hourly Ser…" at bounding box center [567, 482] width 576 height 23
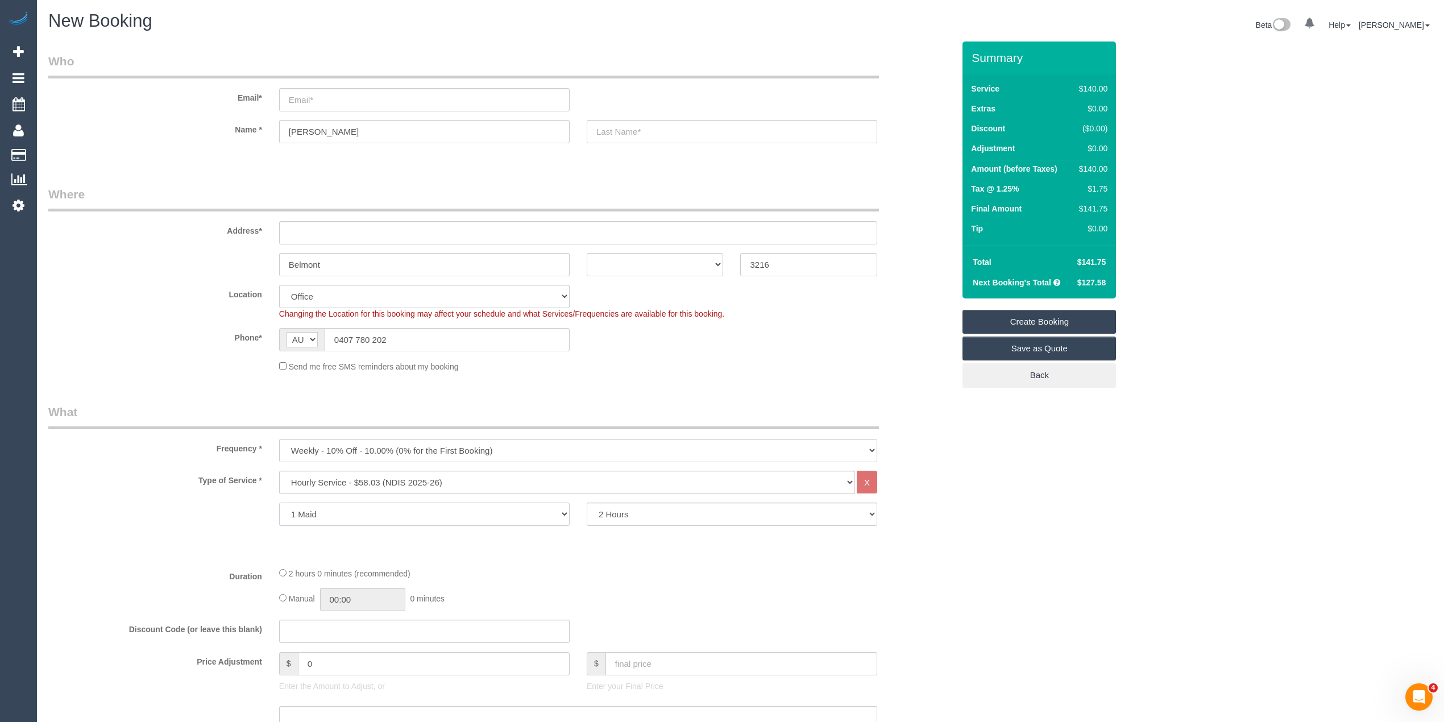
click at [348, 507] on select "1 Maid 2 Maids" at bounding box center [424, 514] width 291 height 23
select select "2"
click at [279, 503] on select "1 Maid 2 Maids" at bounding box center [424, 514] width 291 height 23
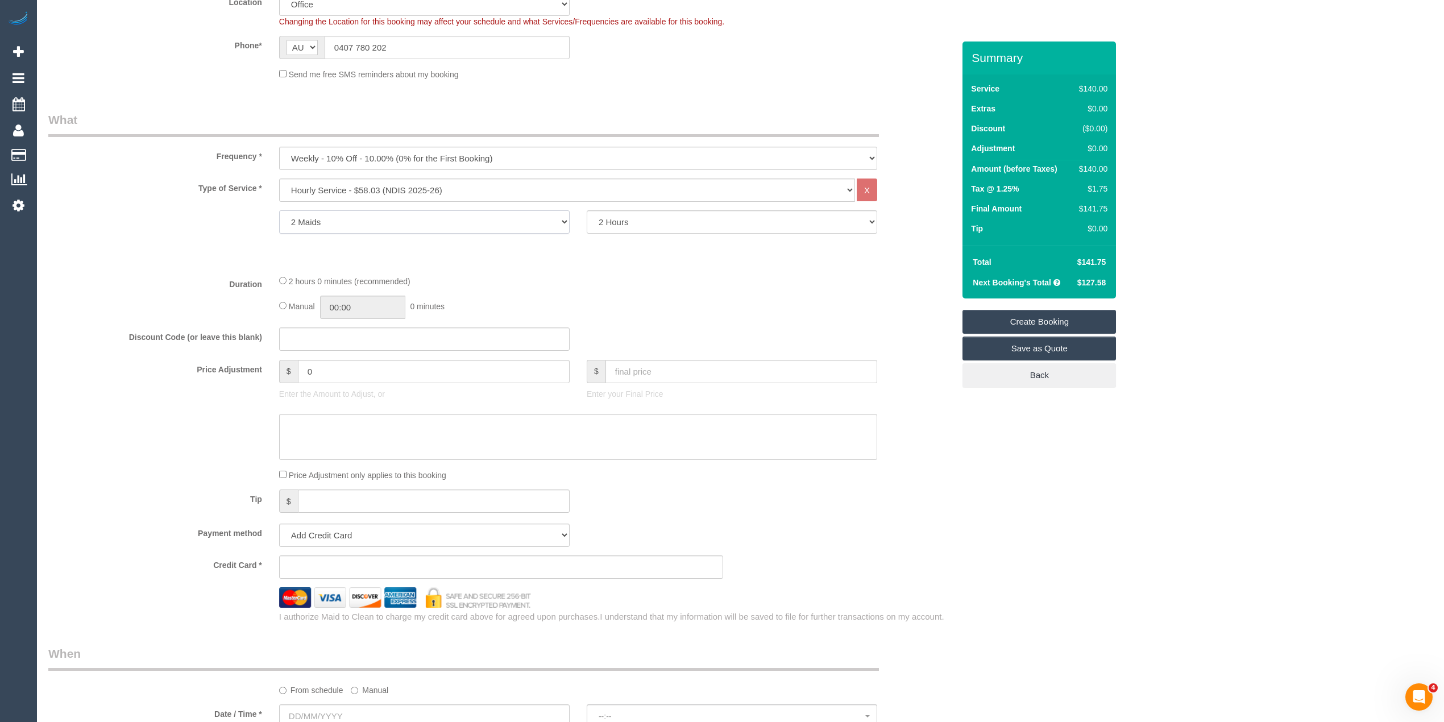
scroll to position [455, 0]
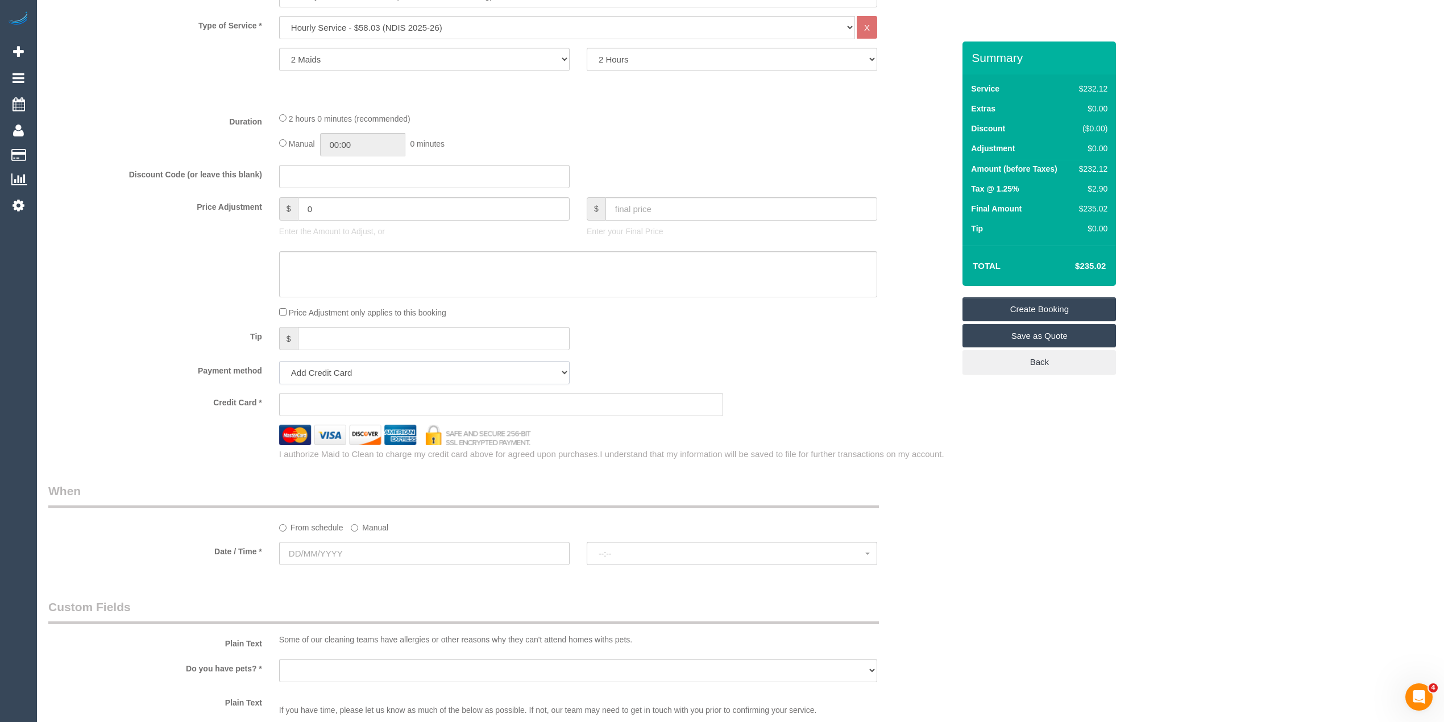
drag, startPoint x: 327, startPoint y: 369, endPoint x: 326, endPoint y: 382, distance: 13.2
click at [327, 369] on select "Add Credit Card Cash Check Paypal" at bounding box center [424, 372] width 291 height 23
select select "string:check"
click at [279, 361] on select "Add Credit Card Cash Check Paypal" at bounding box center [424, 372] width 291 height 23
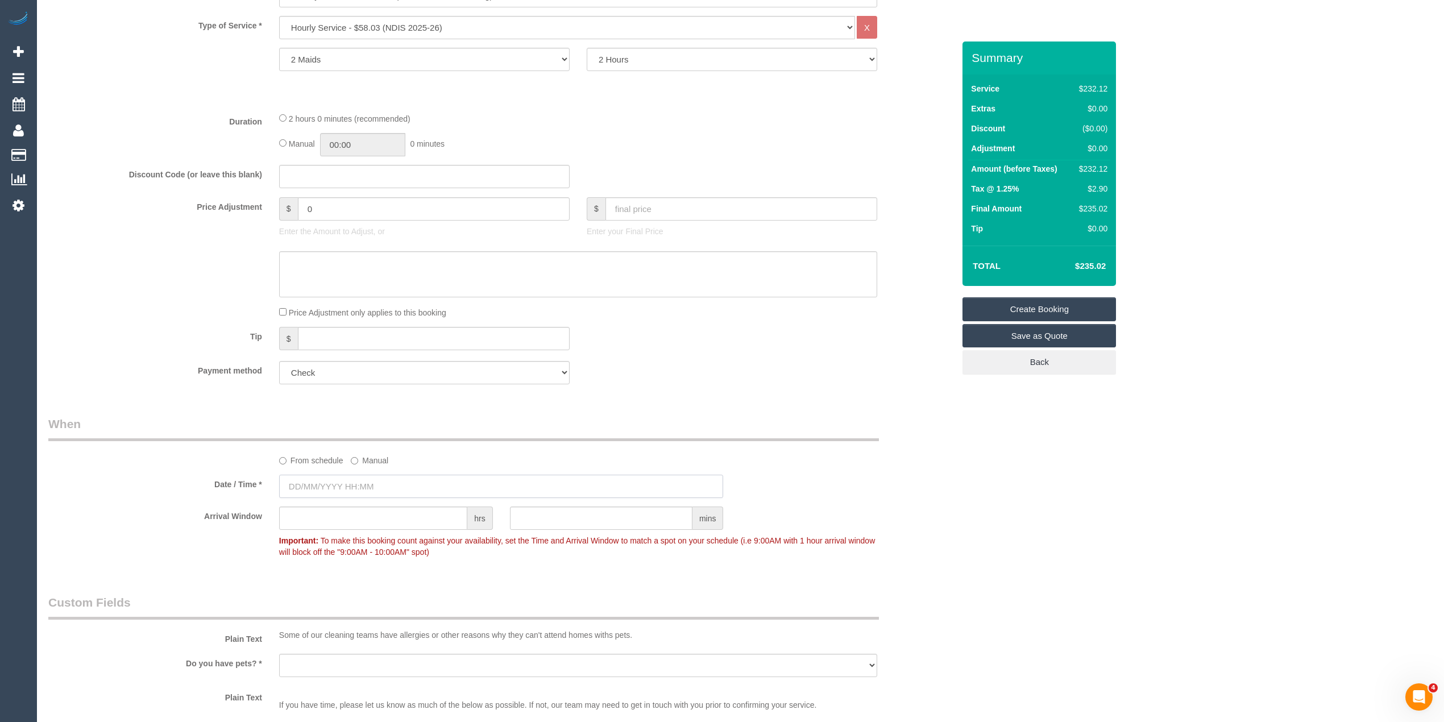
click at [354, 487] on input "text" at bounding box center [501, 486] width 445 height 23
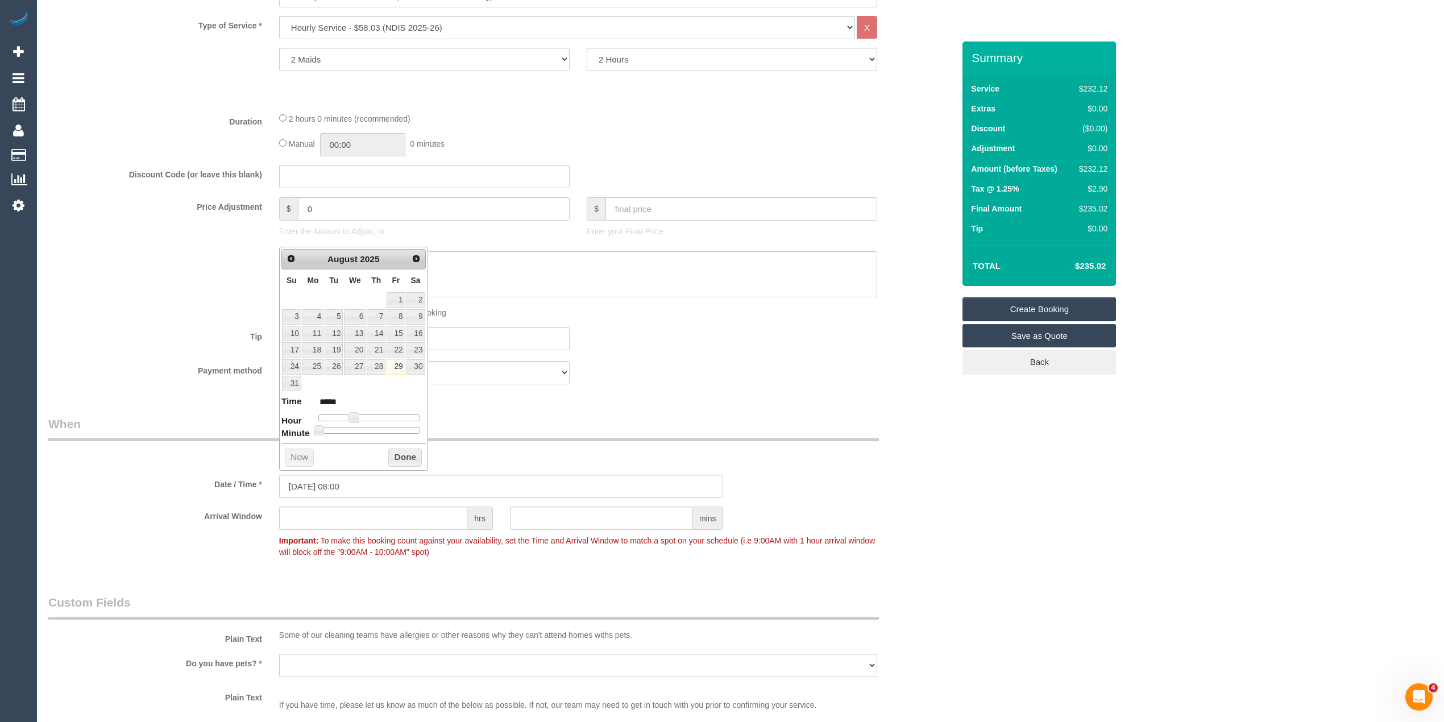
click at [418, 255] on span "Next" at bounding box center [416, 258] width 9 height 9
click at [397, 296] on link "5" at bounding box center [396, 299] width 18 height 15
click at [359, 403] on span at bounding box center [354, 401] width 10 height 10
type input "[DATE] 09:00"
type input "*****"
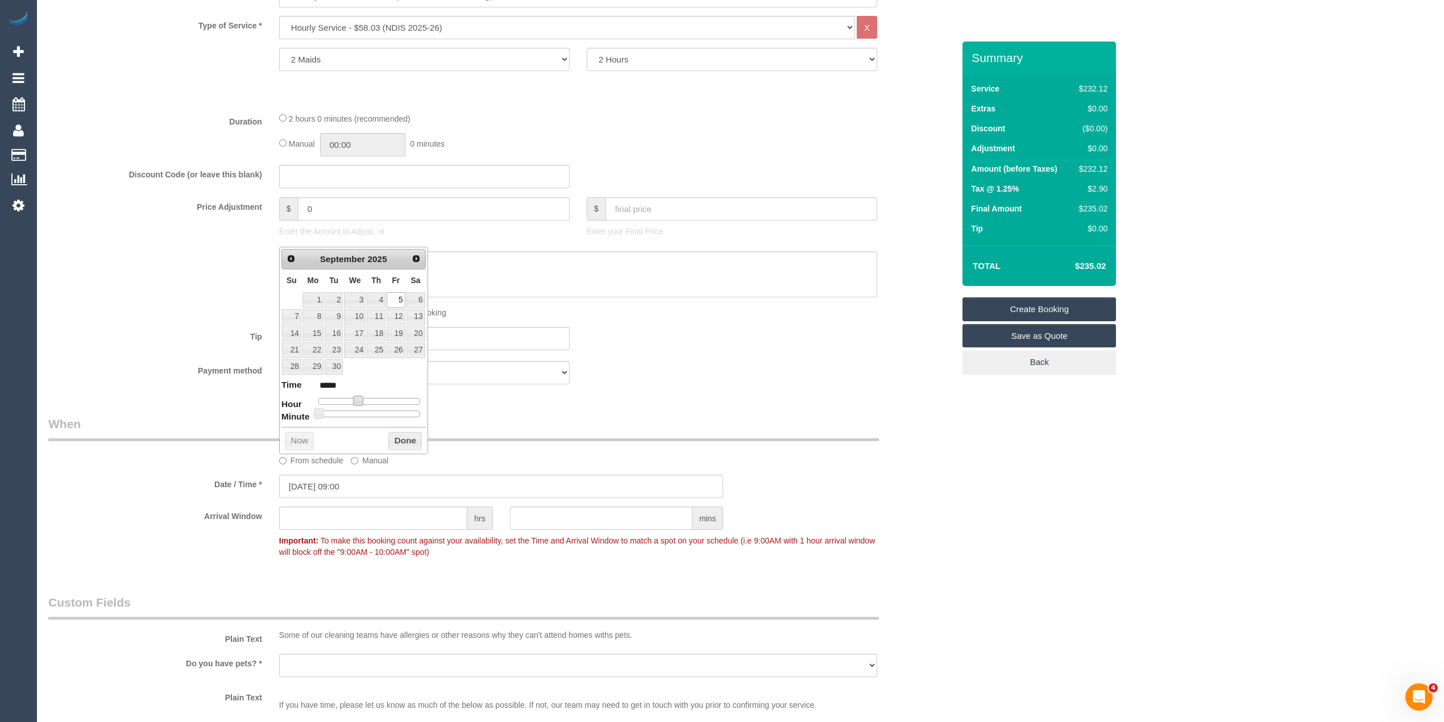
type input "[DATE] 07:00"
type input "*****"
type input "[DATE] 08:00"
type input "*****"
type input "[DATE] 09:00"
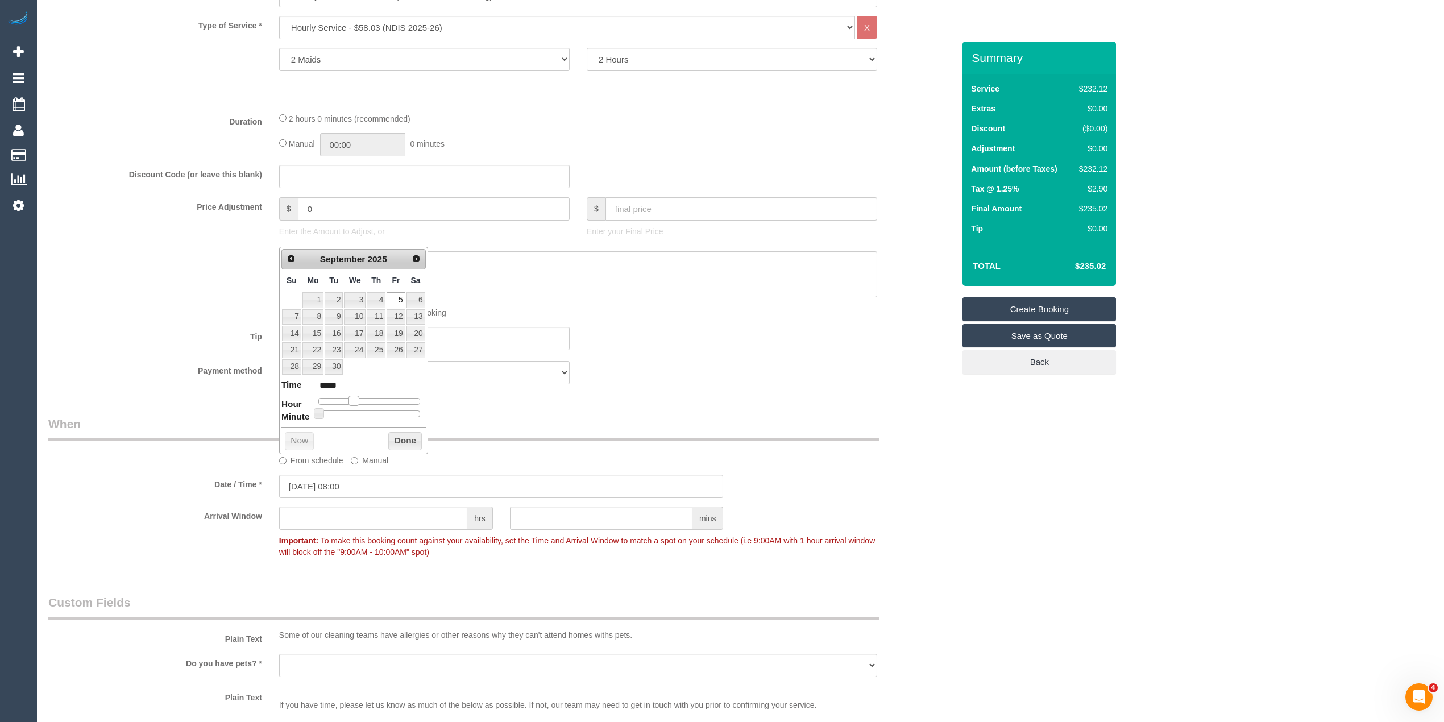
type input "*****"
drag, startPoint x: 351, startPoint y: 403, endPoint x: 358, endPoint y: 403, distance: 6.8
click at [358, 403] on div at bounding box center [369, 401] width 102 height 7
drag, startPoint x: 1102, startPoint y: 557, endPoint x: 758, endPoint y: 440, distance: 363.4
click at [1101, 557] on div "Who Email* Name * [PERSON_NAME] Where Address* [GEOGRAPHIC_DATA] ACT [GEOGRAPHI…" at bounding box center [740, 420] width 1384 height 1667
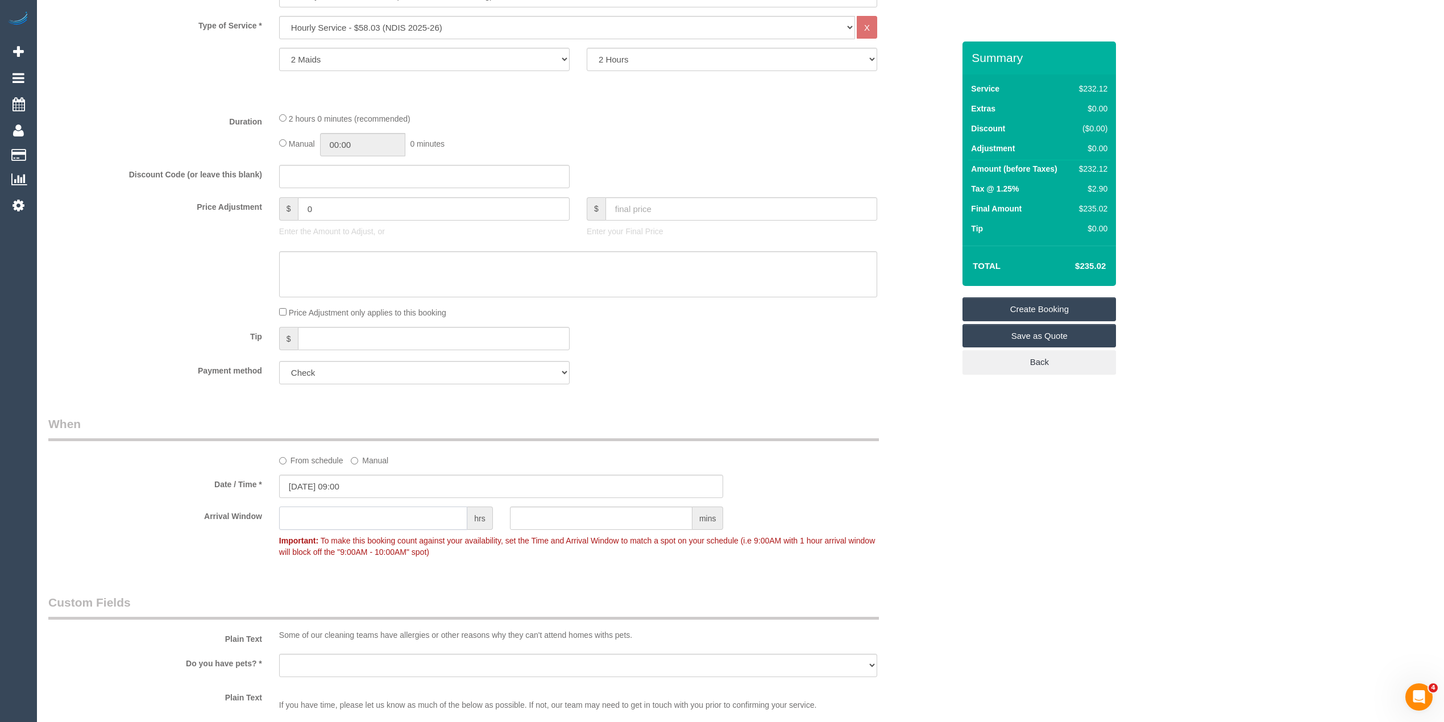
click at [317, 517] on input "text" at bounding box center [373, 518] width 188 height 23
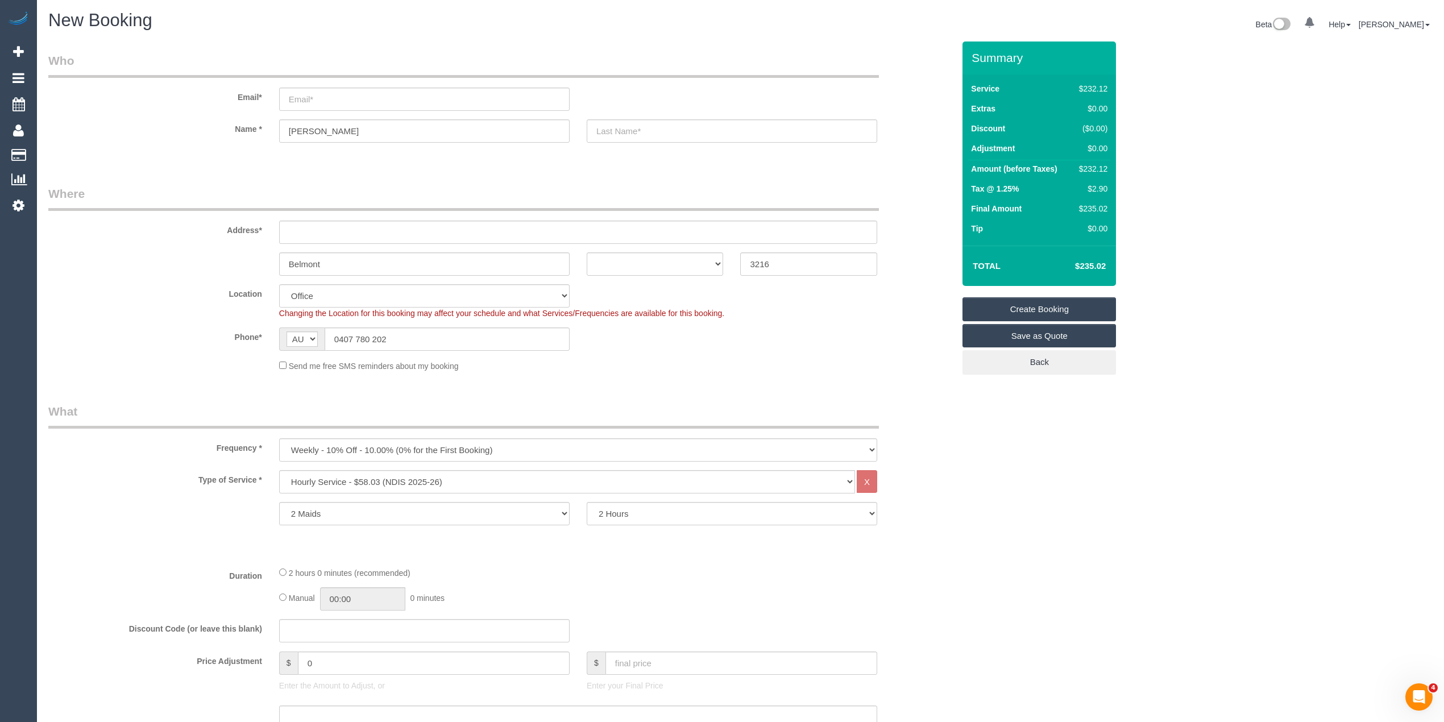
scroll to position [0, 0]
type input "1"
